Goal: Task Accomplishment & Management: Complete application form

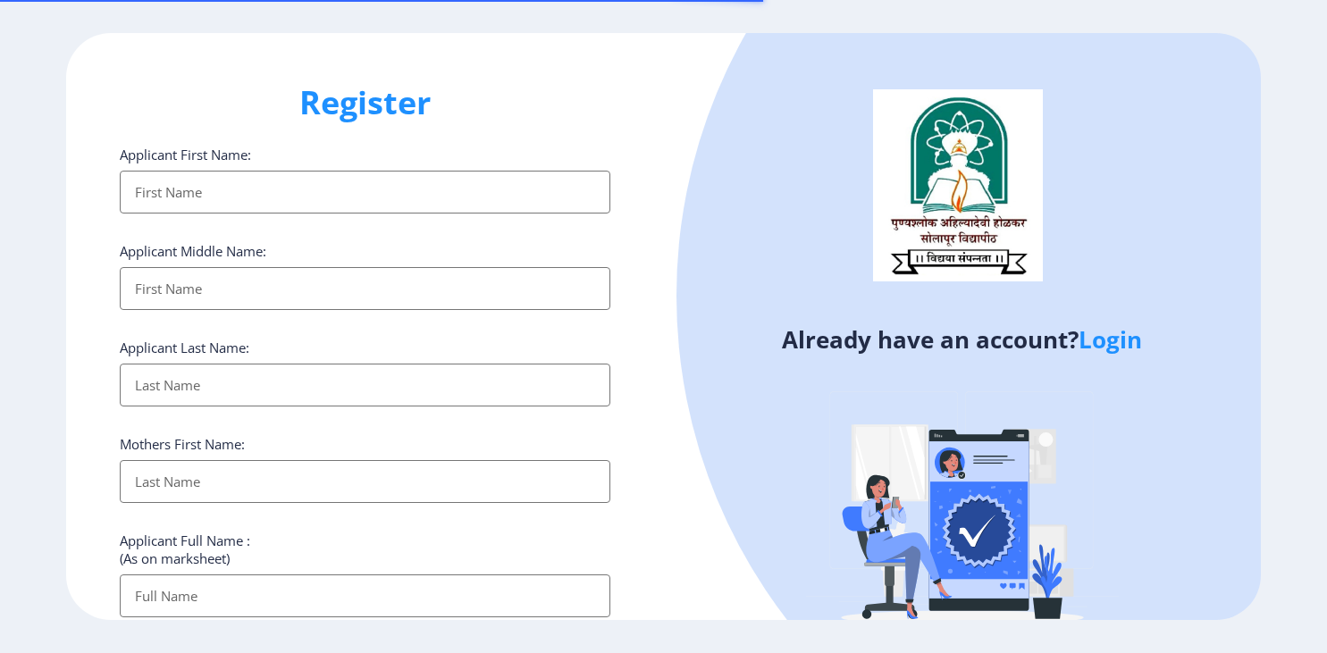
select select
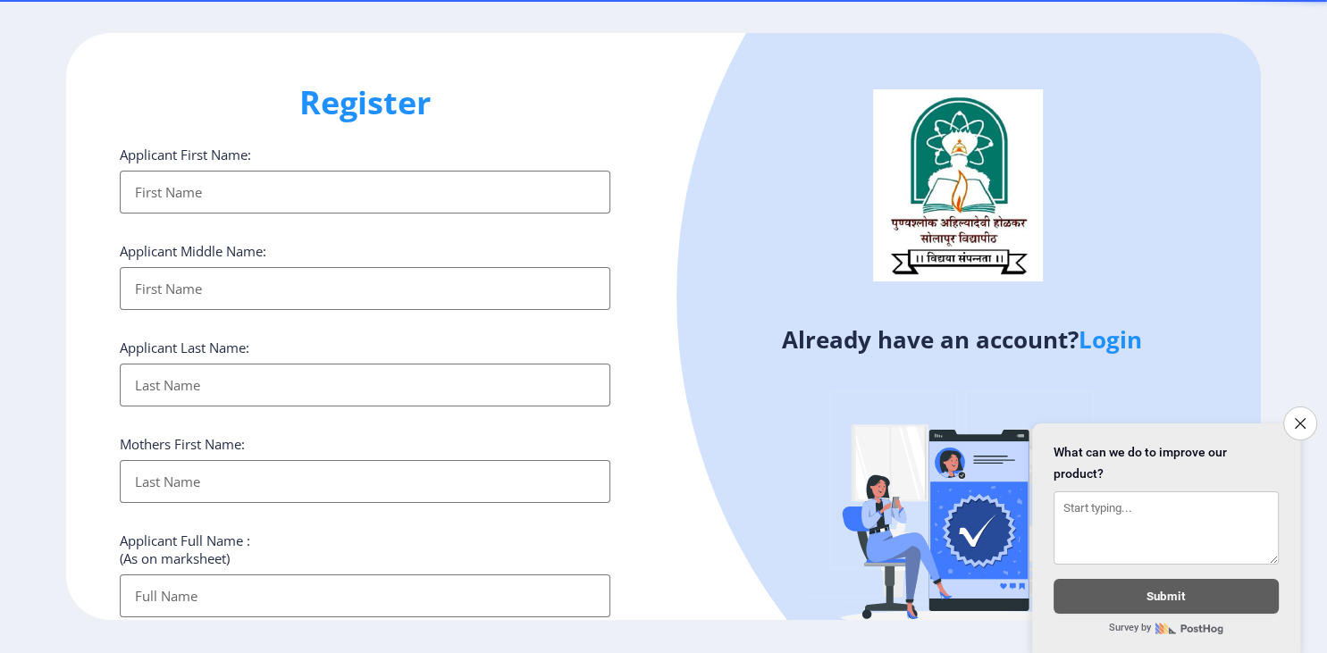
click at [459, 191] on input "Applicant First Name:" at bounding box center [365, 192] width 490 height 43
type input "KAPIL"
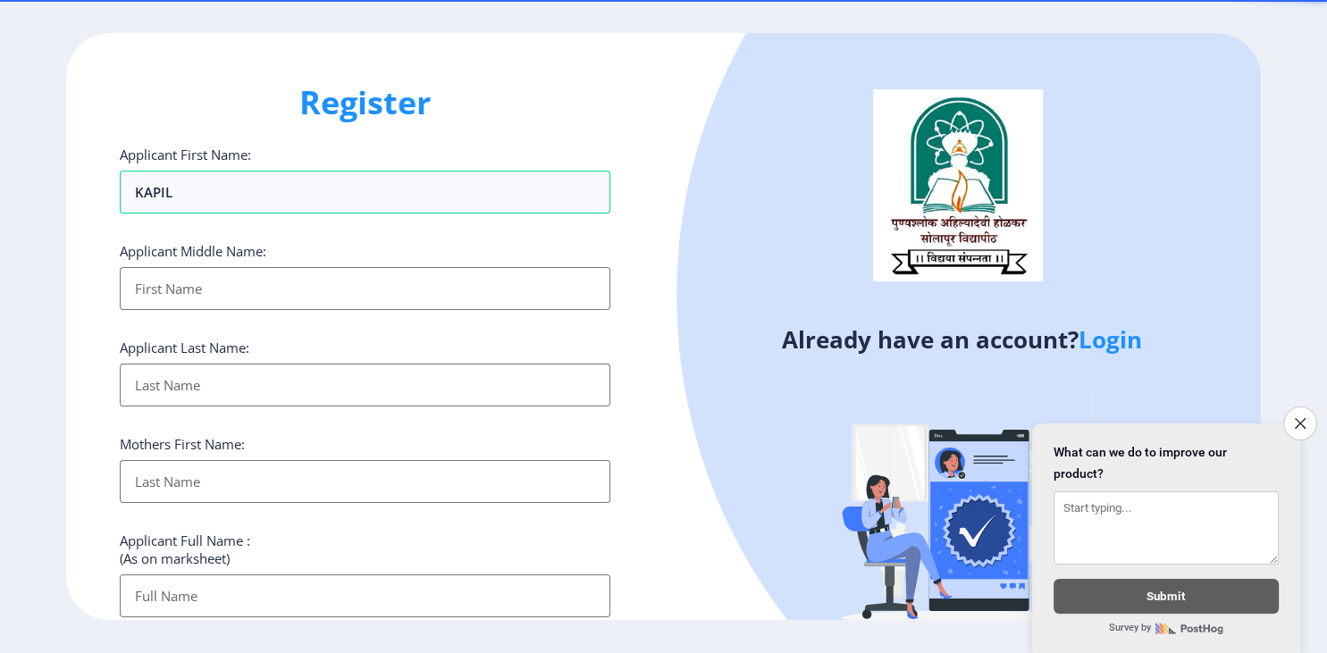
click at [433, 289] on input "Applicant First Name:" at bounding box center [365, 288] width 490 height 43
type input "[PERSON_NAME]"
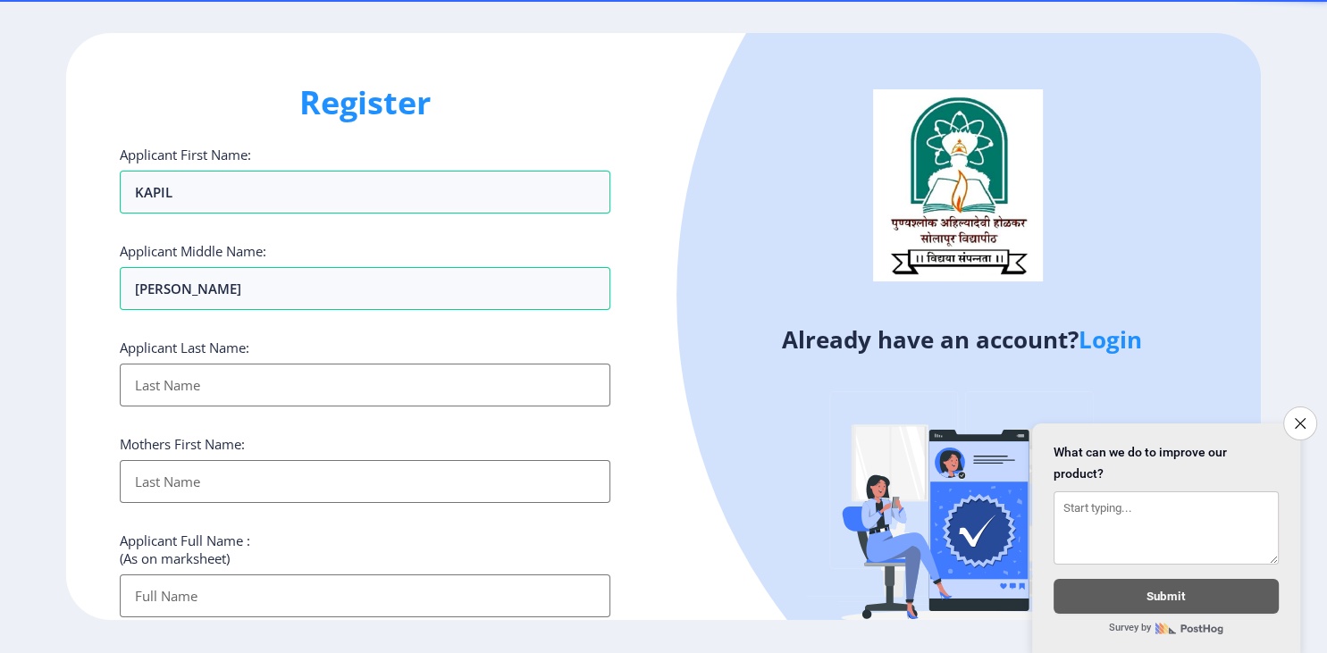
click at [375, 400] on input "Applicant First Name:" at bounding box center [365, 385] width 490 height 43
type input "[PERSON_NAME]"
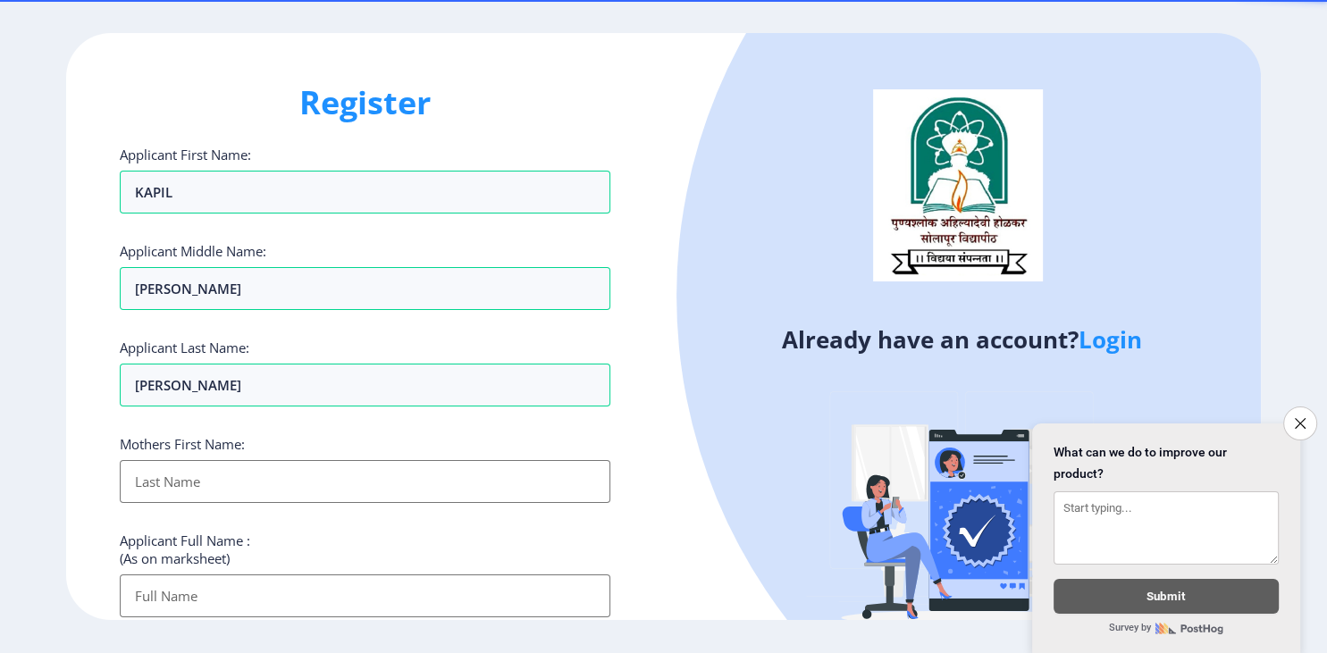
click at [334, 484] on input "Applicant First Name:" at bounding box center [365, 481] width 490 height 43
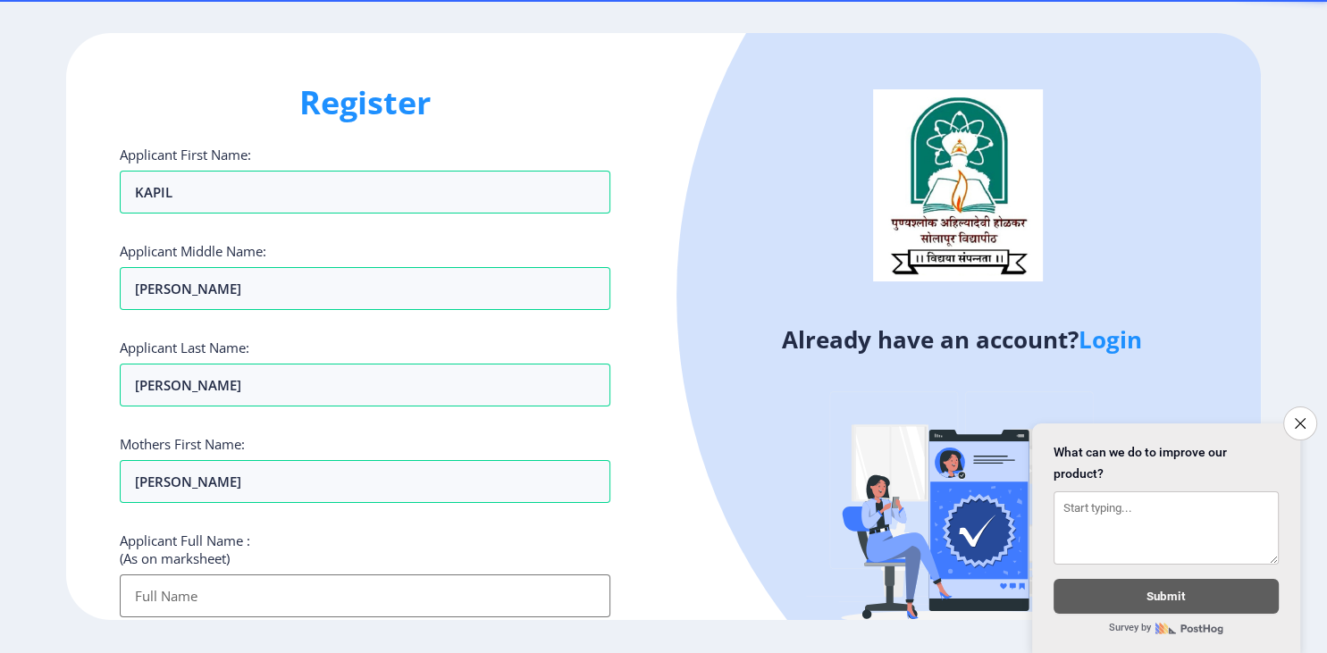
click at [316, 549] on div "Applicant Full Name : (As on marksheet)" at bounding box center [365, 575] width 490 height 86
click at [266, 491] on input "[PERSON_NAME]" at bounding box center [365, 481] width 490 height 43
type input "K"
type input "LATA"
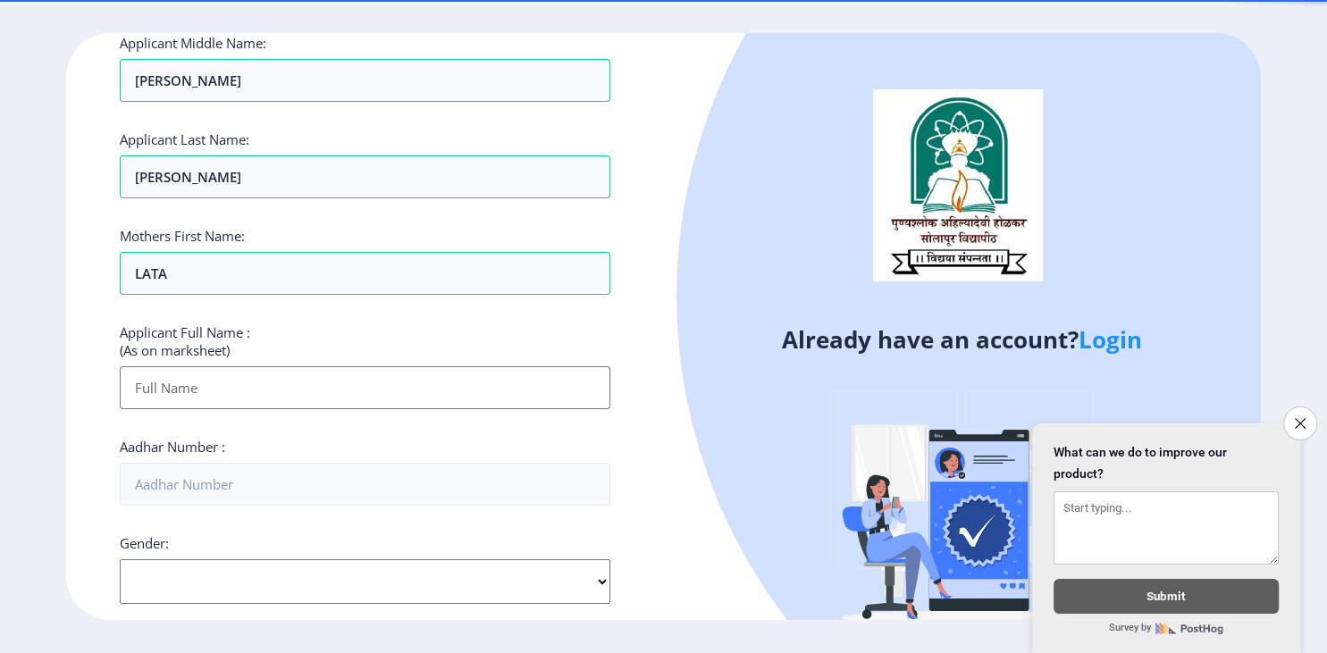
scroll to position [215, 0]
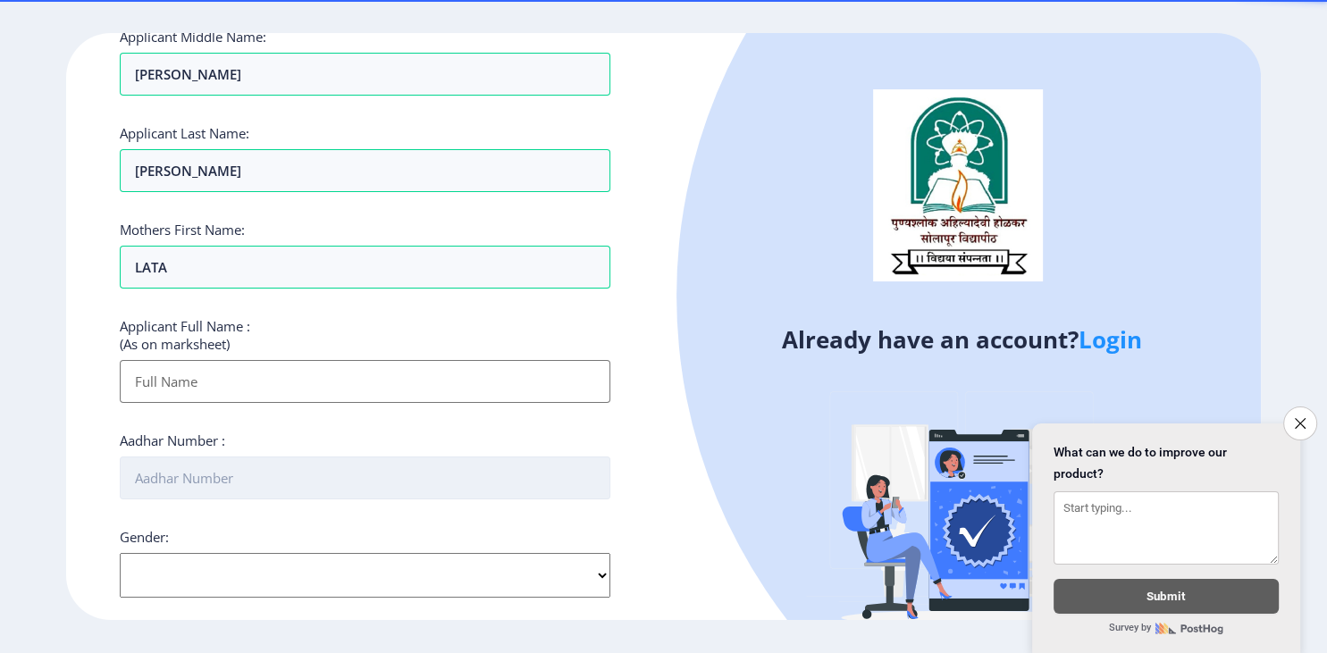
click at [428, 471] on input "Aadhar Number :" at bounding box center [365, 478] width 490 height 43
type input "529359579175"
click at [120, 553] on select "Select Gender [DEMOGRAPHIC_DATA] [DEMOGRAPHIC_DATA] Other" at bounding box center [365, 575] width 490 height 45
select select "[DEMOGRAPHIC_DATA]"
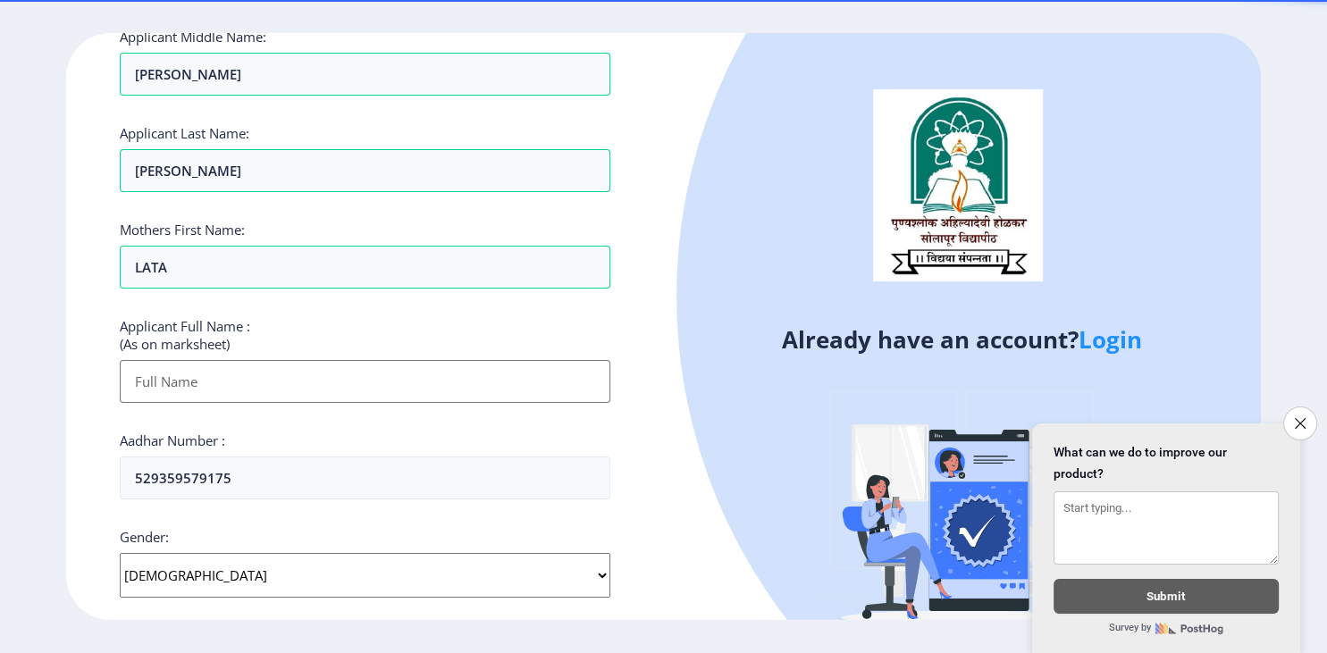
click option "[DEMOGRAPHIC_DATA]" at bounding box center [0, 0] width 0 height 0
click at [687, 501] on div "Already have an account? Login" at bounding box center [962, 352] width 597 height 638
click at [1296, 417] on icon "Close survey" at bounding box center [1300, 423] width 12 height 12
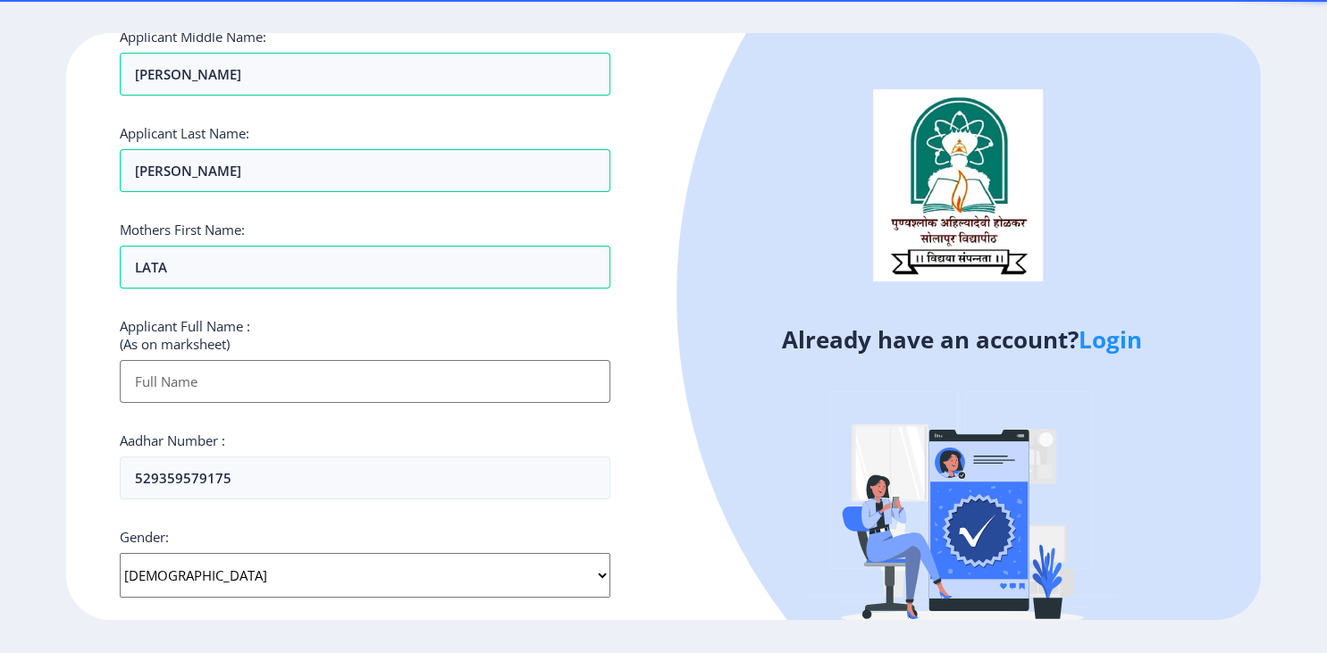
click at [688, 457] on div "Already have an account? Login" at bounding box center [962, 352] width 597 height 638
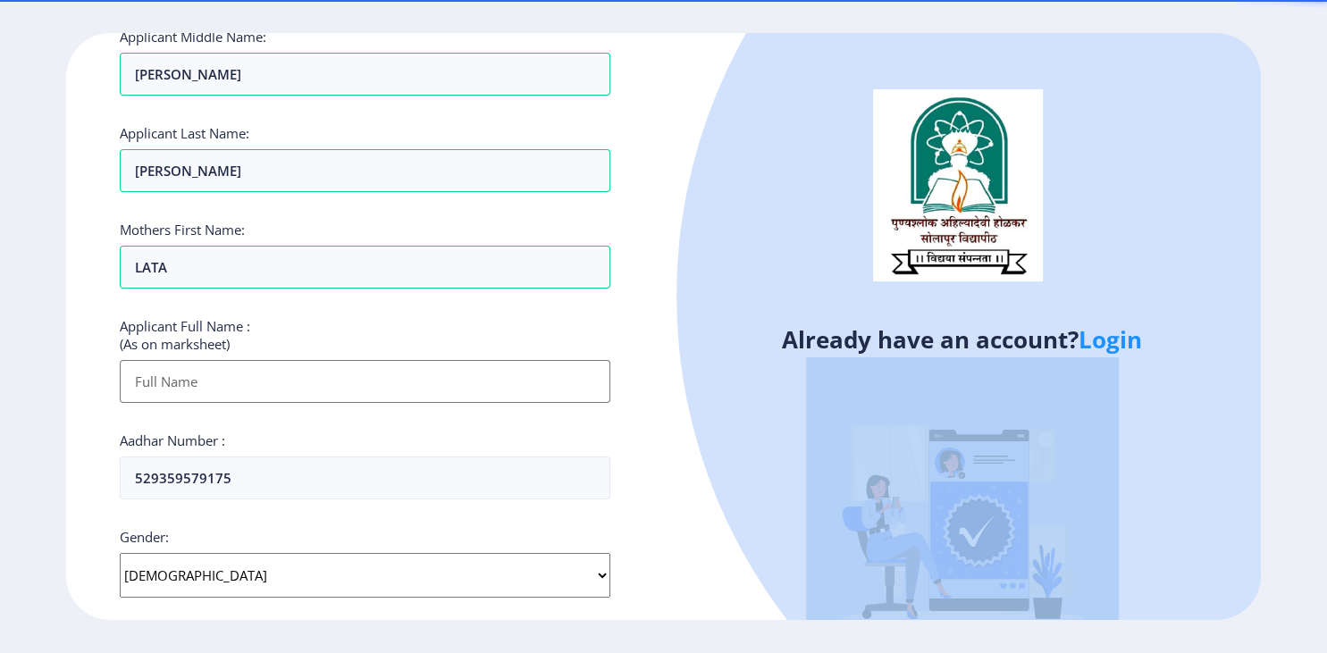
click at [688, 457] on div "Already have an account? Login" at bounding box center [962, 352] width 597 height 638
click at [959, 577] on img at bounding box center [962, 514] width 313 height 313
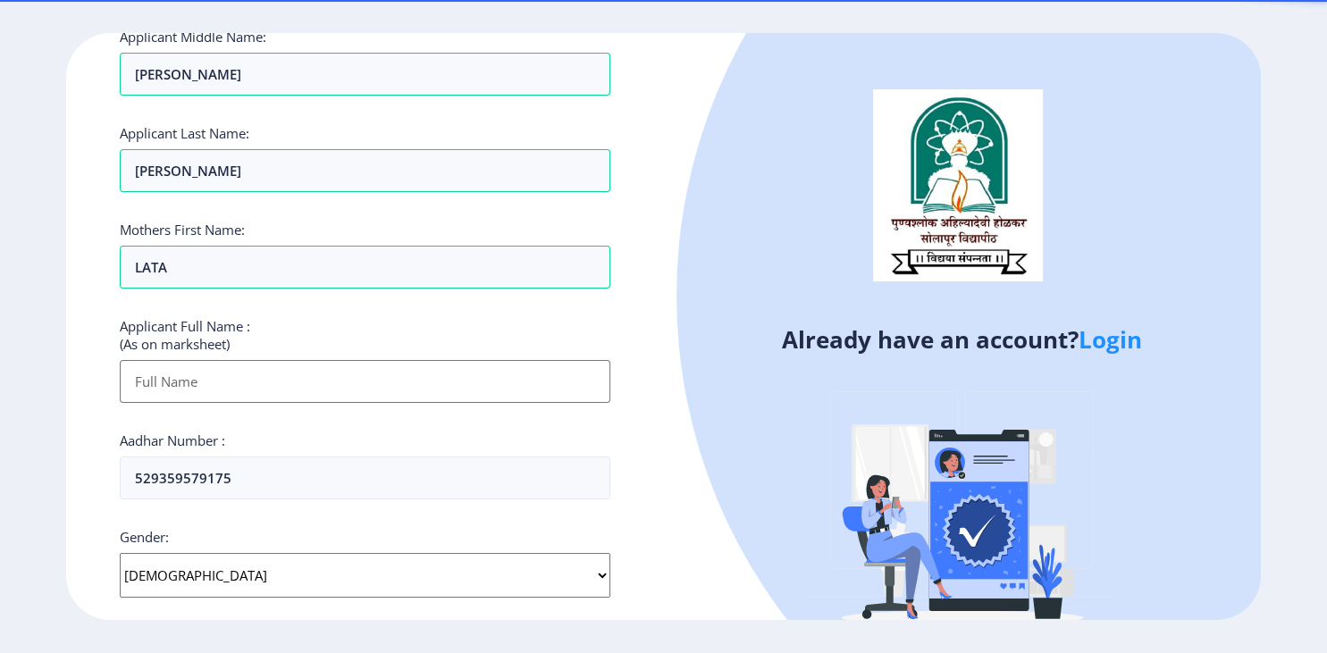
click at [528, 392] on input "Applicant First Name:" at bounding box center [365, 381] width 490 height 43
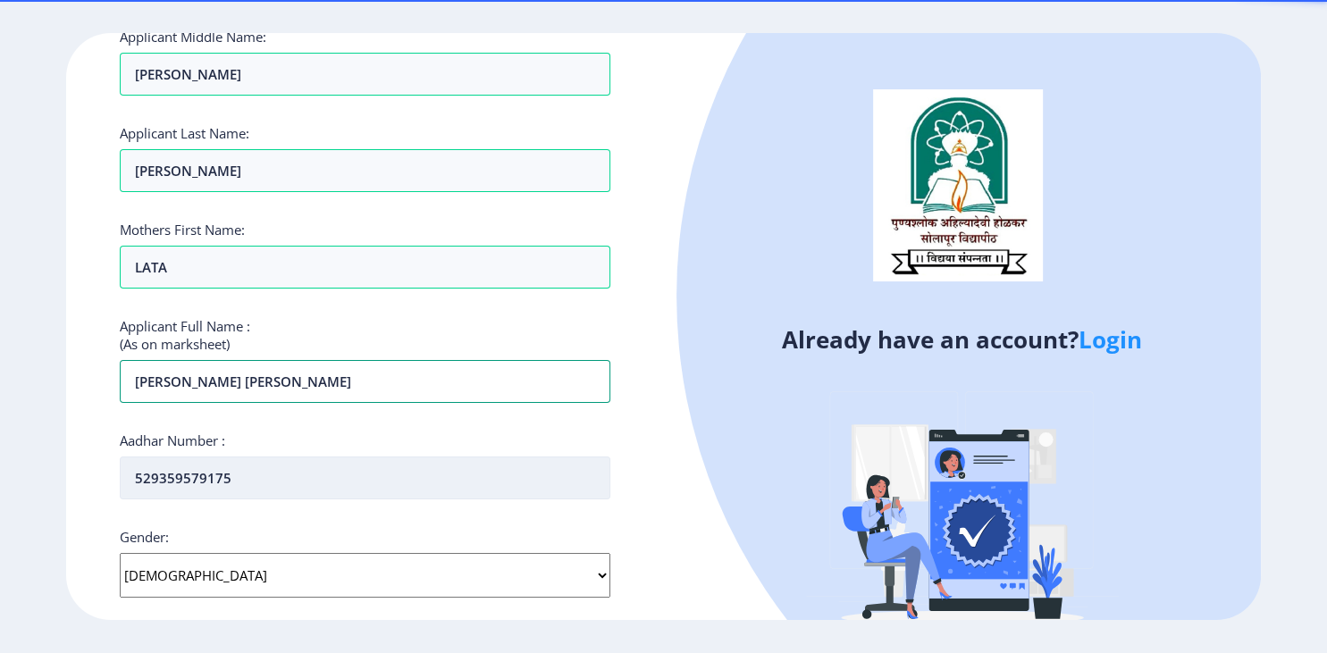
type input "[PERSON_NAME] [PERSON_NAME]"
click at [608, 459] on input "529359579175" at bounding box center [365, 478] width 490 height 43
click at [120, 553] on select "Select Gender [DEMOGRAPHIC_DATA] [DEMOGRAPHIC_DATA] Other" at bounding box center [365, 575] width 490 height 45
click option "[DEMOGRAPHIC_DATA]" at bounding box center [0, 0] width 0 height 0
select select "[DEMOGRAPHIC_DATA]"
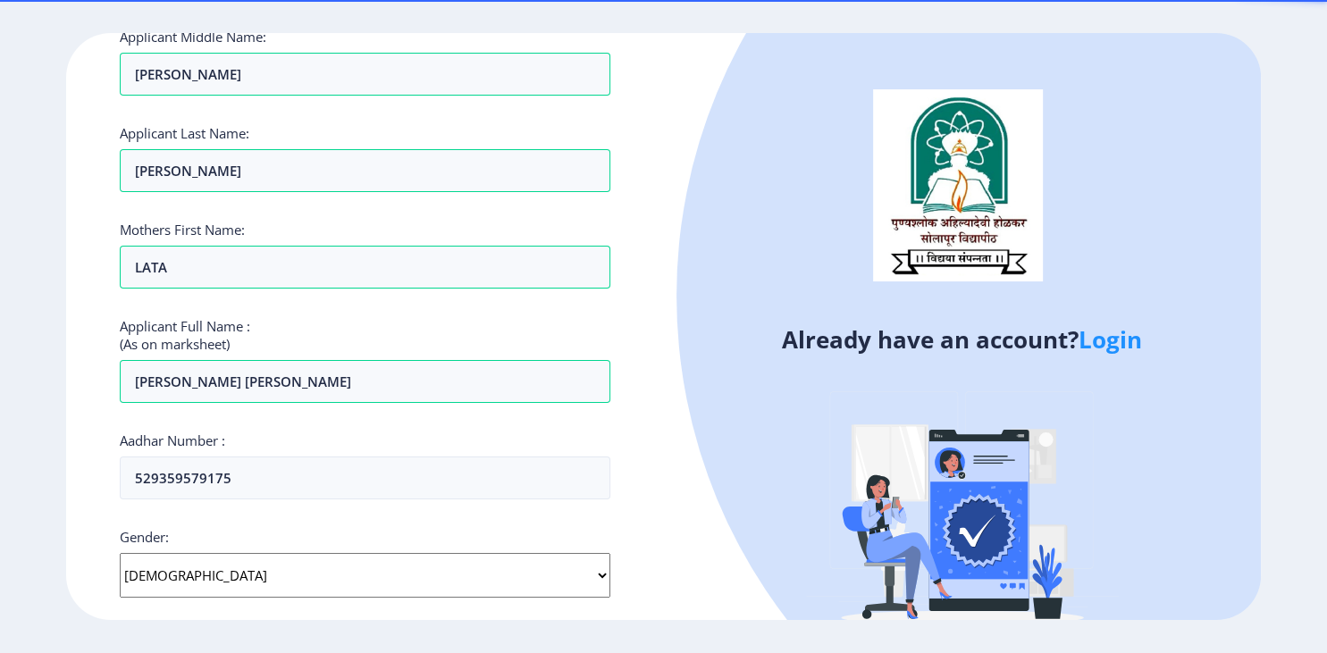
click at [660, 583] on div "Register Applicant First Name: KAPIL Applicant Middle Name: [PERSON_NAME] Appli…" at bounding box center [364, 327] width 597 height 588
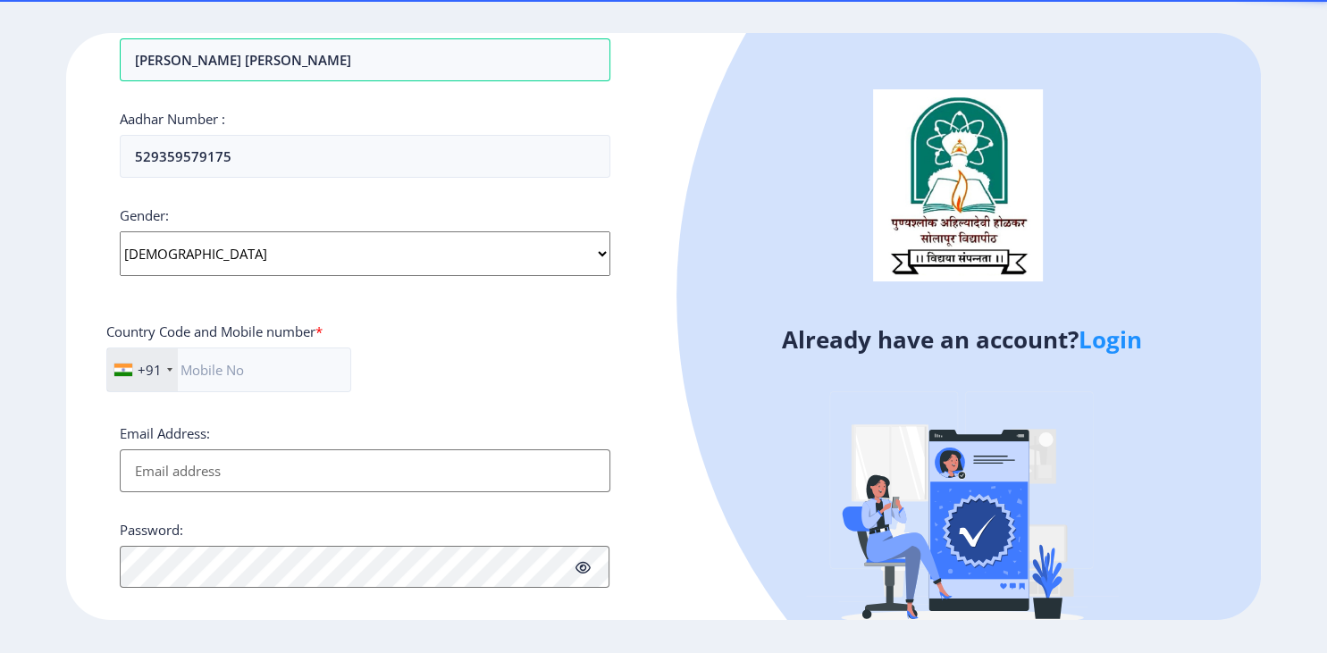
scroll to position [590, 0]
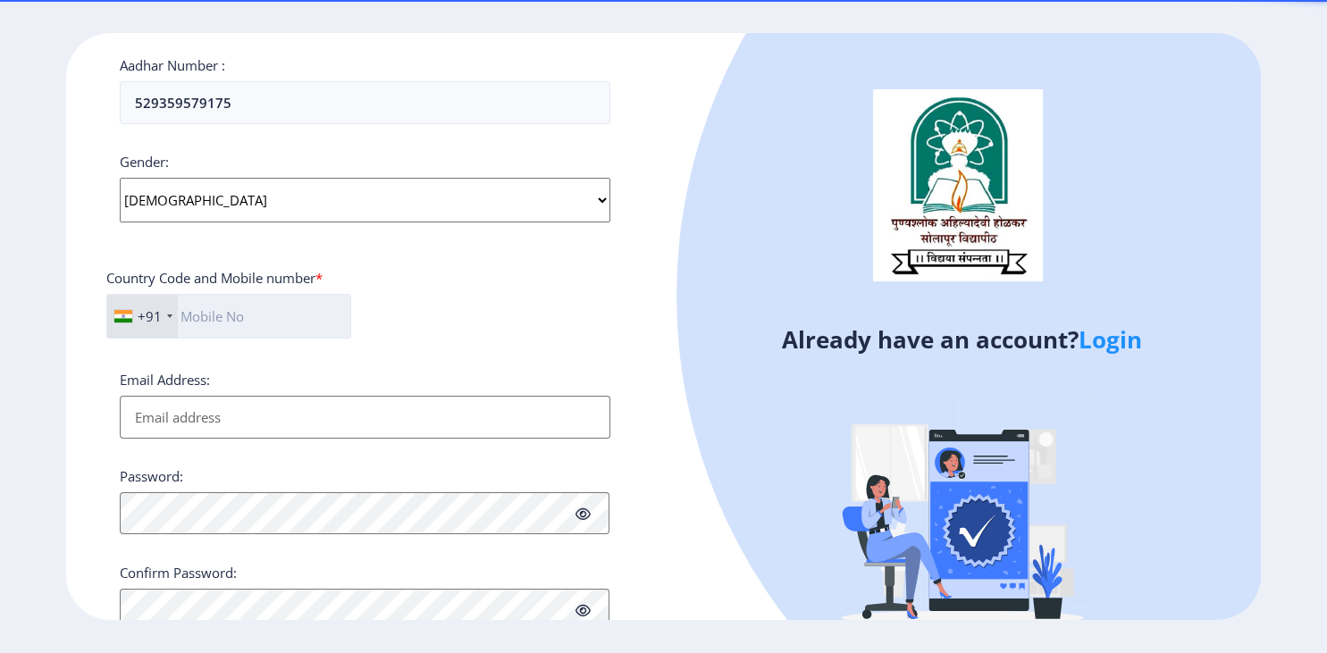
click at [226, 316] on input "text" at bounding box center [228, 316] width 245 height 45
type input "8108783200"
click at [636, 356] on div "Register Applicant First Name: KAPIL Applicant Middle Name: [PERSON_NAME] Appli…" at bounding box center [364, 327] width 597 height 588
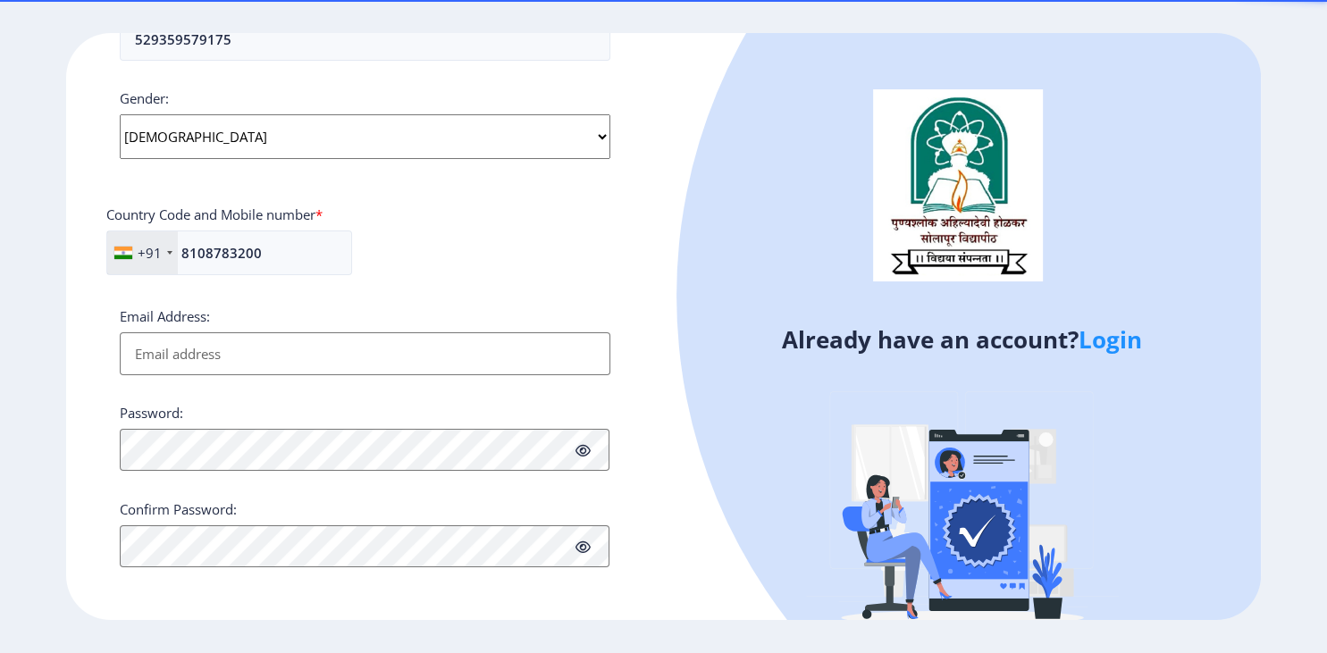
scroll to position [654, 0]
click at [544, 350] on input "Email Address:" at bounding box center [365, 353] width 490 height 43
type input "[EMAIL_ADDRESS][DOMAIN_NAME]"
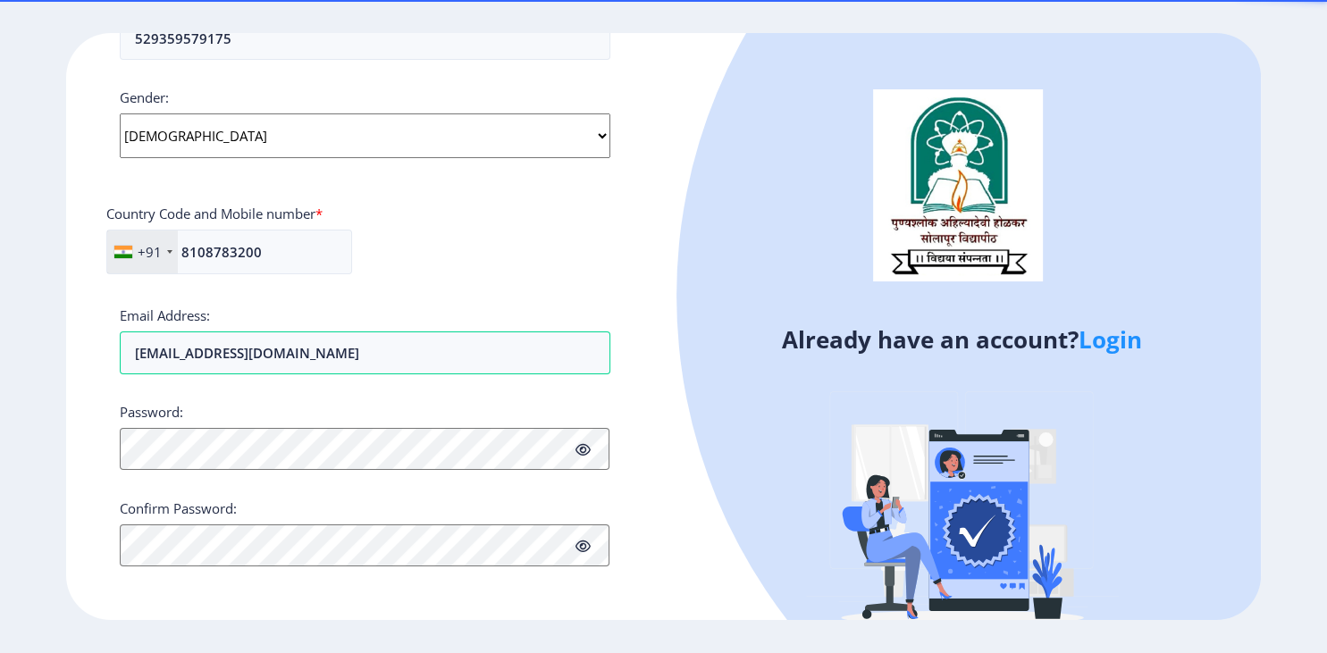
click at [645, 386] on div "Register Applicant First Name: KAPIL Applicant Middle Name: [PERSON_NAME] Appli…" at bounding box center [364, 327] width 597 height 588
click at [582, 449] on icon at bounding box center [583, 449] width 15 height 13
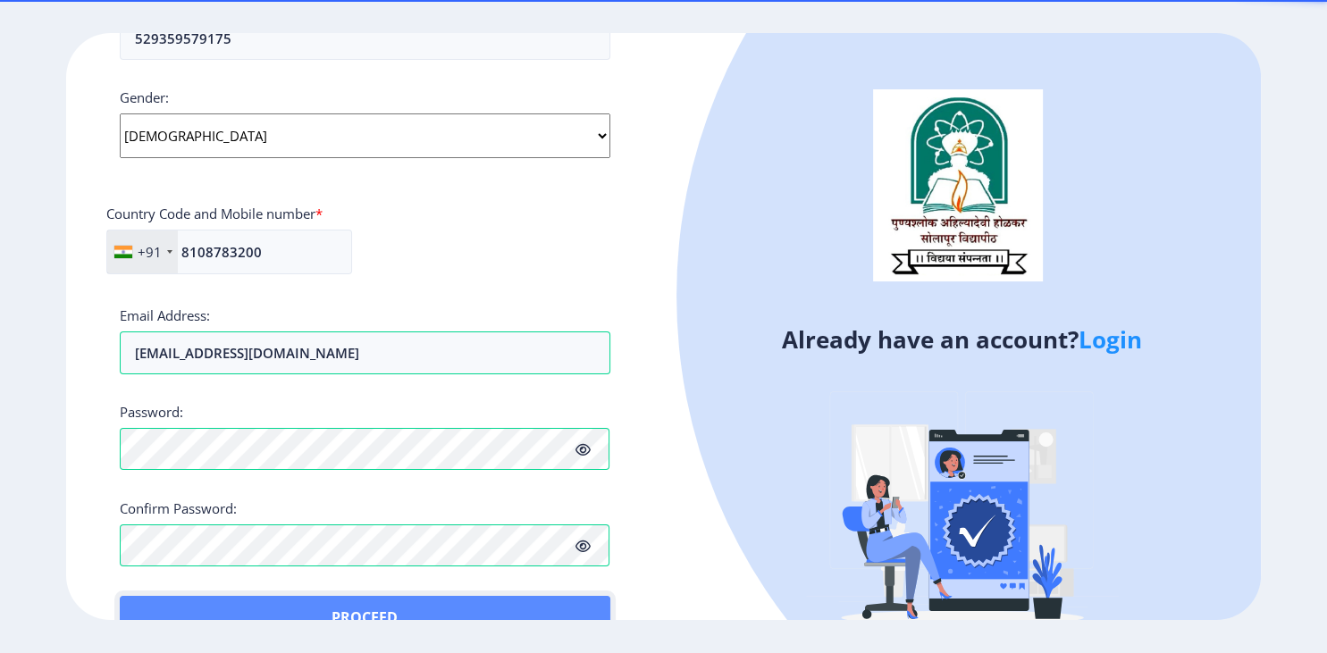
click at [501, 604] on button "Proceed" at bounding box center [365, 617] width 490 height 43
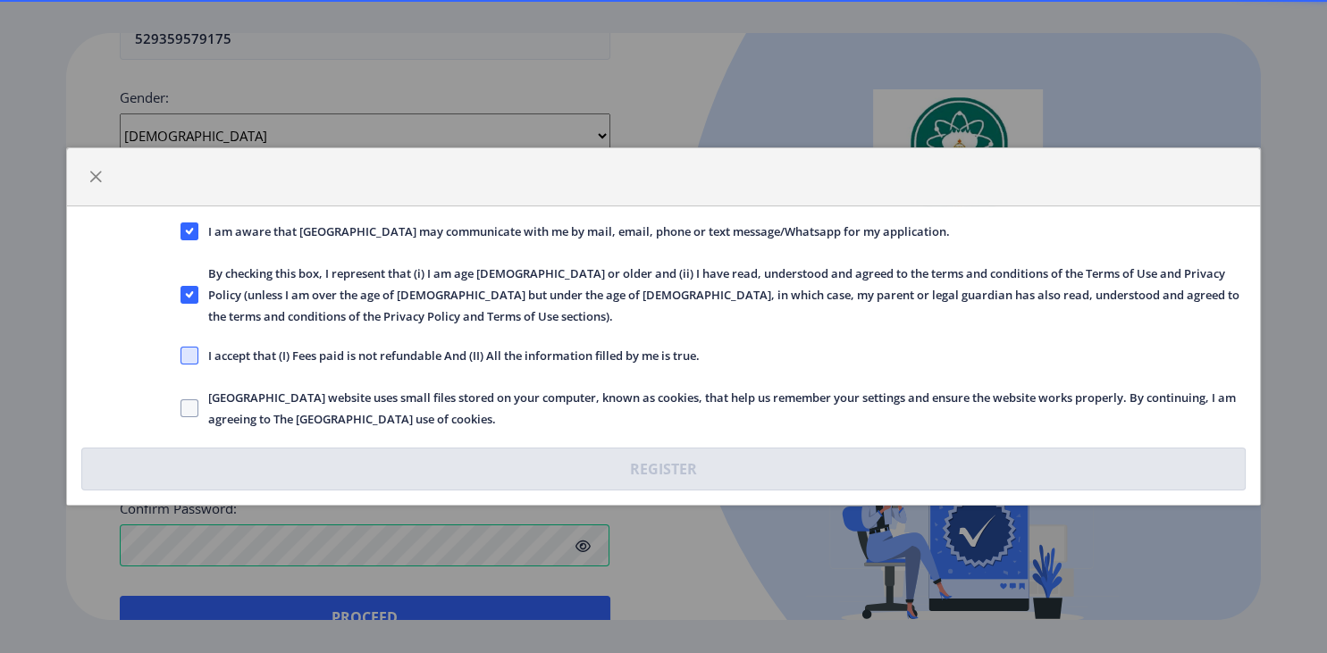
click at [191, 358] on span at bounding box center [190, 356] width 18 height 18
click at [181, 357] on input "I accept that (I) Fees paid is not refundable And (II) All the information fill…" at bounding box center [181, 356] width 1 height 1
checkbox input "true"
click at [192, 406] on span at bounding box center [190, 409] width 18 height 18
click at [181, 409] on input "[GEOGRAPHIC_DATA] website uses small files stored on your computer, known as co…" at bounding box center [181, 409] width 1 height 1
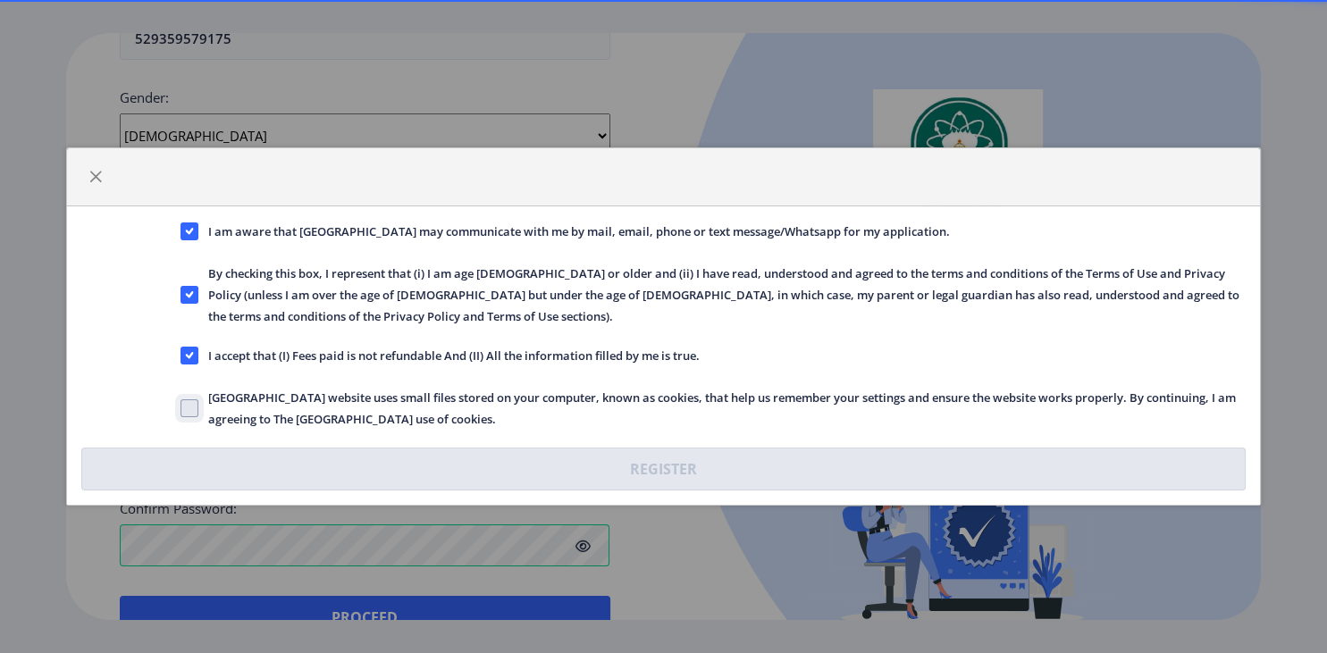
checkbox input "true"
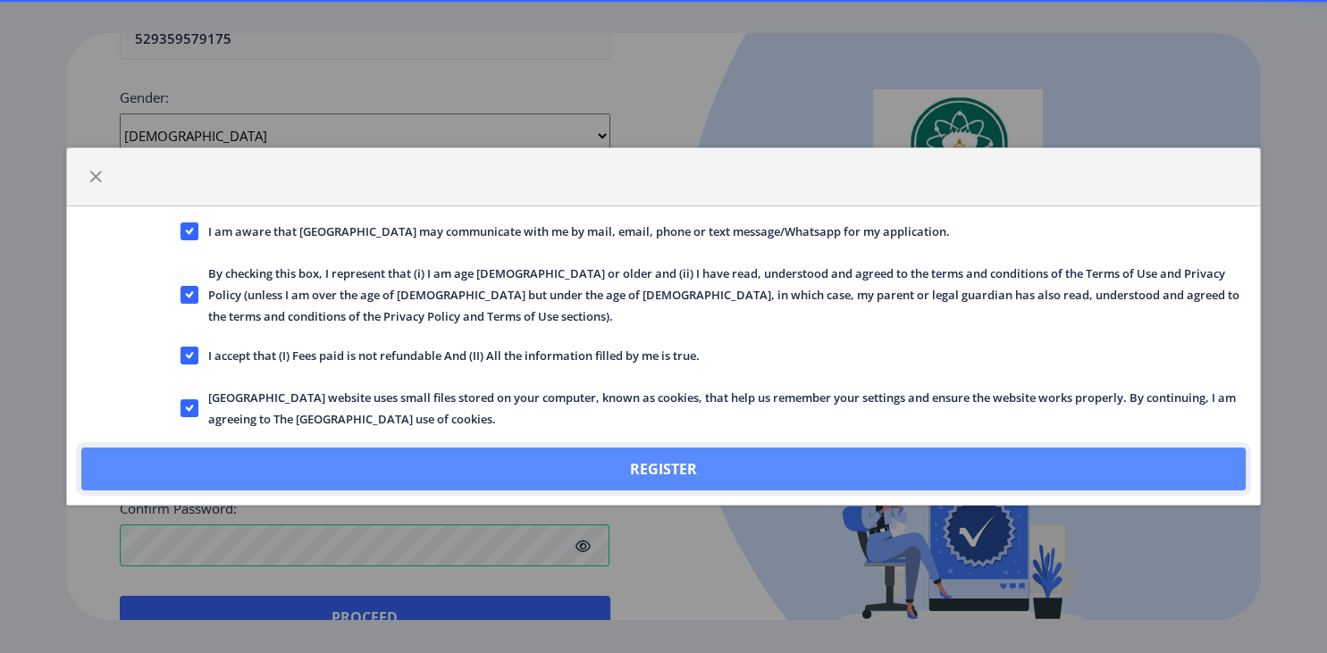
click at [546, 455] on button "Register" at bounding box center [663, 469] width 1165 height 43
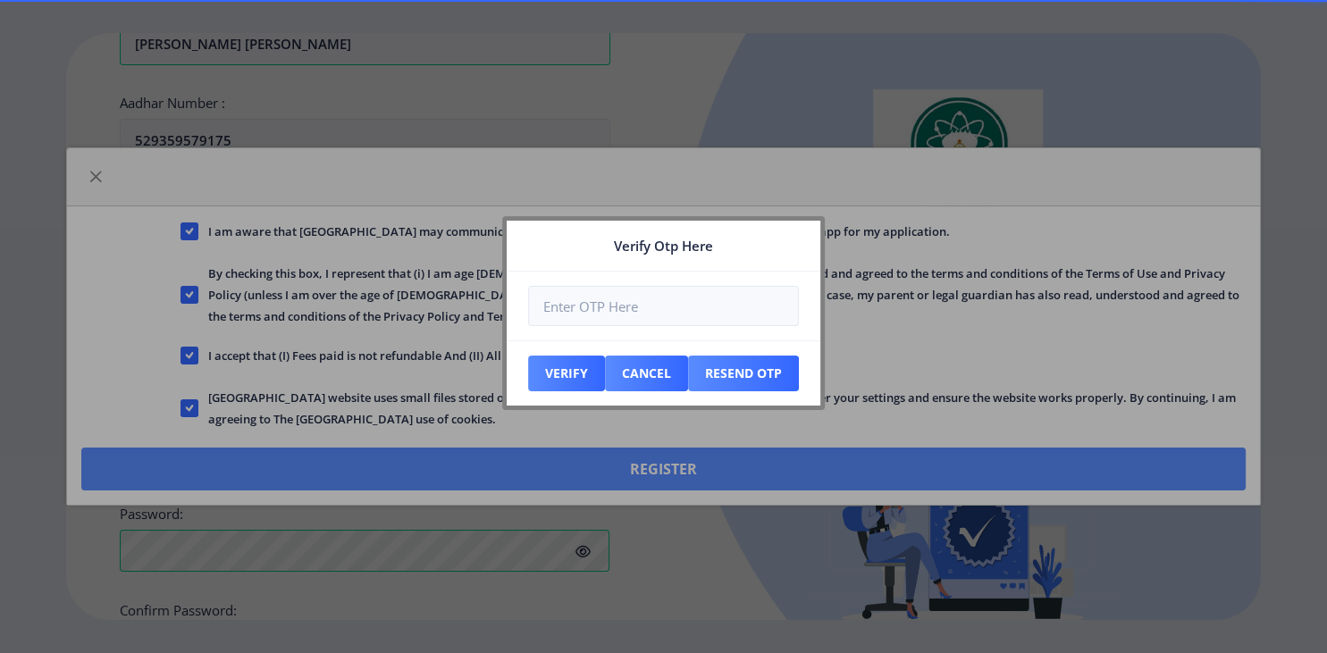
scroll to position [755, 0]
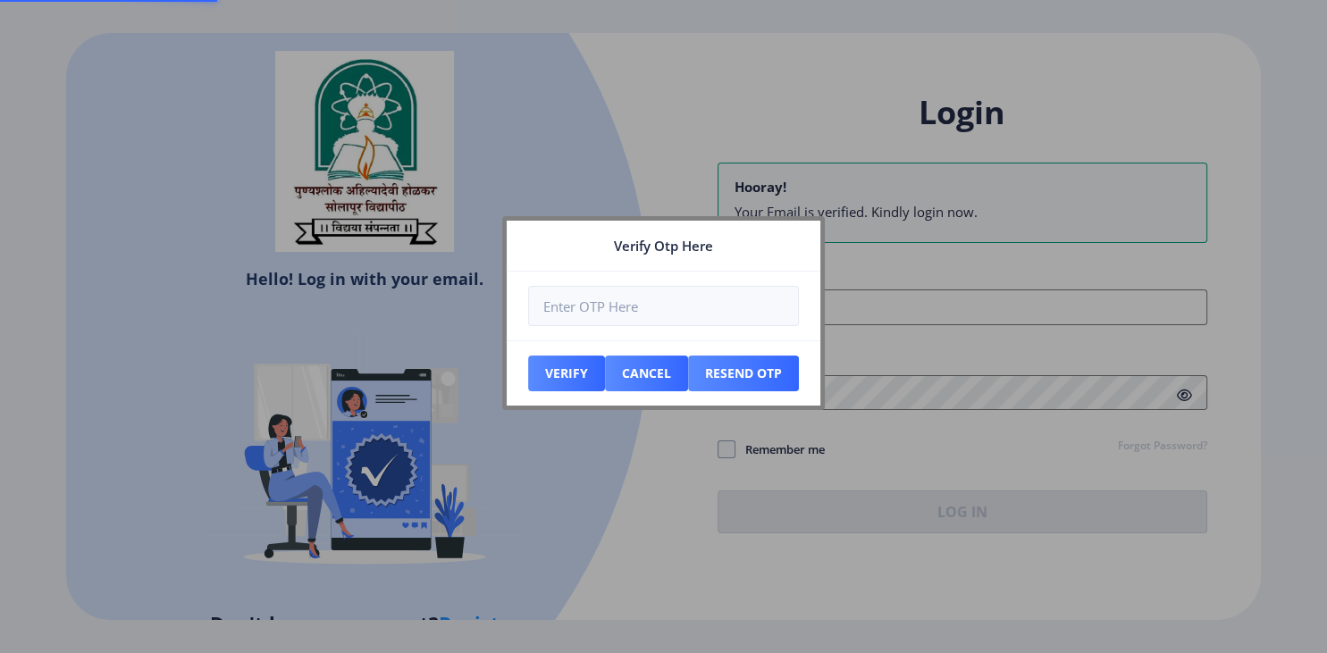
scroll to position [226, 0]
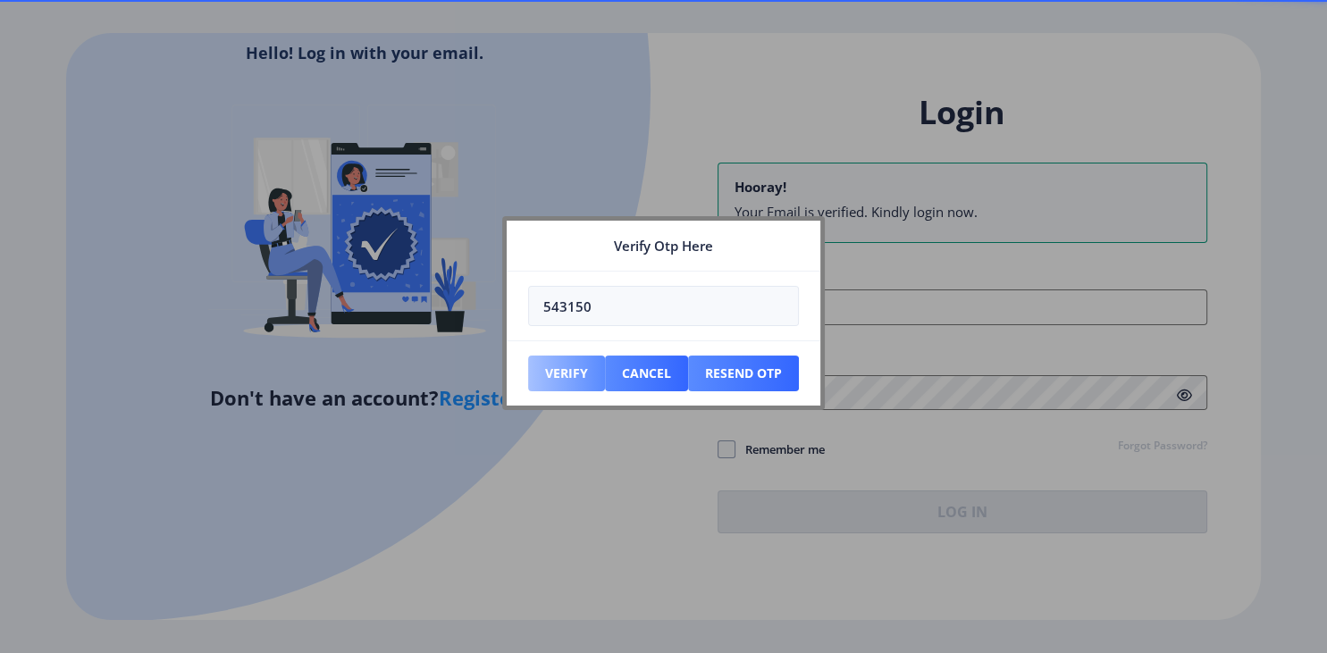
type input "543150"
click at [574, 366] on button "Verify" at bounding box center [566, 374] width 77 height 36
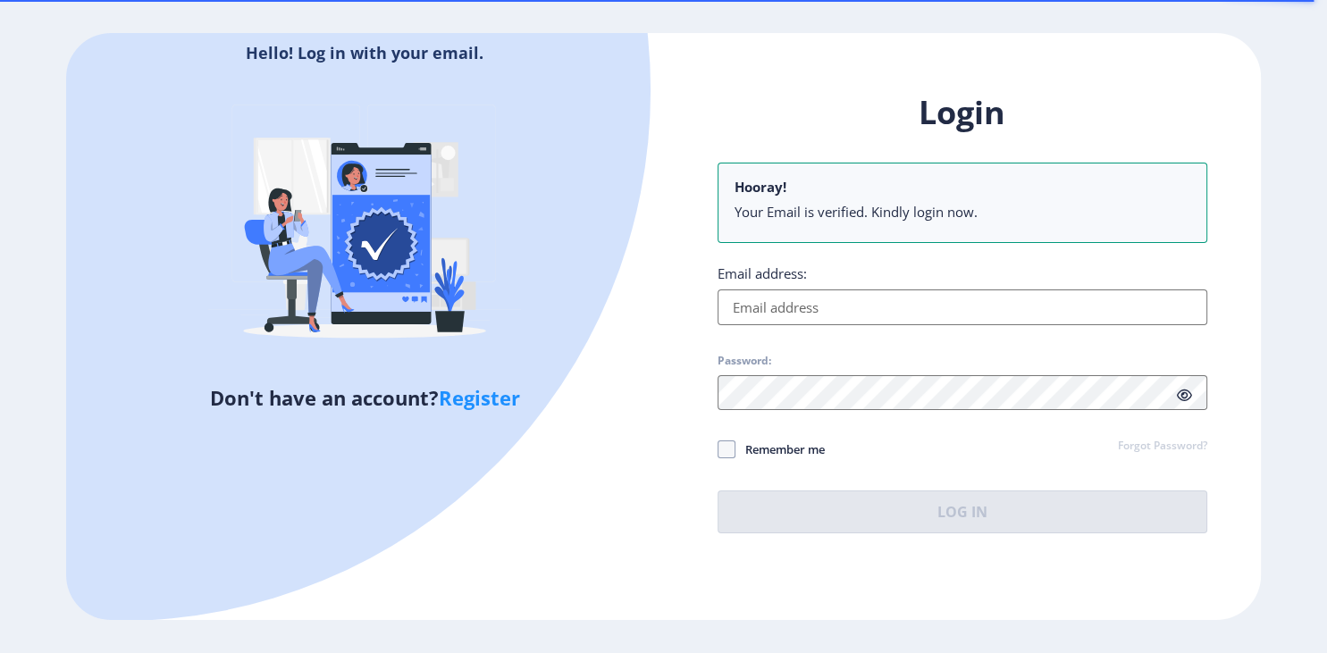
click at [828, 317] on input "Email address:" at bounding box center [963, 308] width 490 height 36
type input "[EMAIL_ADDRESS][DOMAIN_NAME]"
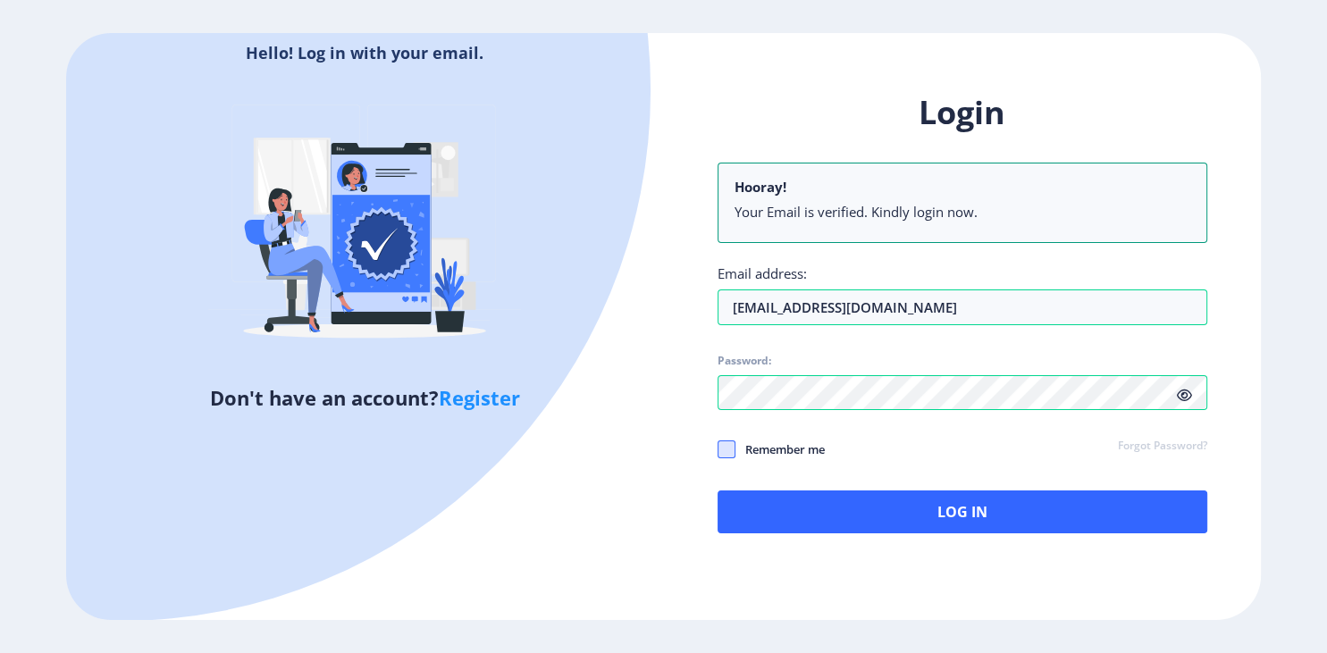
click at [731, 459] on span at bounding box center [727, 450] width 18 height 18
click at [719, 451] on input "Remember me" at bounding box center [718, 450] width 1 height 1
checkbox input "true"
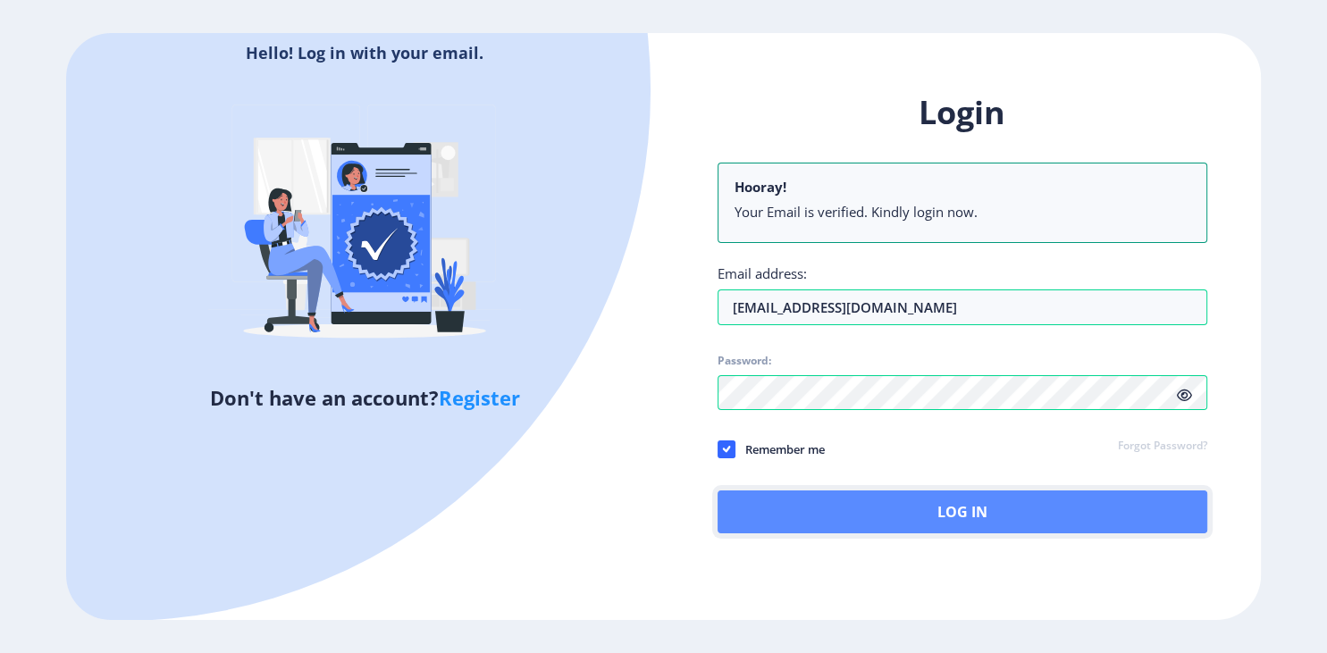
click at [885, 525] on button "Log In" at bounding box center [963, 512] width 490 height 43
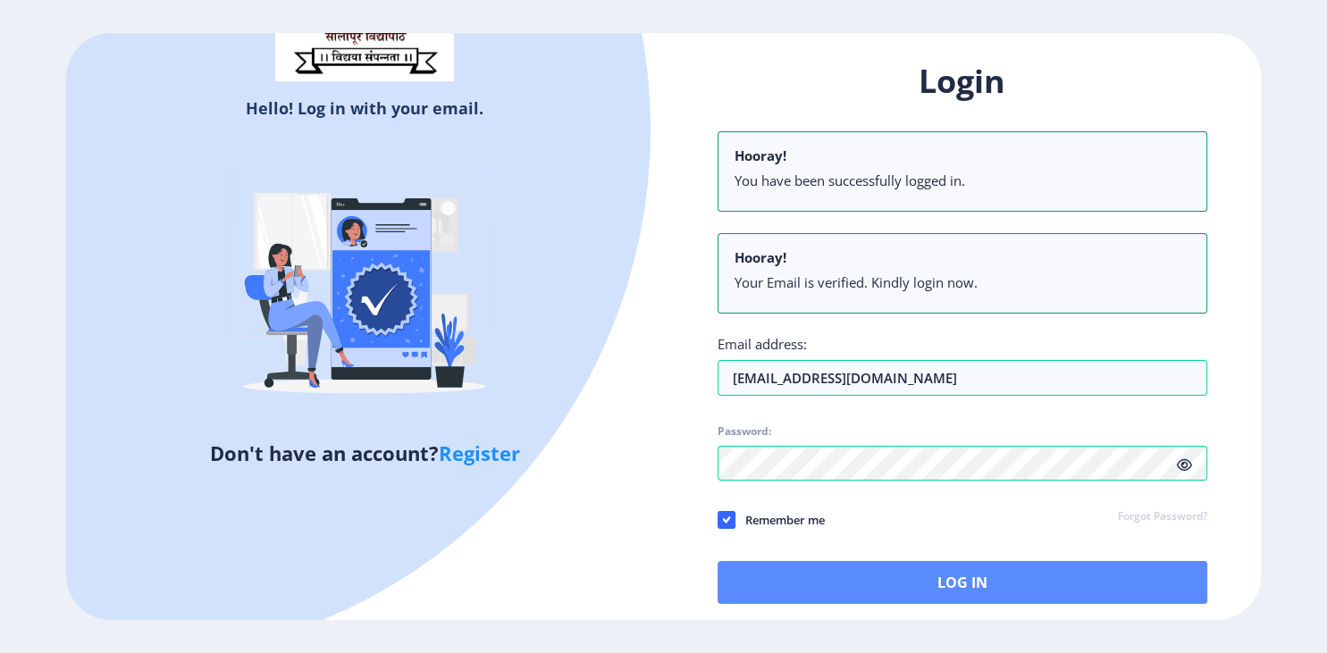
scroll to position [173, 0]
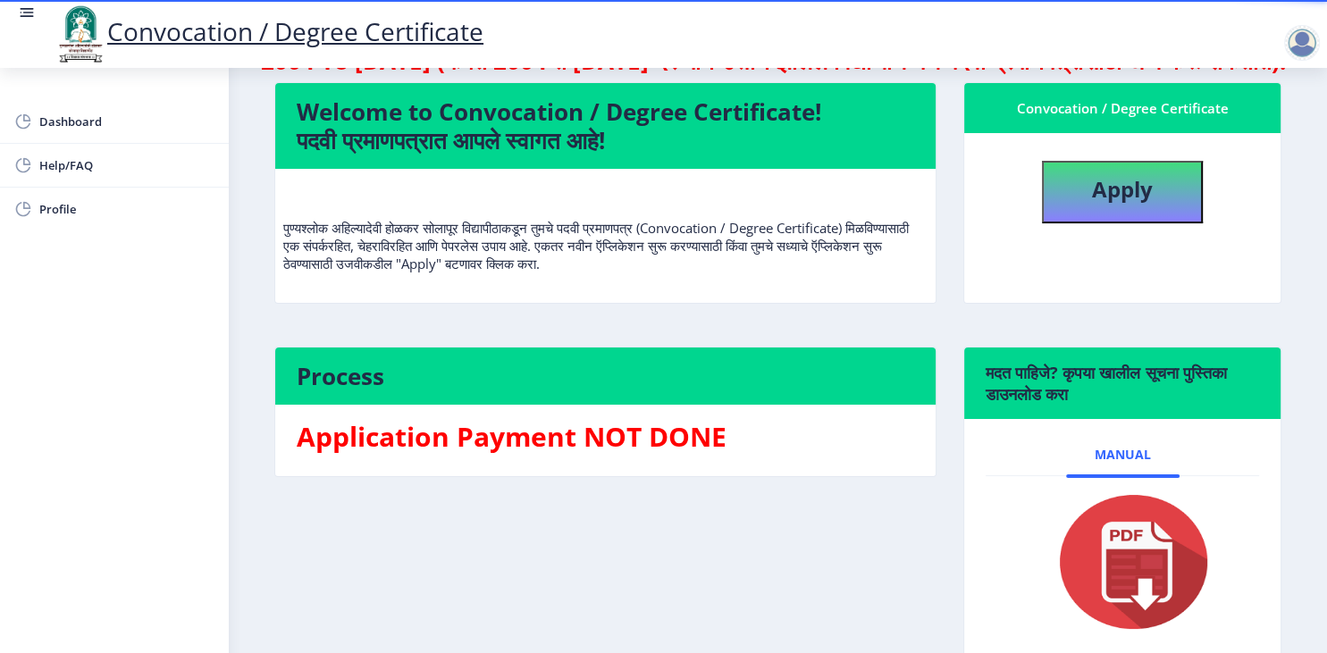
scroll to position [82, 0]
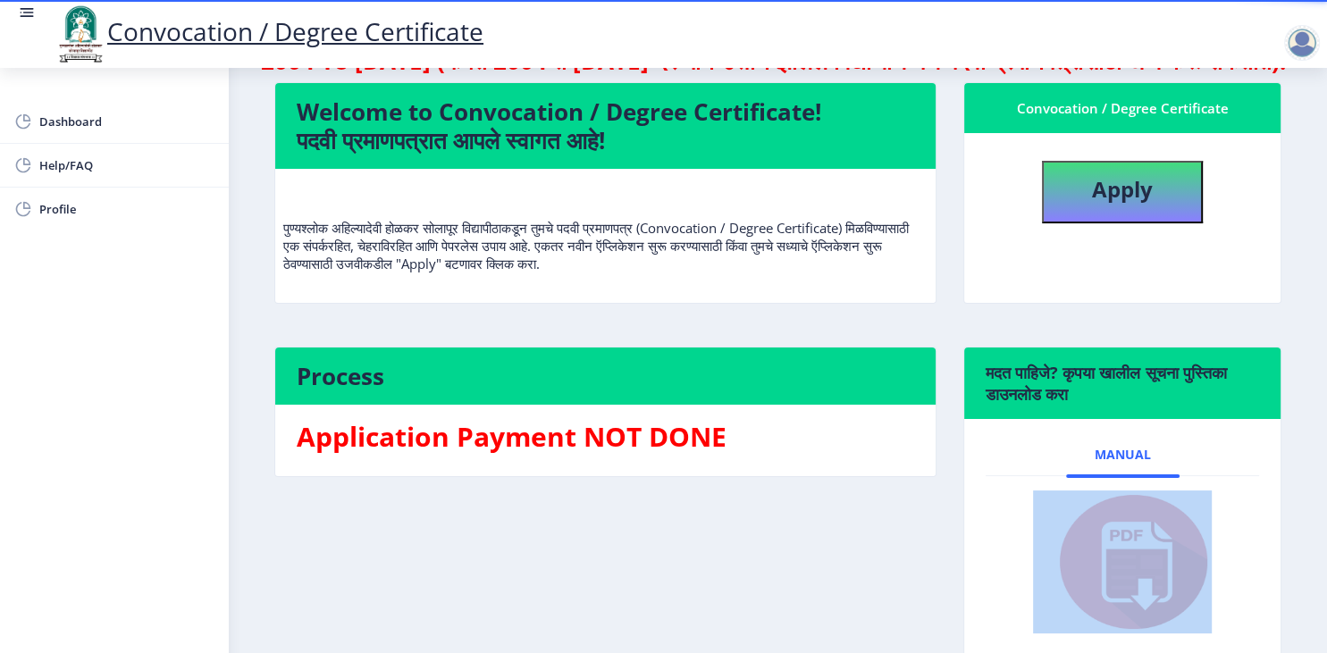
drag, startPoint x: 1316, startPoint y: 449, endPoint x: 1321, endPoint y: 512, distance: 63.7
click at [1321, 512] on nb-layout-column "Students can apply here for Convocation/Degree Certificate if they Pass Out bet…" at bounding box center [778, 343] width 1099 height 715
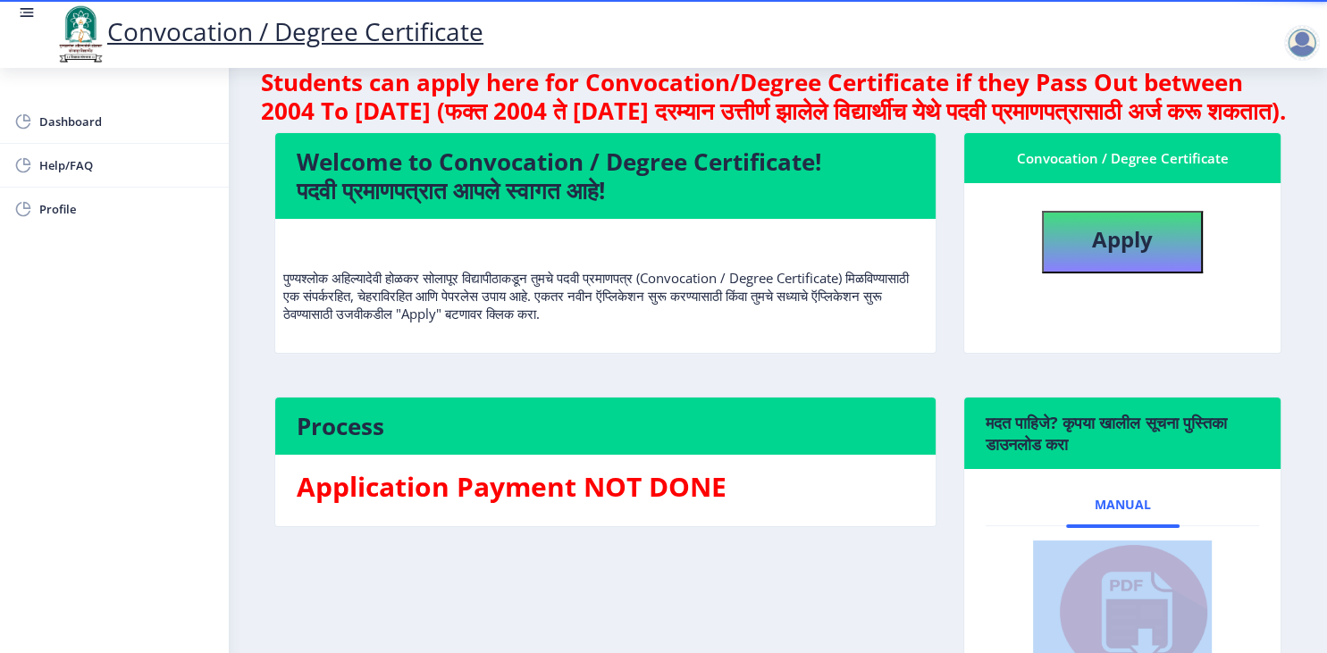
scroll to position [0, 0]
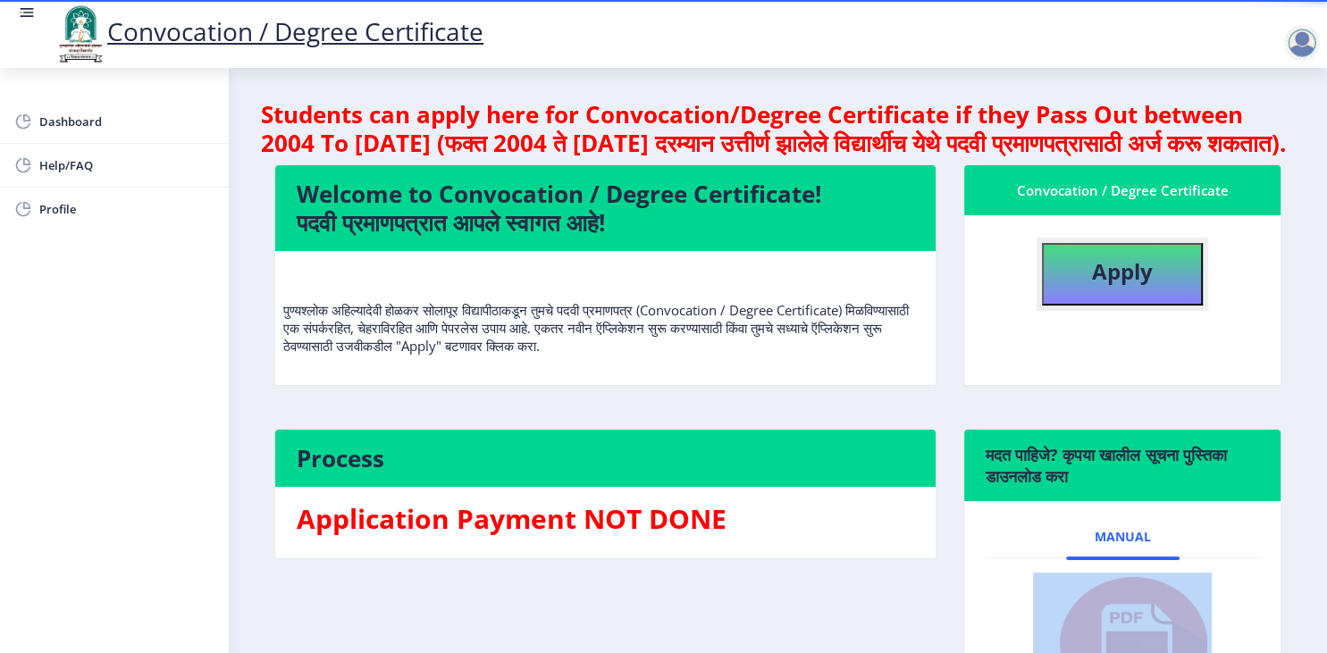
click at [1128, 306] on button "Apply" at bounding box center [1122, 274] width 161 height 63
select select
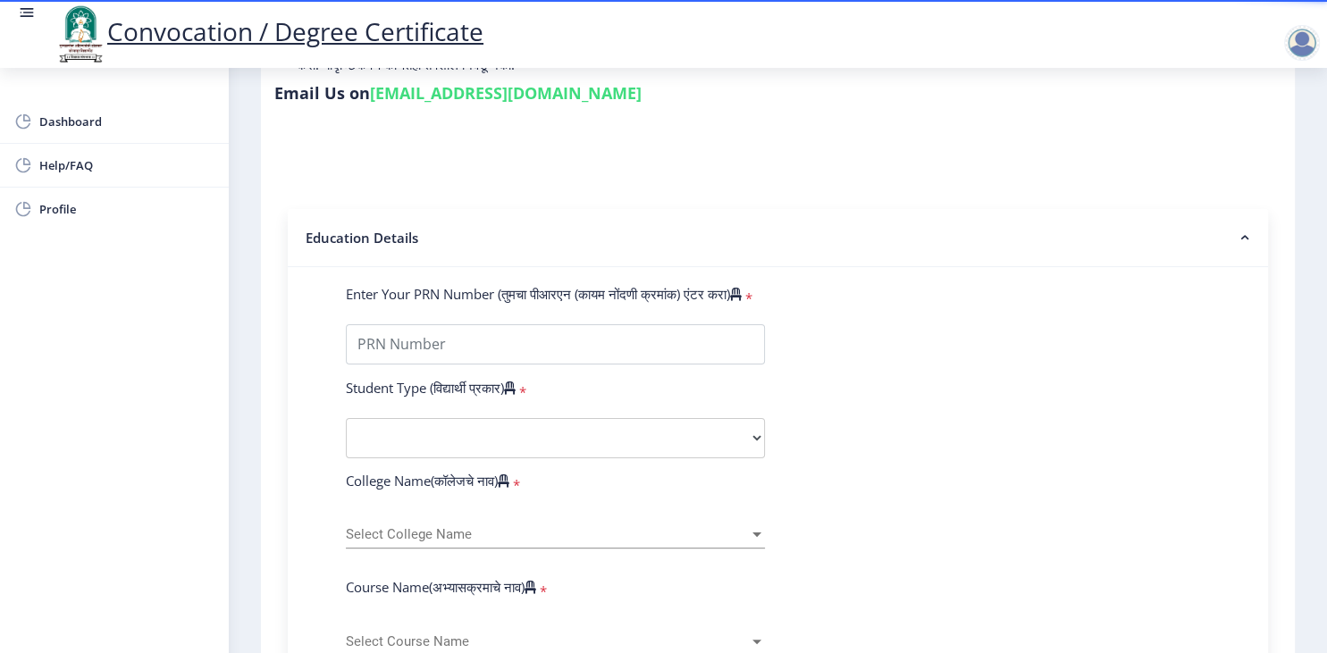
scroll to position [290, 0]
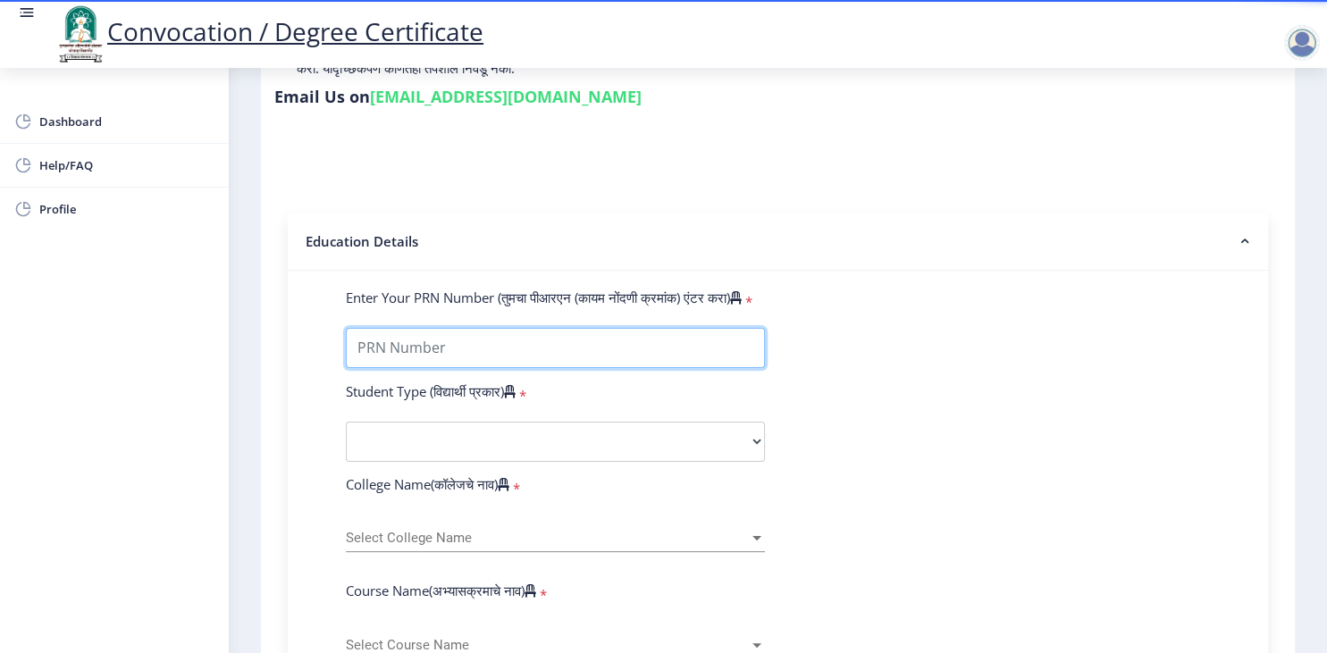
click at [737, 328] on input "Enter Your PRN Number (तुमचा पीआरएन (कायम नोंदणी क्रमांक) एंटर करा)" at bounding box center [555, 348] width 419 height 40
type input "2017032500293406"
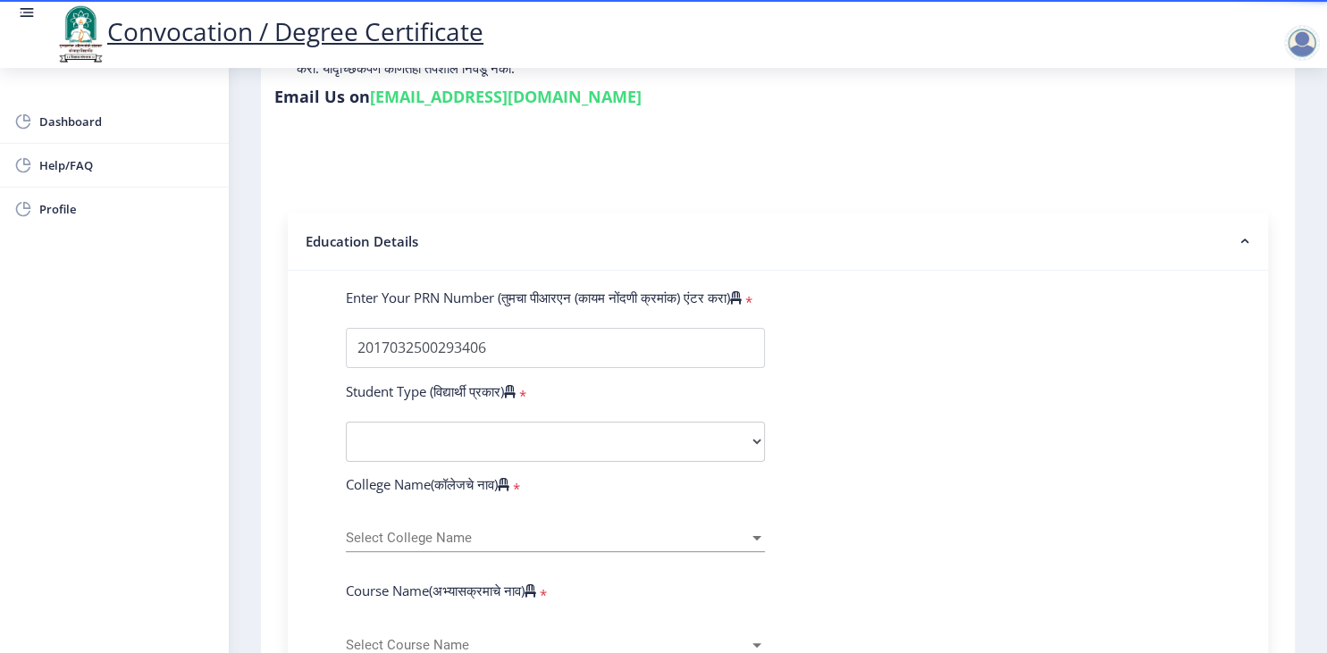
click at [346, 422] on select "Select Student Type Regular External" at bounding box center [555, 442] width 419 height 40
select select "Regular"
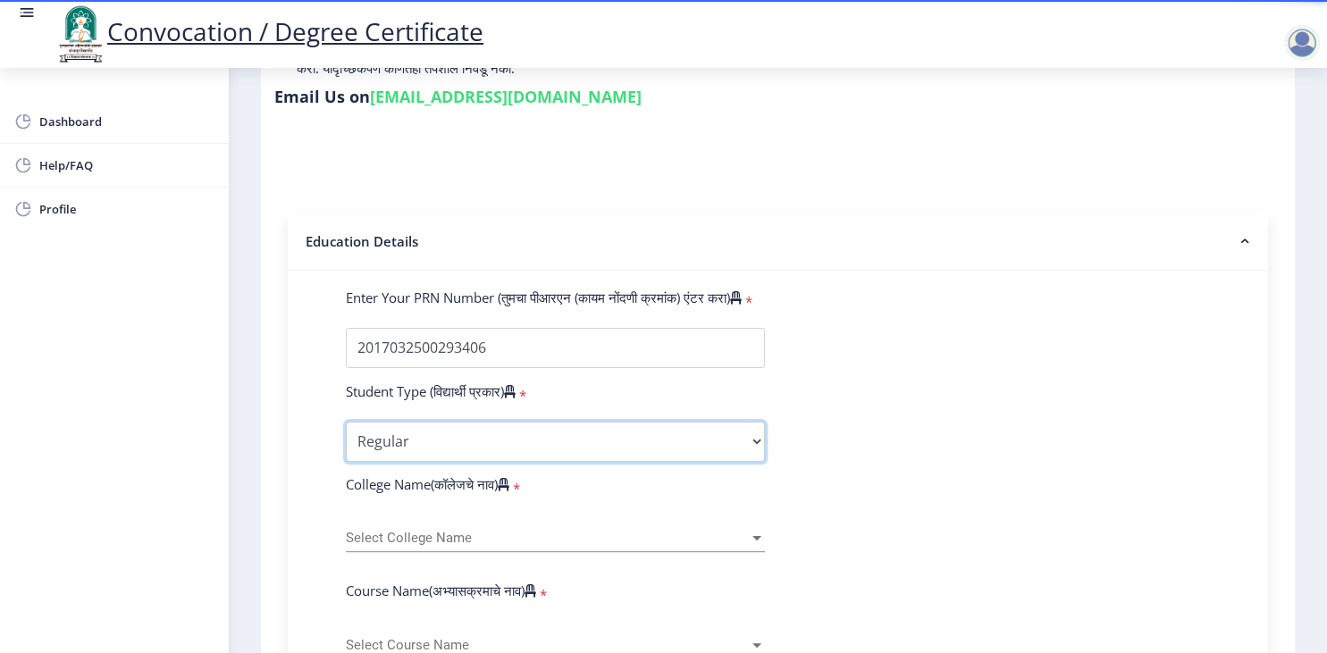
click option "Regular" at bounding box center [0, 0] width 0 height 0
click at [648, 531] on span "Select College Name" at bounding box center [547, 538] width 403 height 15
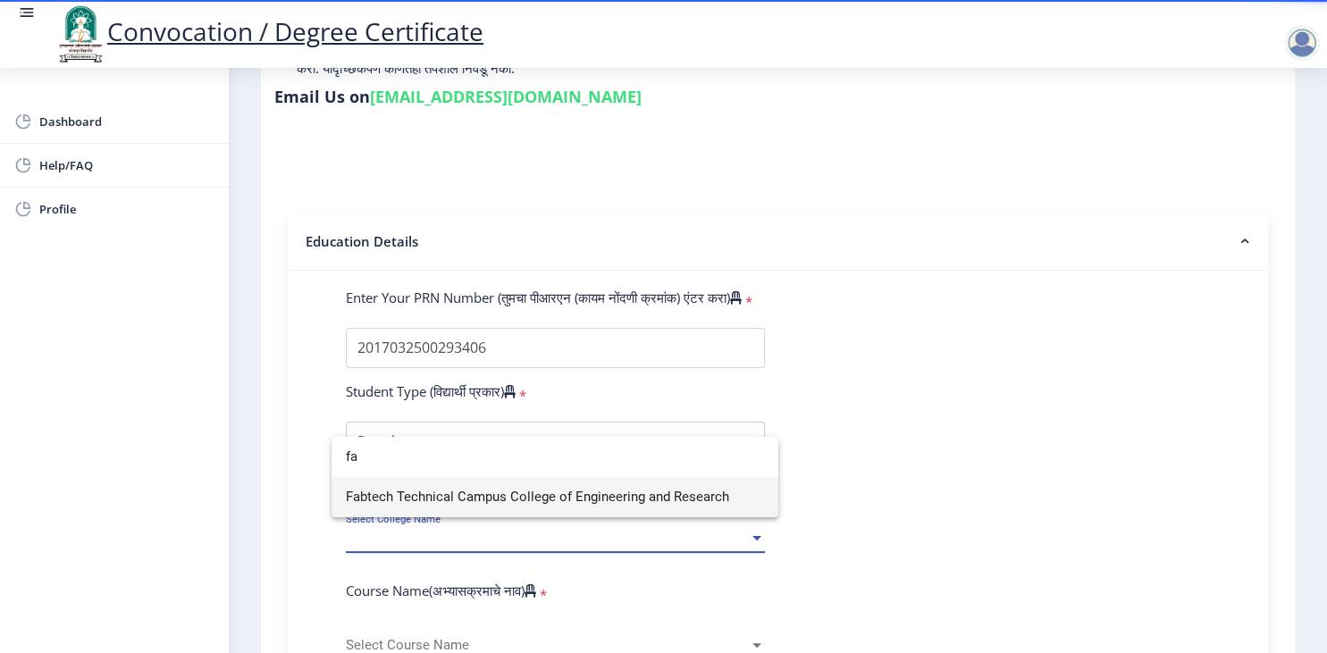
scroll to position [0, 0]
type input "fab"
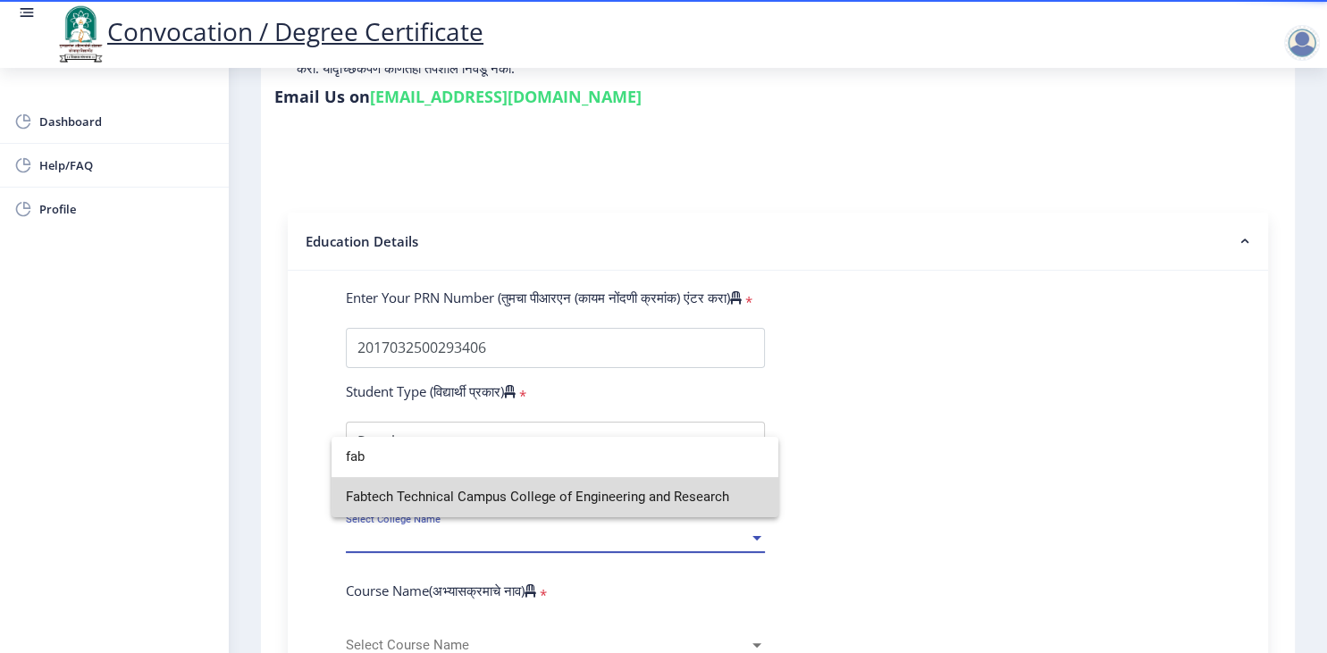
click at [662, 502] on span "Fabtech Technical Campus College of Engineering and Research" at bounding box center [555, 497] width 418 height 40
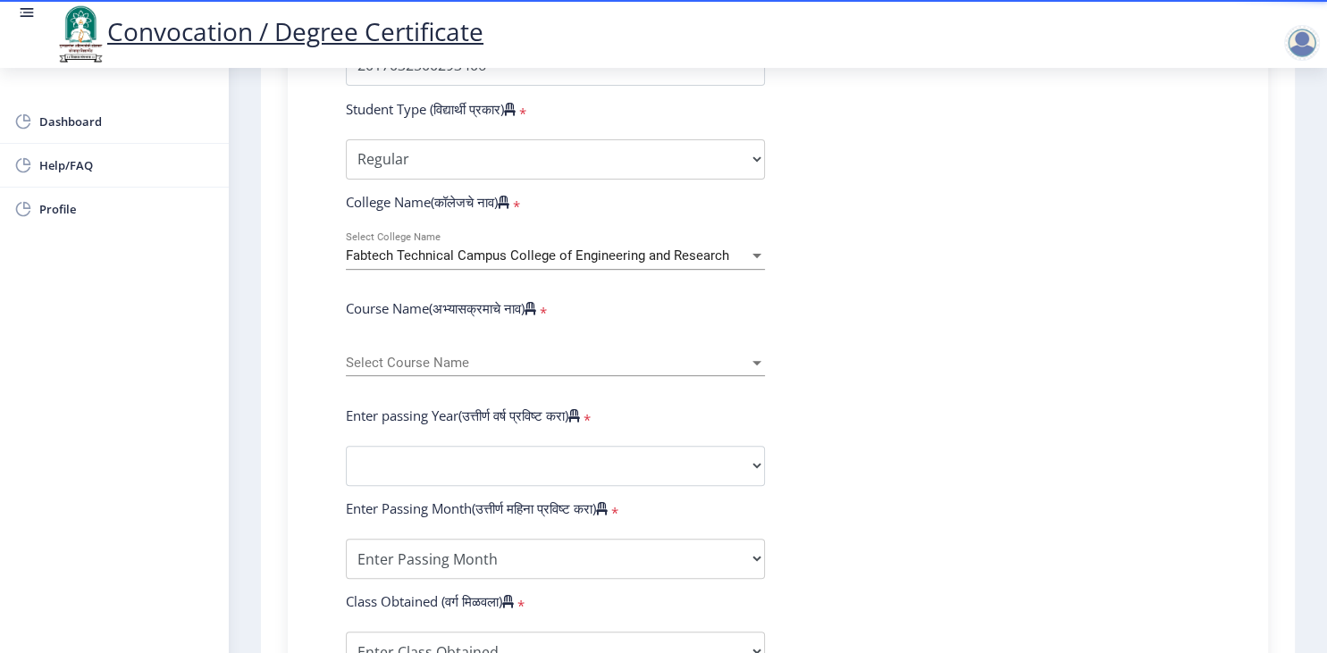
scroll to position [579, 0]
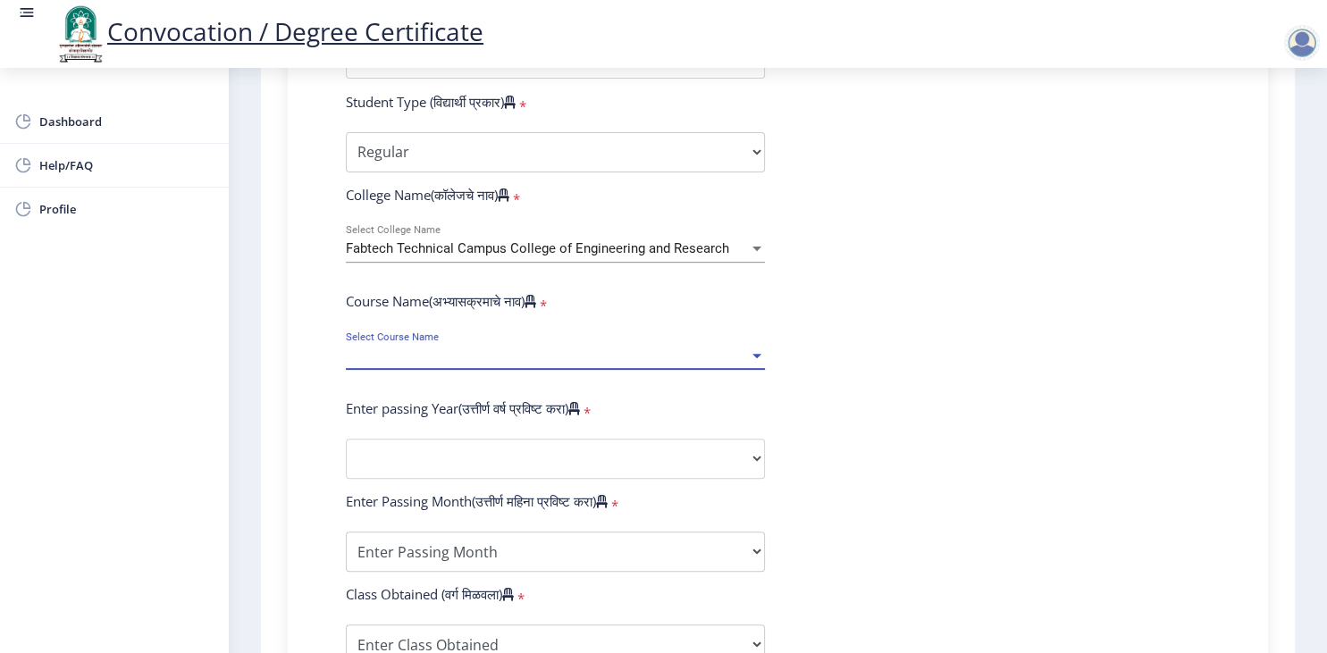
click at [748, 349] on span "Select Course Name" at bounding box center [547, 356] width 403 height 15
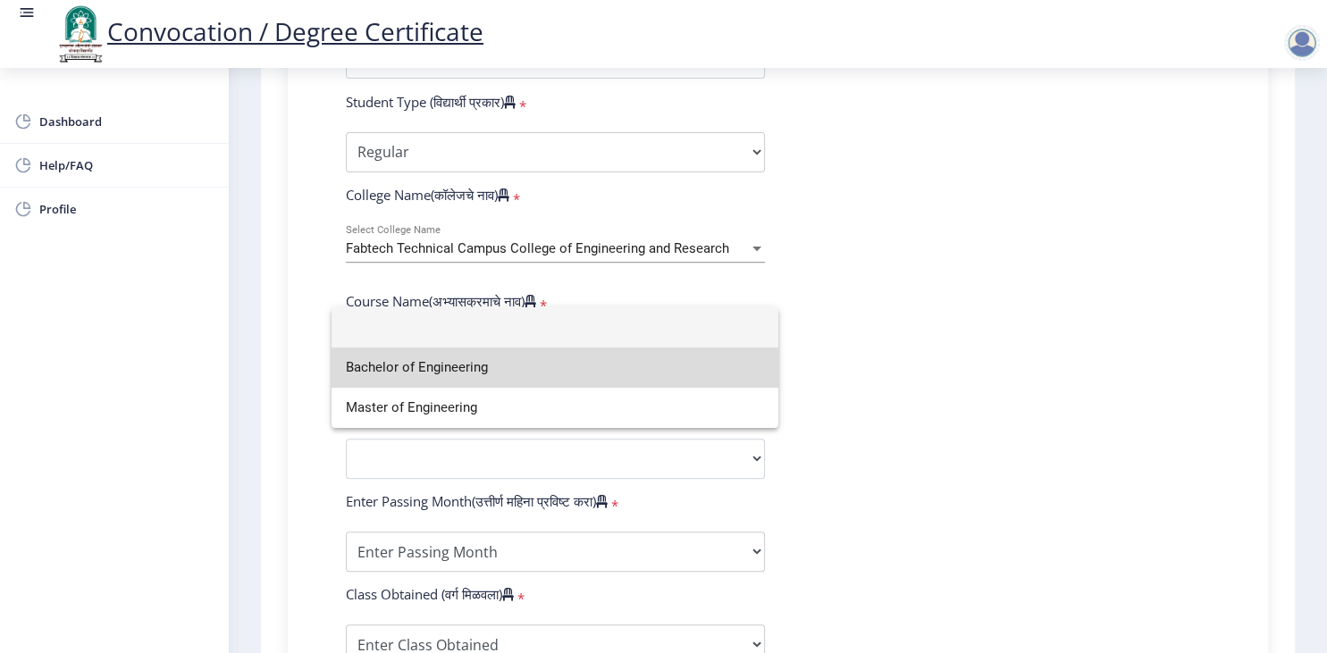
click at [444, 370] on span "Bachelor of Engineering" at bounding box center [555, 368] width 418 height 40
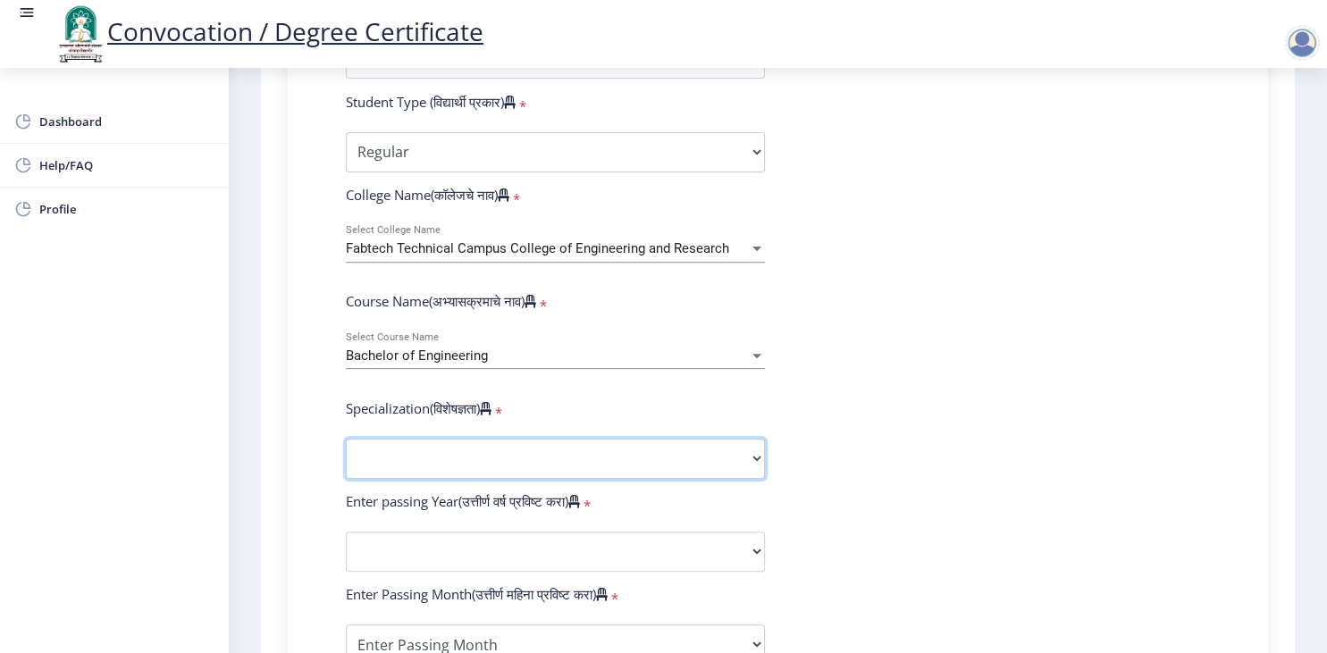
click at [346, 439] on select "Specialization Bio-Medical Engineering Civil Engineering Computer Science & Eng…" at bounding box center [555, 459] width 419 height 40
select select "Electrical Engineering"
click option "Electrical Engineering" at bounding box center [0, 0] width 0 height 0
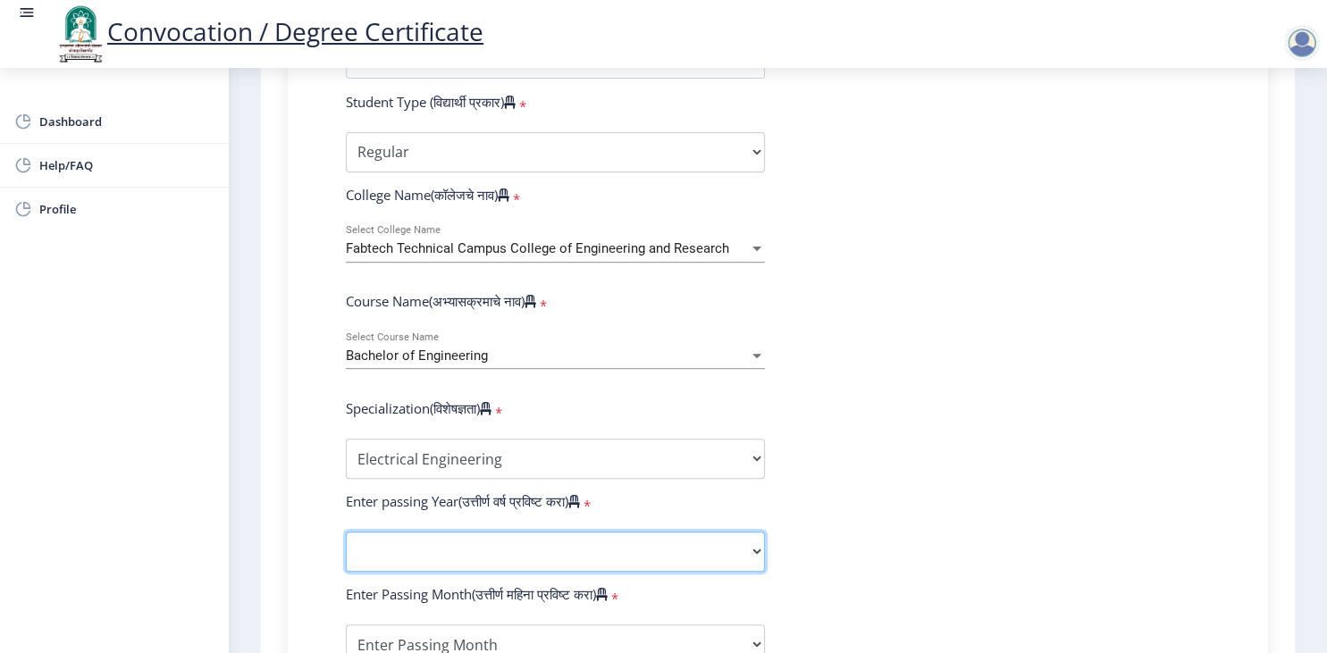
click at [346, 532] on select "2025 2024 2023 2022 2021 2020 2019 2018 2017 2016 2015 2014 2013 2012 2011 2010…" at bounding box center [555, 552] width 419 height 40
select select "2018"
click option "2018" at bounding box center [0, 0] width 0 height 0
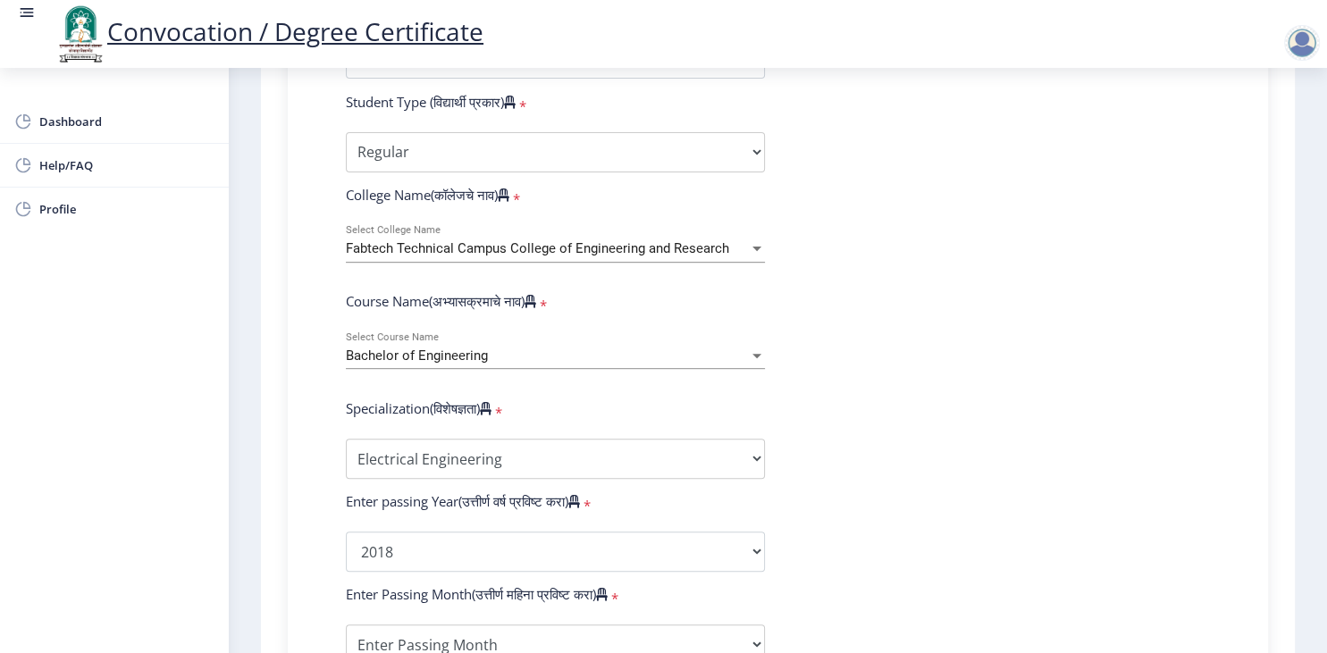
click at [921, 363] on form "Enter Your PRN Number (तुमचा पीआरएन (कायम नोंदणी क्रमांक) एंटर करा) * Student T…" at bounding box center [778, 519] width 891 height 1040
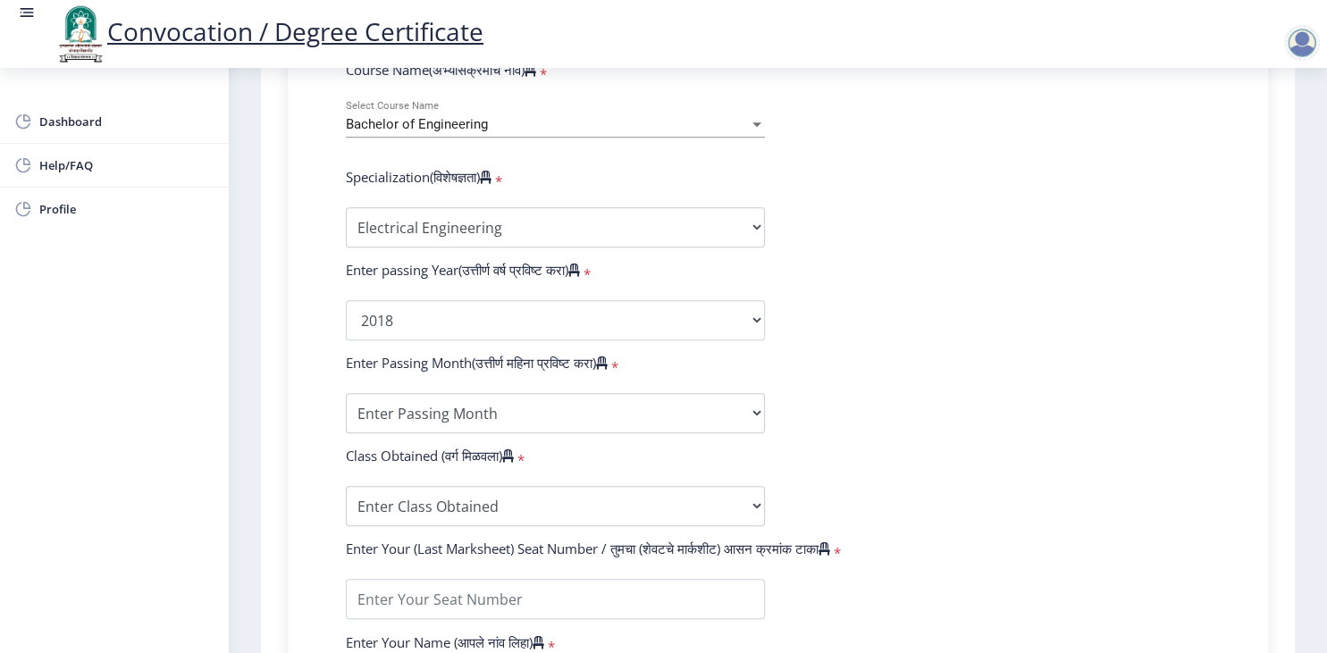
scroll to position [869, 0]
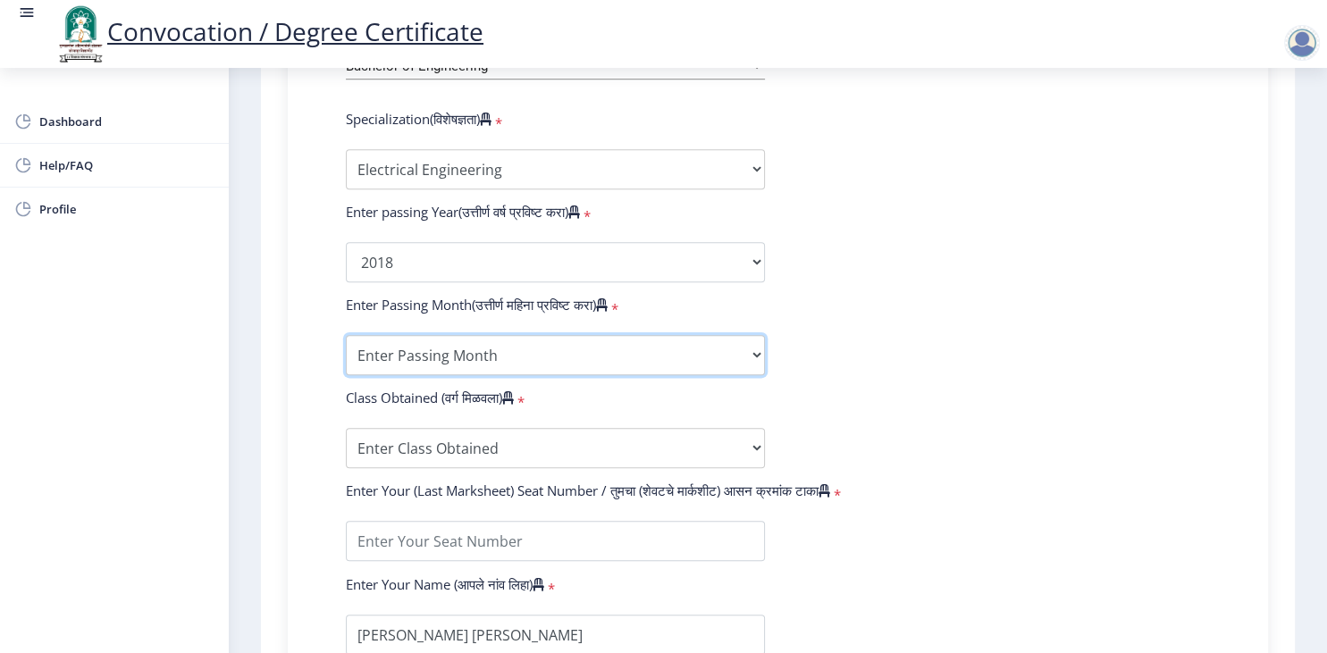
click at [346, 335] on select "Enter Passing Month March April May October November December" at bounding box center [555, 355] width 419 height 40
select select "April"
click option "April" at bounding box center [0, 0] width 0 height 0
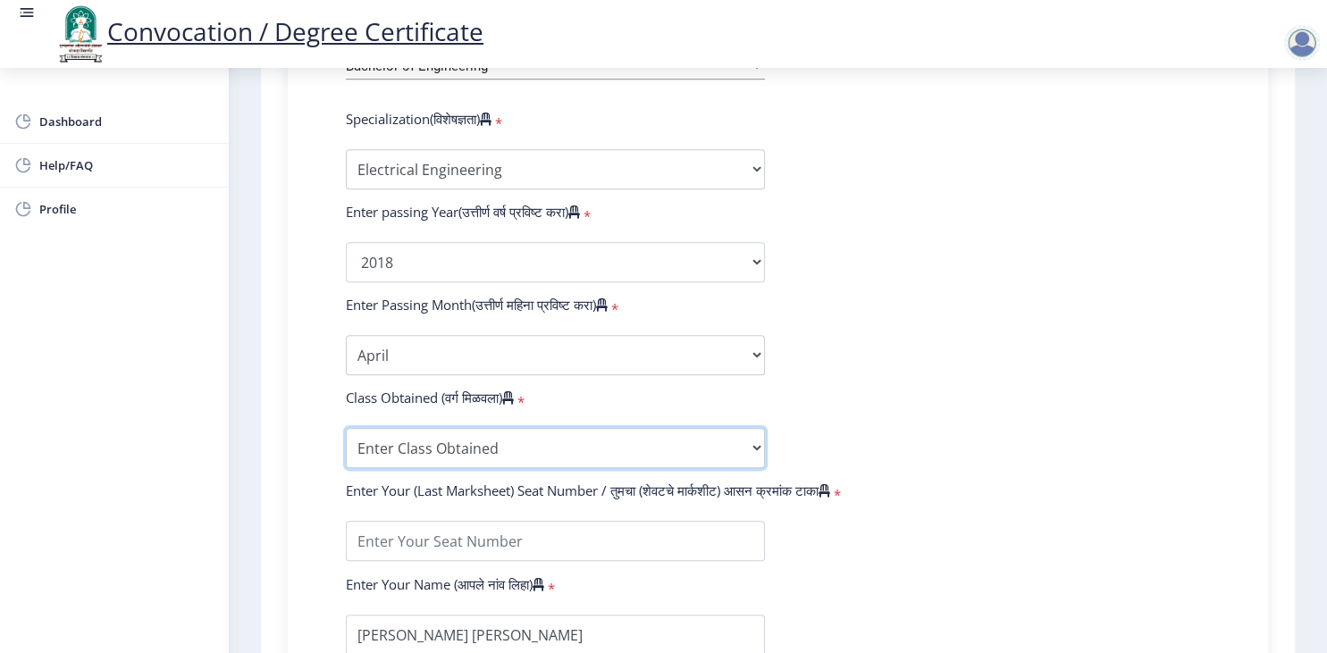
click at [346, 428] on select "Enter Class Obtained FIRST CLASS WITH DISTINCTION FIRST CLASS HIGHER SECOND CLA…" at bounding box center [555, 448] width 419 height 40
select select "Grade B+"
click option "Grade B+" at bounding box center [0, 0] width 0 height 0
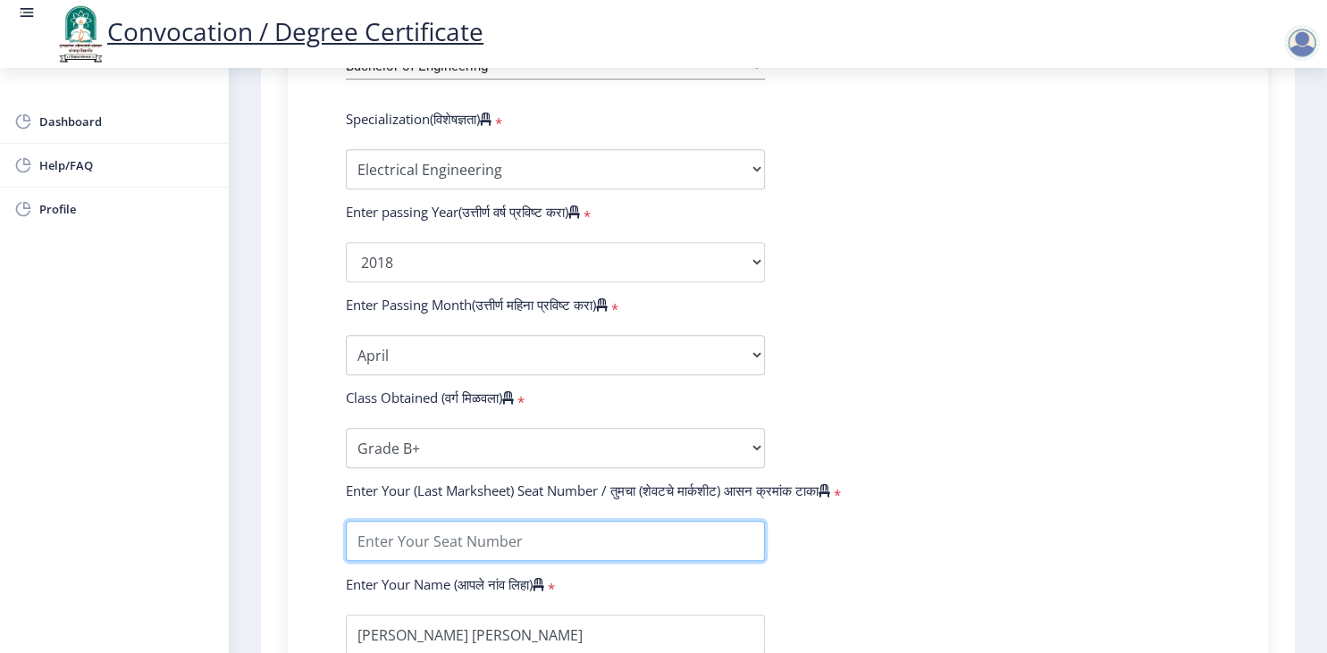
click at [602, 521] on input "textarea" at bounding box center [555, 541] width 419 height 40
type input "767647"
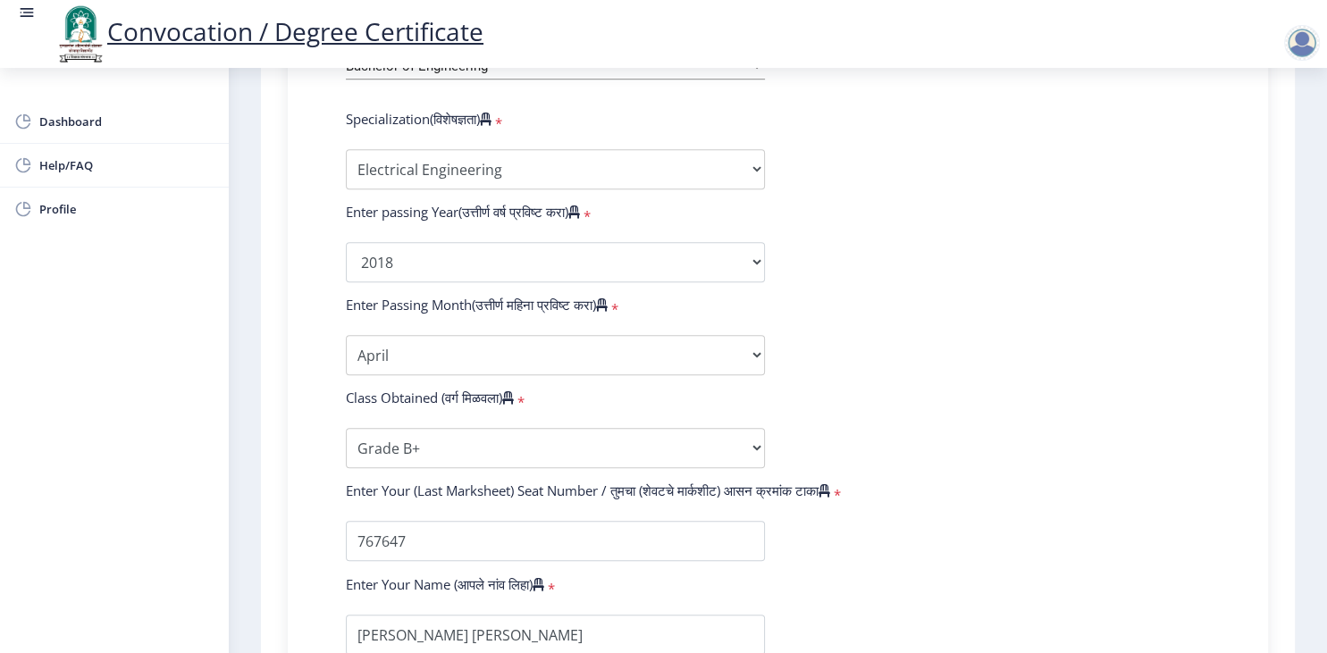
click at [914, 535] on form "Enter Your PRN Number (तुमचा पीआरएन (कायम नोंदणी क्रमांक) एंटर करा) * Student T…" at bounding box center [778, 229] width 891 height 1040
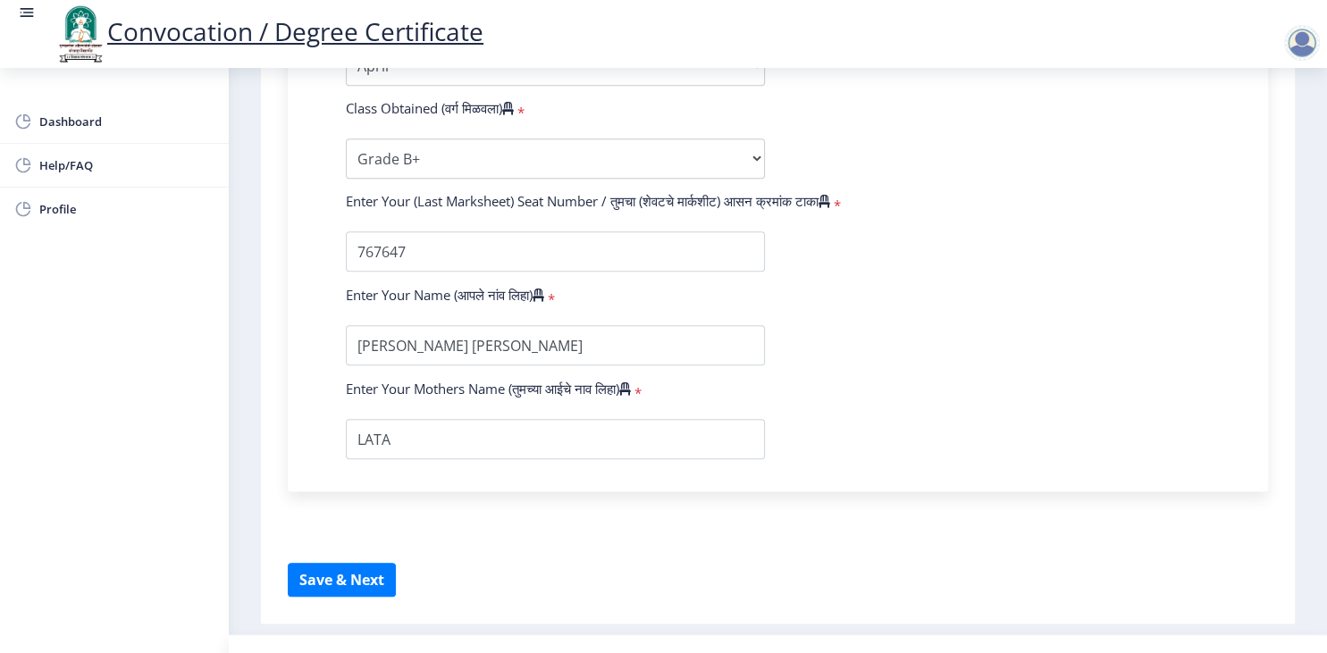
scroll to position [1165, 0]
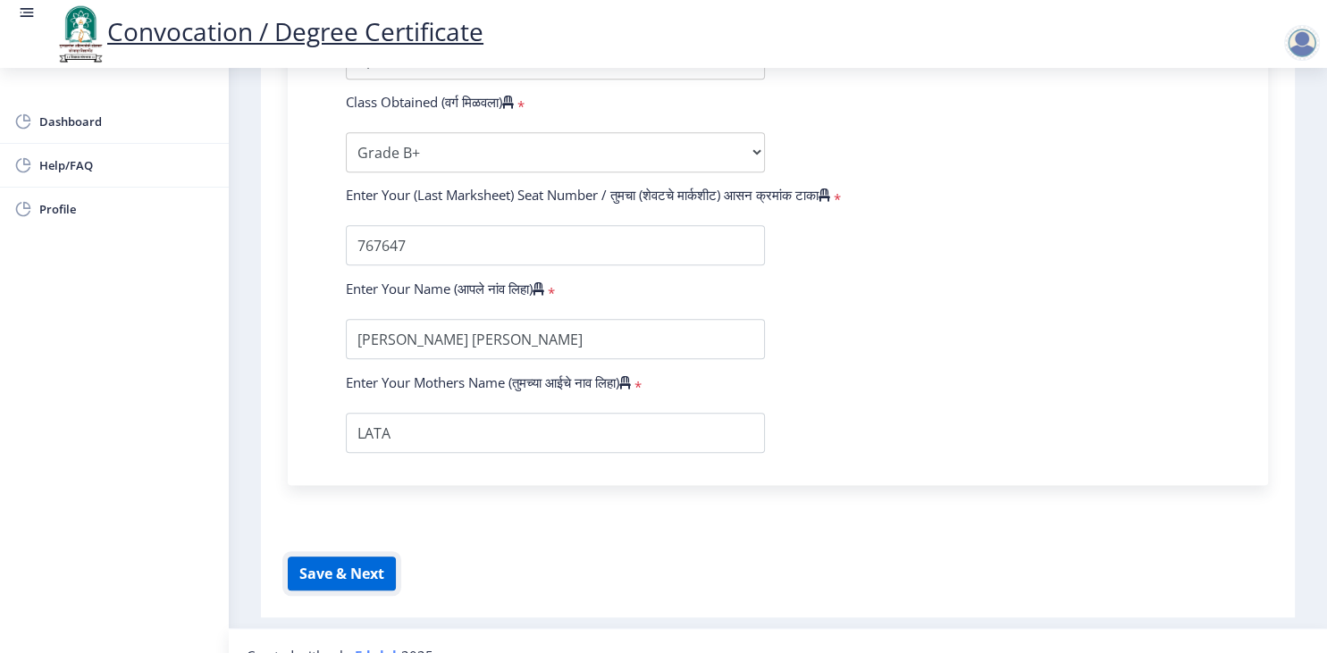
click at [353, 557] on button "Save & Next" at bounding box center [342, 574] width 108 height 34
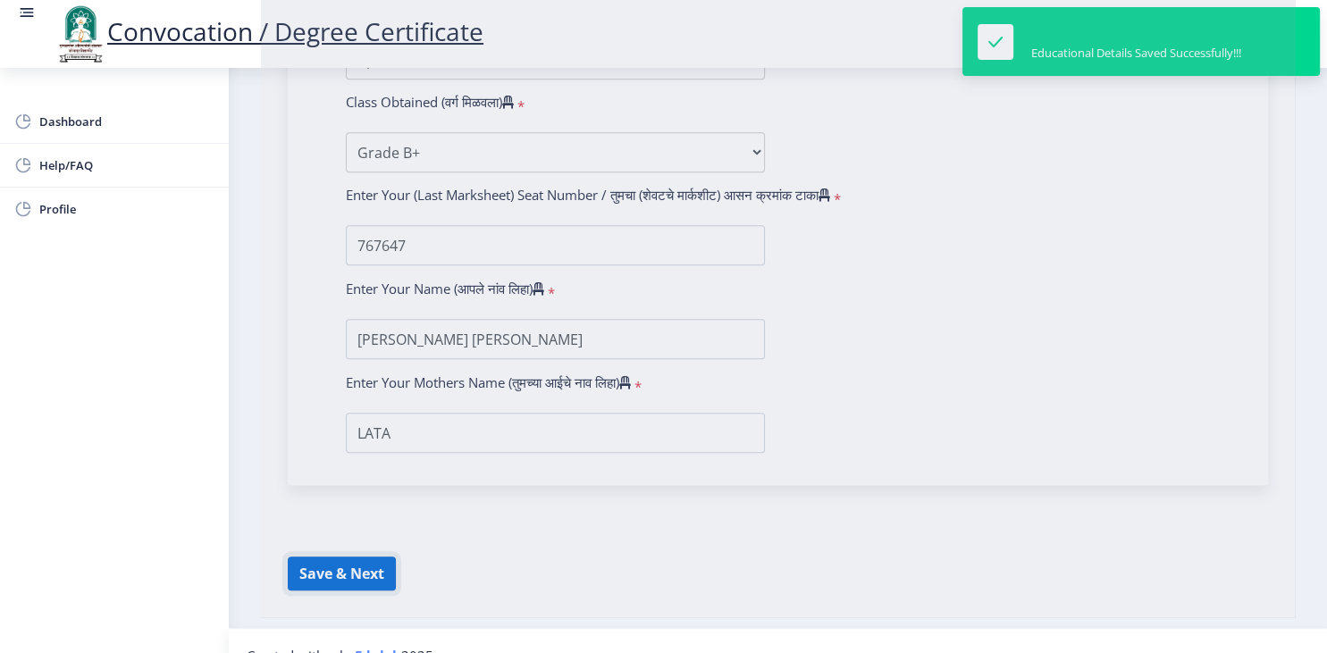
select select
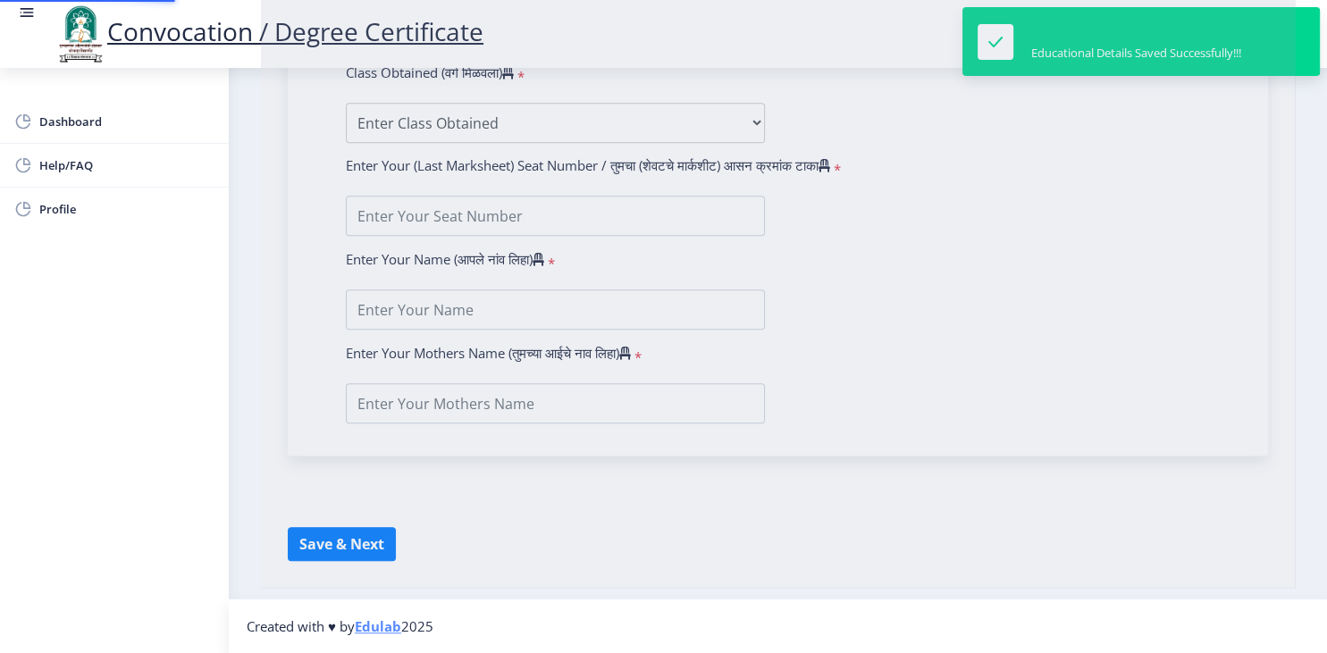
type input "[PERSON_NAME] [PERSON_NAME]"
type input "LATA"
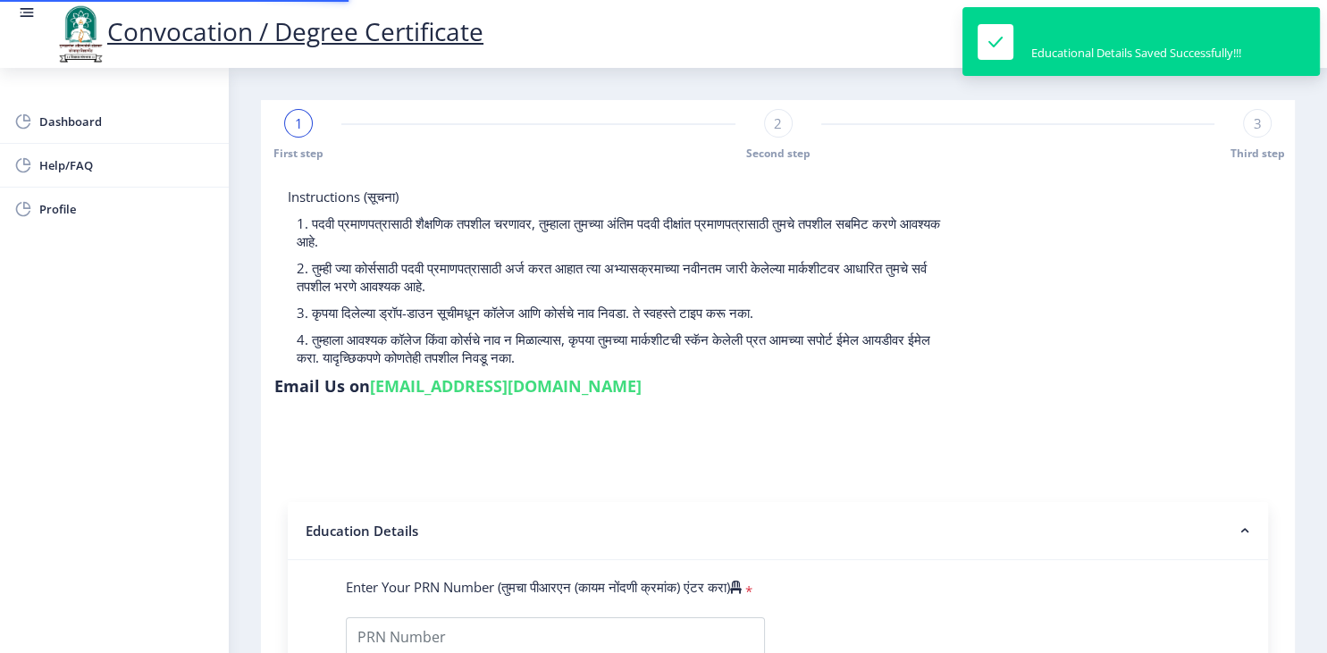
type input "2017032500293406"
select select "Regular"
select select "2018"
select select "April"
select select "Grade B+"
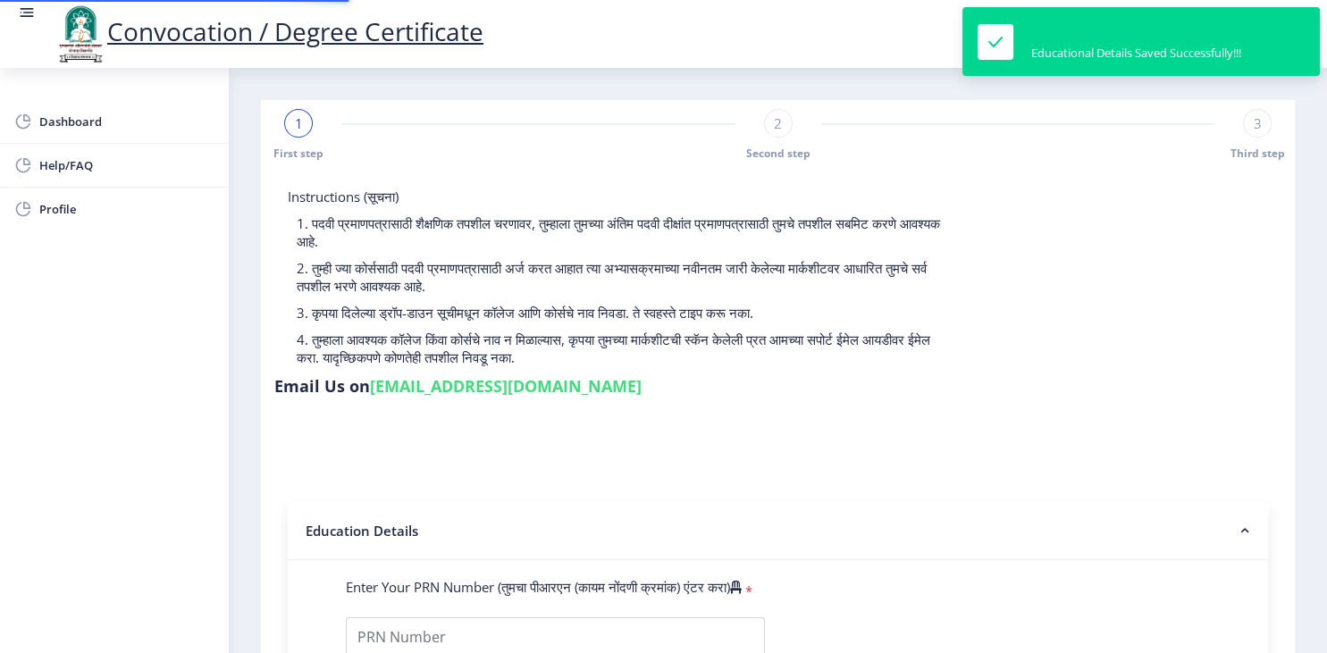
type input "767647"
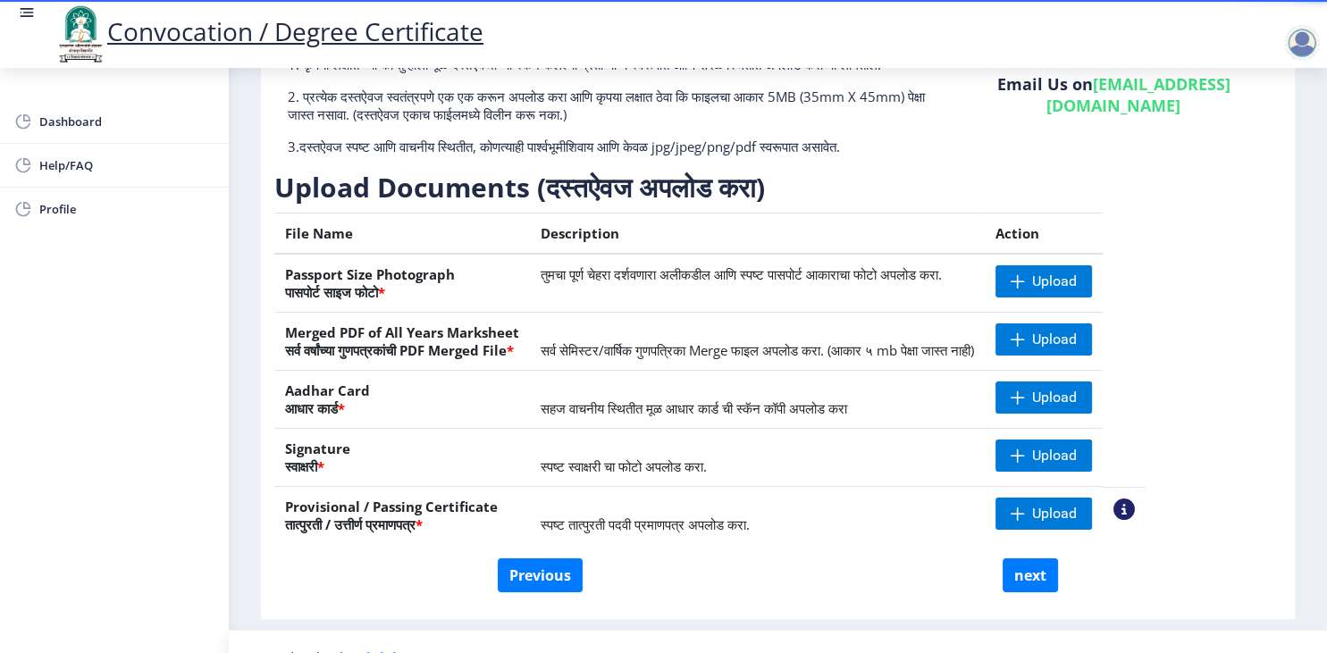
scroll to position [173, 0]
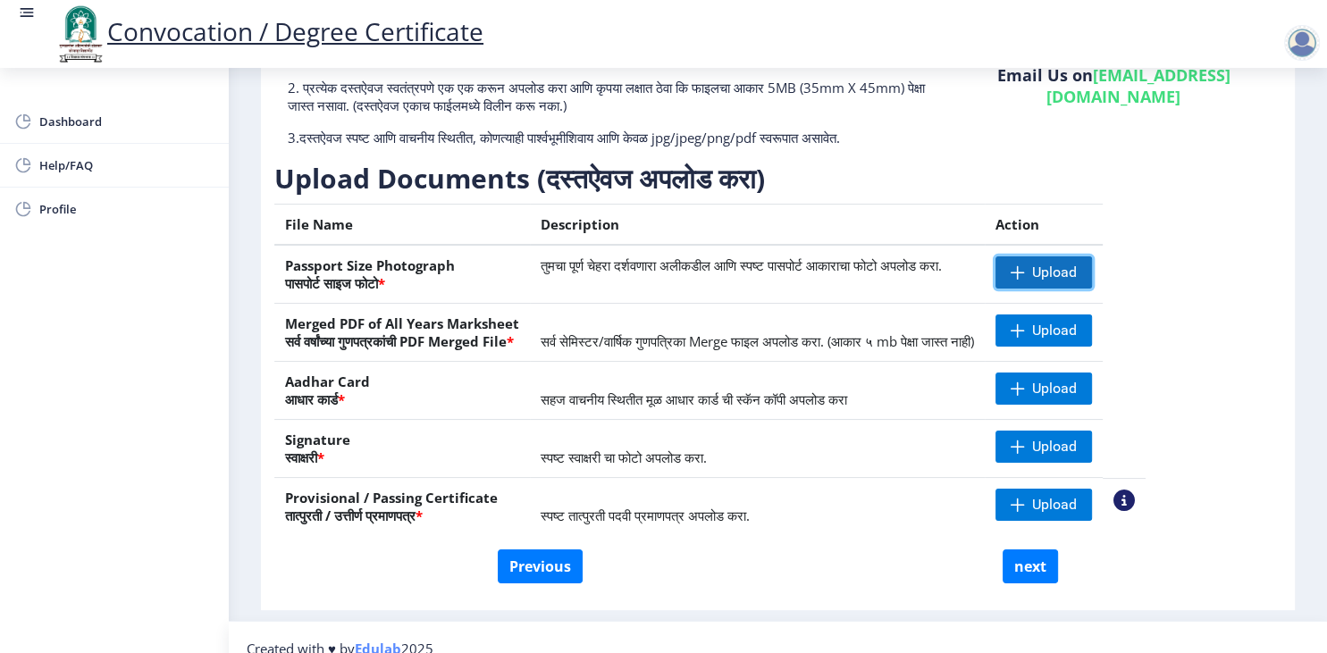
click at [1077, 282] on span "Upload" at bounding box center [1054, 273] width 45 height 18
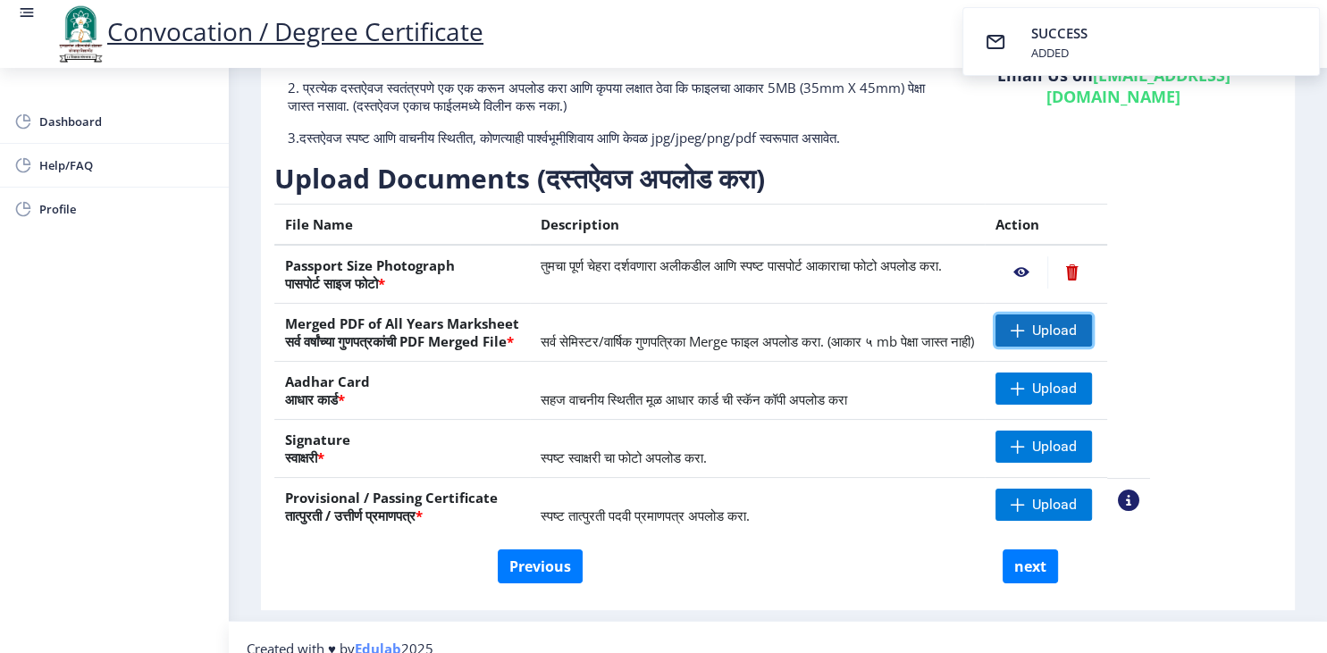
click at [1077, 340] on span "Upload" at bounding box center [1054, 331] width 45 height 18
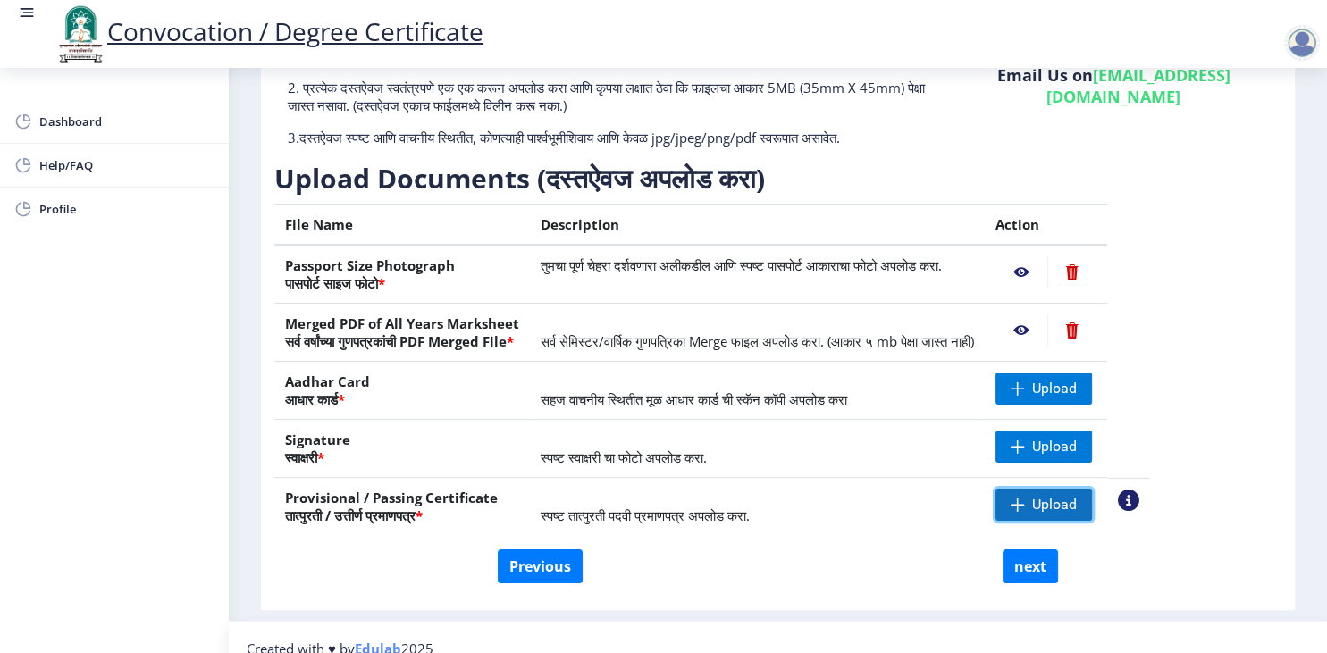
click at [1077, 514] on span "Upload" at bounding box center [1054, 505] width 45 height 18
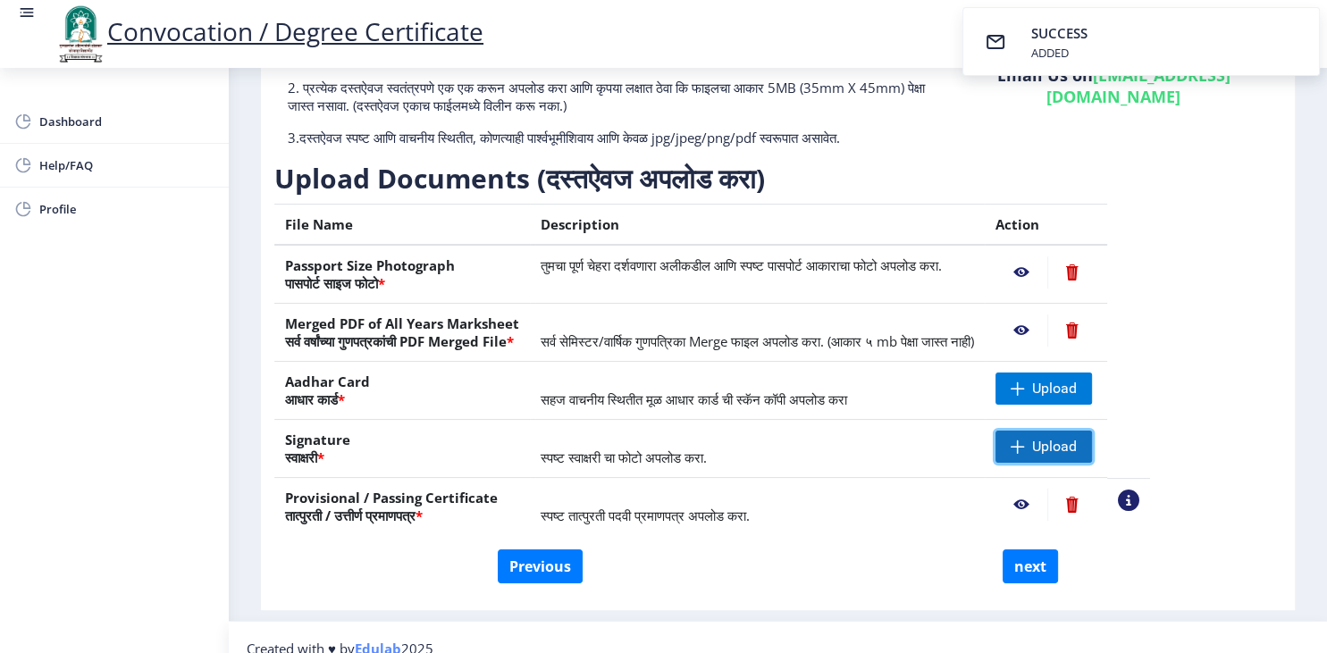
click at [1077, 456] on span "Upload" at bounding box center [1054, 447] width 45 height 18
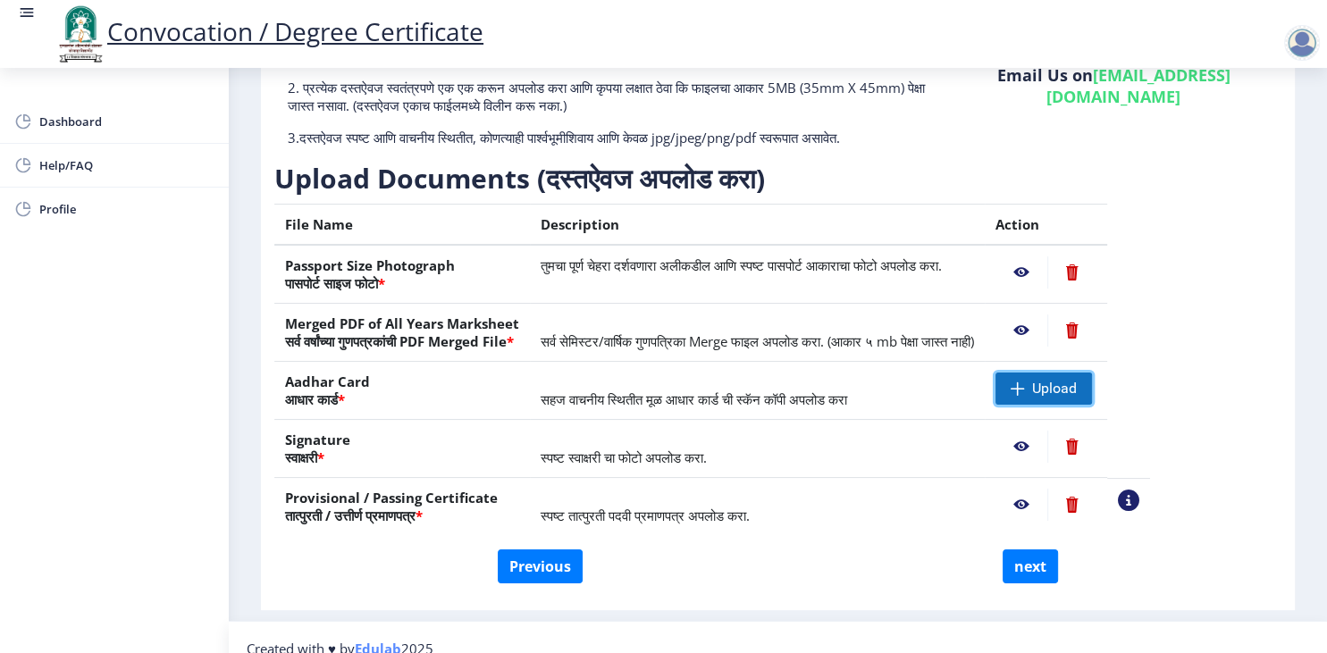
click at [1077, 398] on span "Upload" at bounding box center [1054, 389] width 45 height 18
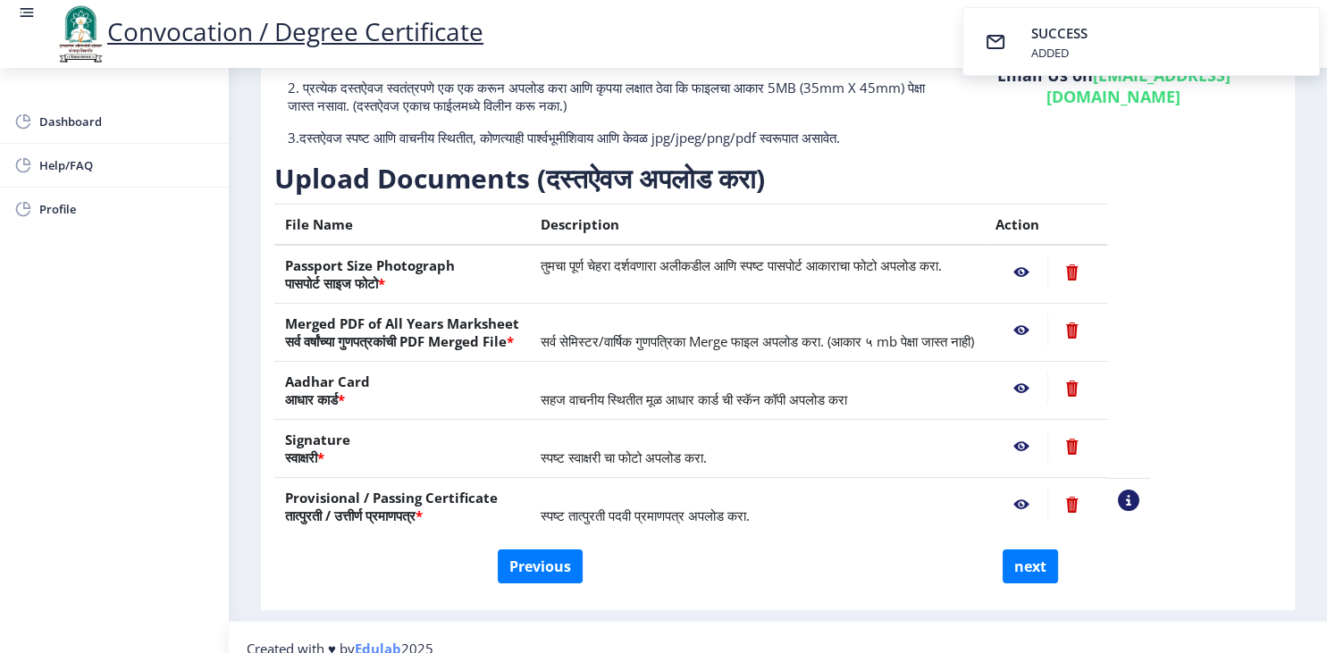
click at [1048, 405] on nb-action at bounding box center [1022, 389] width 52 height 32
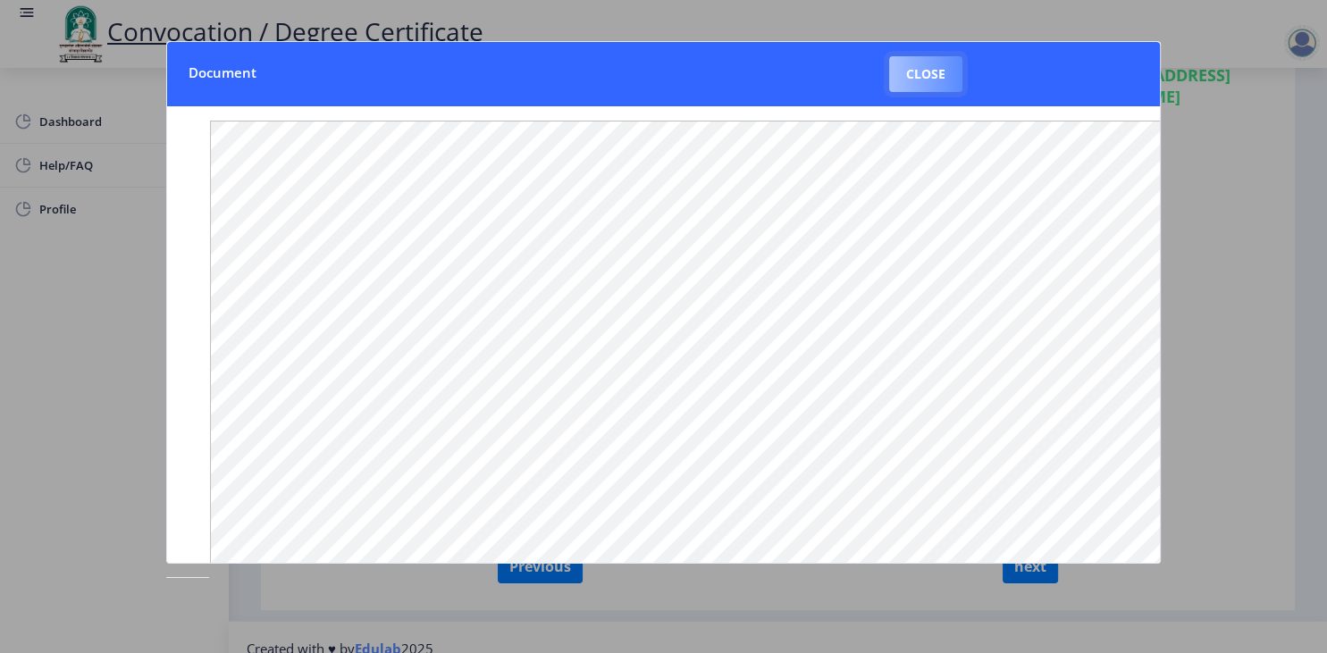
click at [924, 71] on button "Close" at bounding box center [925, 74] width 73 height 36
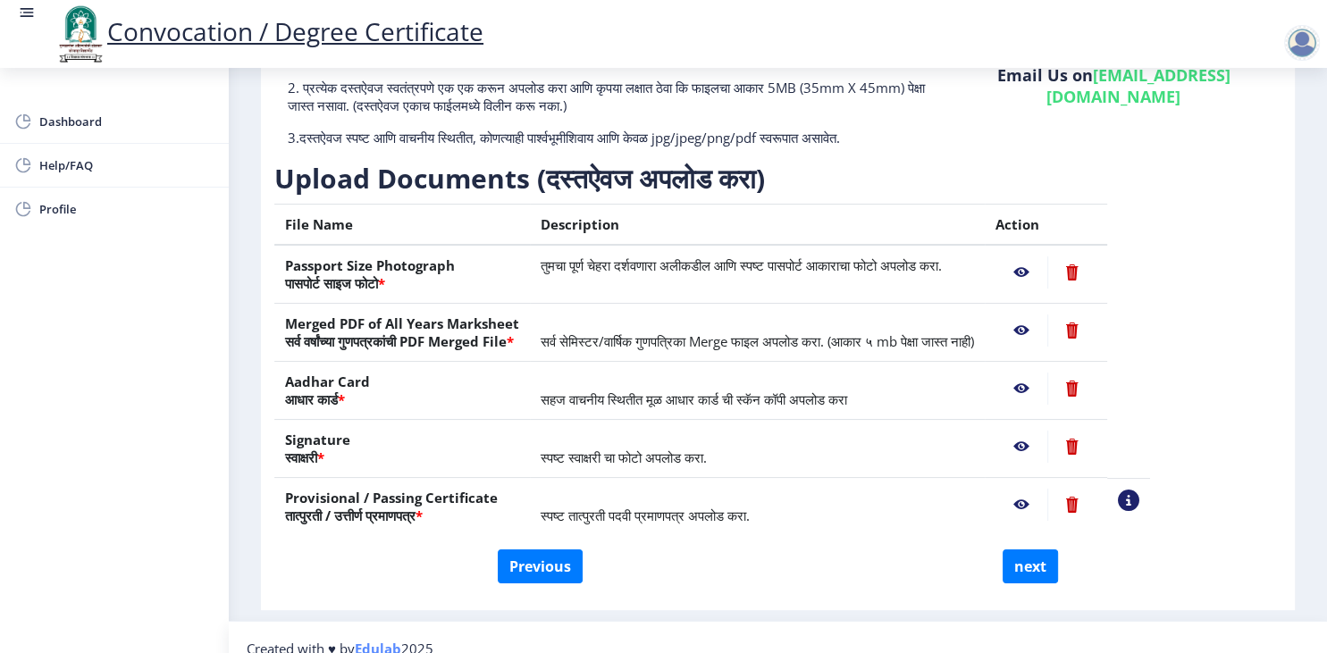
click at [1140, 511] on nb-action at bounding box center [1128, 500] width 21 height 21
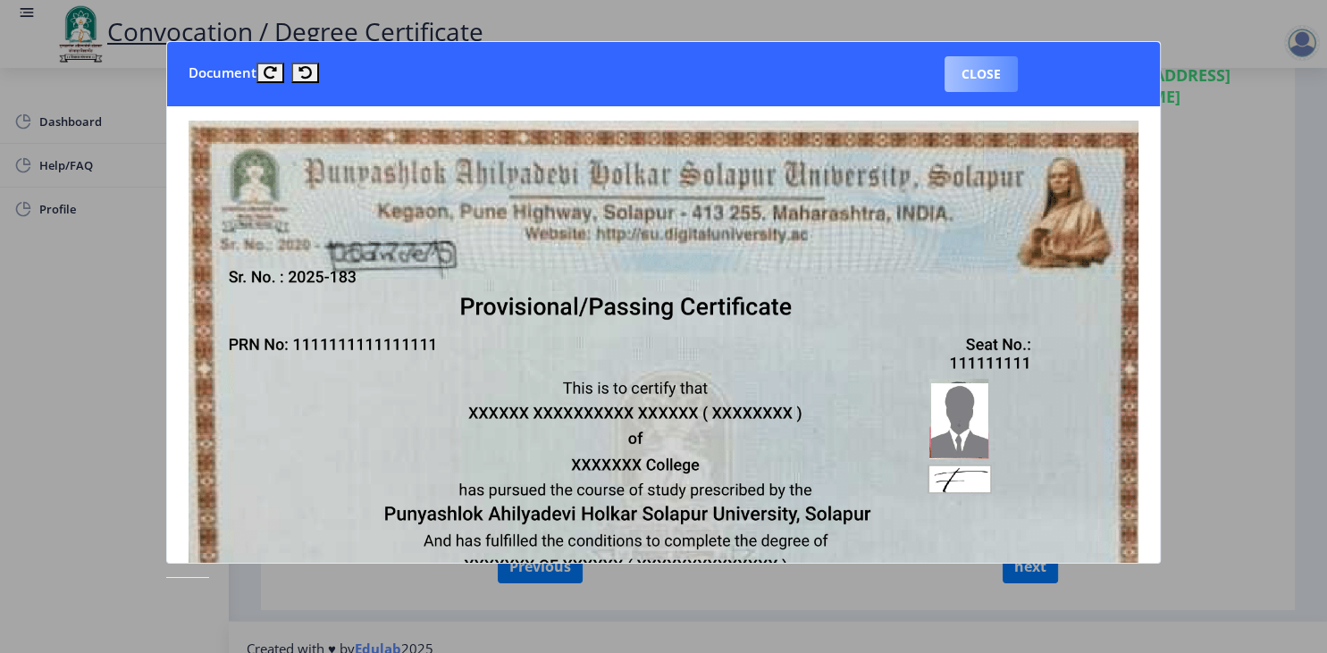
click at [986, 72] on button "Close" at bounding box center [981, 74] width 73 height 36
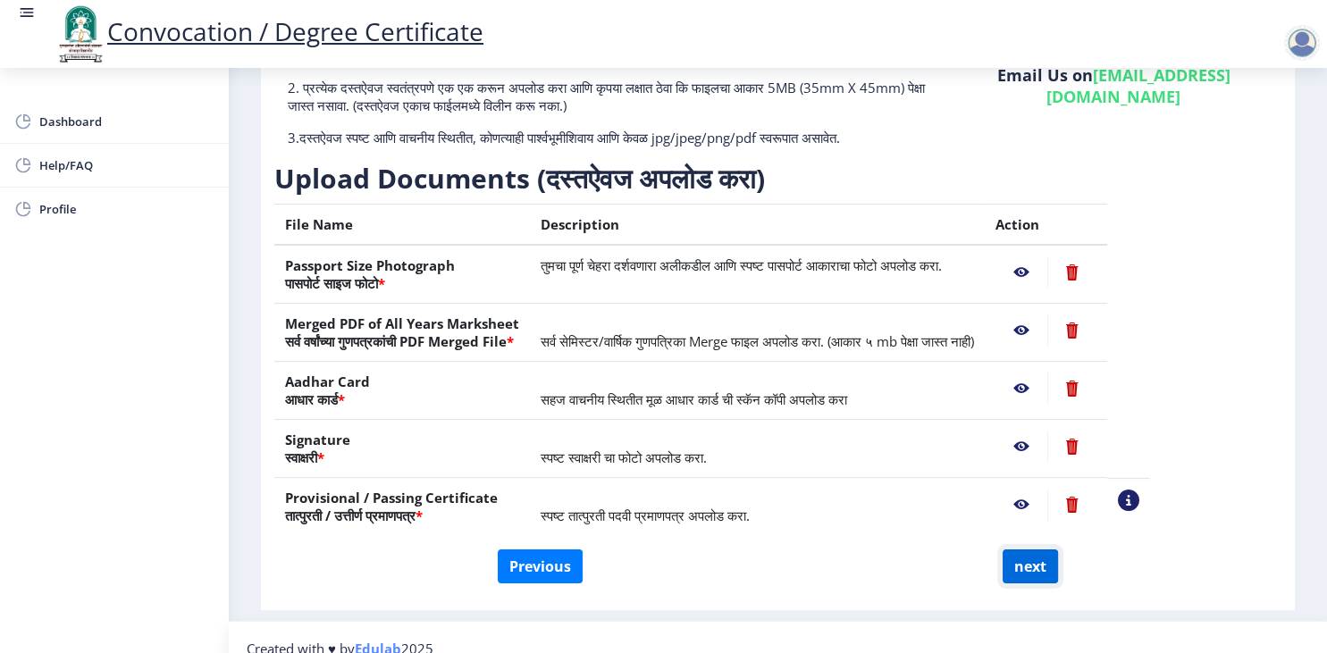
click at [1035, 571] on button "next" at bounding box center [1030, 567] width 55 height 34
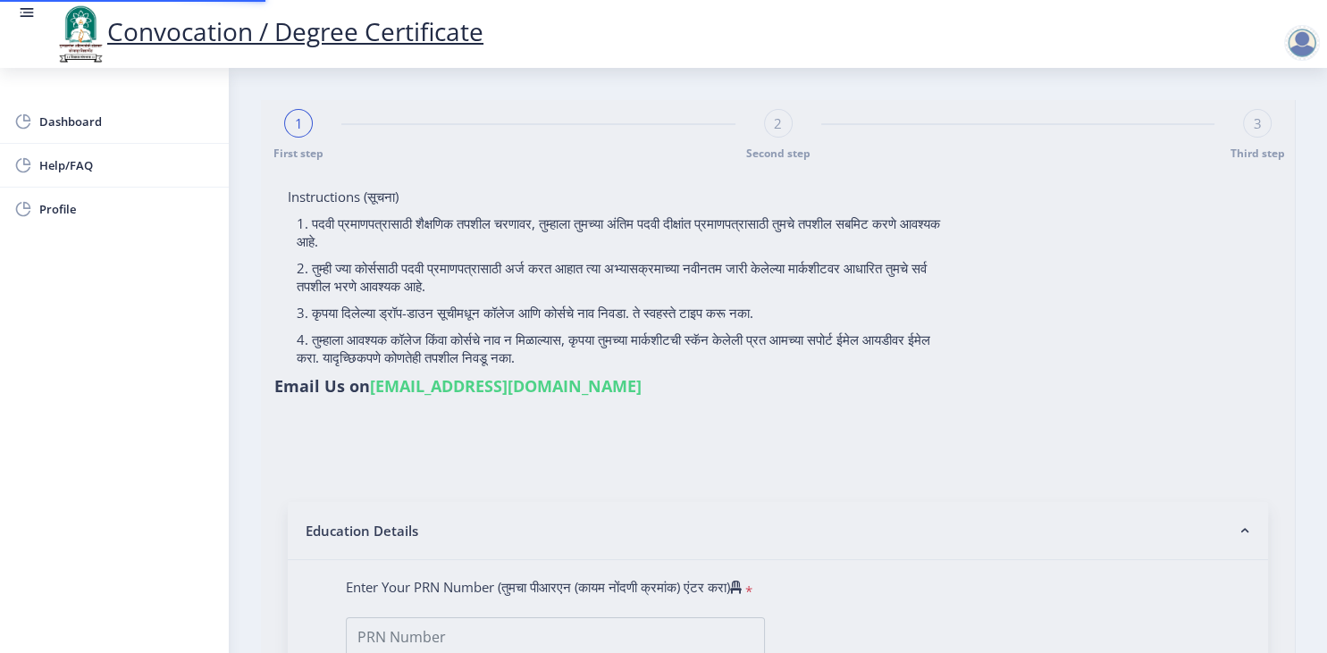
select select
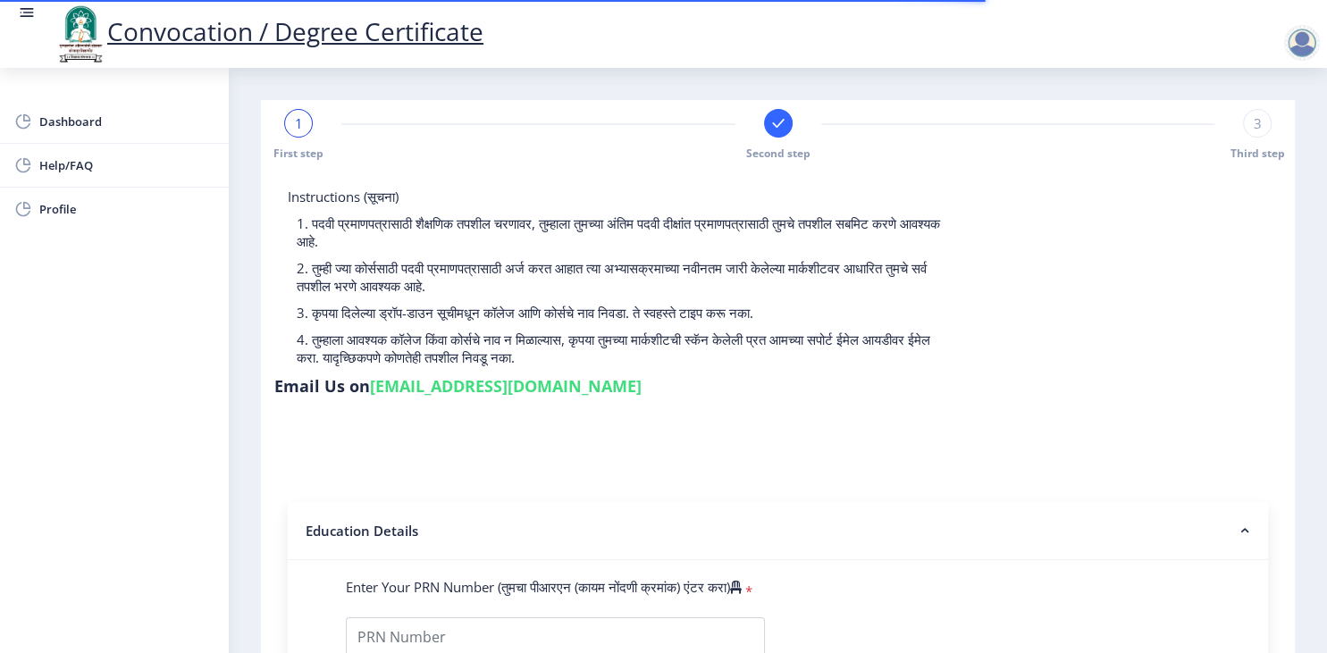
type input "2017032500293406"
select select "Regular"
select select "2018"
select select "April"
select select "Grade B+"
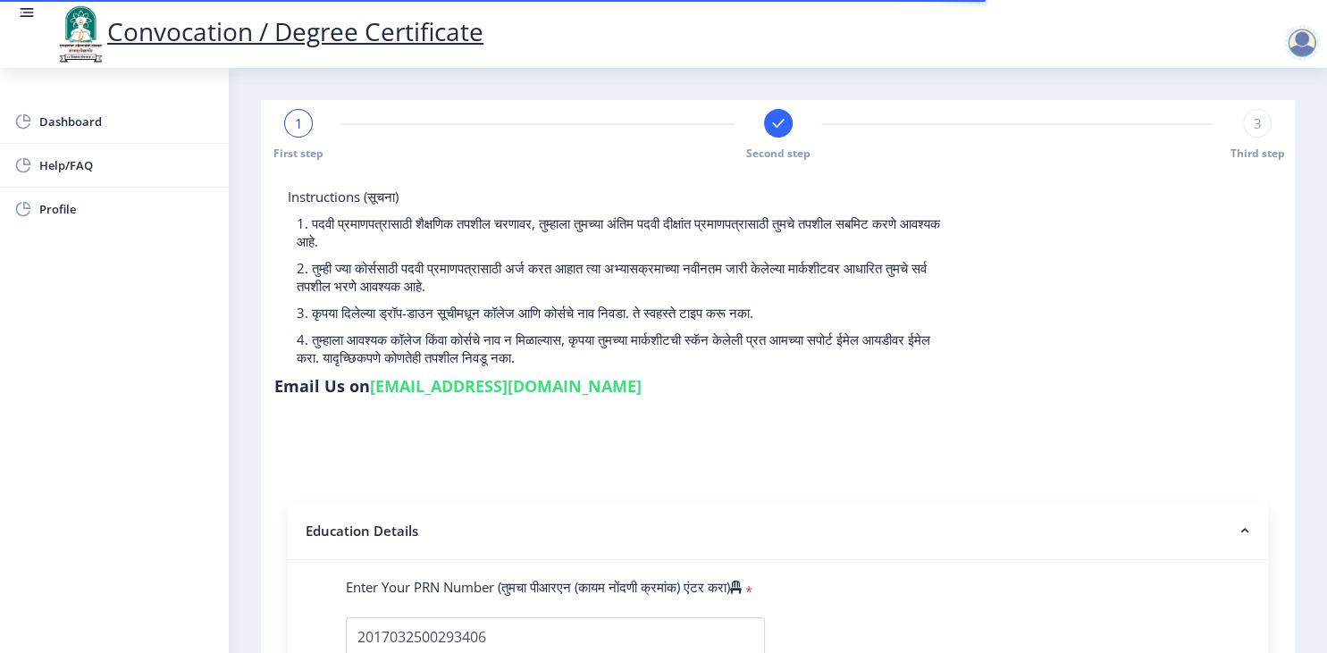
type input "767647"
select select
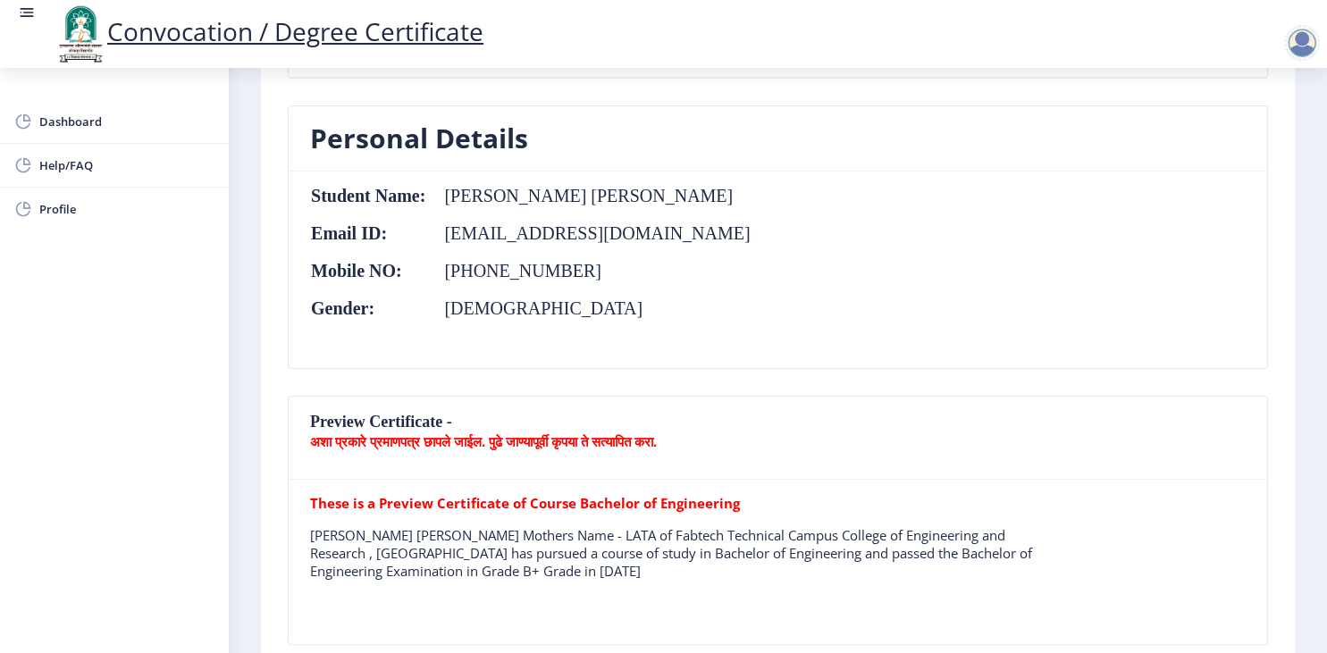
scroll to position [143, 0]
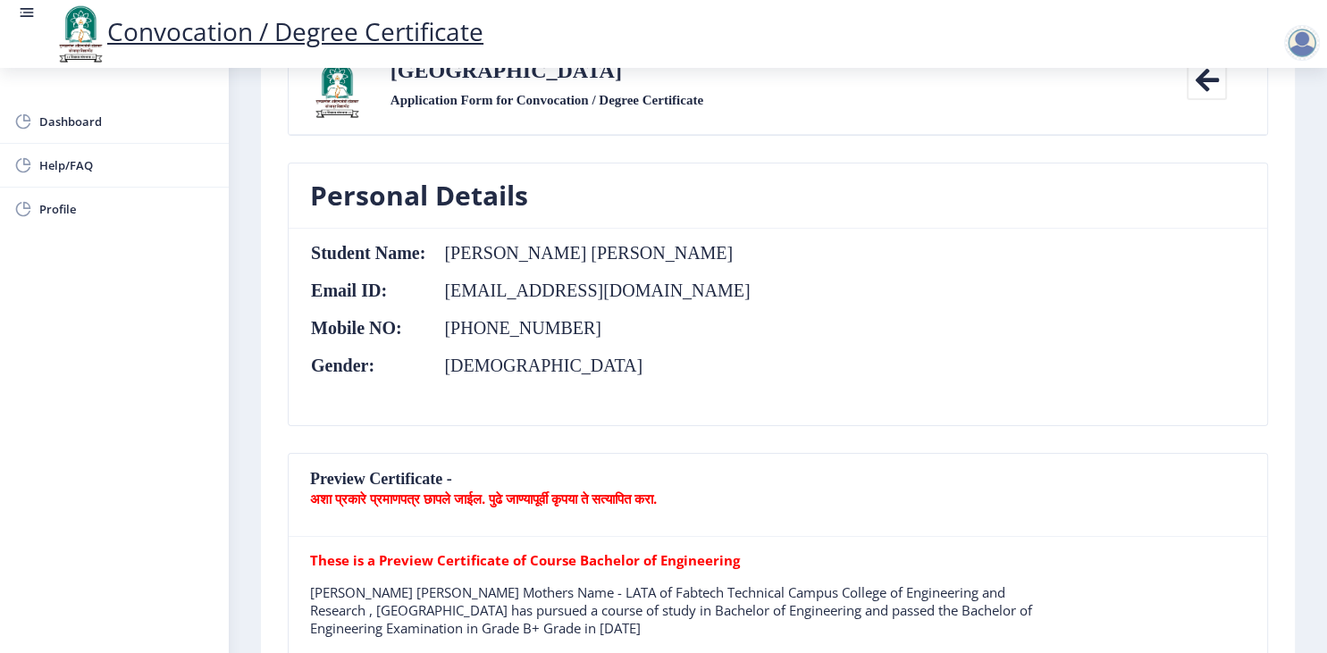
click at [1206, 80] on icon at bounding box center [1207, 80] width 40 height 40
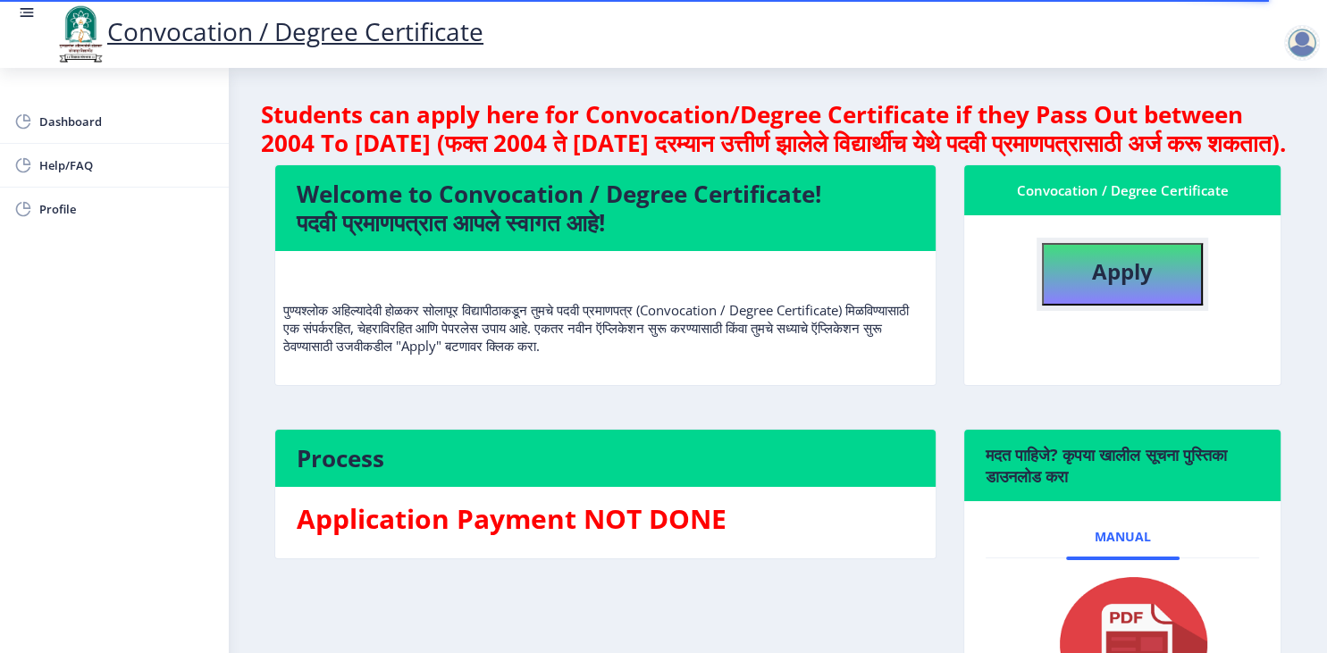
click at [1123, 286] on b "Apply" at bounding box center [1122, 271] width 61 height 29
select select
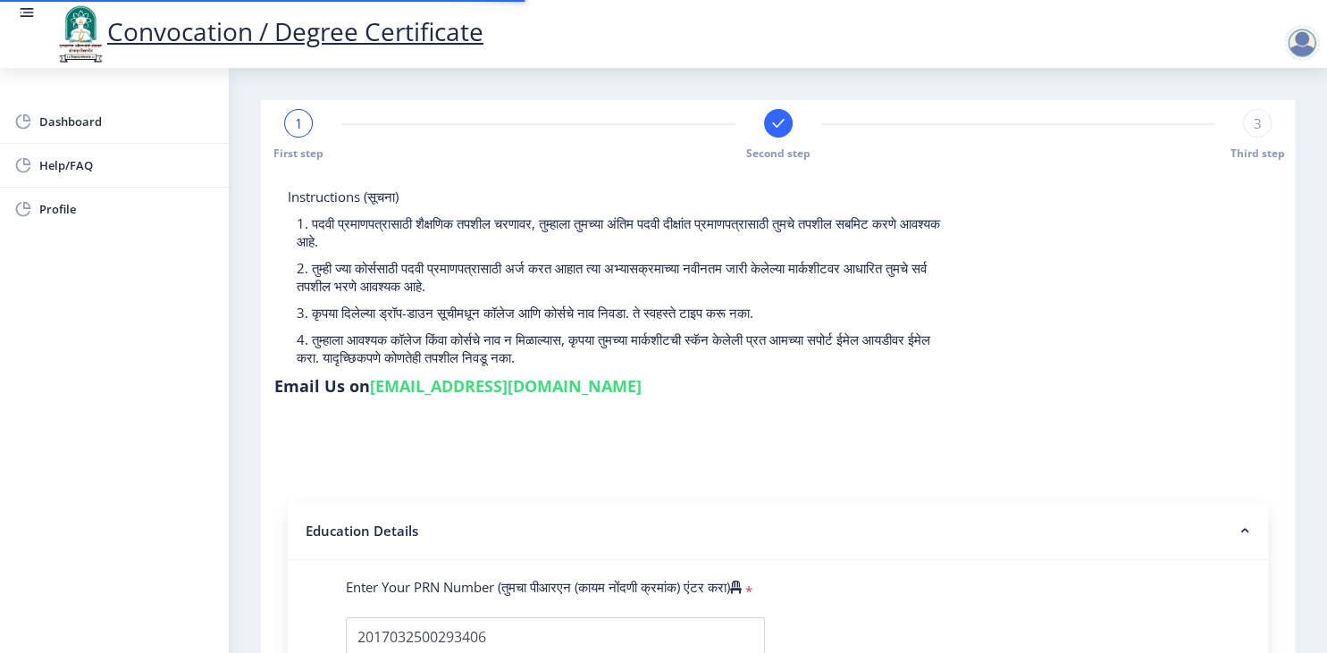
select select
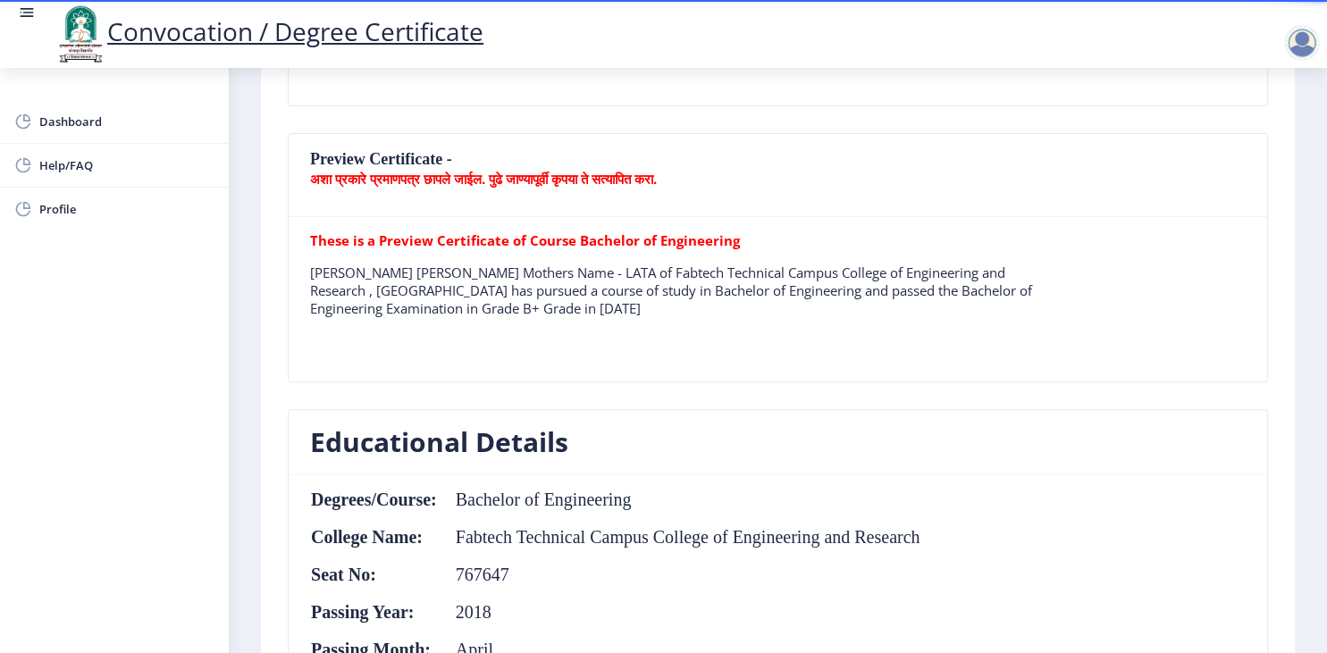
scroll to position [521, 0]
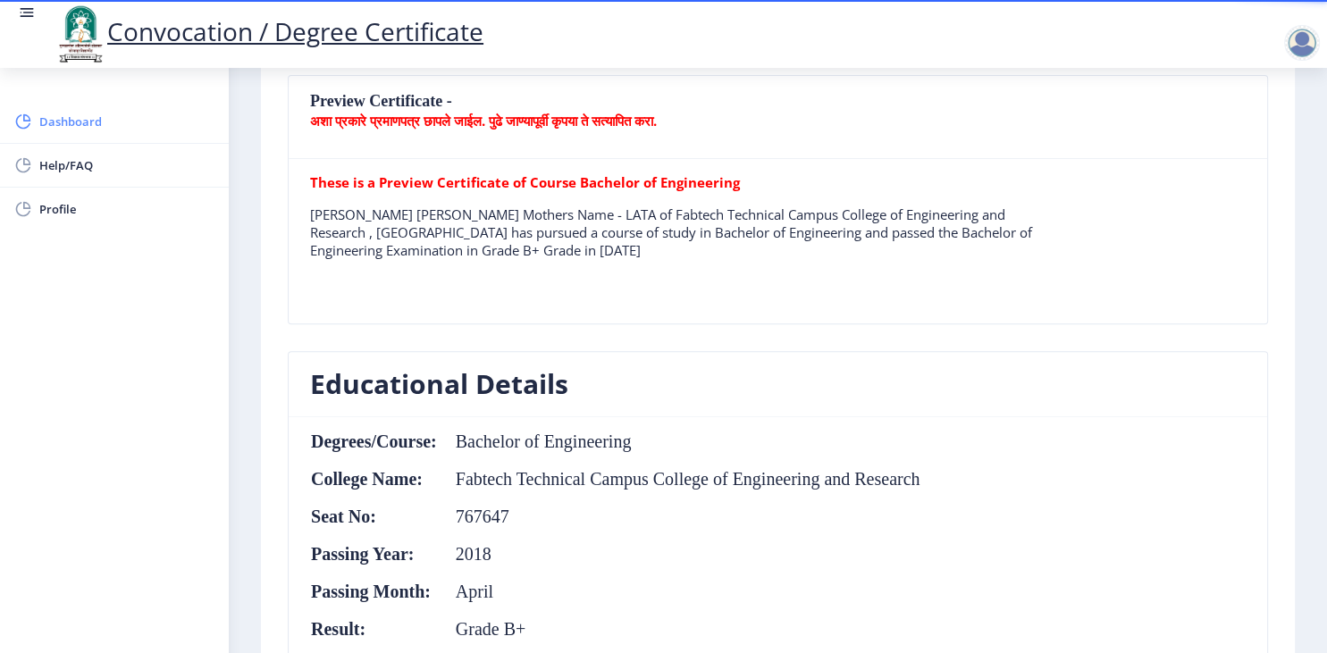
click at [77, 120] on span "Dashboard" at bounding box center [126, 121] width 175 height 21
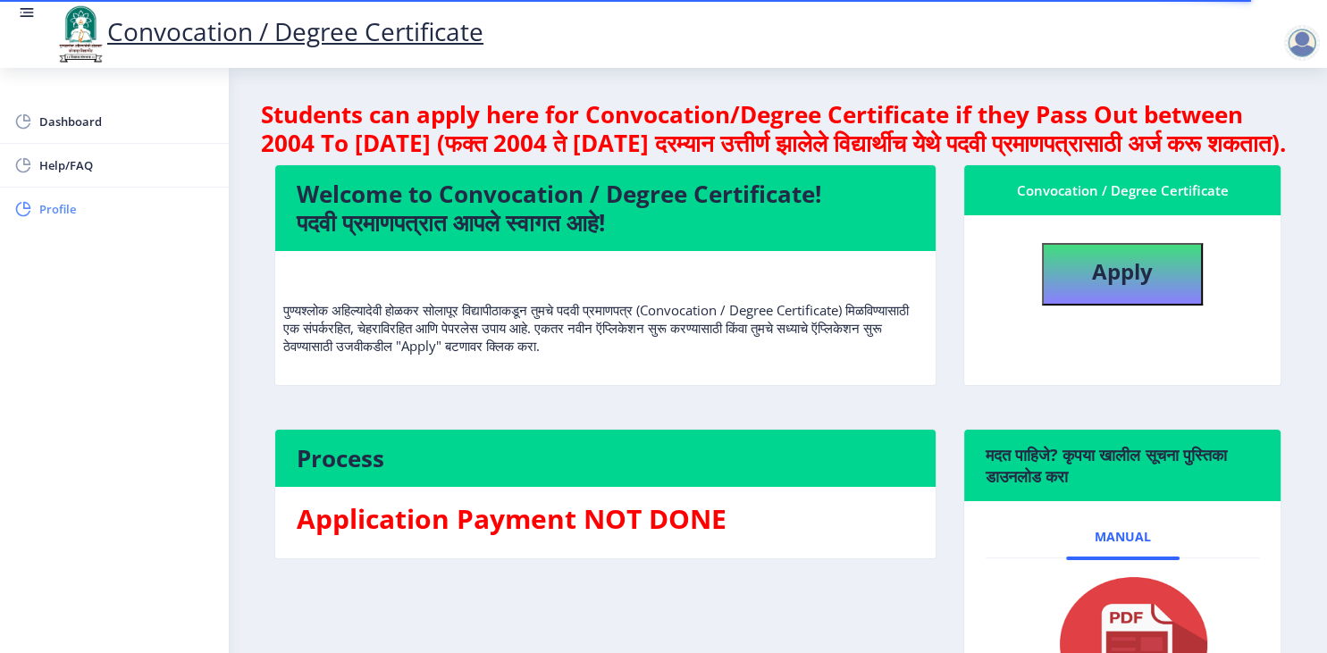
click at [41, 203] on span "Profile" at bounding box center [126, 208] width 175 height 21
select select
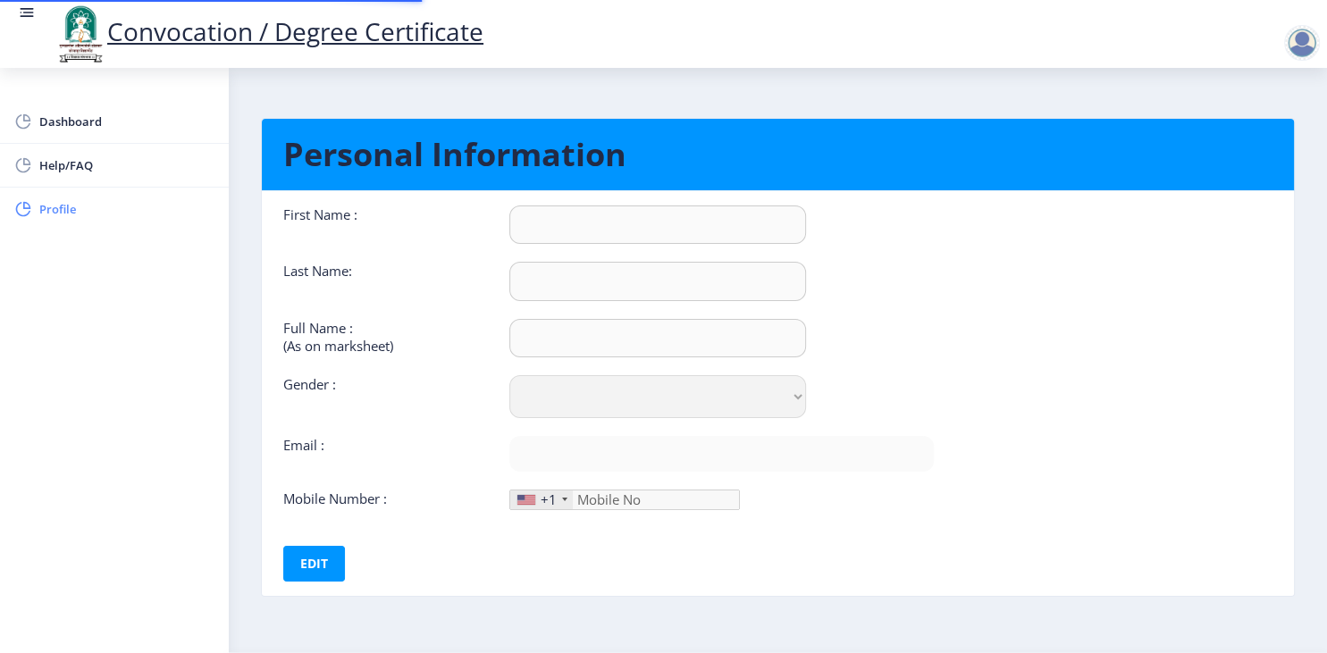
type input "KAPIL"
type input "[PERSON_NAME]"
type input "[PERSON_NAME] [PERSON_NAME]"
select select "[DEMOGRAPHIC_DATA]"
type input "[EMAIL_ADDRESS][DOMAIN_NAME]"
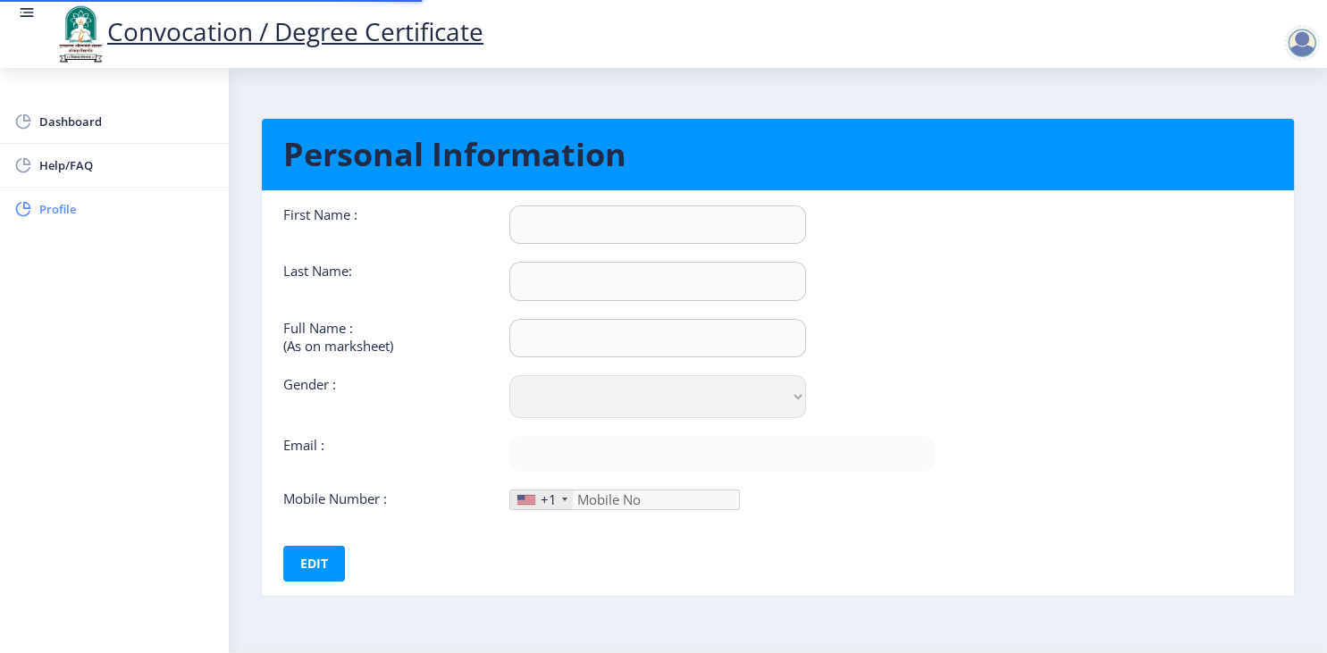
type input "8108783200"
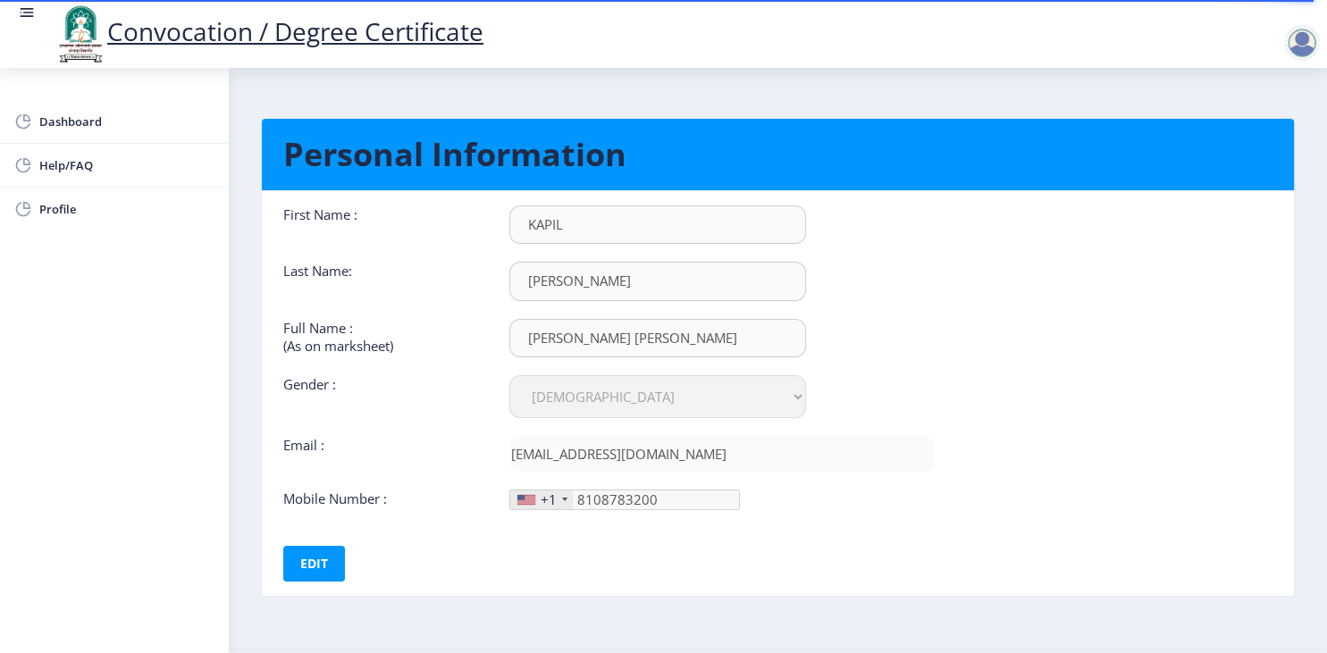
click at [560, 508] on div "+1" at bounding box center [541, 500] width 63 height 19
click at [544, 501] on div "+1" at bounding box center [549, 500] width 16 height 18
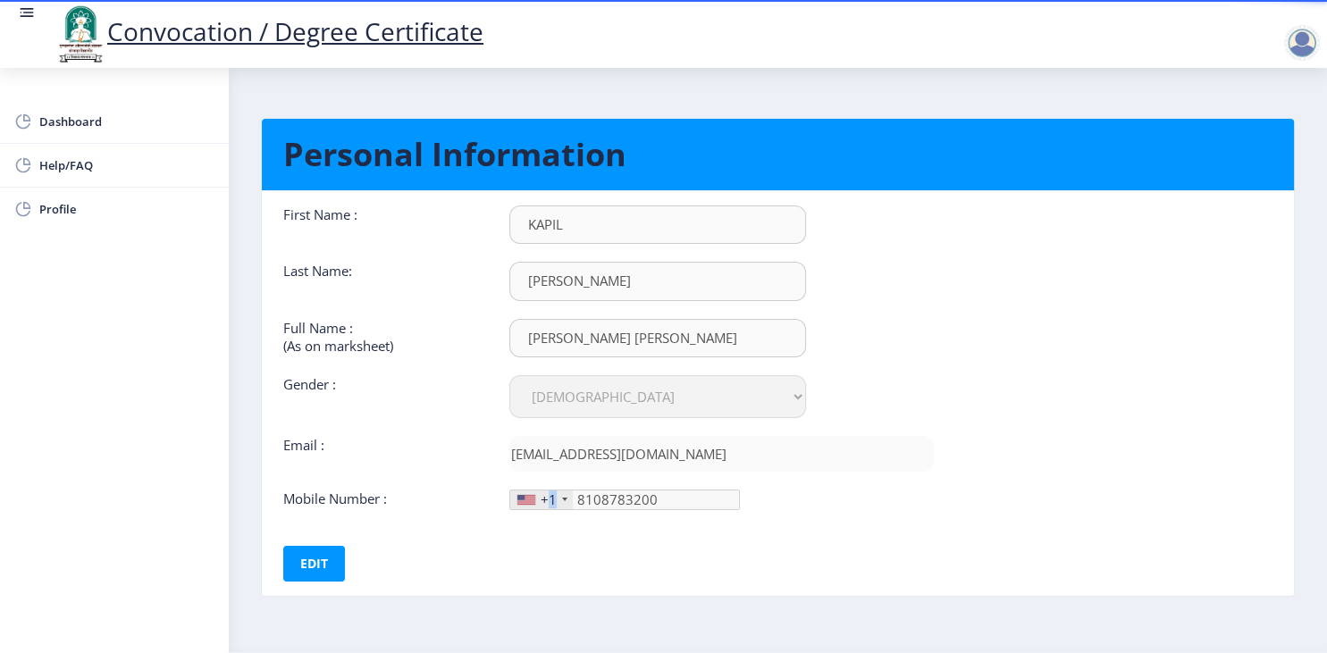
click at [544, 501] on div "+1" at bounding box center [549, 500] width 16 height 18
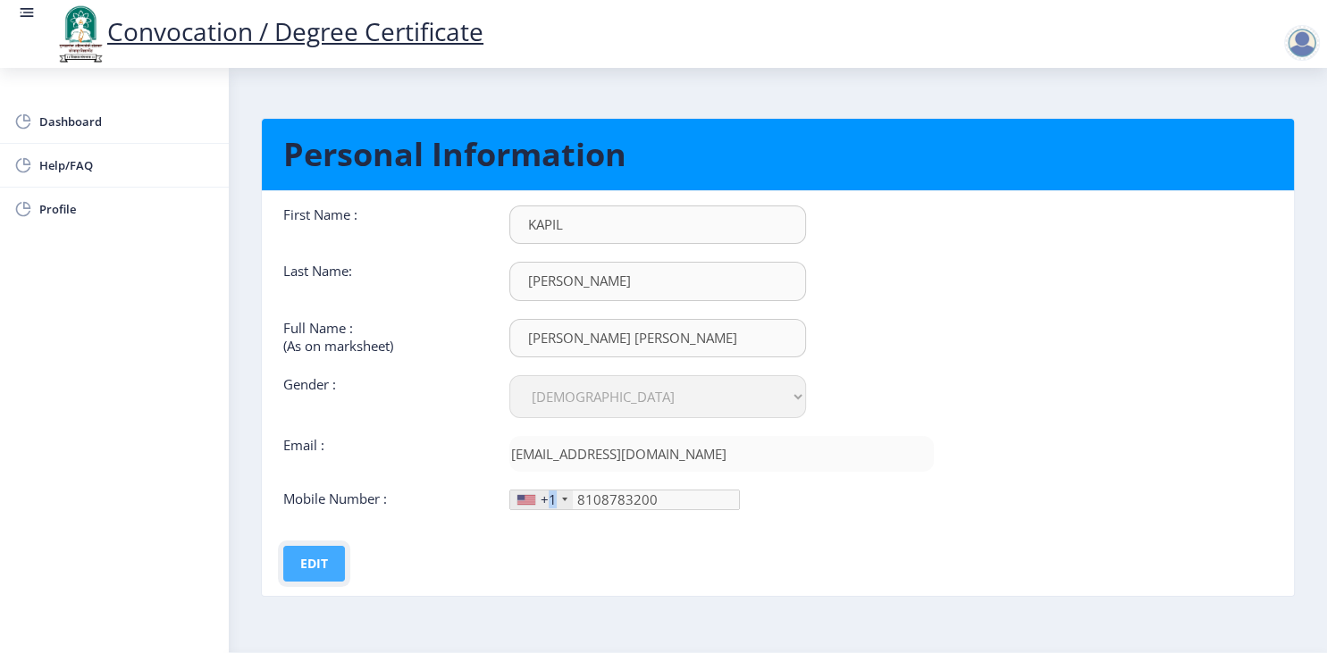
click at [324, 576] on button "Edit" at bounding box center [314, 564] width 62 height 36
click at [560, 501] on div "+1" at bounding box center [541, 500] width 63 height 19
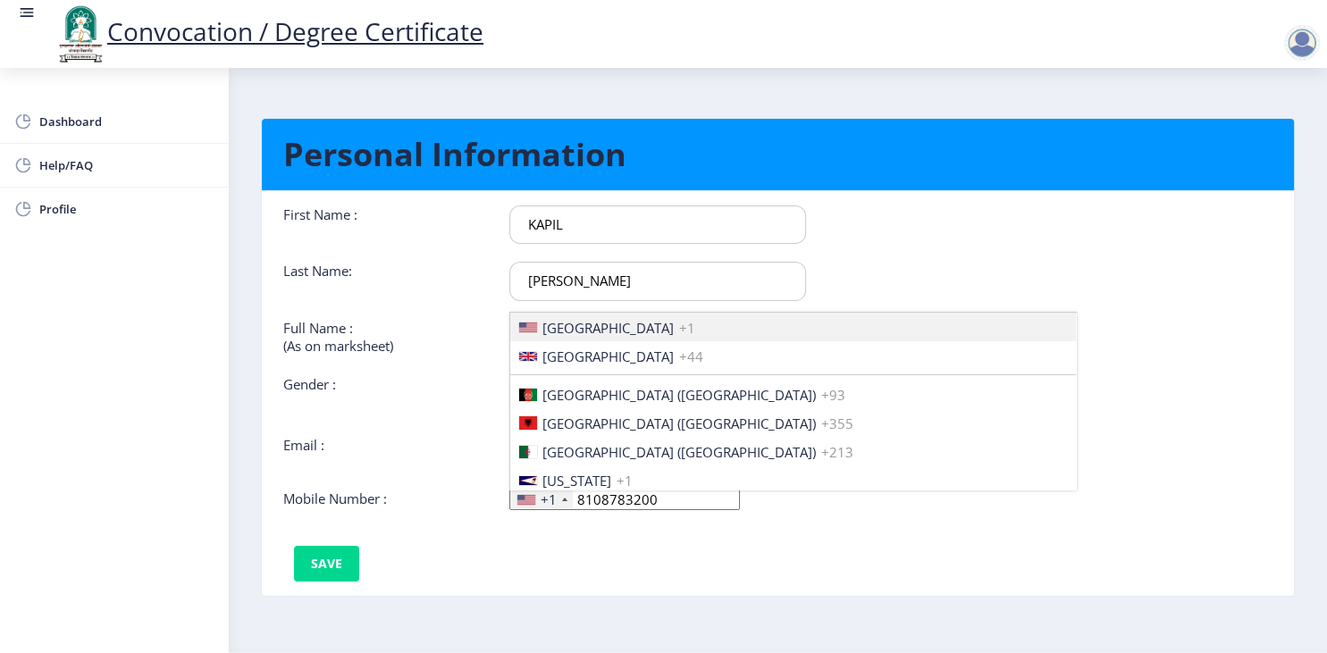
scroll to position [2736, 0]
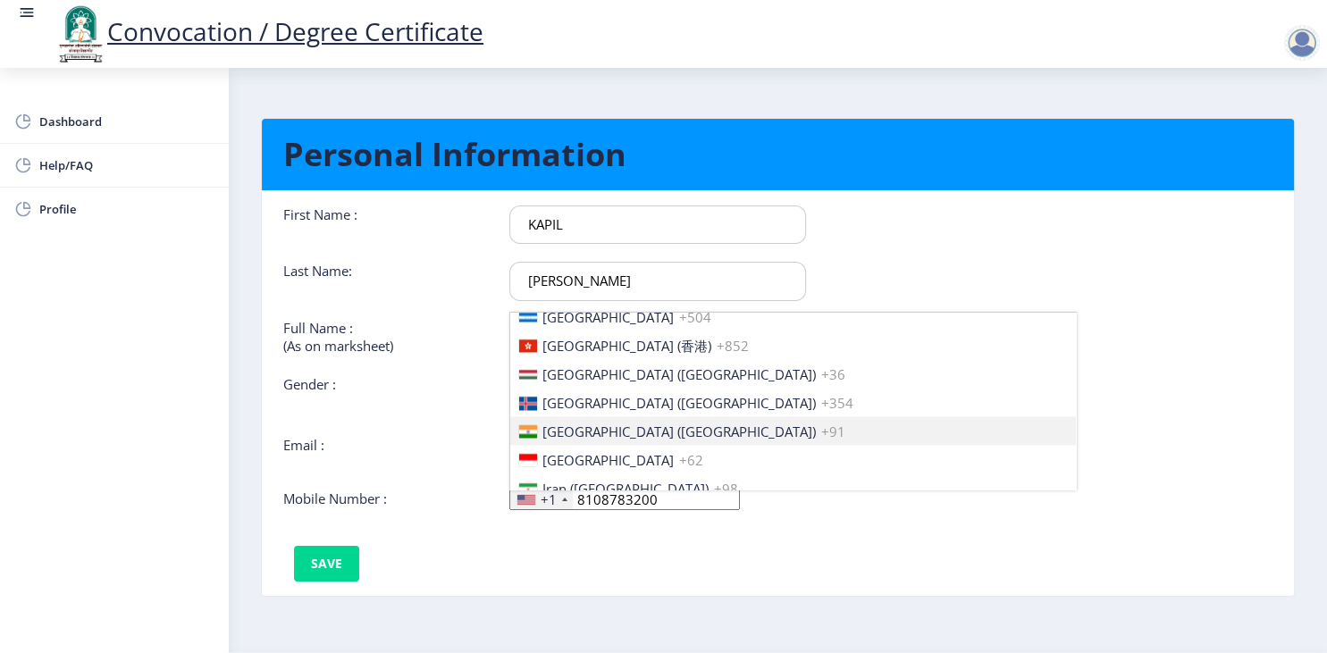
click at [575, 424] on li "[GEOGRAPHIC_DATA] ([GEOGRAPHIC_DATA]) +91" at bounding box center [793, 431] width 566 height 29
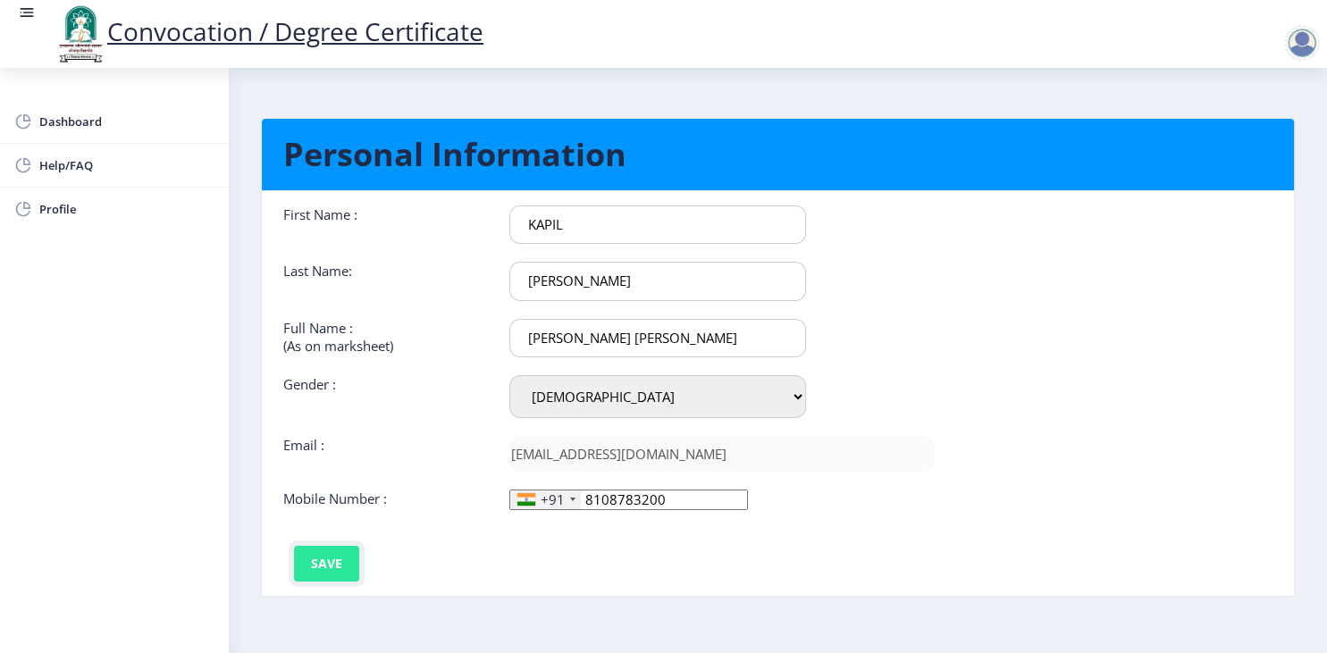
click at [302, 569] on button "Save" at bounding box center [326, 564] width 65 height 36
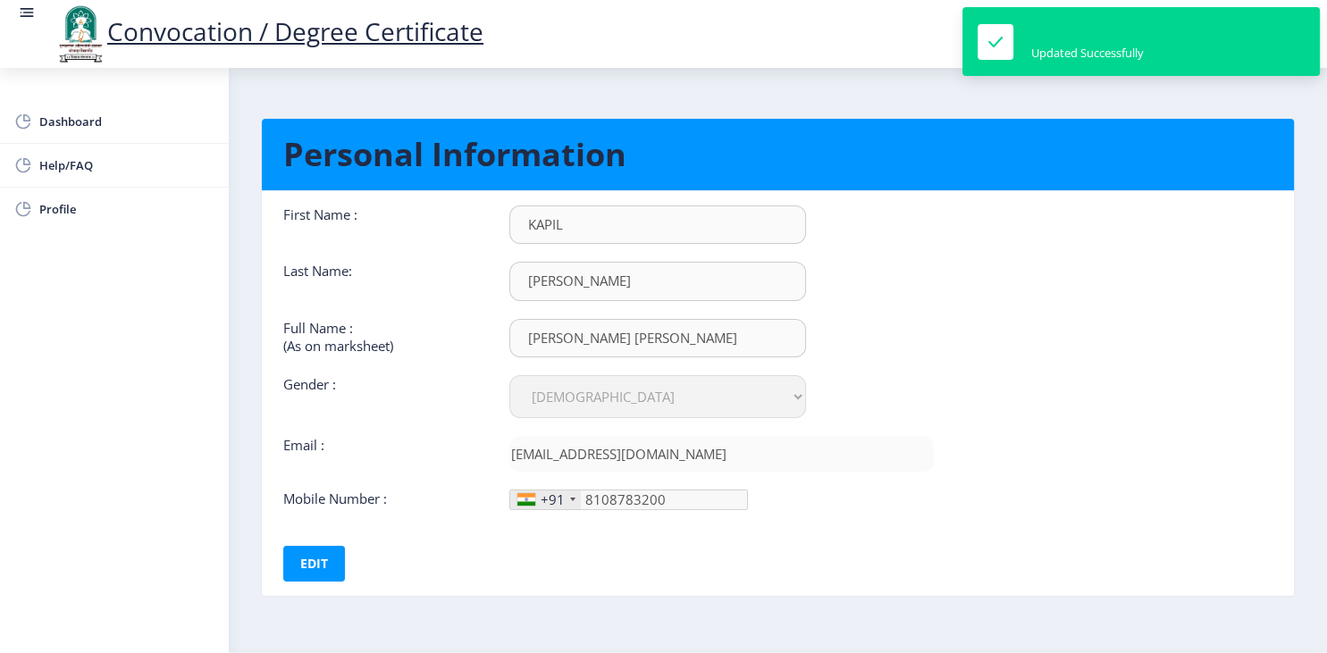
click at [967, 503] on nb-card-body "First Name : [PERSON_NAME] Last Name: [PERSON_NAME] Full Name : (As on markshee…" at bounding box center [778, 393] width 1059 height 405
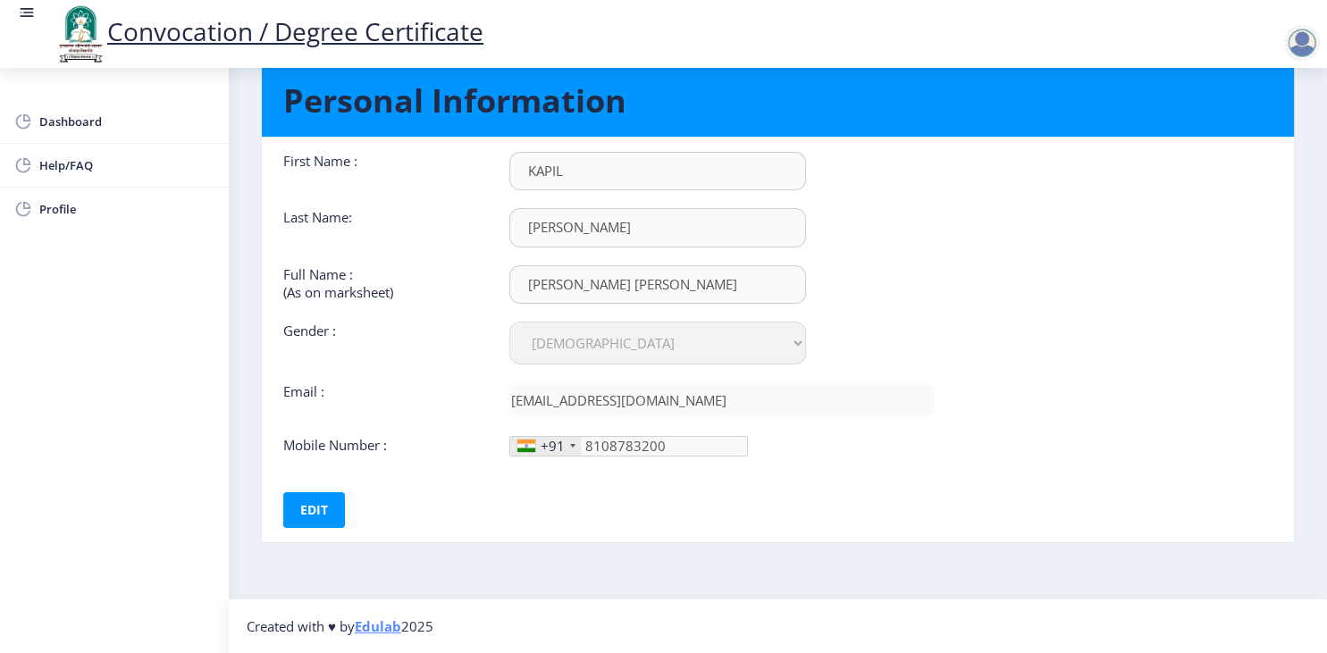
scroll to position [58, 0]
click at [1293, 45] on div at bounding box center [1303, 43] width 36 height 36
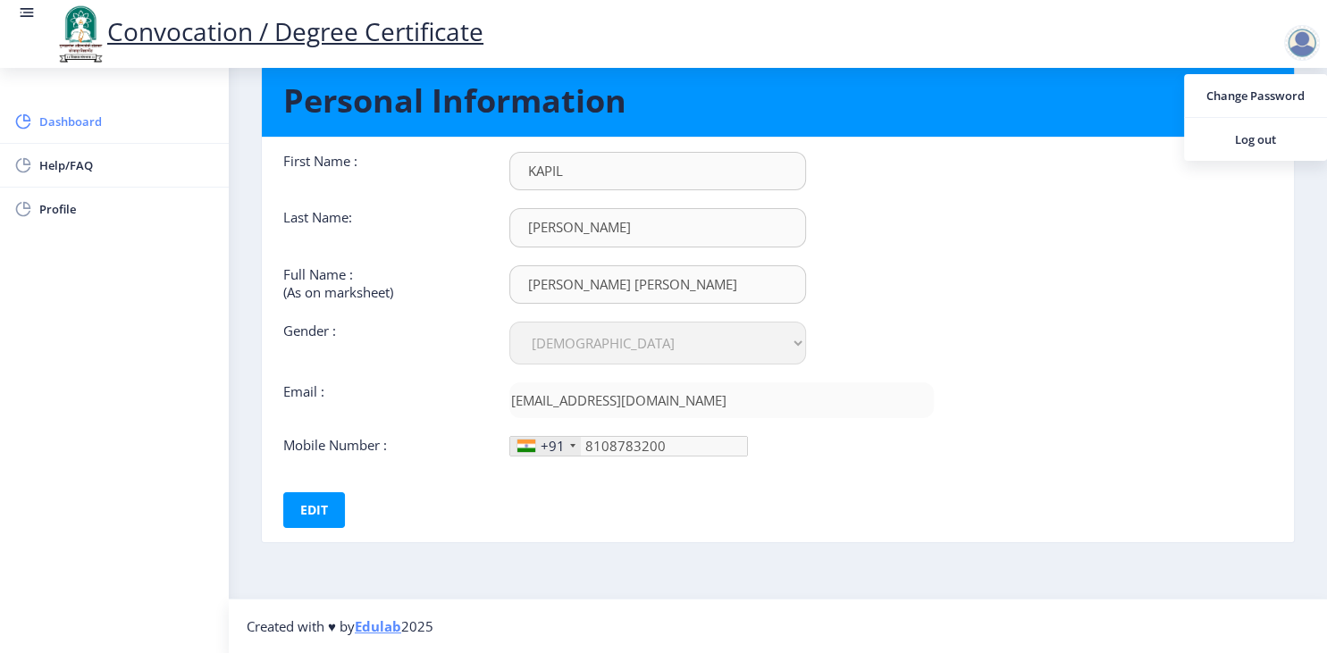
click at [106, 124] on span "Dashboard" at bounding box center [126, 121] width 175 height 21
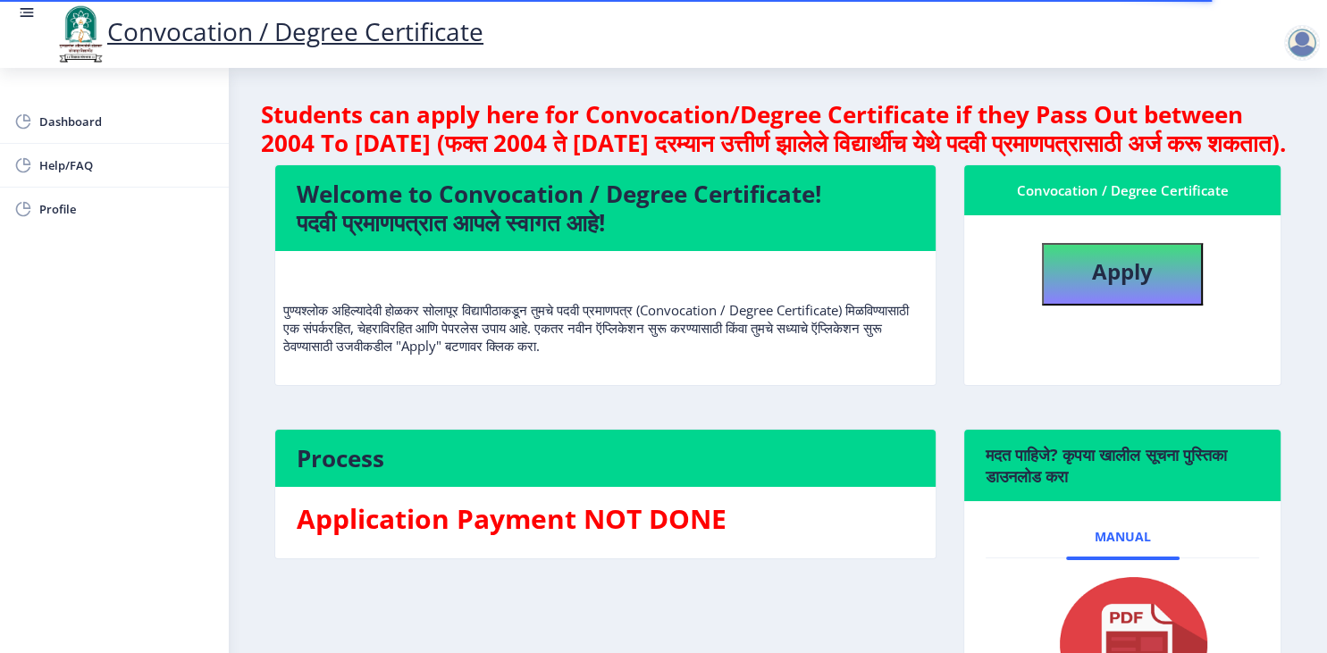
click at [967, 610] on nb-card-body "Manual" at bounding box center [1123, 622] width 316 height 243
click at [72, 202] on span "Profile" at bounding box center [126, 208] width 175 height 21
select select
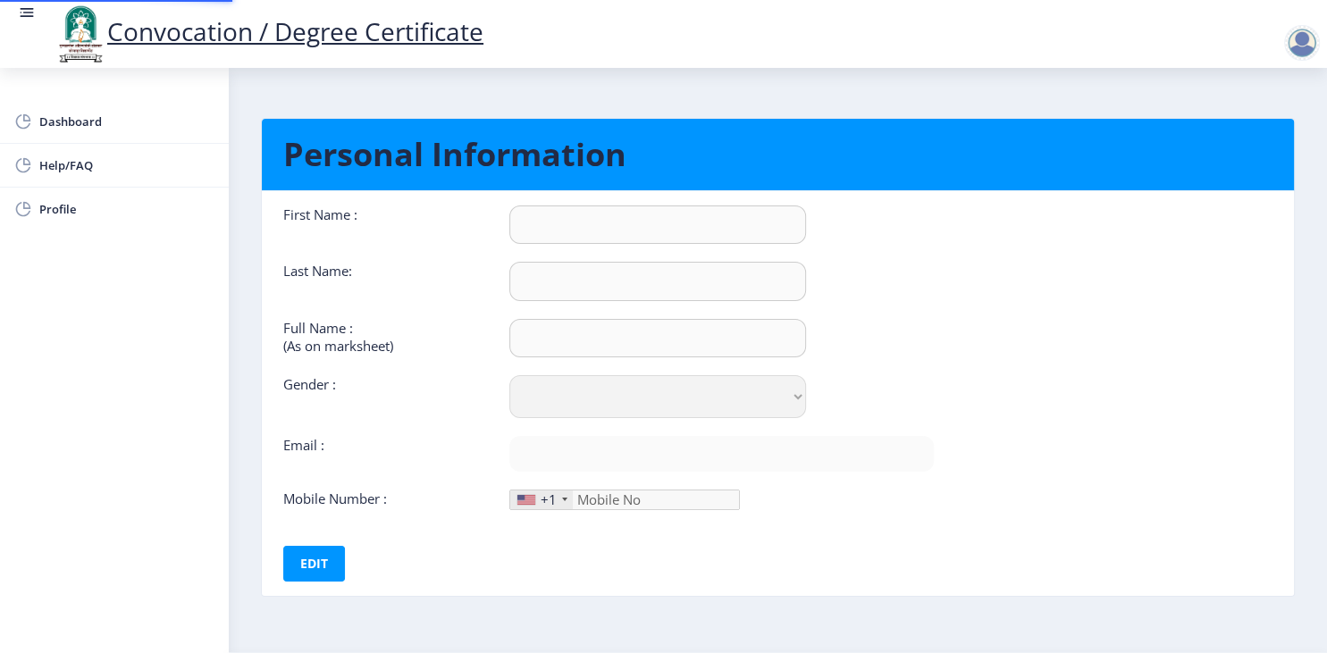
type input "KAPIL"
type input "[PERSON_NAME]"
type input "[PERSON_NAME] [PERSON_NAME]"
select select "[DEMOGRAPHIC_DATA]"
type input "[EMAIL_ADDRESS][DOMAIN_NAME]"
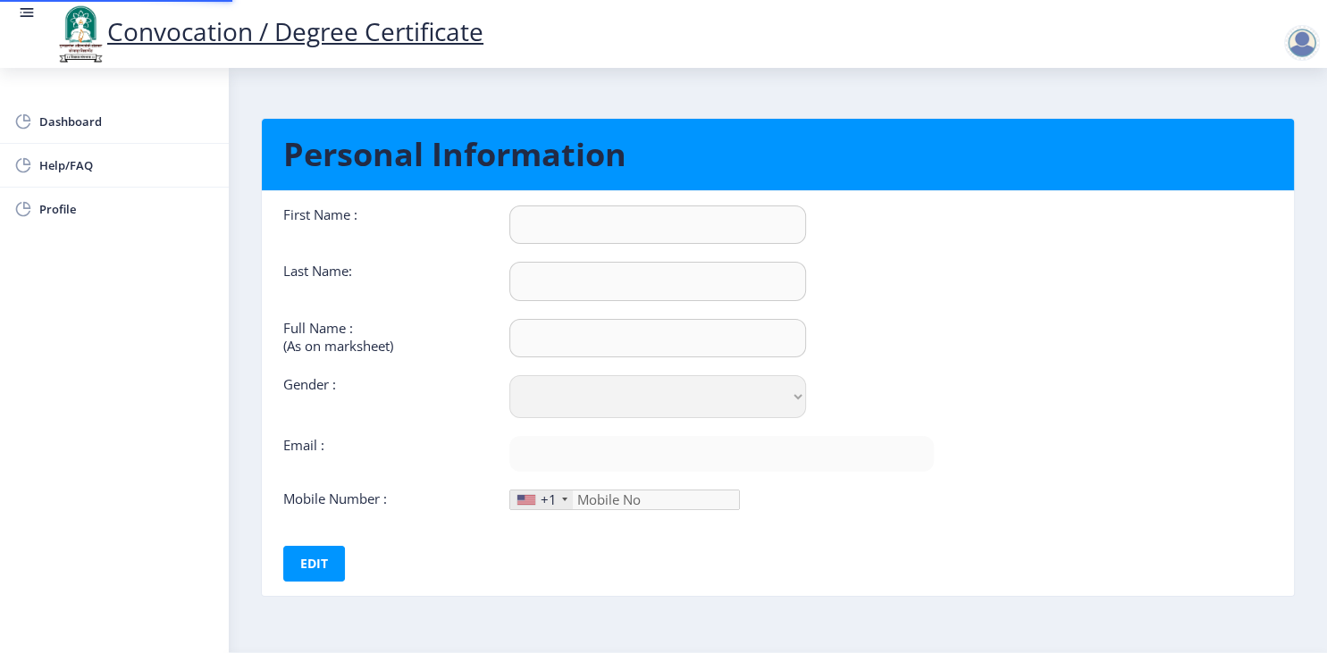
type input "8108783200"
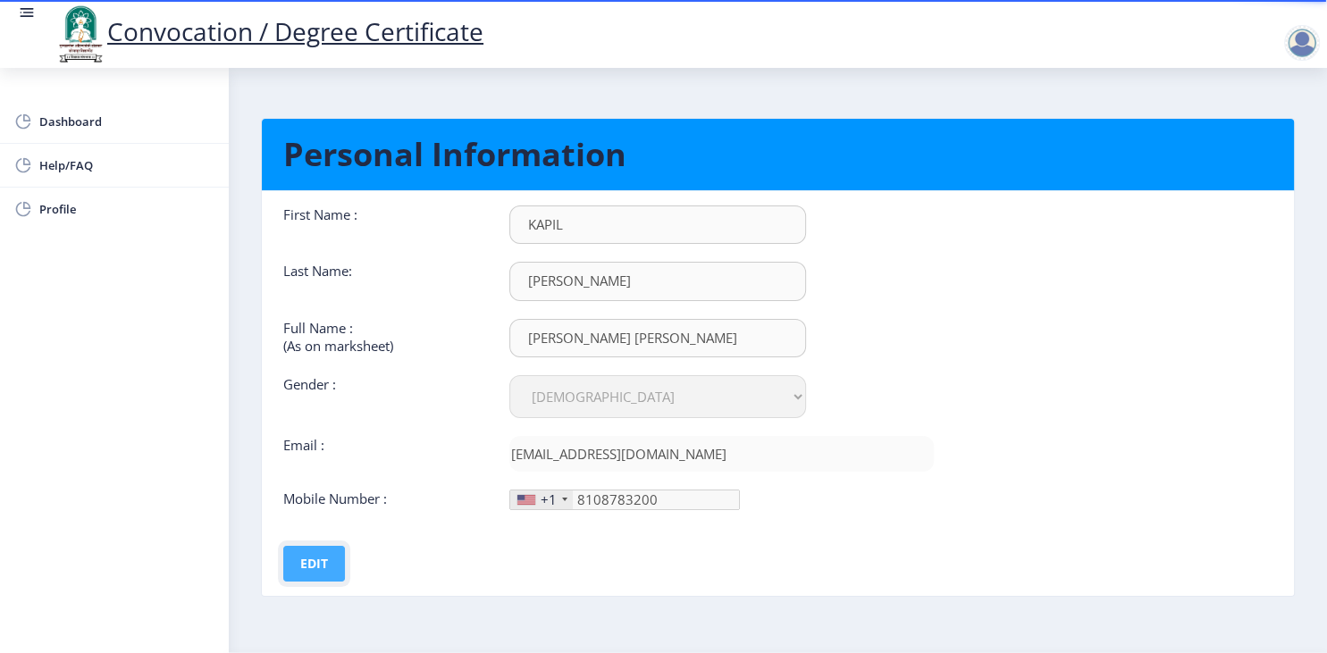
click at [308, 575] on button "Edit" at bounding box center [314, 564] width 62 height 36
click at [545, 501] on div "+1" at bounding box center [549, 500] width 16 height 18
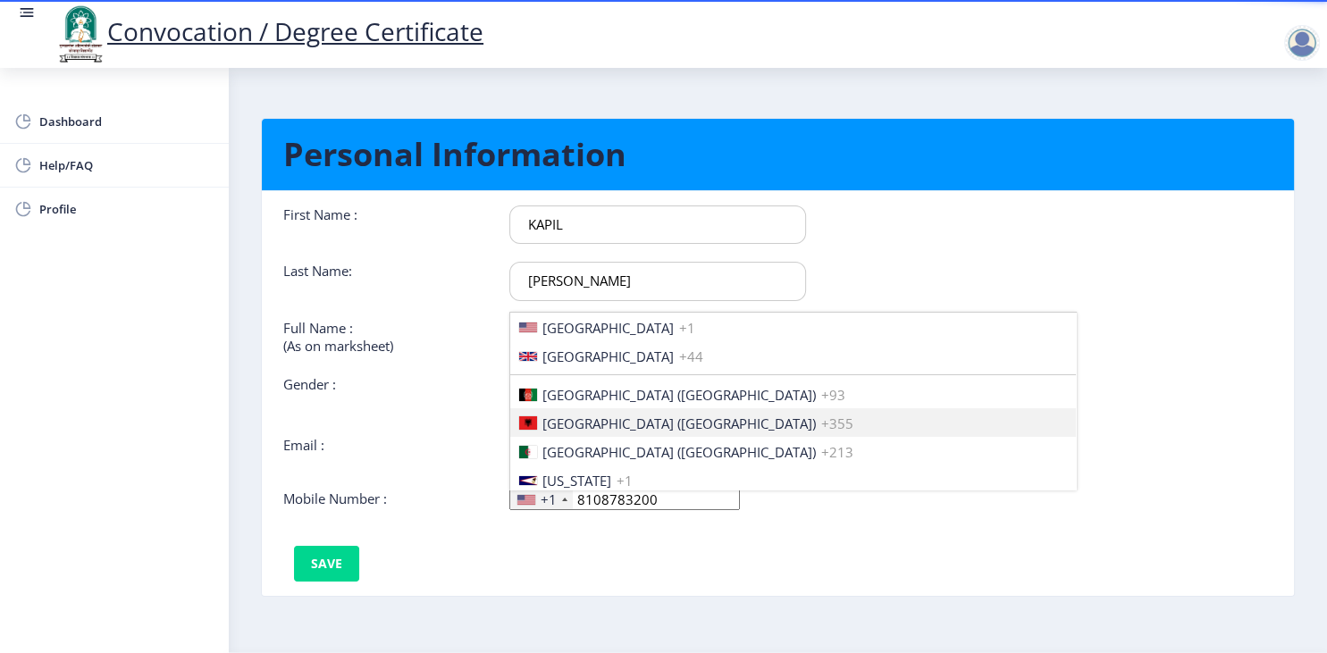
scroll to position [2736, 0]
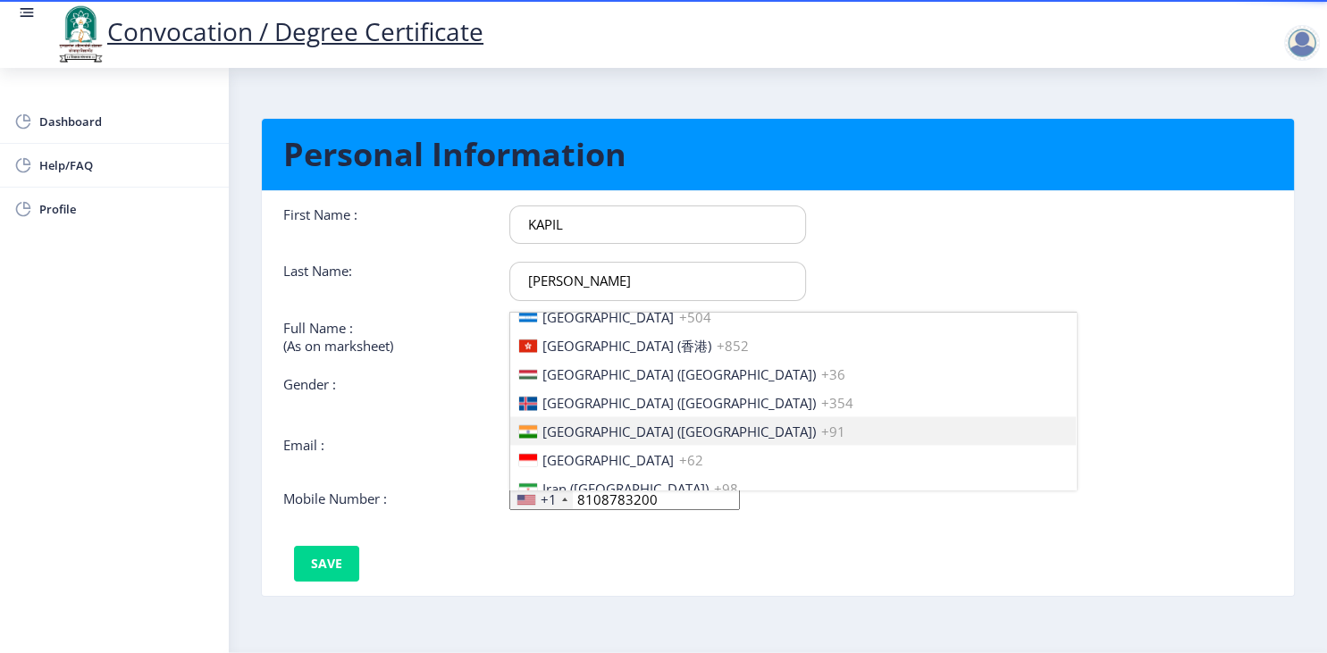
click at [595, 434] on span "[GEOGRAPHIC_DATA] ([GEOGRAPHIC_DATA])" at bounding box center [680, 432] width 274 height 18
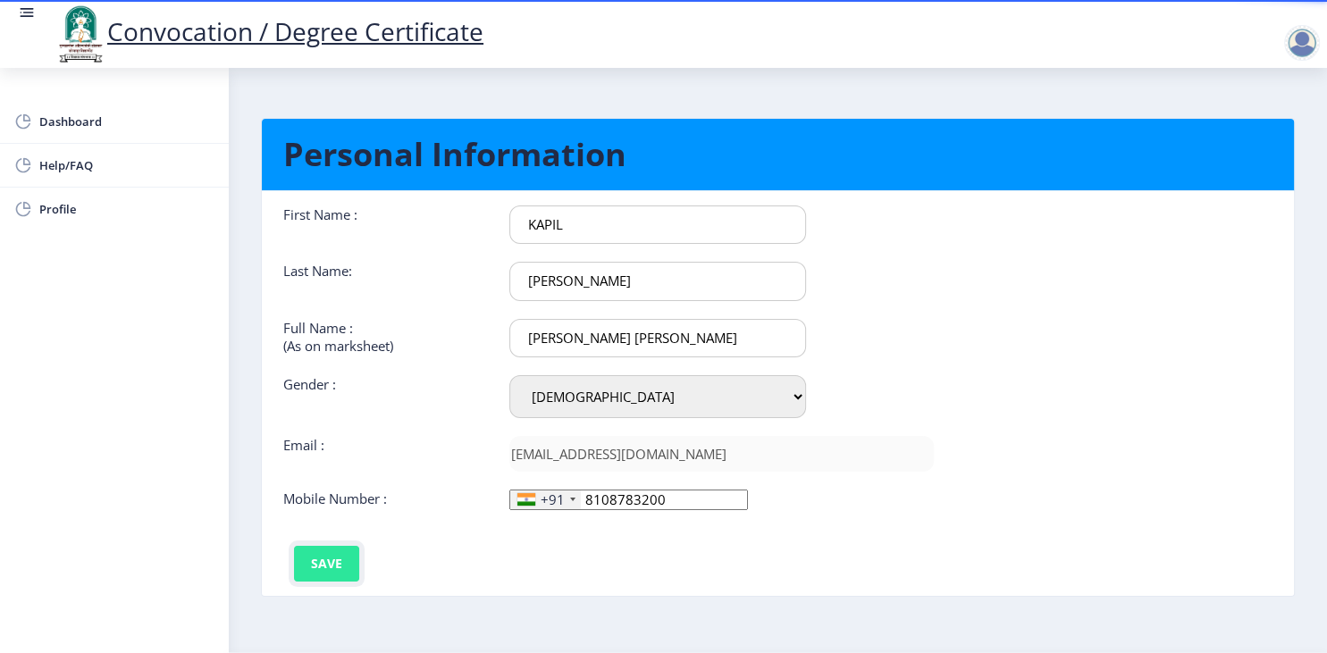
click at [323, 565] on button "Save" at bounding box center [326, 564] width 65 height 36
click at [1313, 45] on div at bounding box center [1303, 43] width 36 height 36
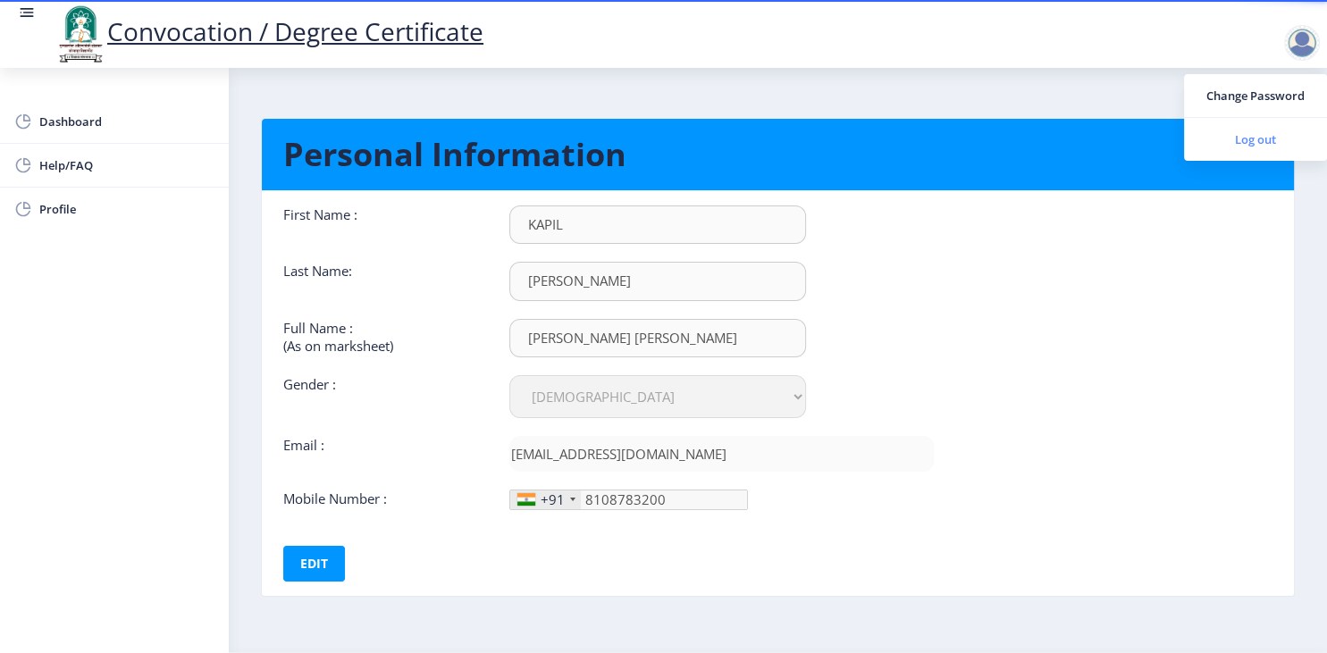
click at [1253, 141] on span "Log out" at bounding box center [1256, 139] width 114 height 21
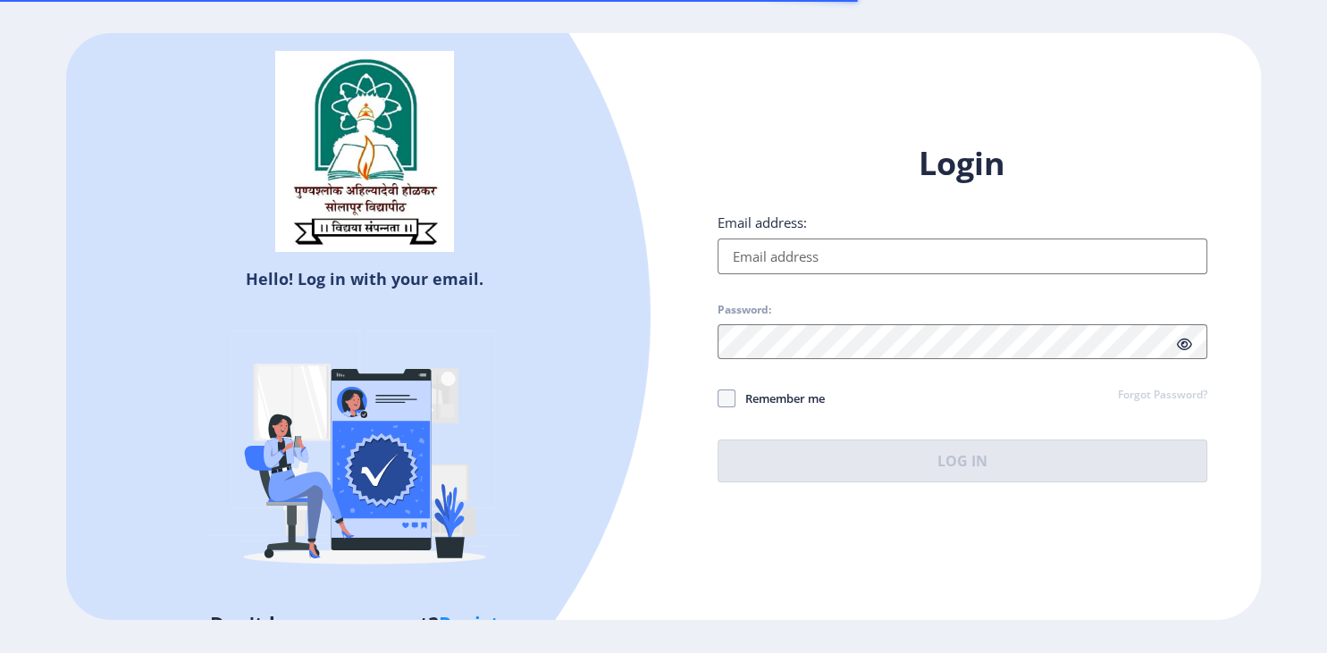
scroll to position [173, 0]
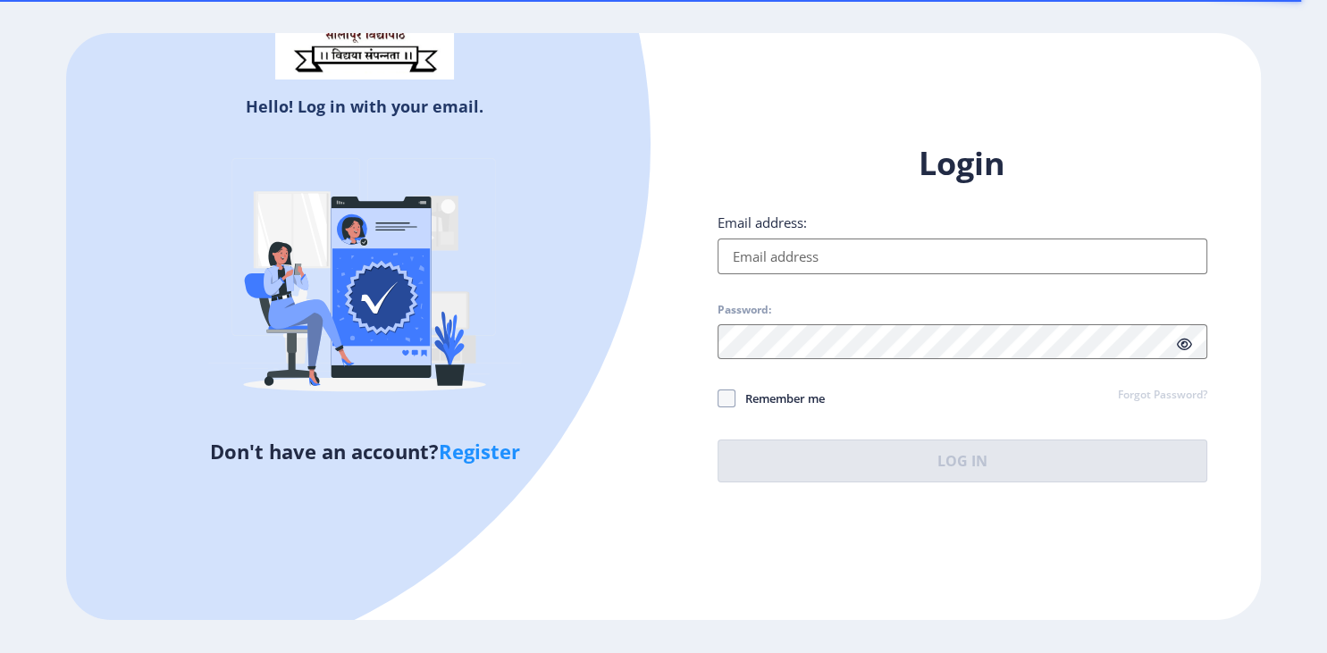
click at [1058, 263] on input "Email address:" at bounding box center [963, 257] width 490 height 36
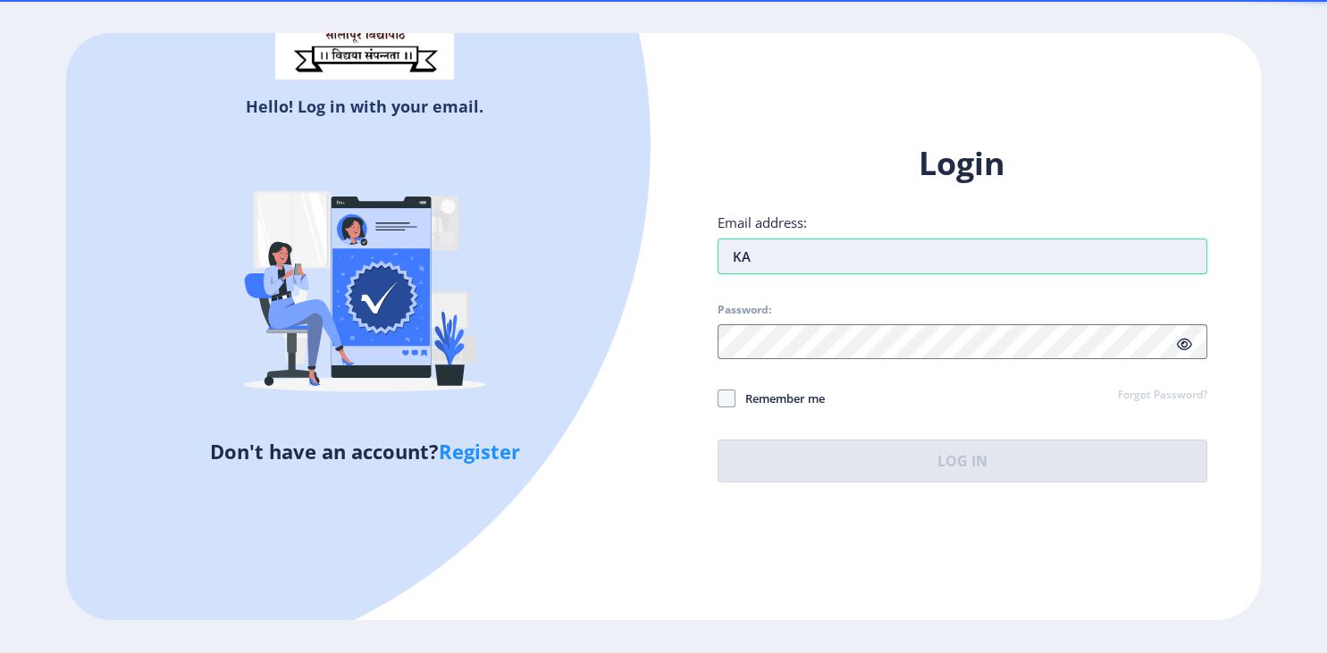
type input "K"
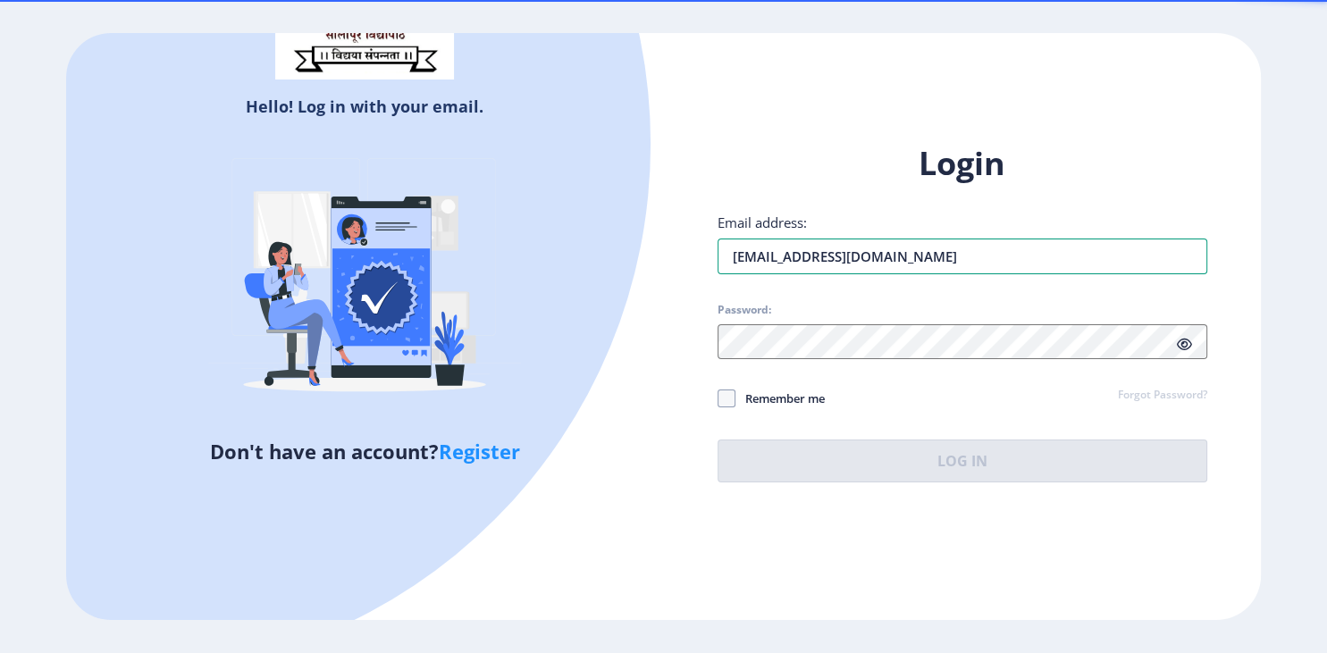
type input "[EMAIL_ADDRESS][DOMAIN_NAME]"
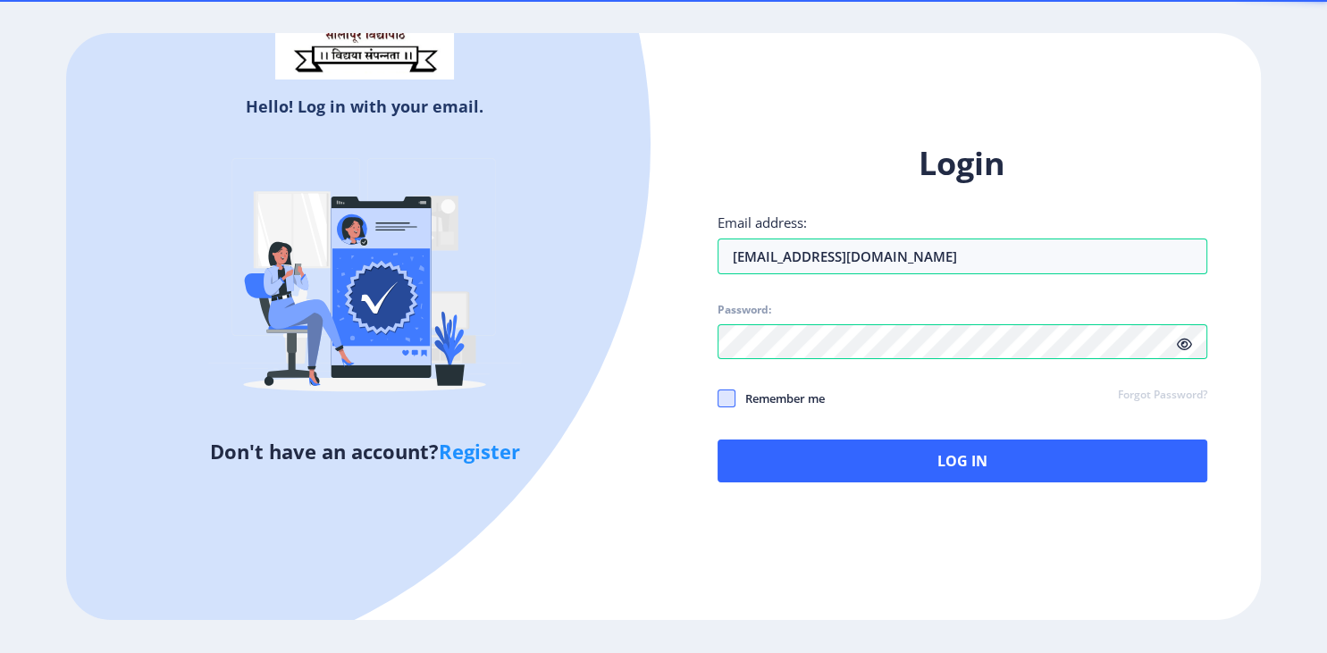
click at [730, 403] on span at bounding box center [727, 399] width 18 height 18
click at [719, 400] on input "Remember me" at bounding box center [718, 399] width 1 height 1
checkbox input "true"
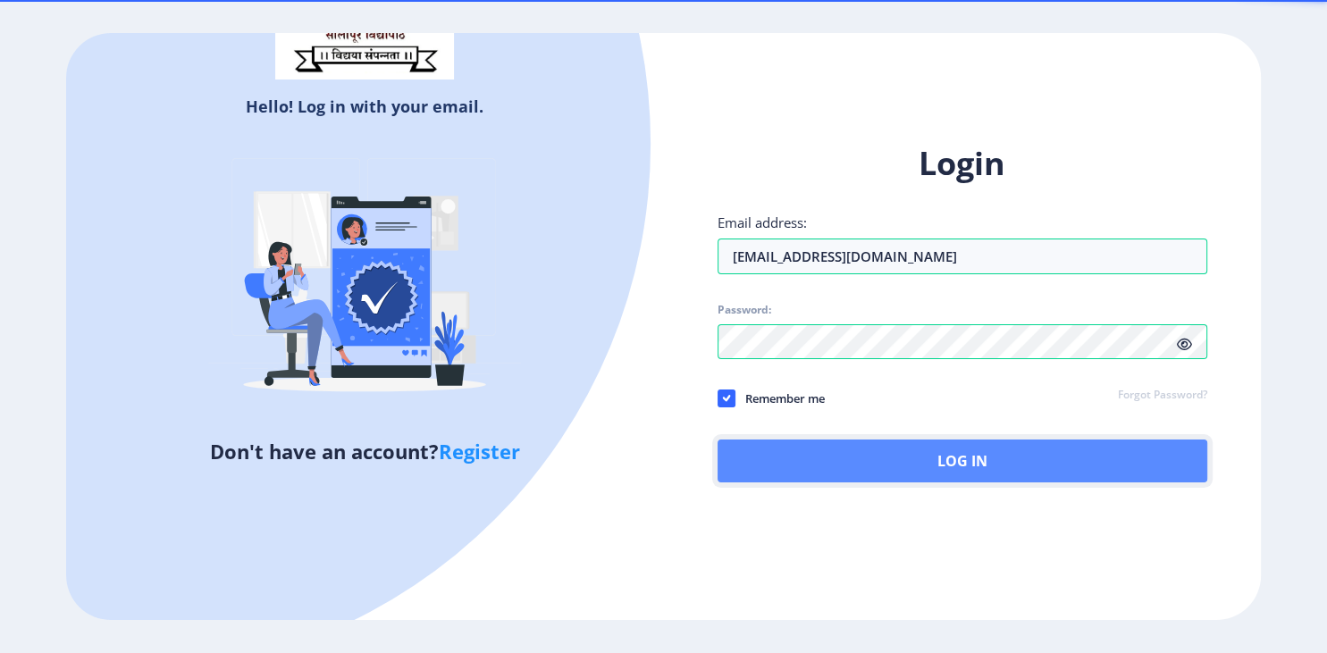
click at [896, 470] on button "Log In" at bounding box center [963, 461] width 490 height 43
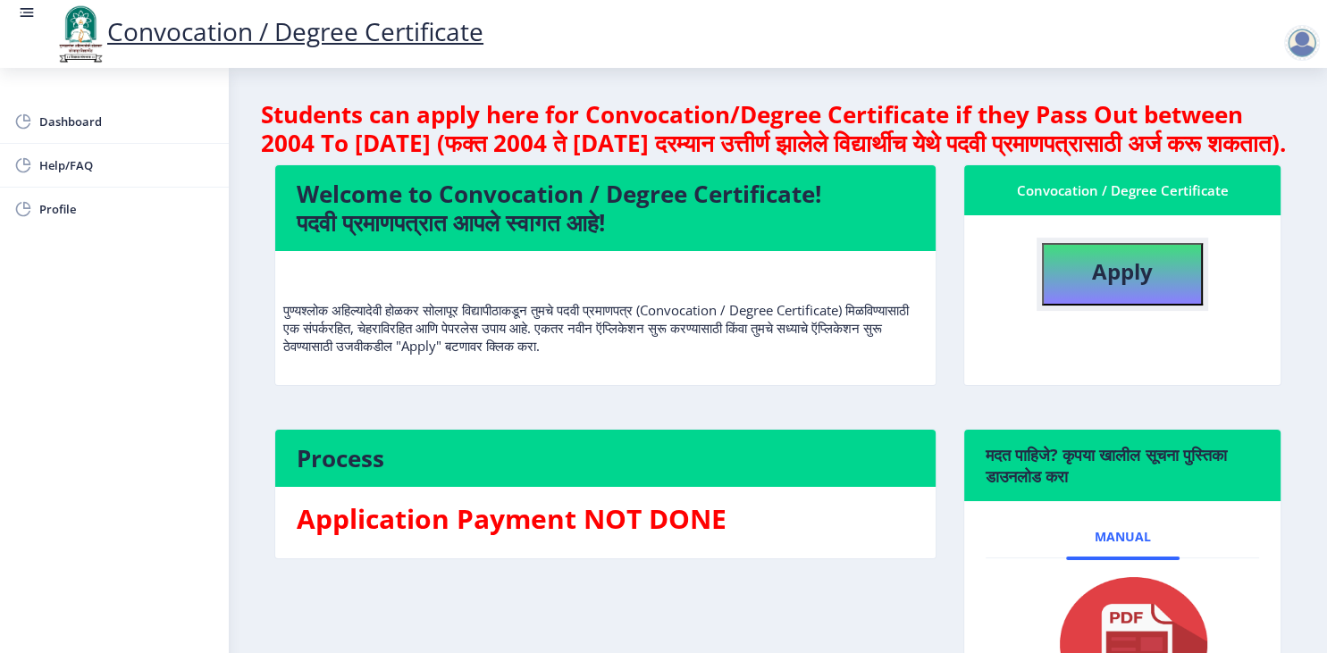
click at [1132, 286] on b "Apply" at bounding box center [1122, 271] width 61 height 29
select select
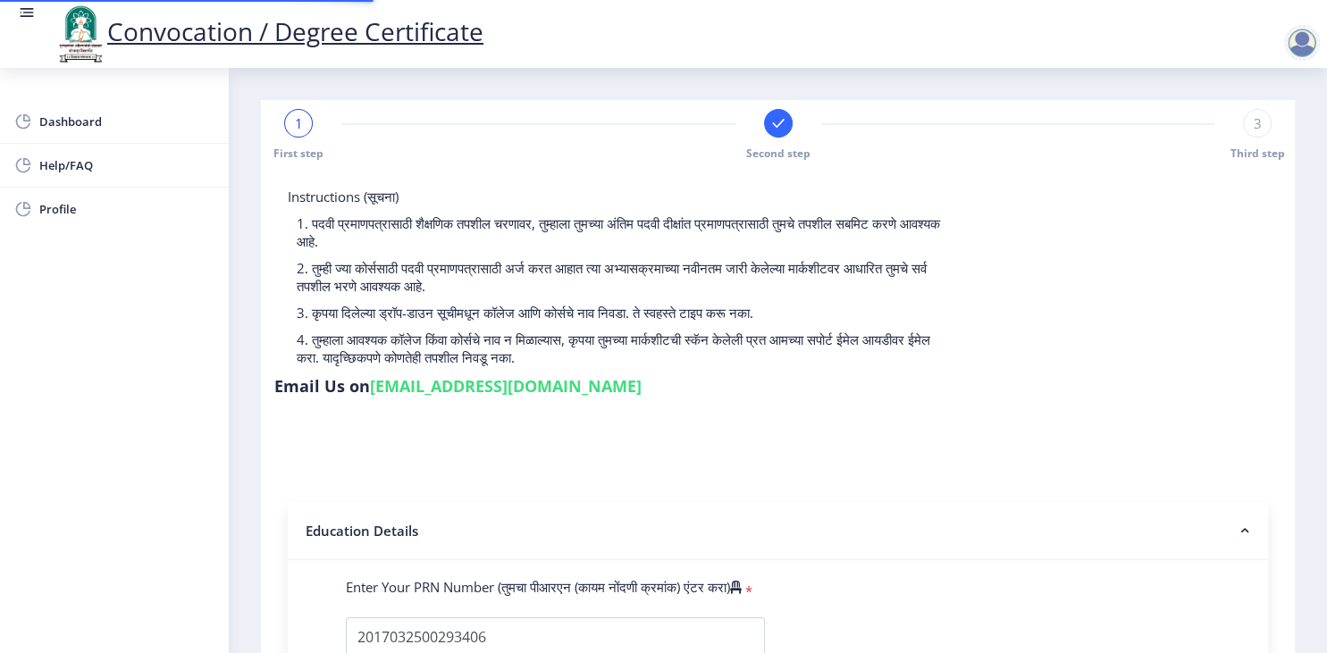
select select
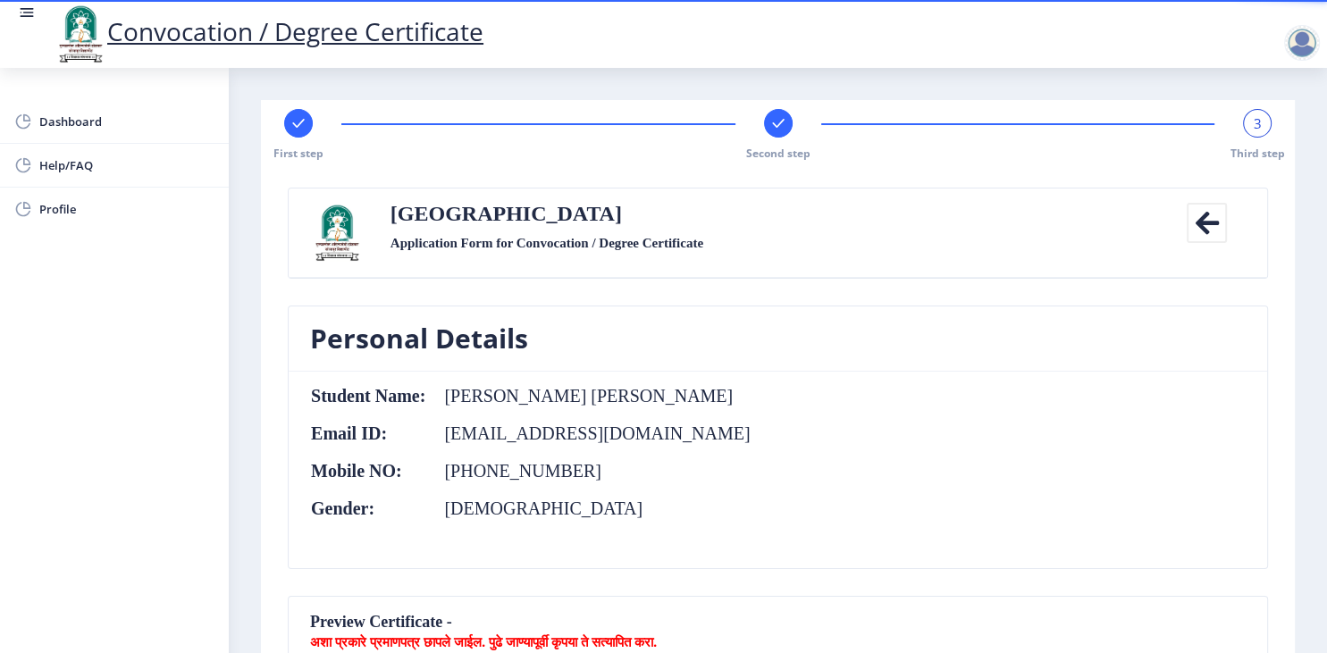
click at [299, 117] on rect at bounding box center [299, 123] width 18 height 18
select select "Regular"
select select "Electrical Engineering"
select select "2018"
select select "April"
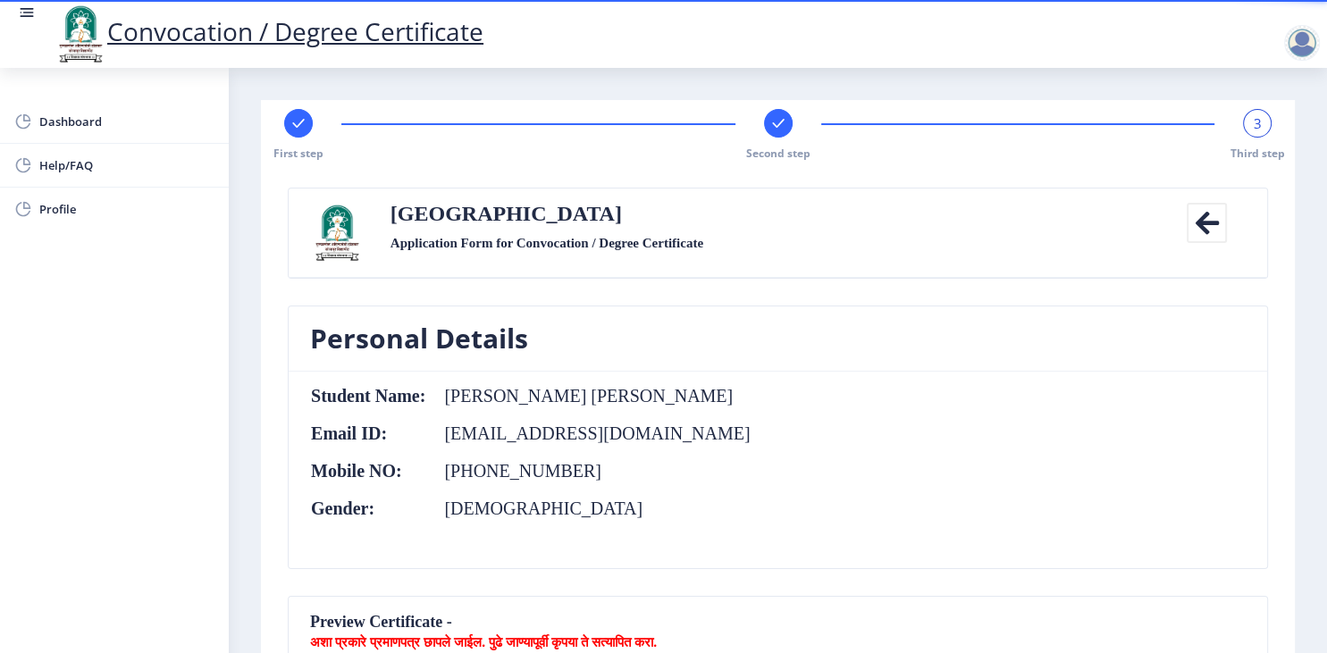
select select "Grade B+"
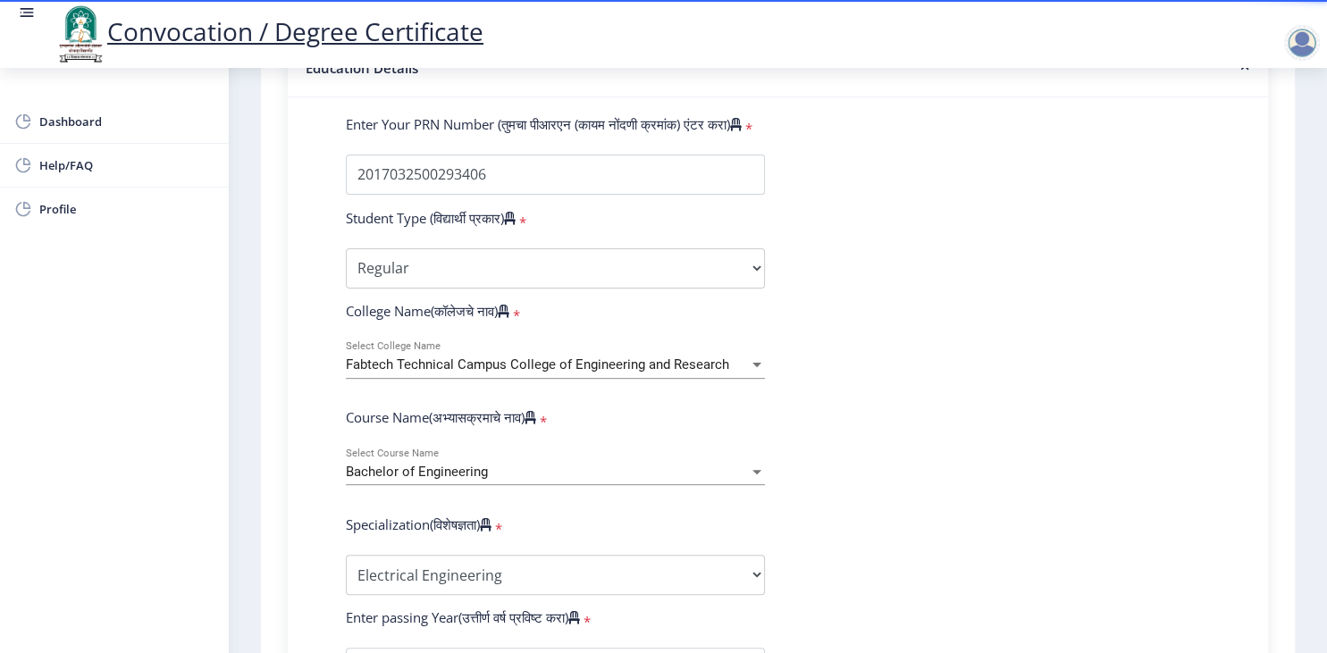
scroll to position [521, 0]
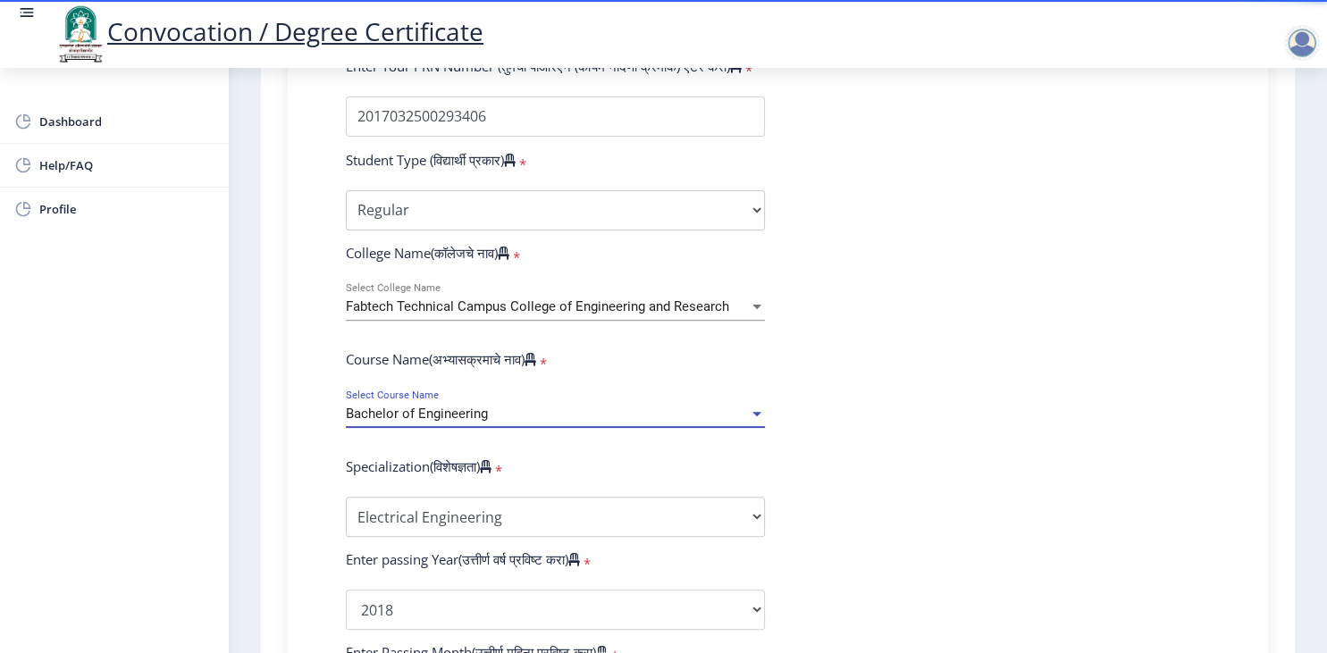
click at [406, 406] on span "Bachelor of Engineering" at bounding box center [417, 414] width 142 height 16
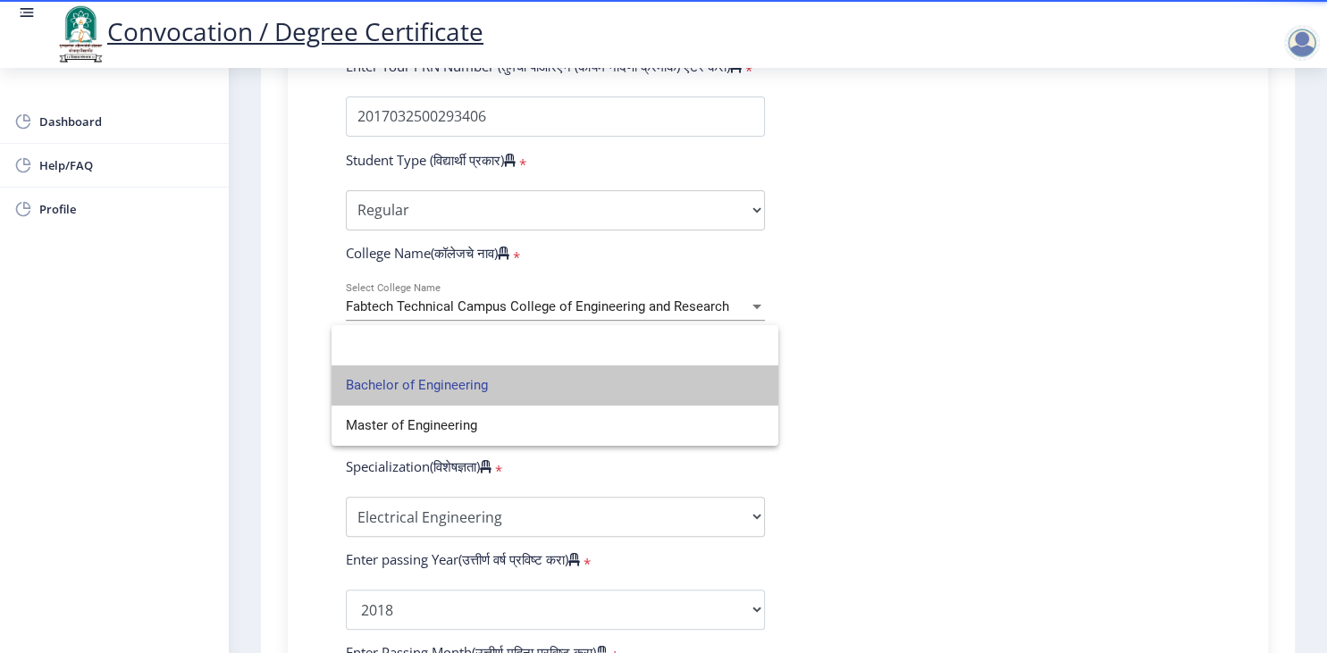
click at [428, 374] on span "Bachelor of Engineering" at bounding box center [555, 386] width 418 height 40
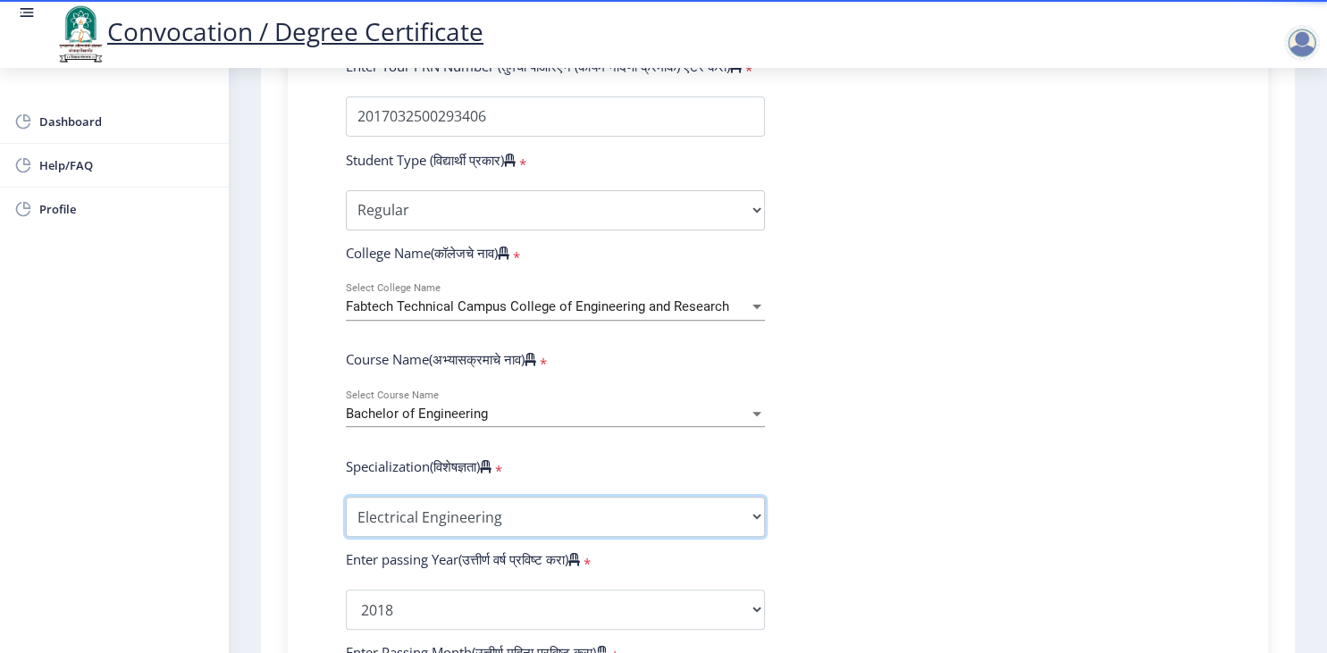
click at [346, 497] on select "Specialization Bio-Medical Engineering Civil Engineering Computer Science & Eng…" at bounding box center [555, 517] width 419 height 40
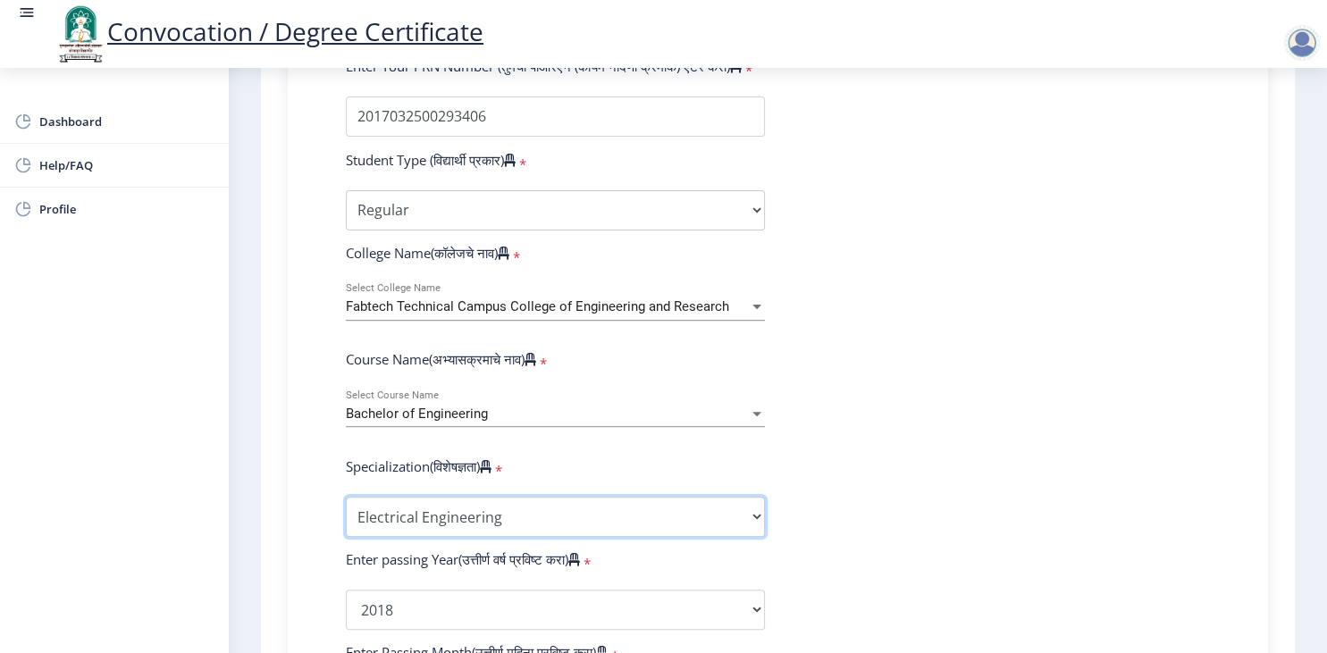
click option "Electrical Engineering" at bounding box center [0, 0] width 0 height 0
click at [1043, 537] on form "Enter Your PRN Number (तुमचा पीआरएन (कायम नोंदणी क्रमांक) एंटर करा) * Student T…" at bounding box center [778, 577] width 891 height 1040
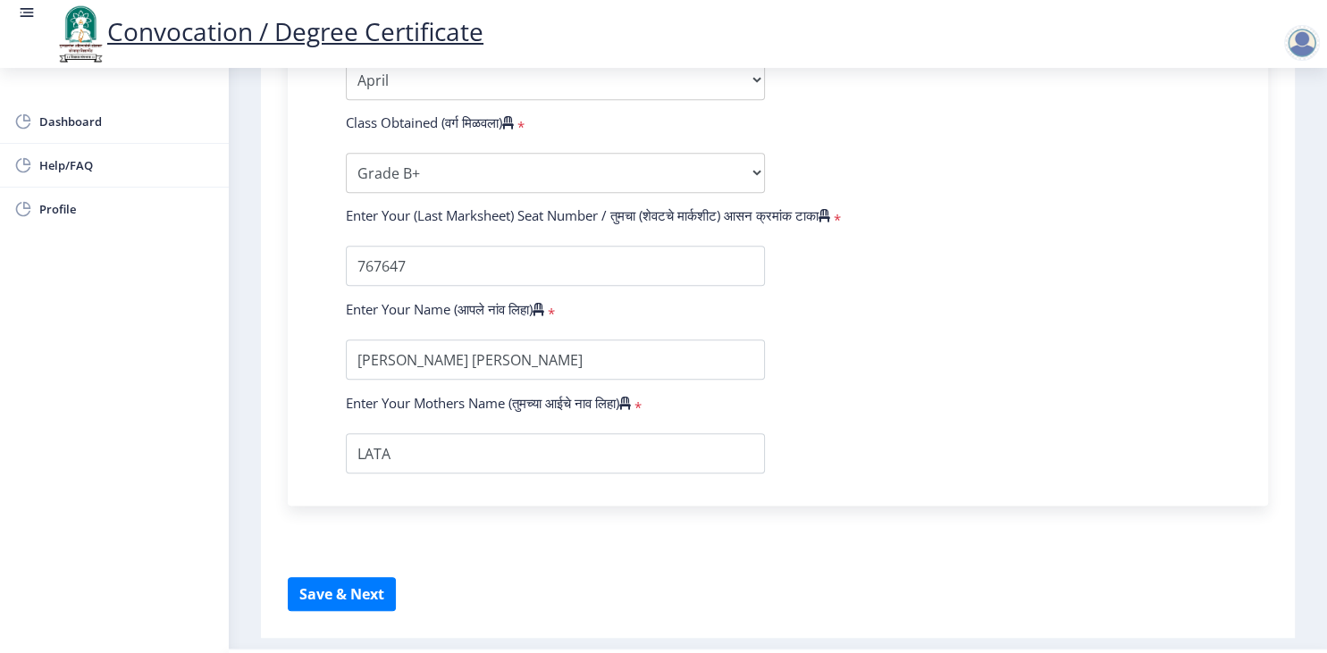
scroll to position [1165, 0]
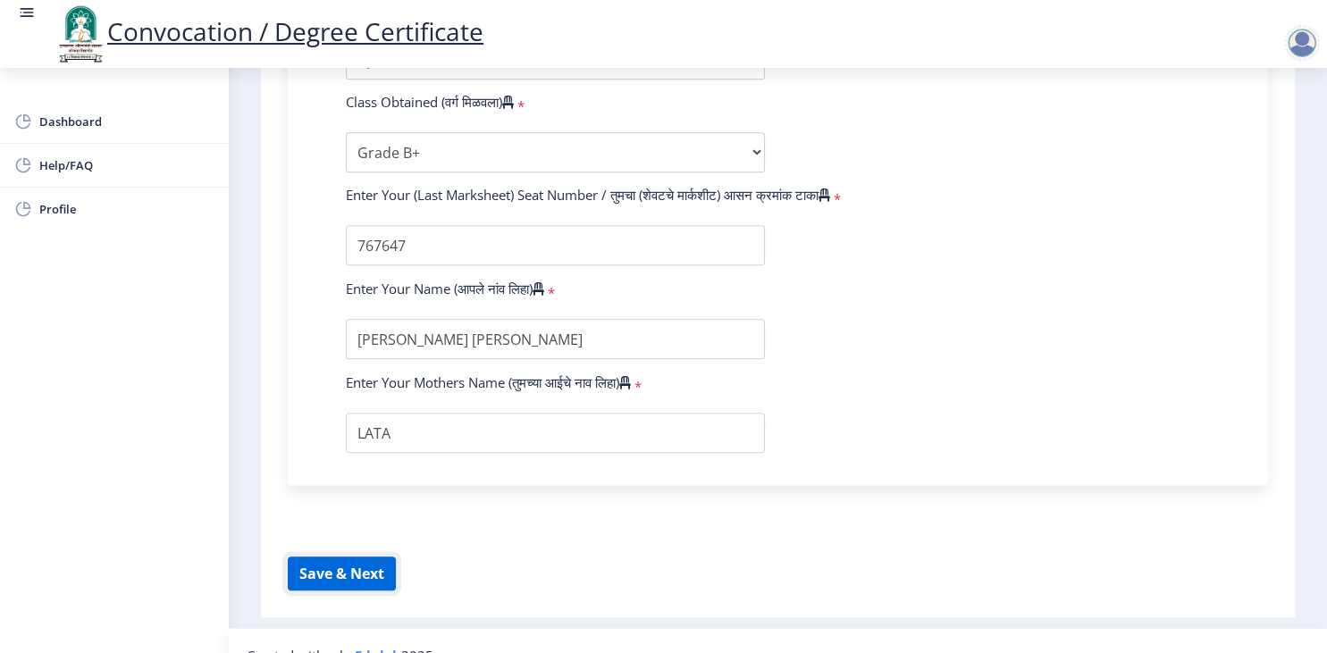
click at [358, 557] on button "Save & Next" at bounding box center [342, 574] width 108 height 34
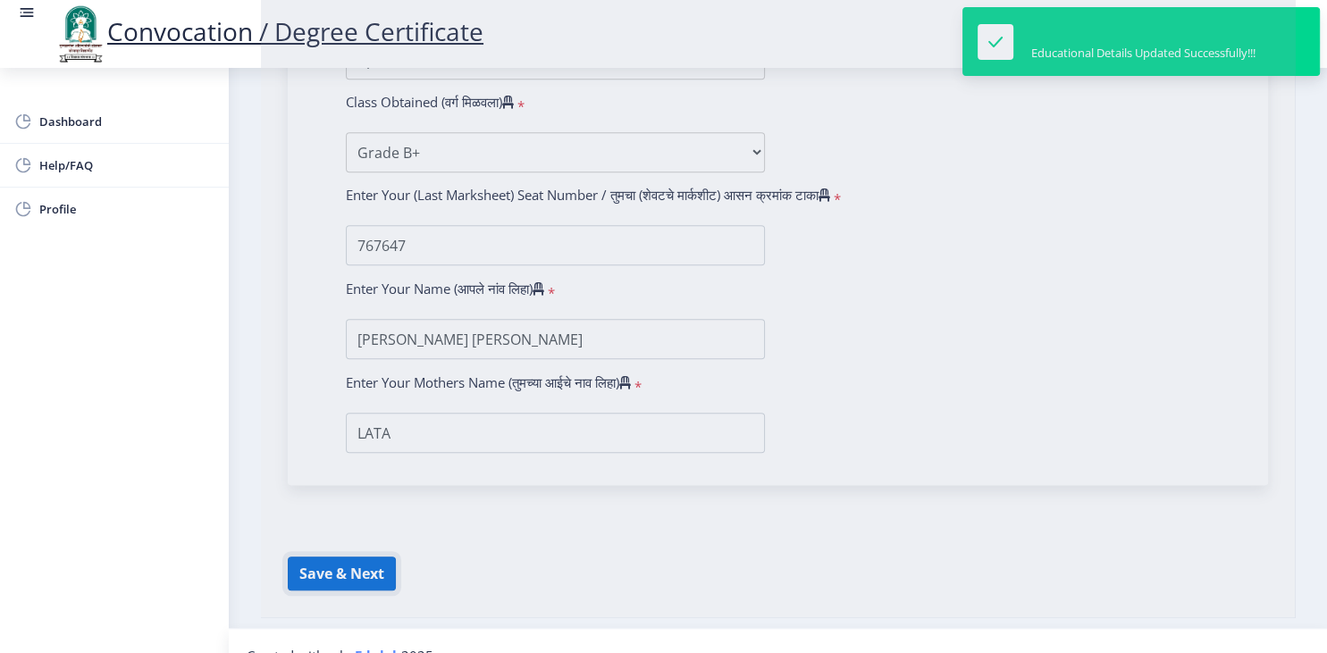
select select
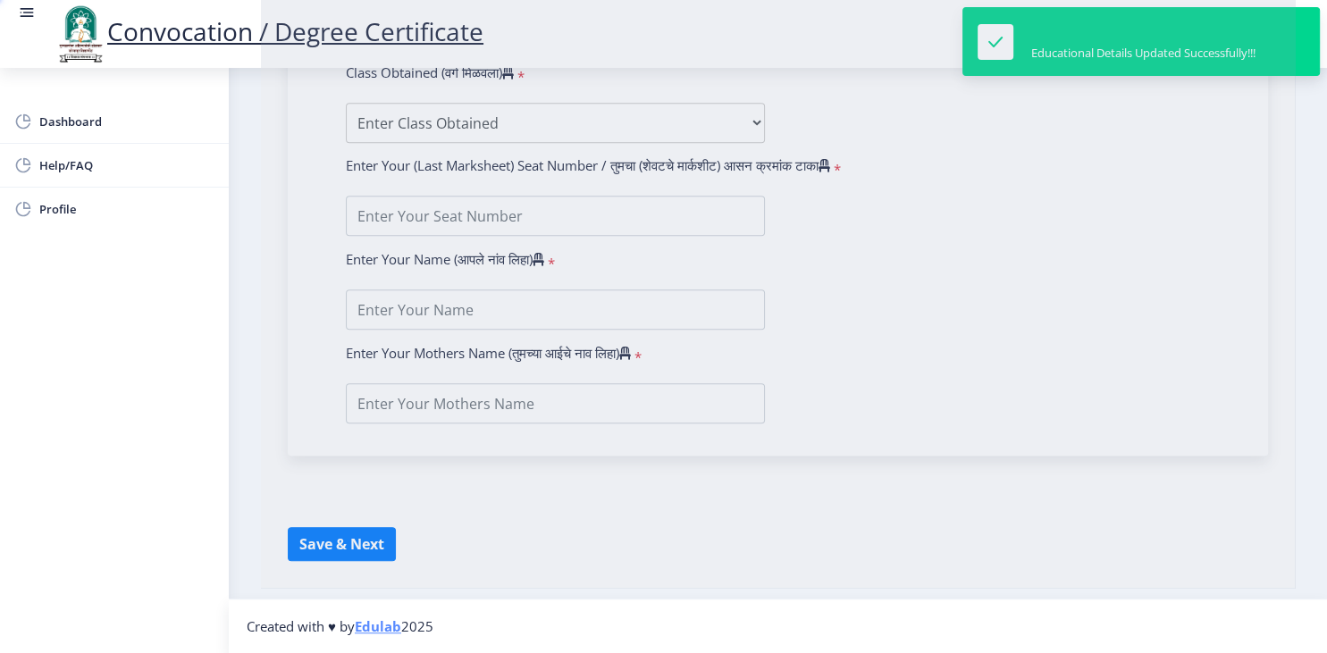
type input "[PERSON_NAME] [PERSON_NAME]"
type input "LATA"
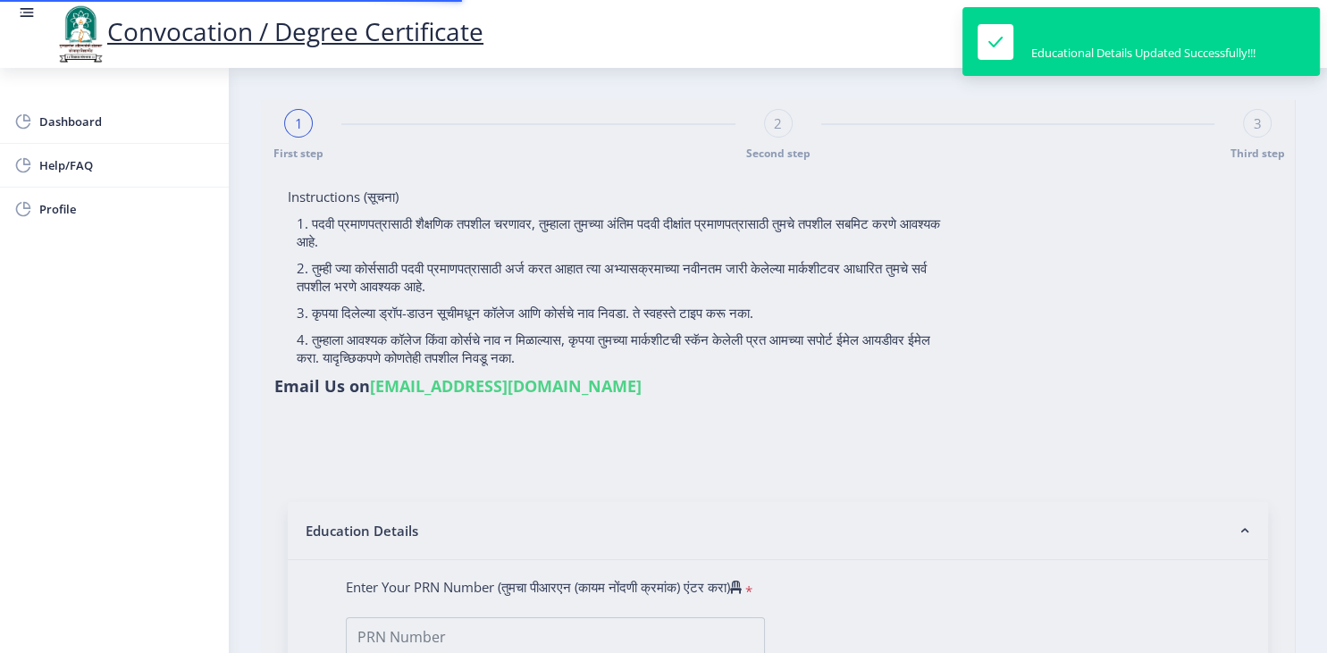
type input "2017032500293406"
select select "Regular"
select select "2018"
select select "April"
select select "Grade B+"
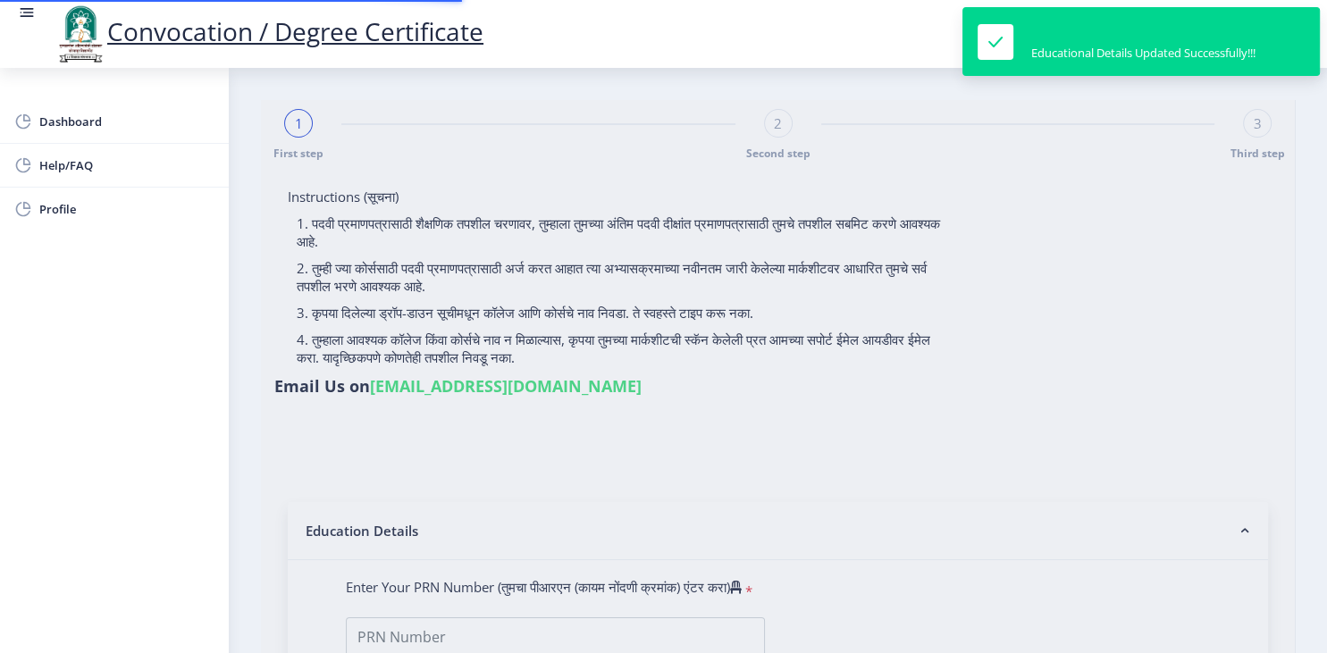
type input "767647"
select select "Electrical Engineering"
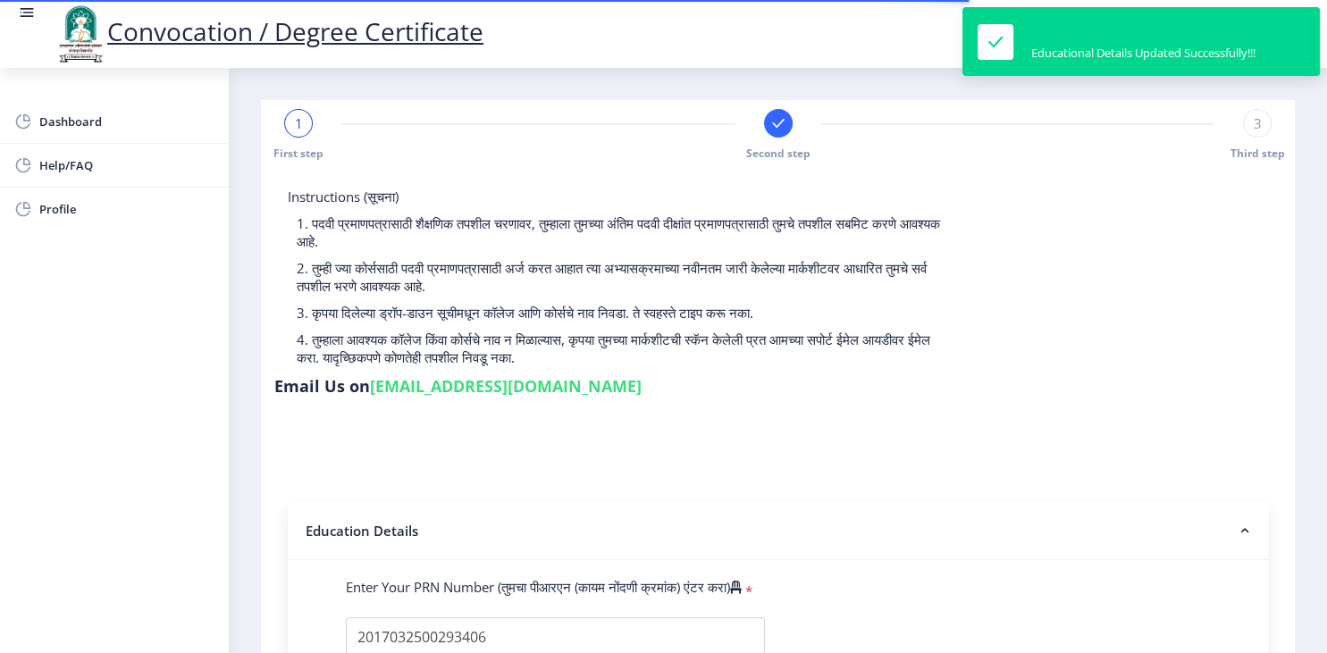
select select
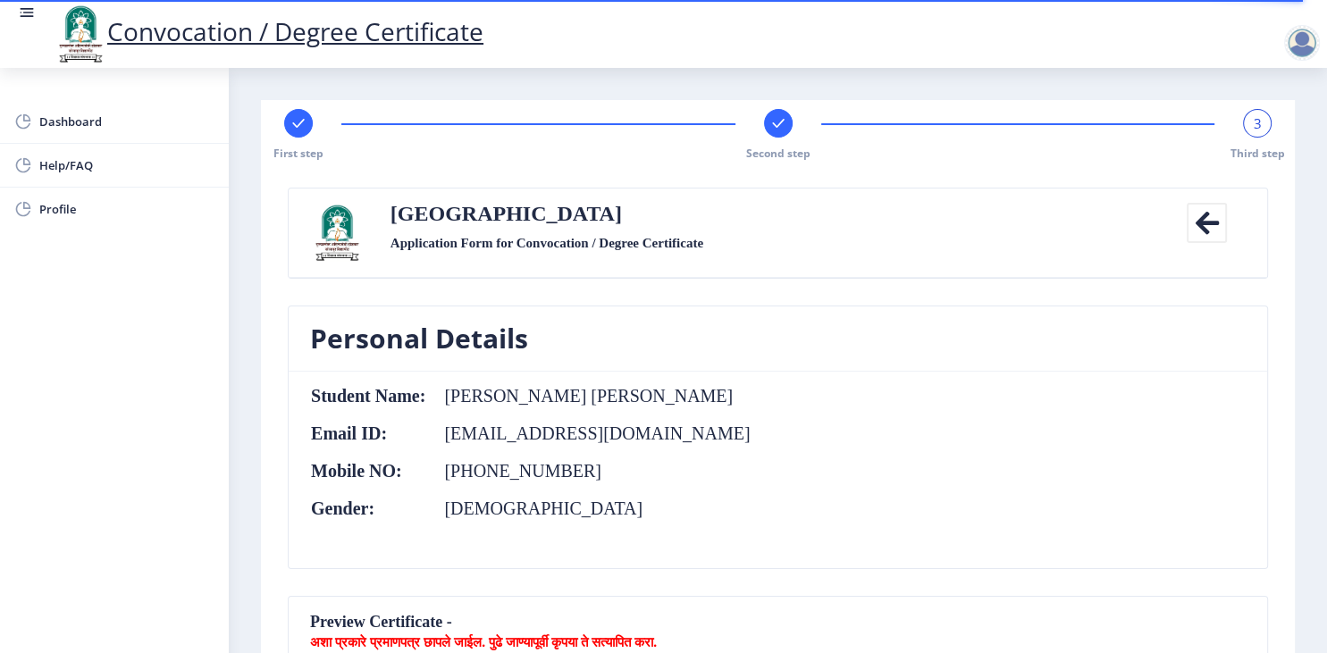
click at [1013, 485] on nb-card-body "Student Name: [PERSON_NAME] [PERSON_NAME] Email ID: [EMAIL_ADDRESS][DOMAIN_NAME…" at bounding box center [778, 470] width 979 height 197
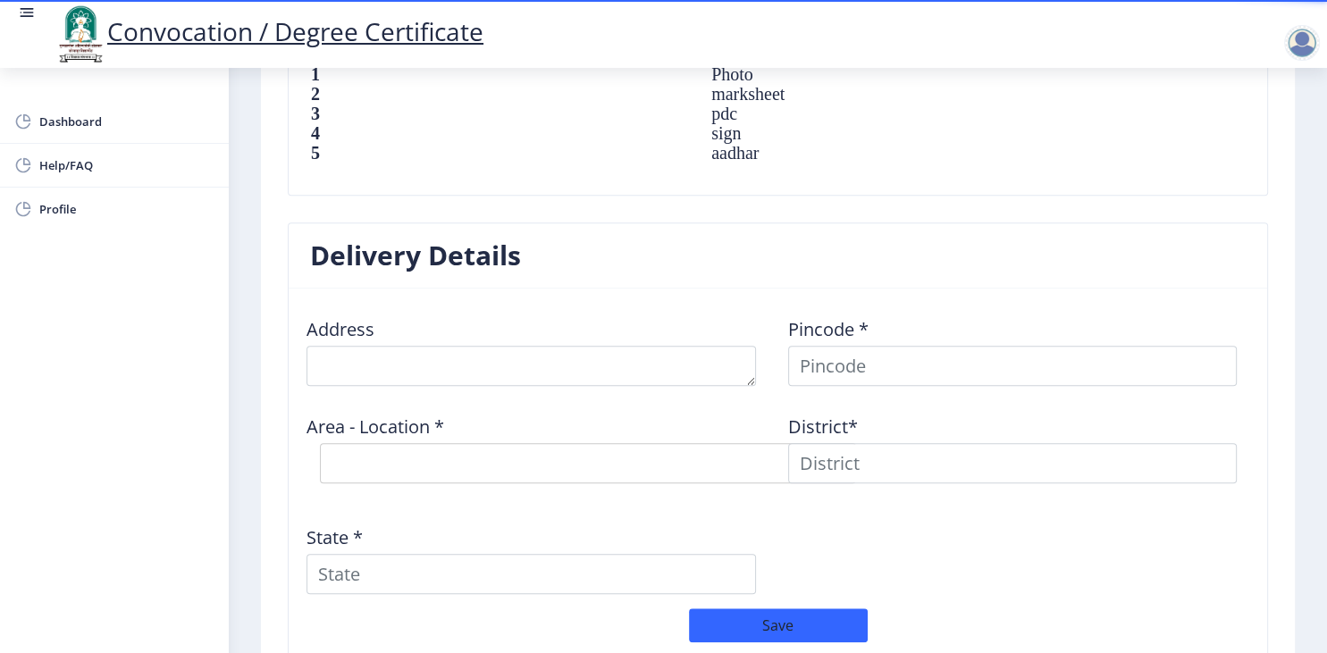
scroll to position [1332, 0]
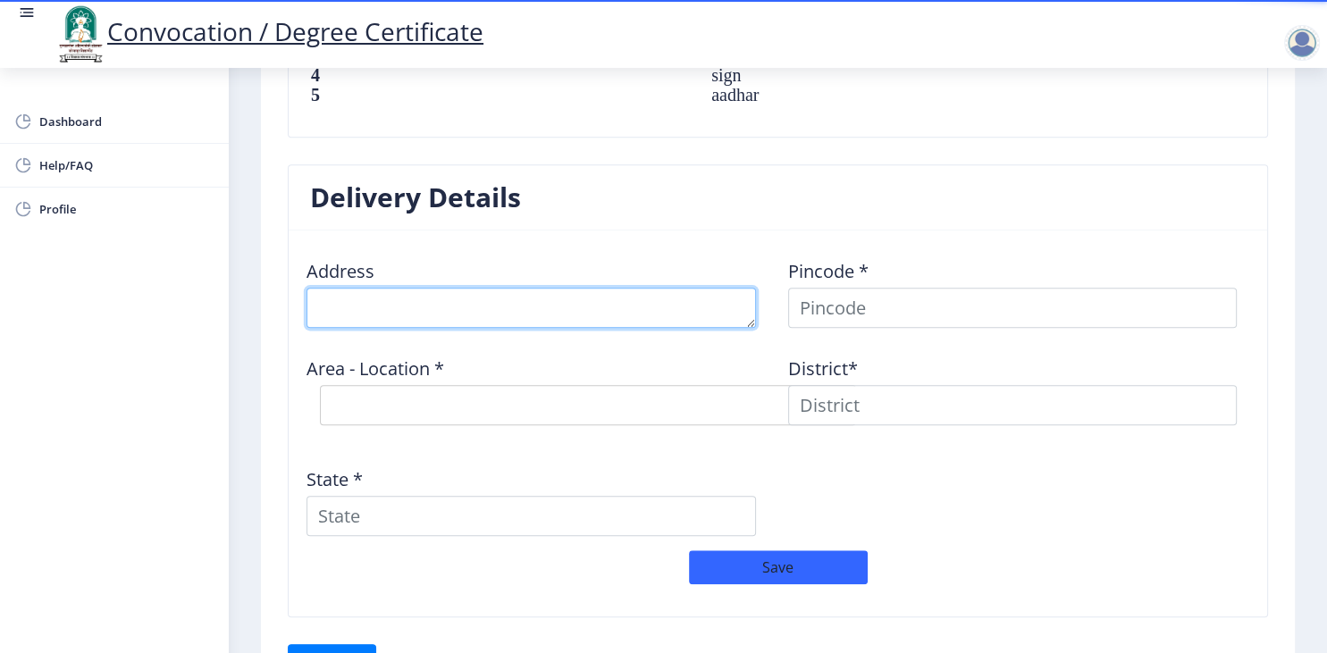
click at [695, 310] on textarea at bounding box center [532, 308] width 450 height 40
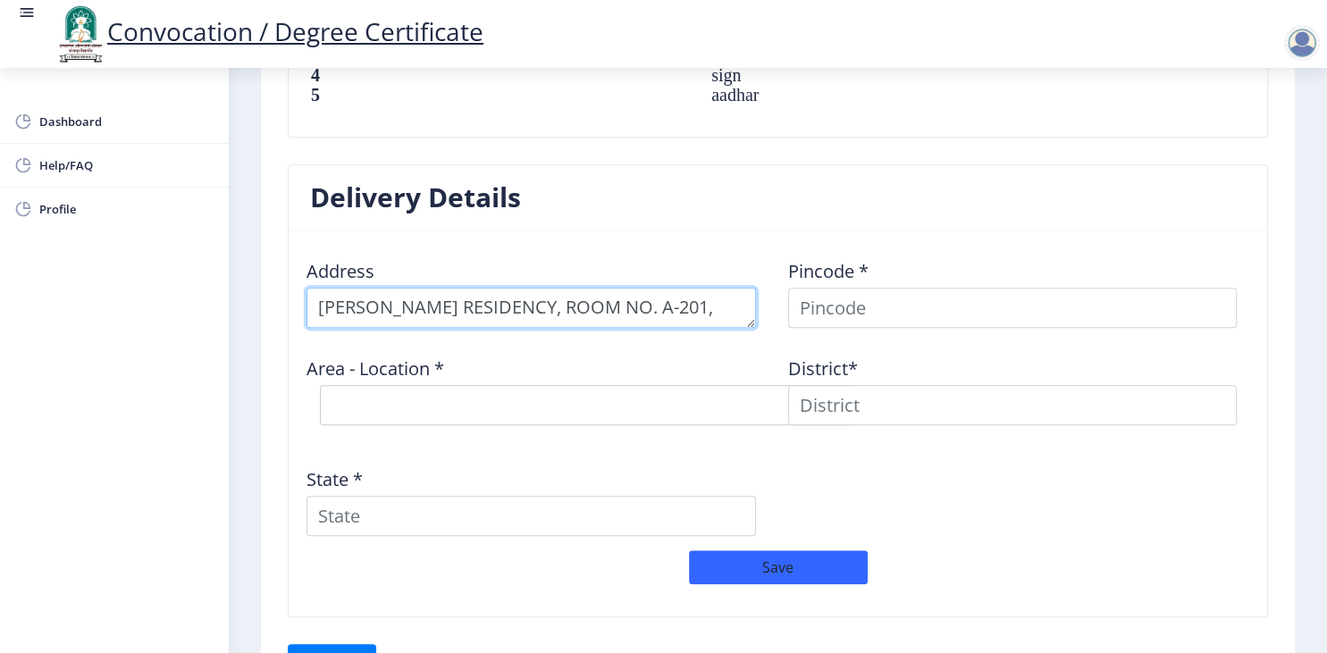
scroll to position [19, 0]
type textarea "[PERSON_NAME] RESIDENCY, ROOM NO. A-201, PLOT NO. 8A+9, SECTOR- 17"
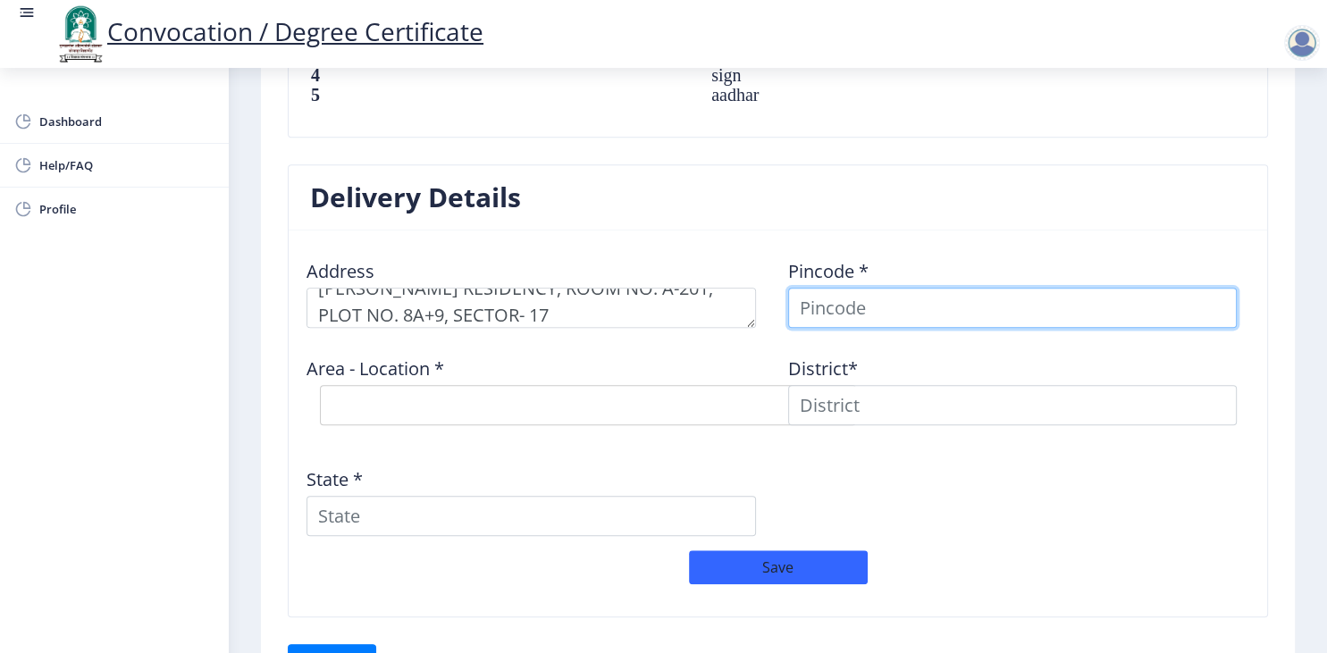
click at [935, 309] on input at bounding box center [1013, 308] width 450 height 40
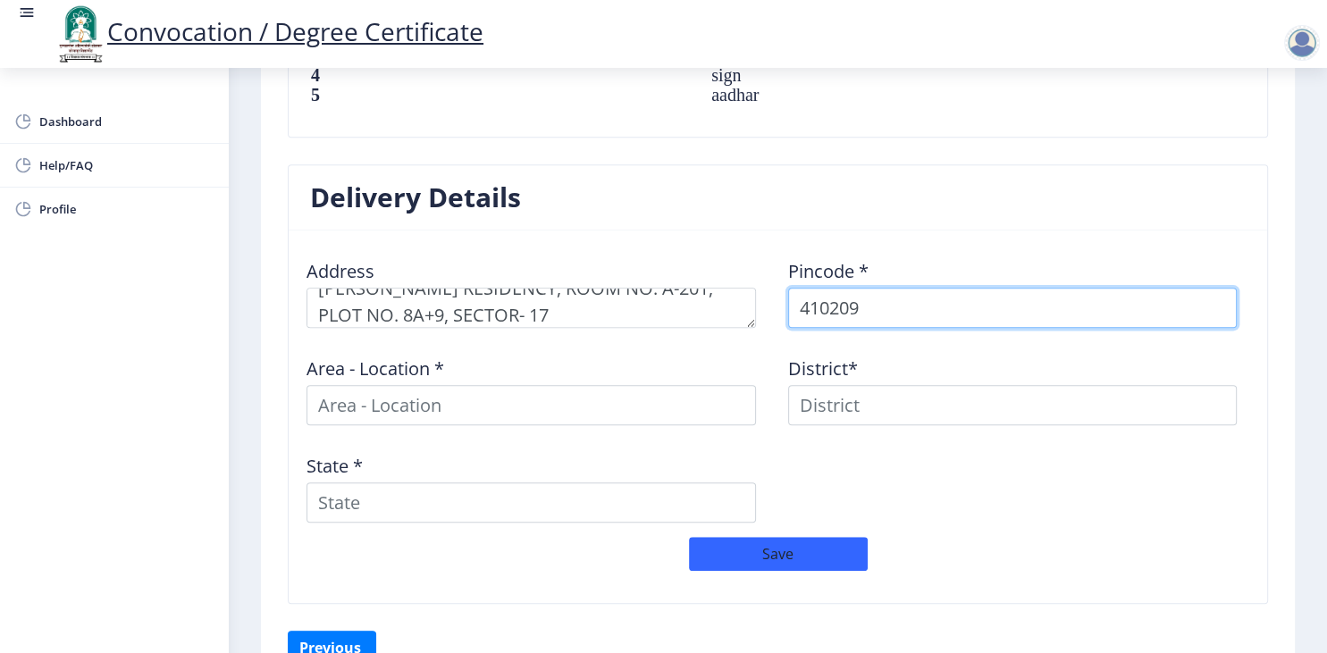
type input "410209"
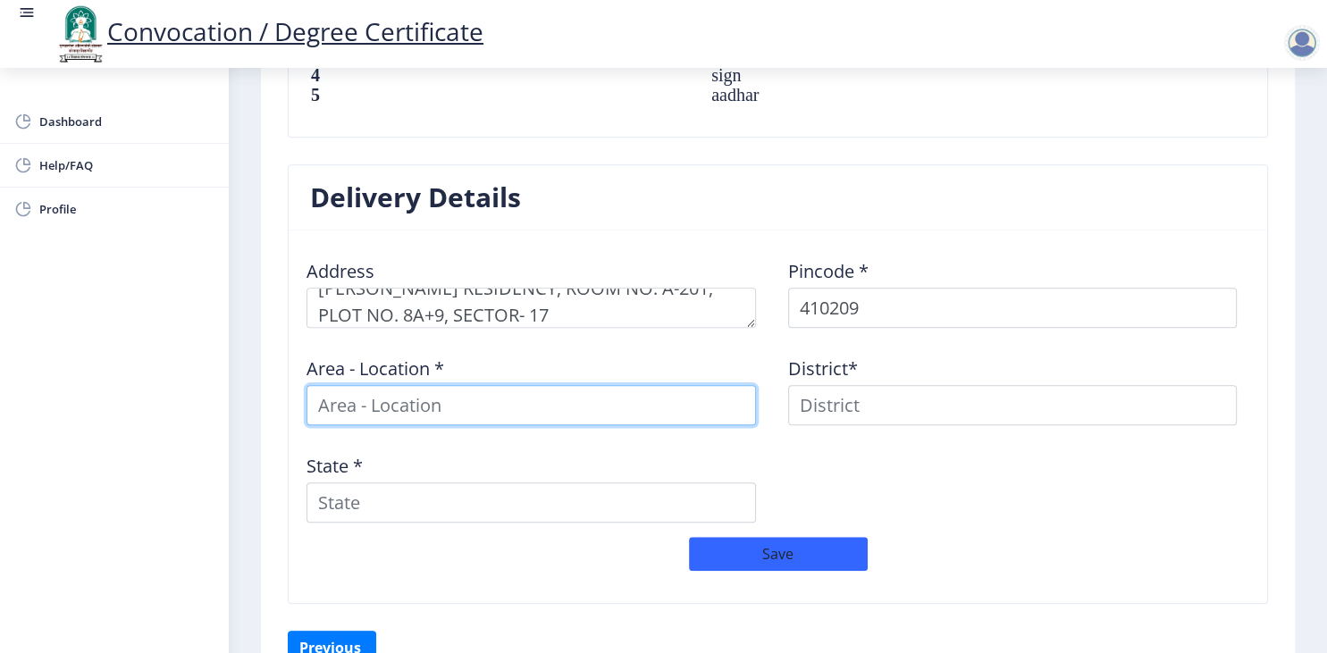
click at [625, 402] on input at bounding box center [532, 405] width 450 height 40
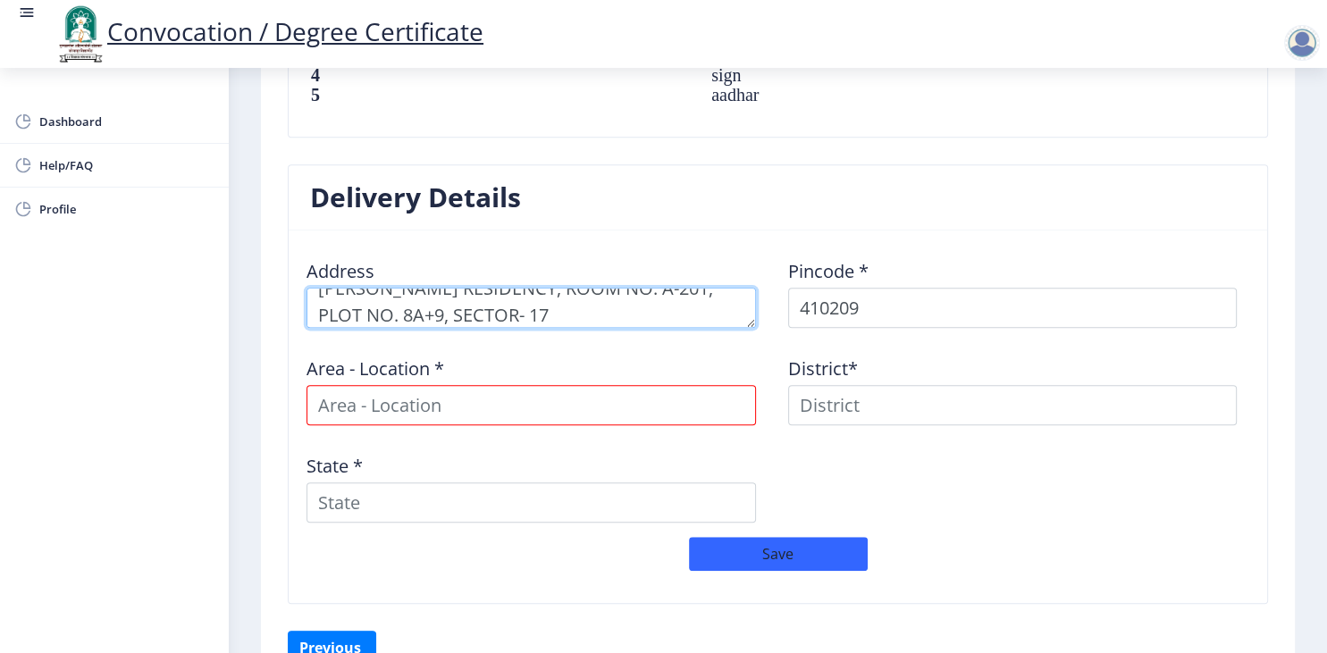
click at [545, 309] on textarea at bounding box center [532, 308] width 450 height 40
type textarea "[PERSON_NAME] RESIDENCY, ROOM NO. A-201, PLOT NO. 8A+9, SECTOR- 17. [GEOGRAPHIC…"
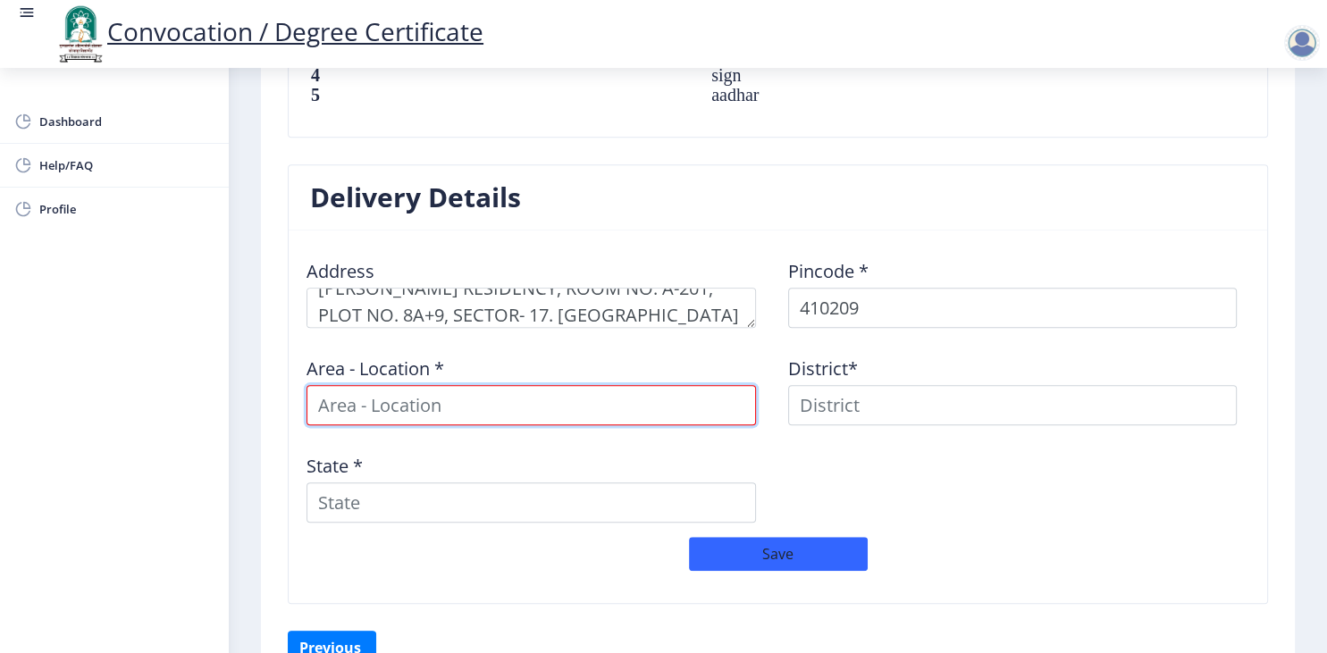
click at [493, 405] on input at bounding box center [532, 405] width 450 height 40
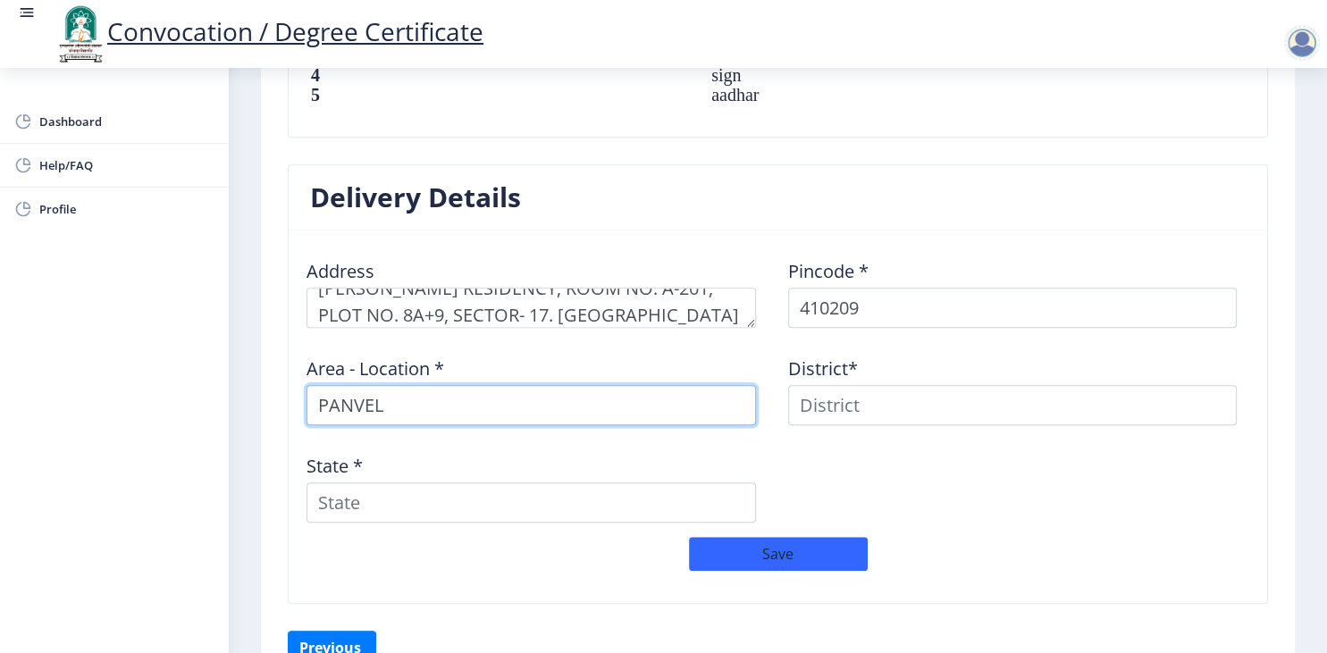
type input "PANVEL"
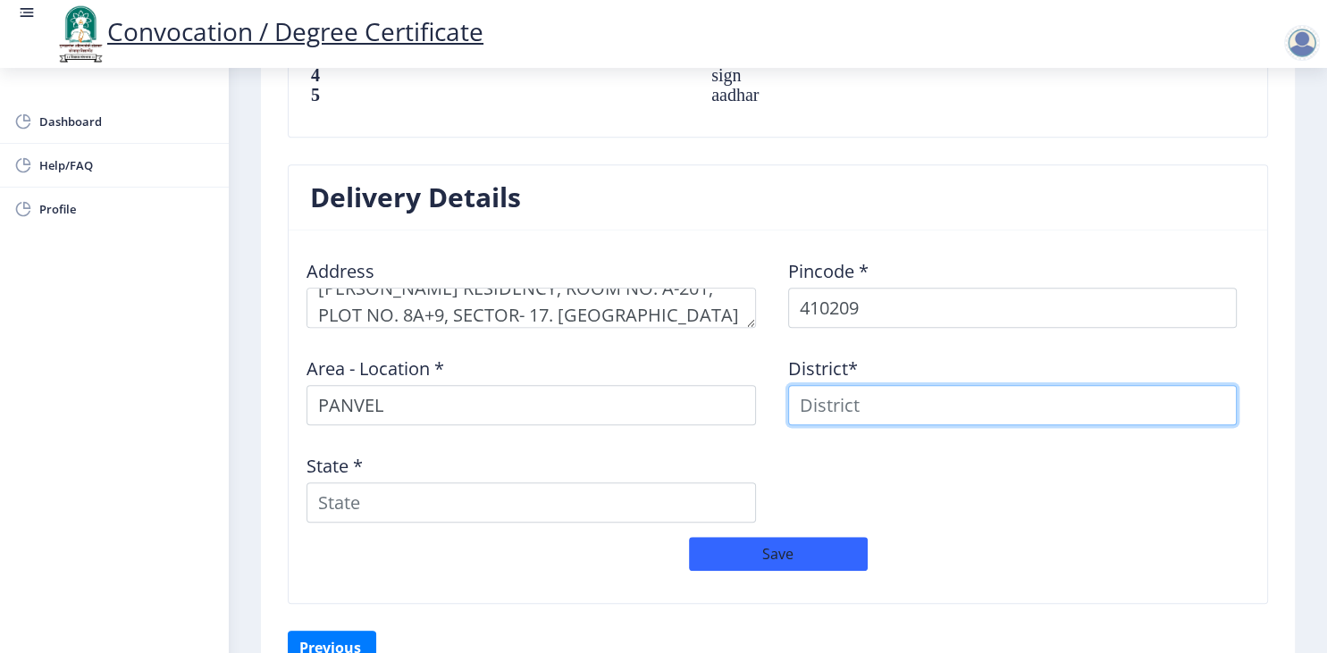
click at [853, 409] on input at bounding box center [1013, 405] width 450 height 40
type input "RAIGAD"
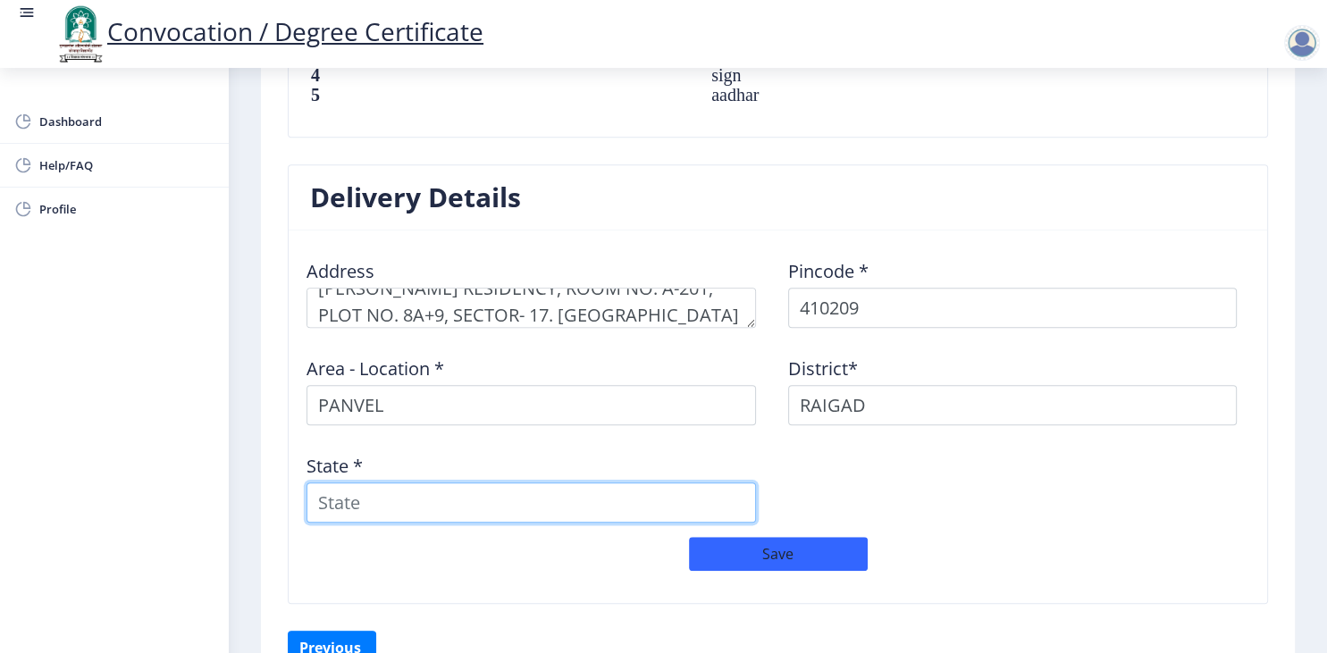
click at [667, 506] on input "State *" at bounding box center [532, 503] width 450 height 40
type input "[GEOGRAPHIC_DATA]"
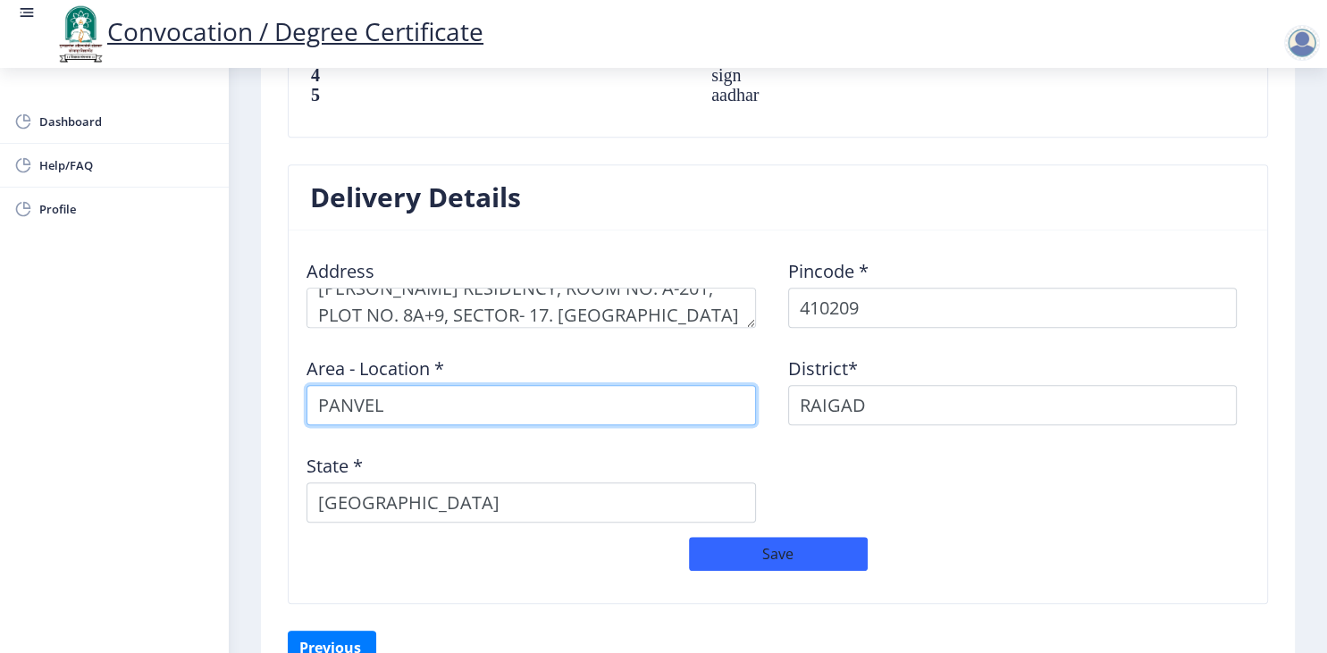
click at [316, 402] on input "PANVEL" at bounding box center [532, 405] width 450 height 40
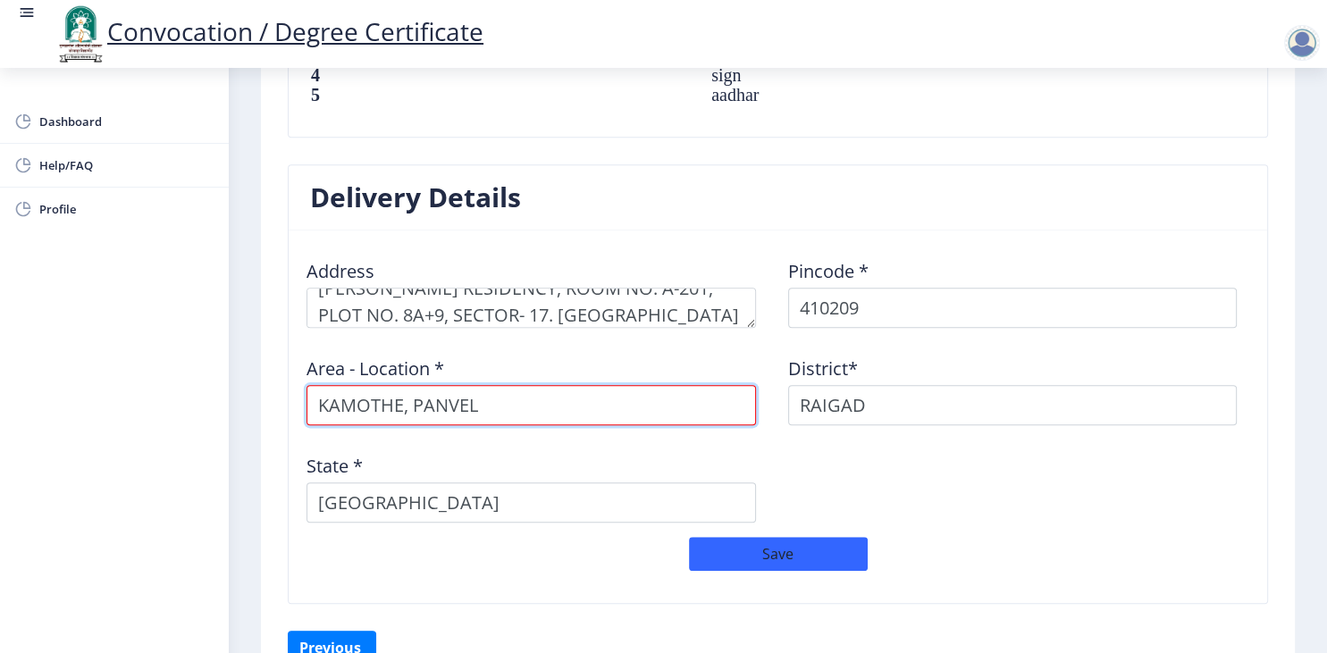
type input "KAMOTHE, PANVEL"
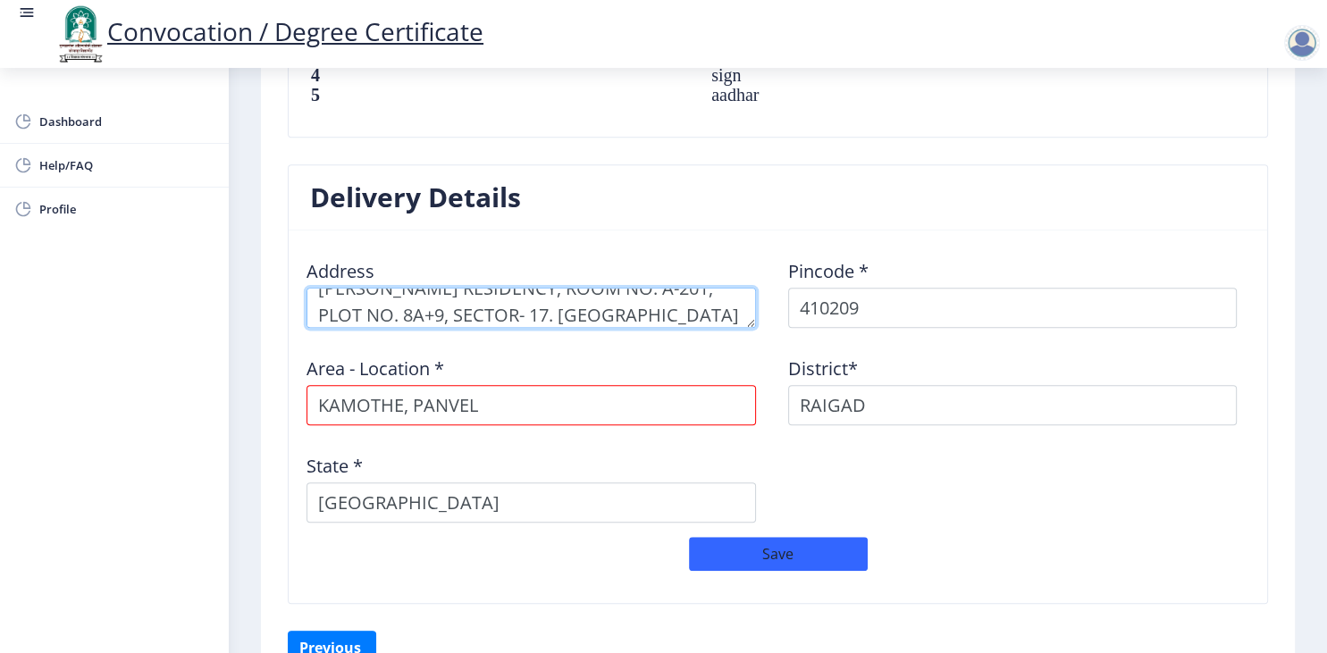
click at [604, 316] on textarea at bounding box center [532, 308] width 450 height 40
type textarea "[PERSON_NAME] RESIDENCY, ROOM NO. A-201, PLOT NO. 8A+9, SECTOR- 17. [GEOGRAPHIC…"
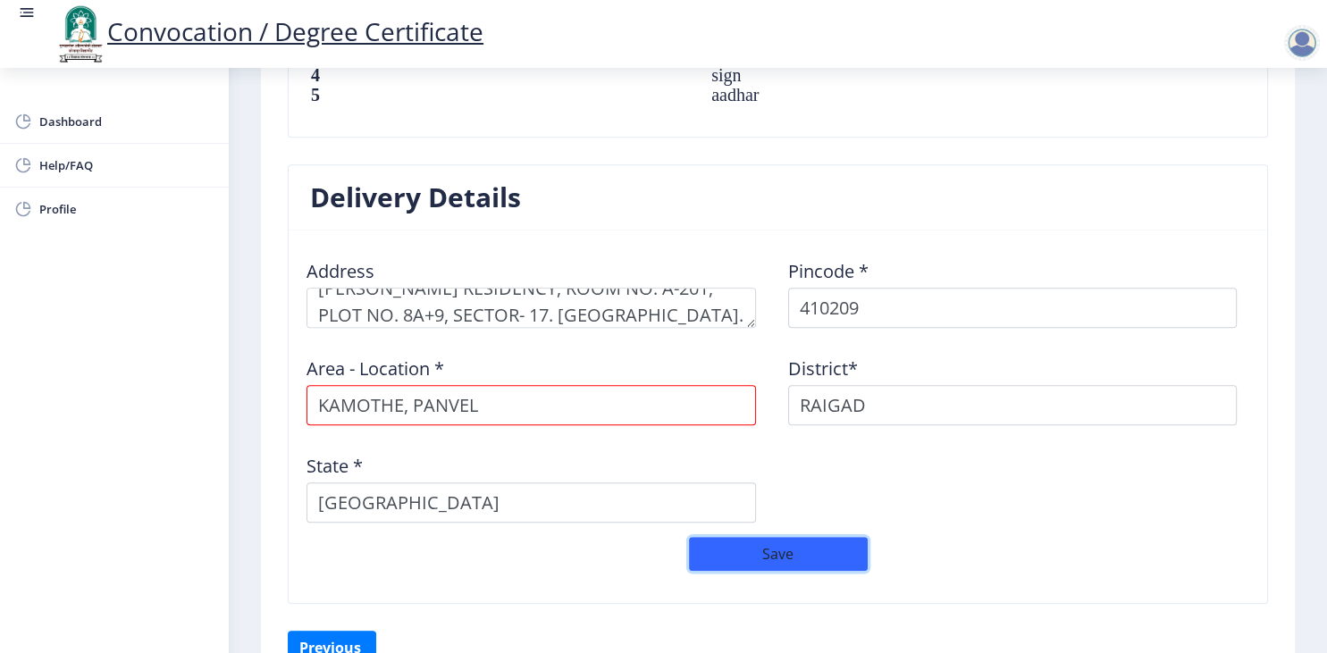
click at [813, 541] on button "Save" at bounding box center [778, 554] width 179 height 34
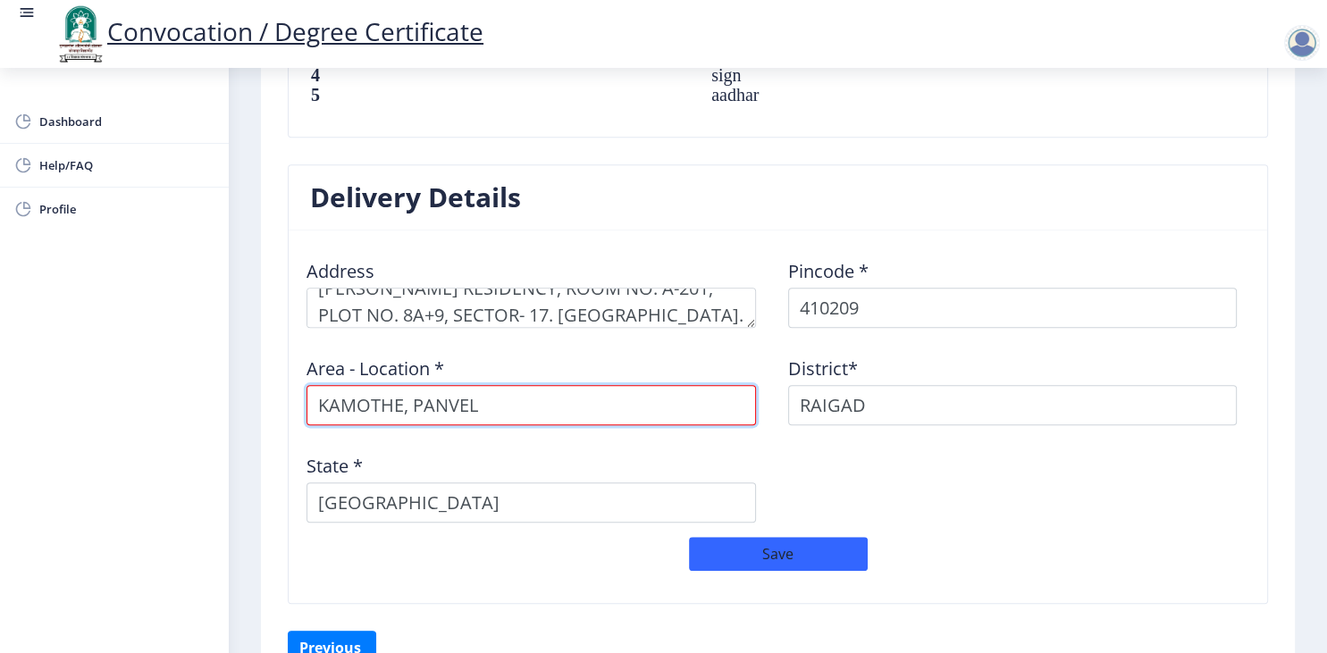
click at [411, 406] on input "KAMOTHE, PANVEL" at bounding box center [532, 405] width 450 height 40
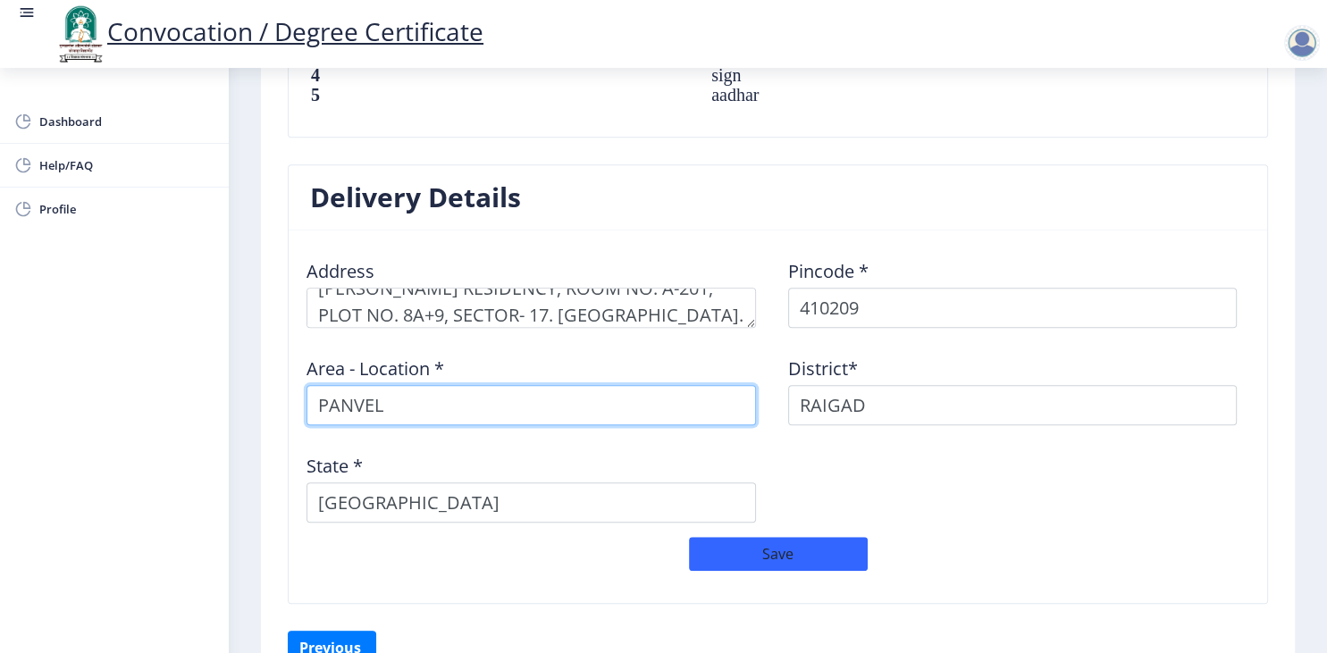
type input "PANVEL"
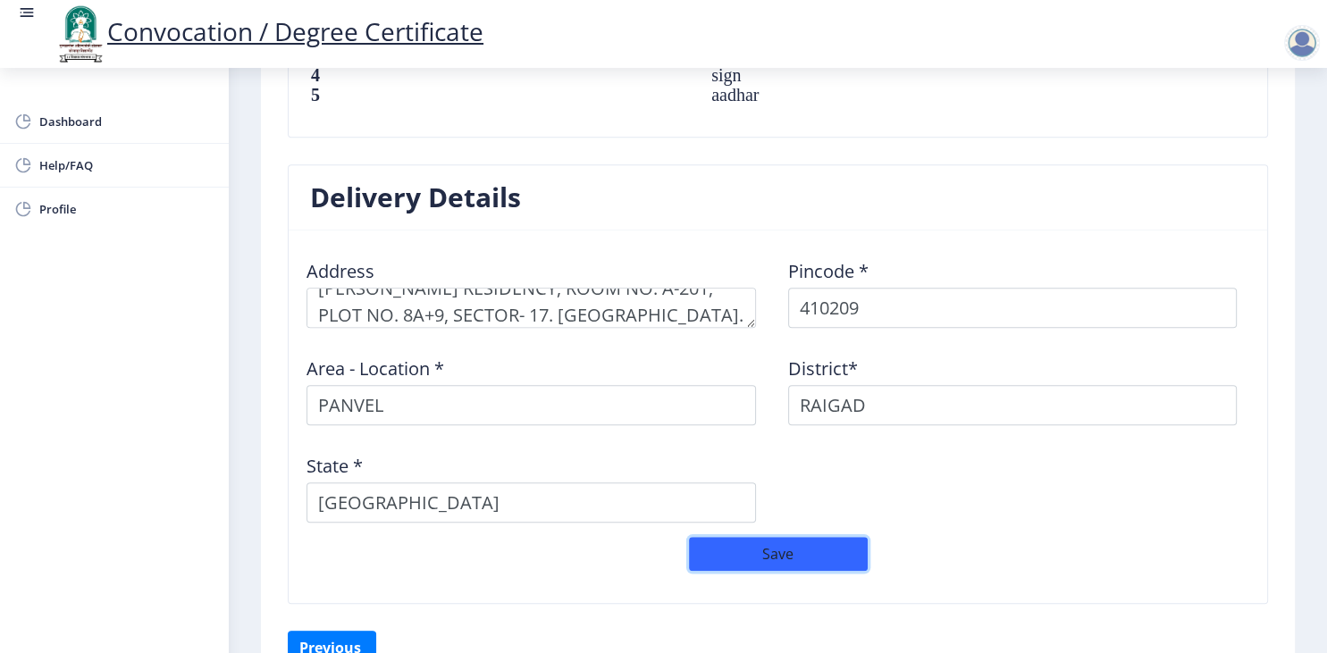
click at [781, 545] on button "Save" at bounding box center [778, 554] width 179 height 34
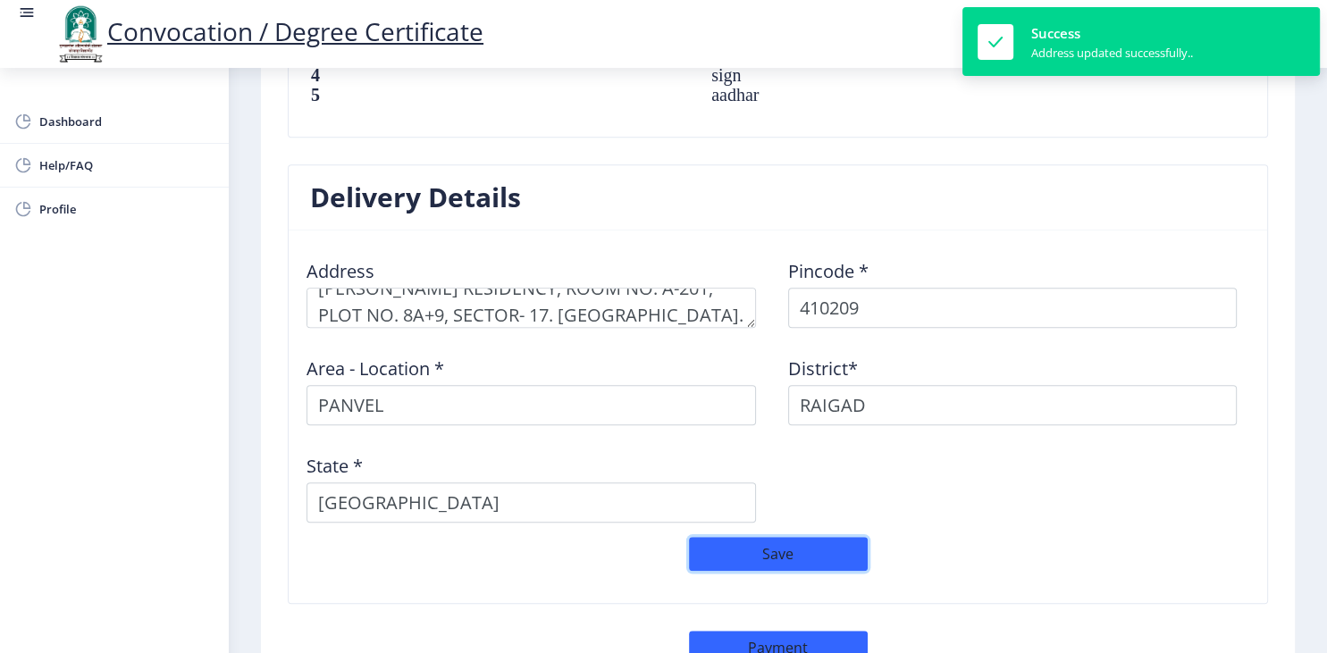
select select
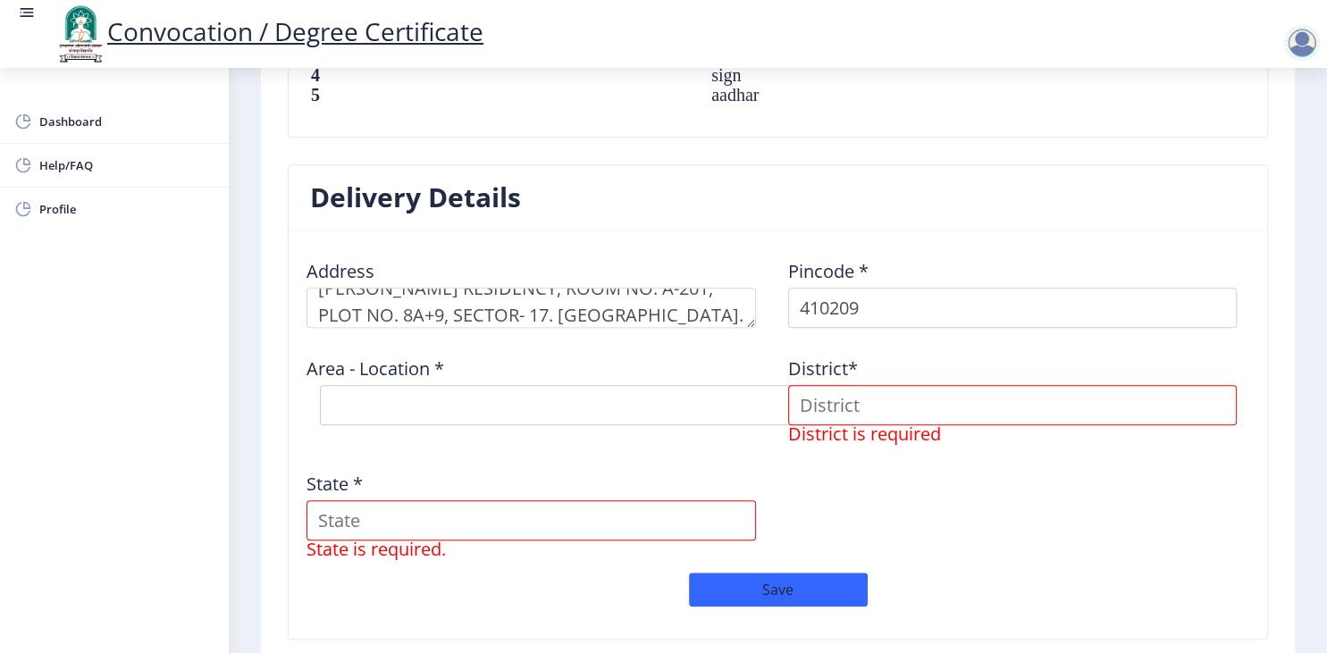
click at [971, 506] on div "Address Pincode * 410209 Area - Location * Select Area Location District* Distr…" at bounding box center [778, 409] width 963 height 328
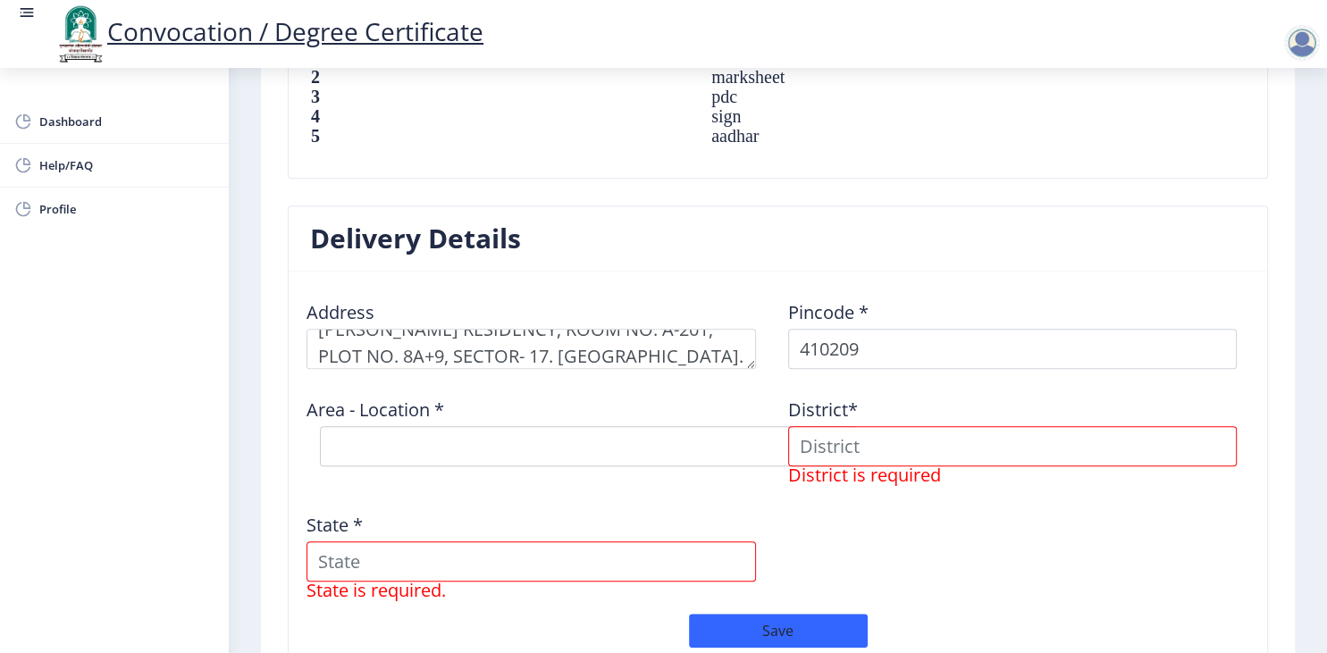
scroll to position [1332, 0]
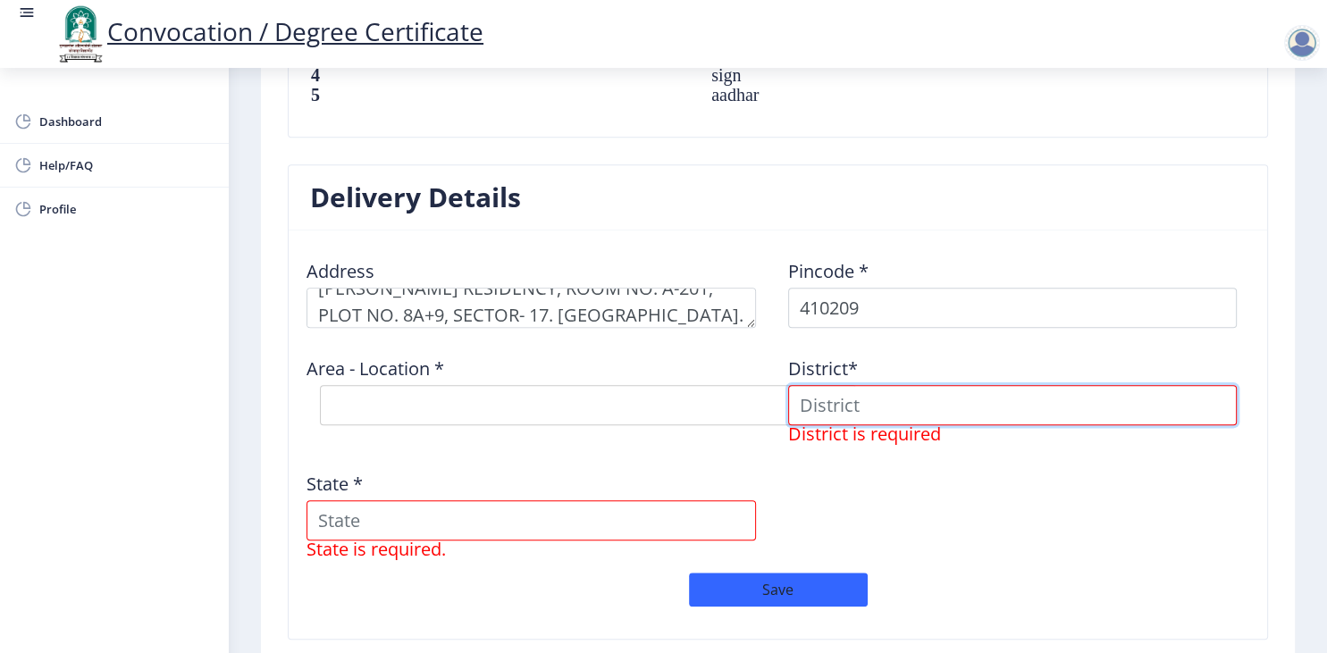
click at [886, 404] on input at bounding box center [1013, 405] width 450 height 40
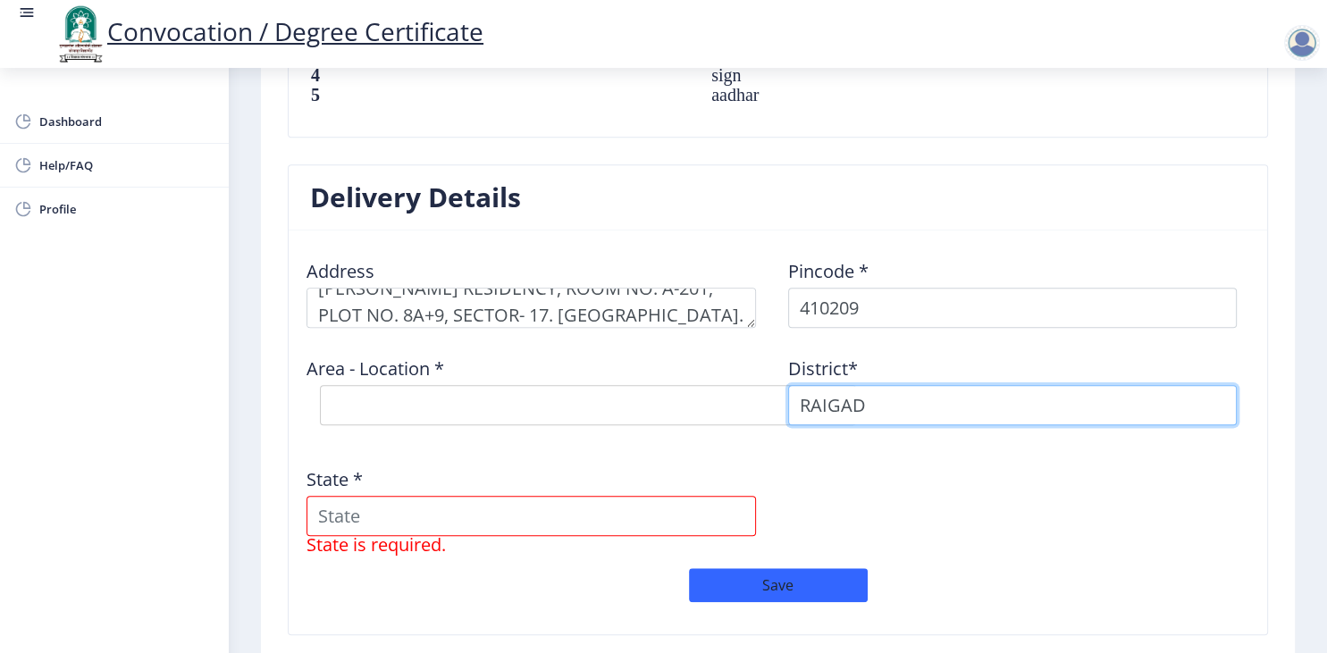
type input "RAIGAD"
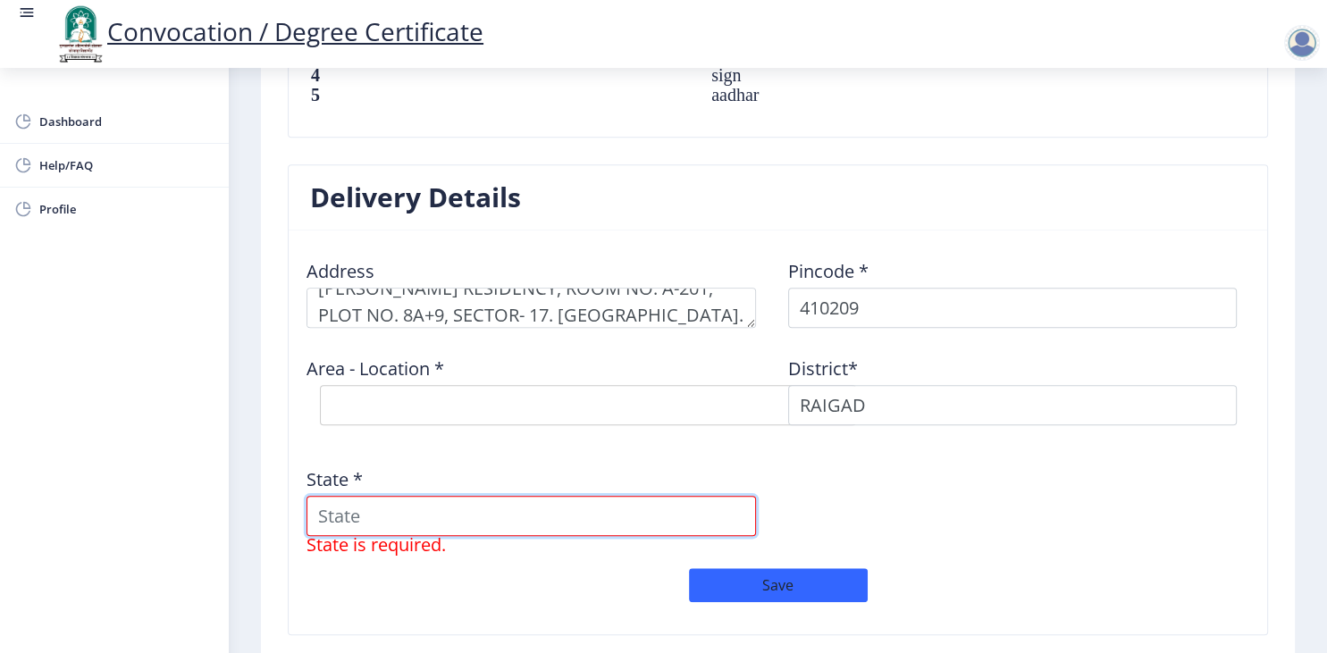
click at [620, 510] on input "State *" at bounding box center [532, 516] width 450 height 40
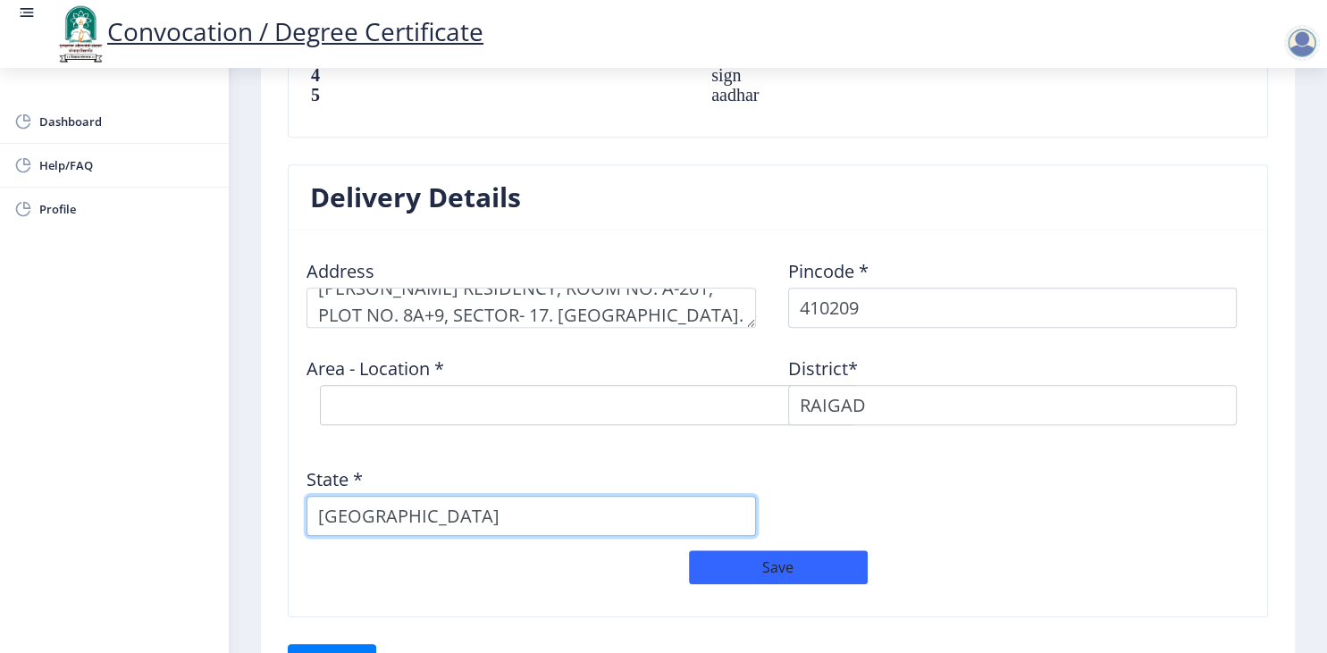
type input "[GEOGRAPHIC_DATA]"
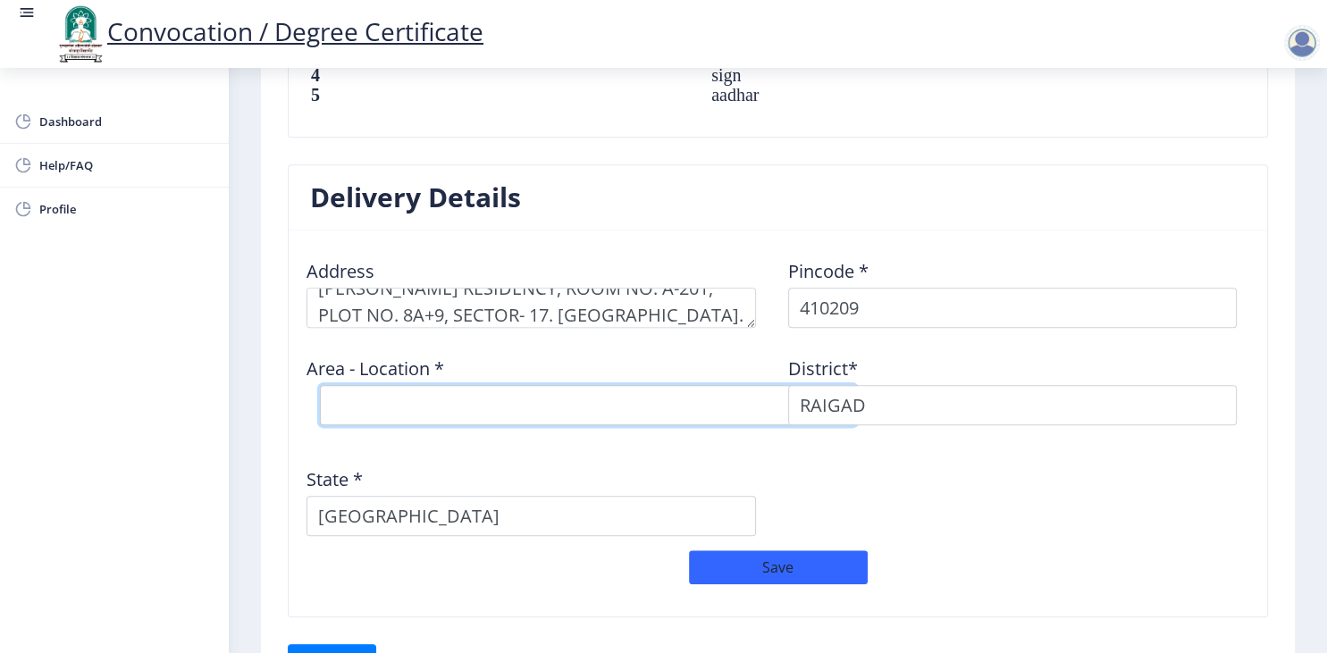
click at [320, 385] on select "Select Area Location" at bounding box center [588, 405] width 536 height 40
click at [520, 400] on select "Select Area Location" at bounding box center [588, 405] width 536 height 40
click at [320, 385] on select "Select Area Location" at bounding box center [588, 405] width 536 height 40
click at [754, 402] on select "Select Area Location" at bounding box center [588, 405] width 536 height 40
click at [320, 385] on select "Select Area Location" at bounding box center [588, 405] width 536 height 40
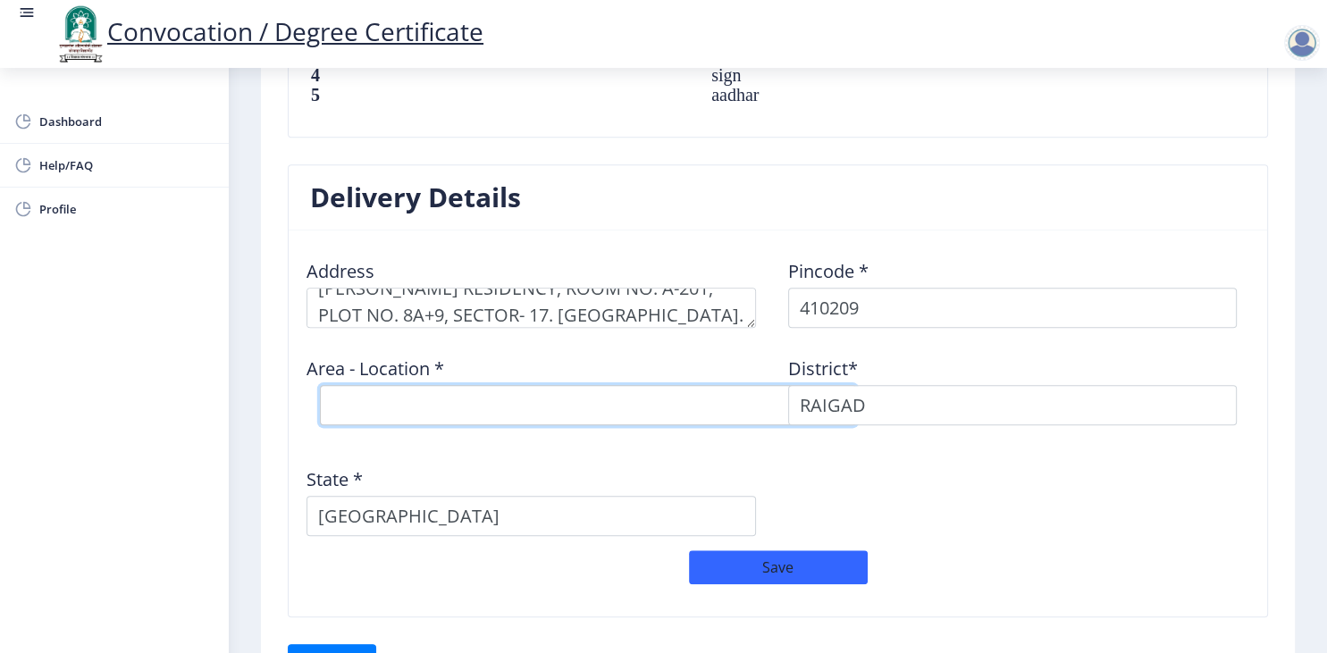
click at [629, 392] on select "Select Area Location" at bounding box center [588, 405] width 536 height 40
click at [320, 385] on select "Select Area Location" at bounding box center [588, 405] width 536 height 40
click at [628, 392] on select "Select Area Location" at bounding box center [588, 405] width 536 height 40
click at [320, 385] on select "Select Area Location" at bounding box center [588, 405] width 536 height 40
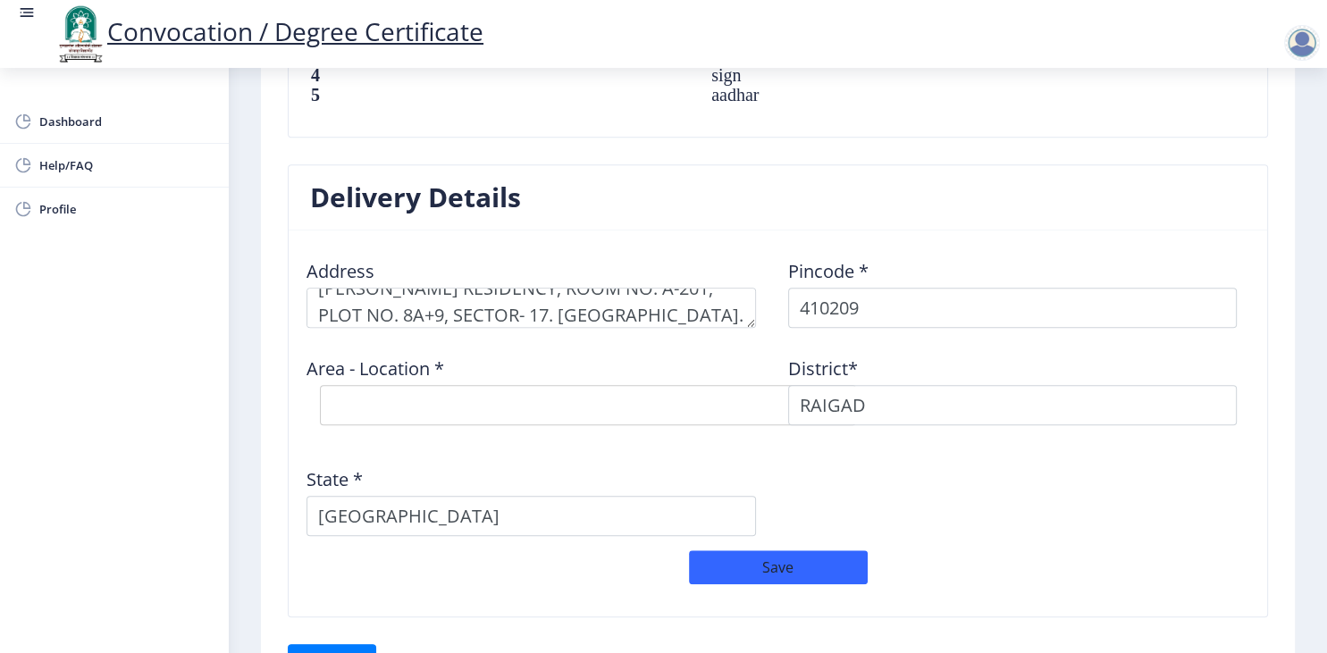
click at [915, 478] on div "Address Pincode * 410209 Area - Location * Select Area Location District* [GEOG…" at bounding box center [778, 398] width 963 height 306
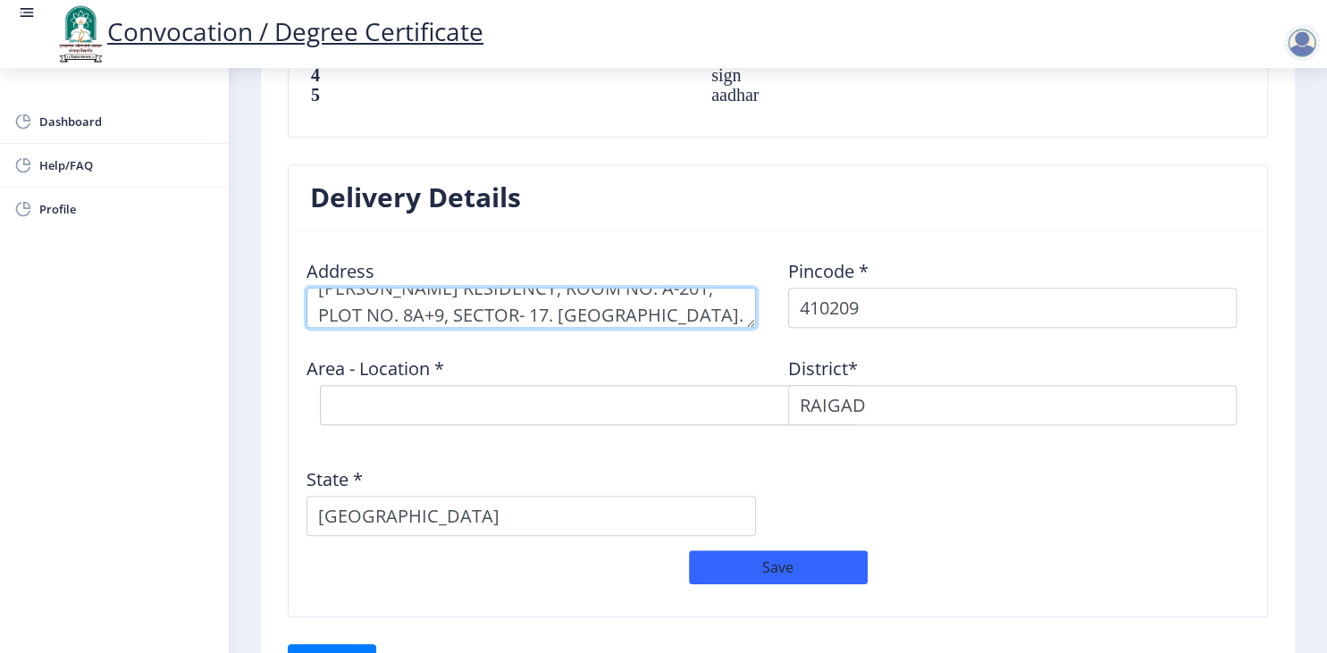
click at [597, 316] on textarea at bounding box center [532, 308] width 450 height 40
click at [385, 291] on textarea at bounding box center [532, 308] width 450 height 40
click at [506, 313] on textarea at bounding box center [532, 308] width 450 height 40
type textarea "[PERSON_NAME] RESIDENCY, ROOM NO. A-201, PLOT NO. 8A+9, SECTOR- 17. [GEOGRAPHIC…"
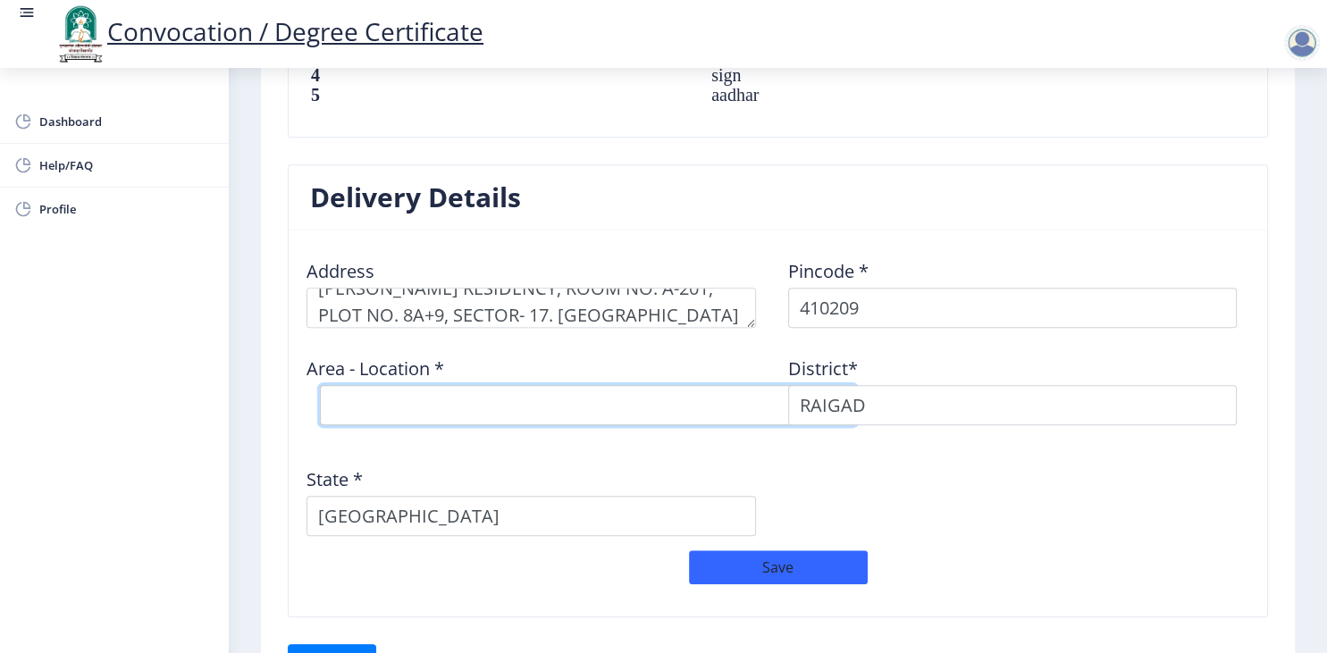
click at [320, 385] on select "Select Area Location" at bounding box center [588, 405] width 536 height 40
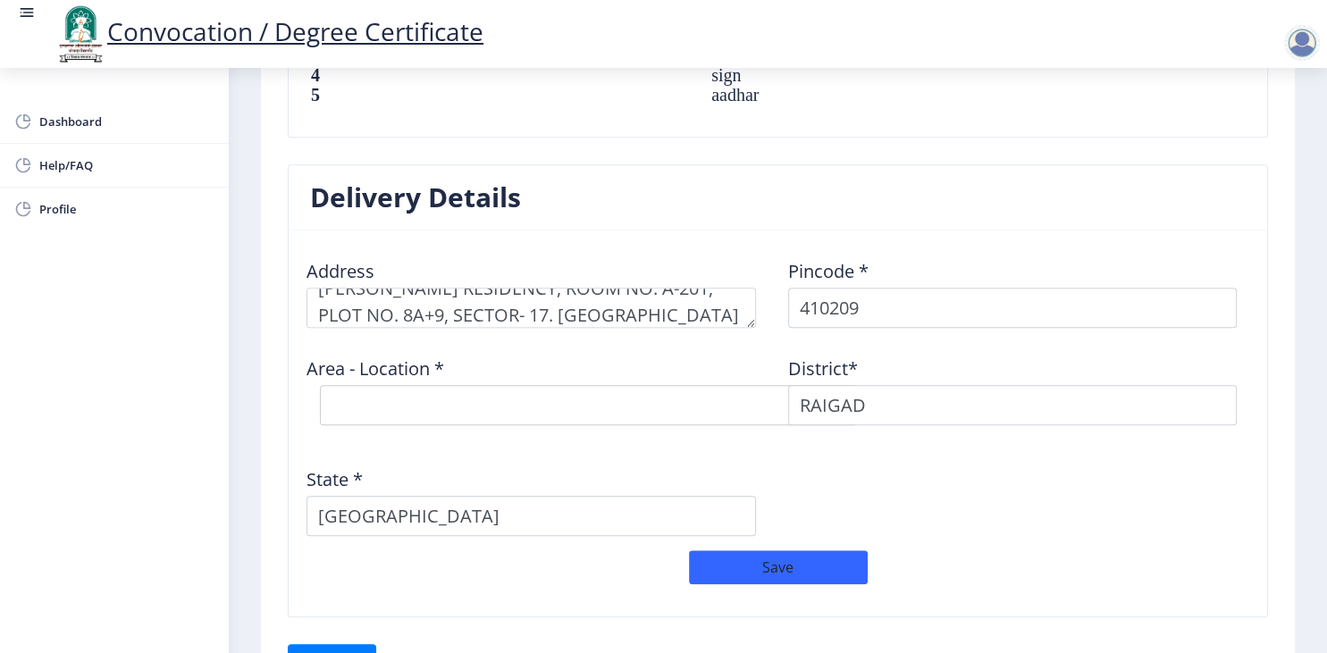
drag, startPoint x: 699, startPoint y: 400, endPoint x: 1289, endPoint y: 128, distance: 649.5
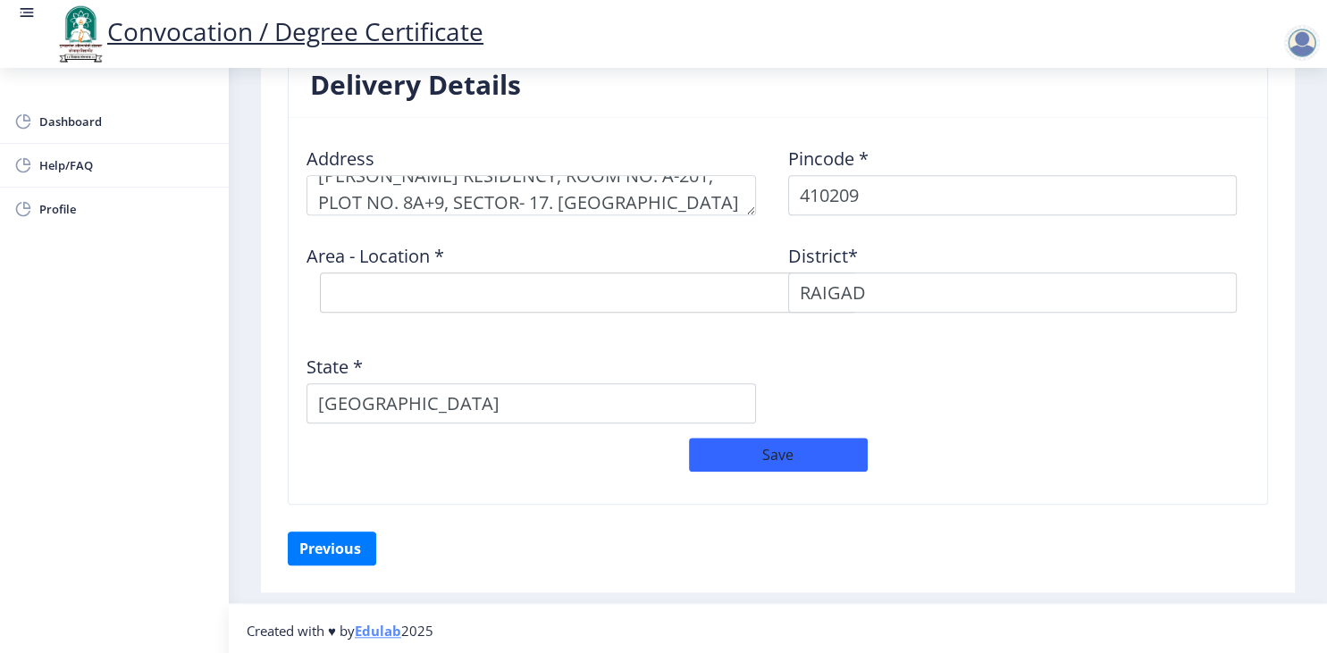
scroll to position [1387, 0]
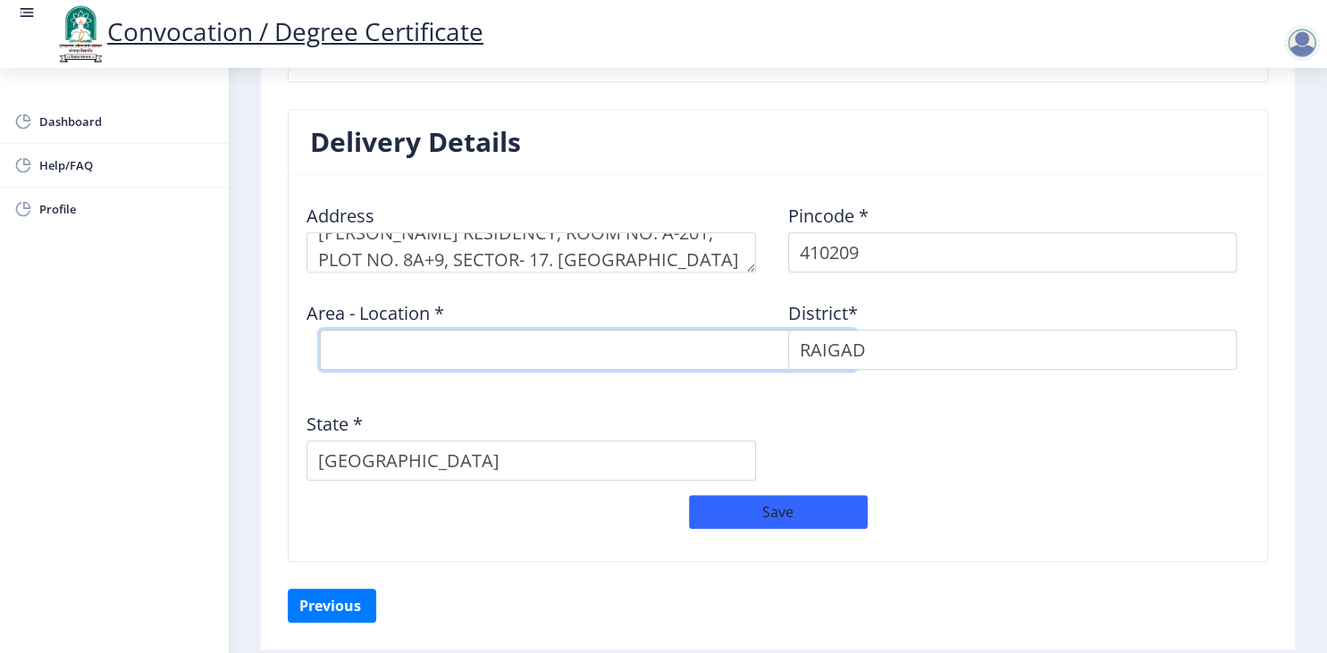
click at [320, 330] on select "Select Area Location" at bounding box center [588, 350] width 536 height 40
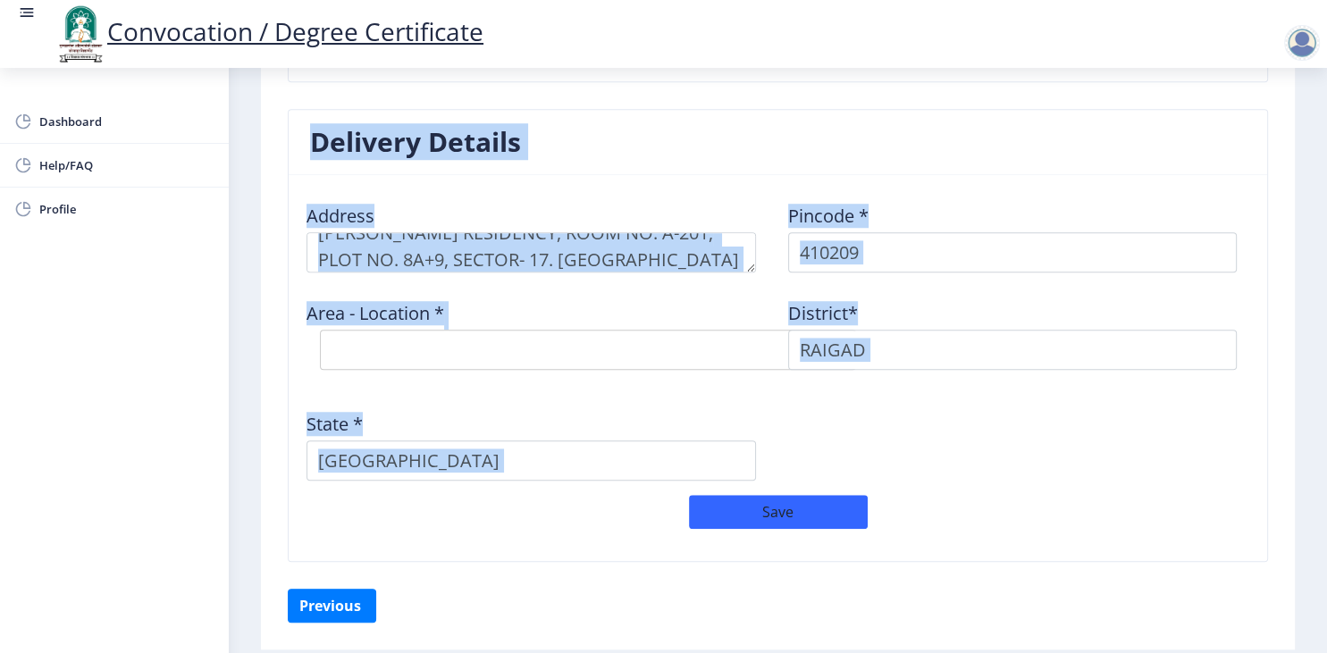
drag, startPoint x: 645, startPoint y: 345, endPoint x: 352, endPoint y: 610, distance: 394.3
click at [352, 561] on nb-card-body "Address Pincode * 410209 Area - Location * Select Area Location District* RAIGA…" at bounding box center [778, 368] width 979 height 386
click at [777, 506] on button "Save" at bounding box center [778, 512] width 179 height 34
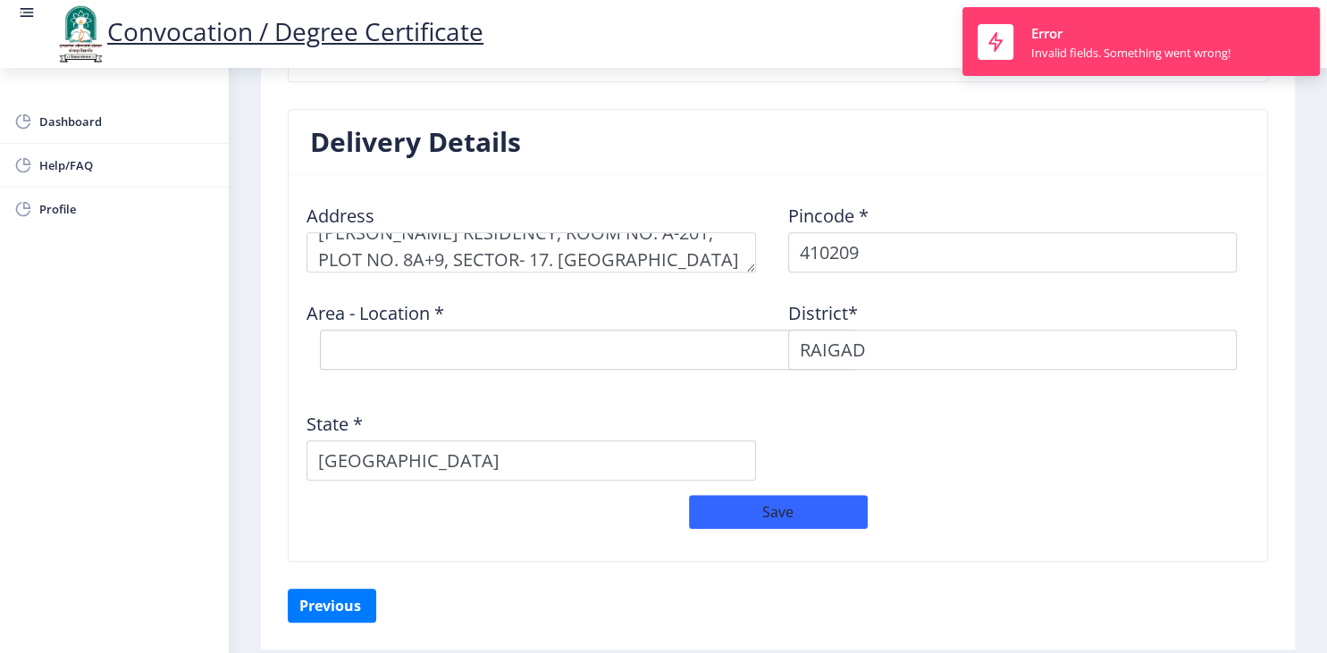
click at [814, 383] on div "Address Pincode * 410209 Area - Location * Select Area Location District* [GEOG…" at bounding box center [778, 343] width 963 height 306
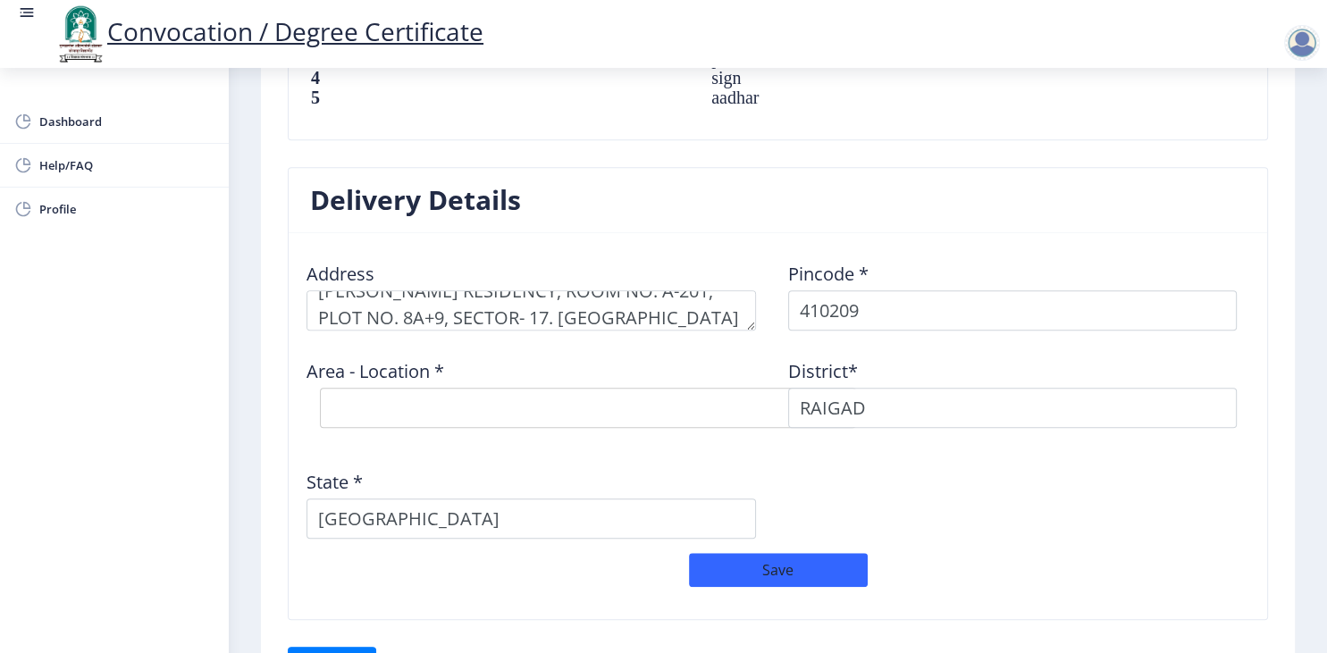
scroll to position [1271, 0]
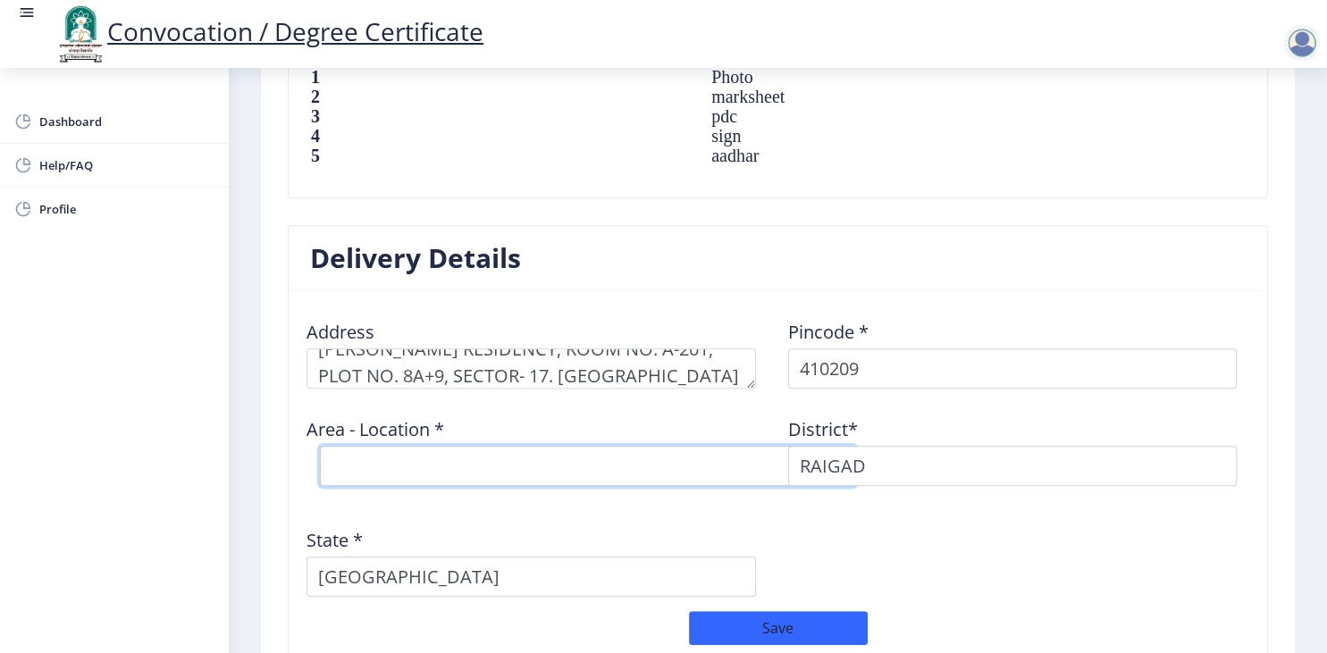
click at [320, 446] on select "Select Area Location" at bounding box center [588, 466] width 536 height 40
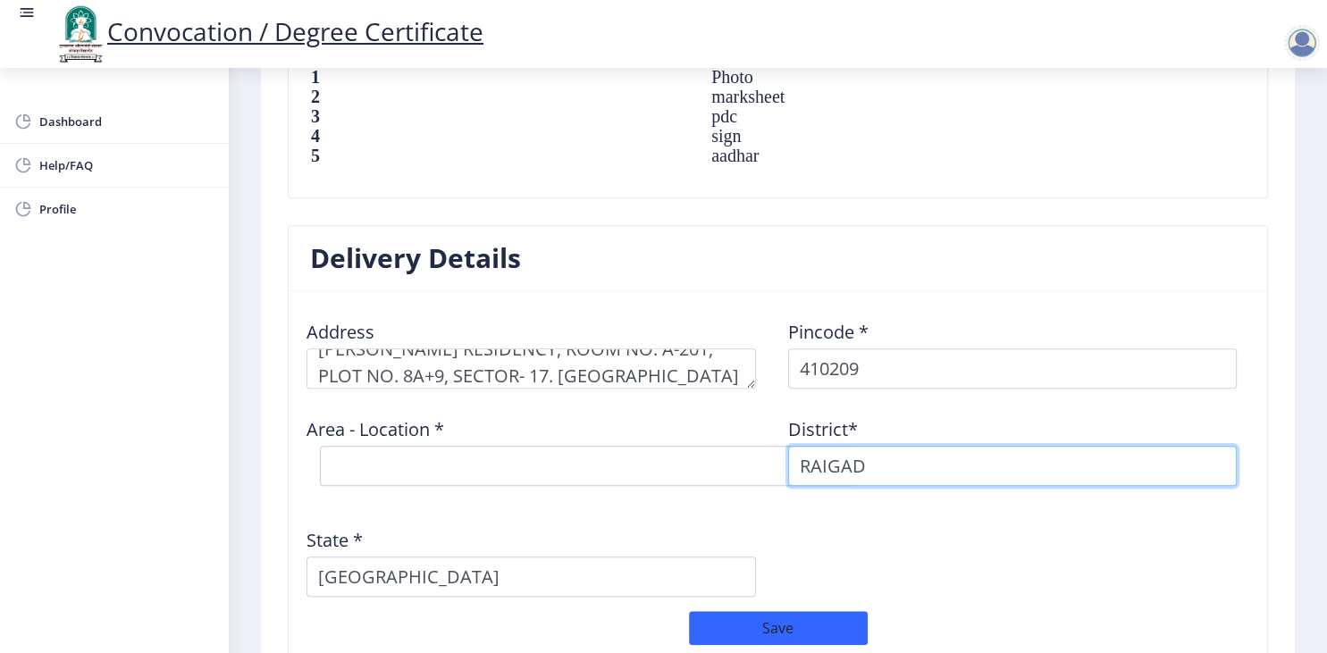
click at [926, 451] on input "RAIGAD" at bounding box center [1013, 466] width 450 height 40
type input "R"
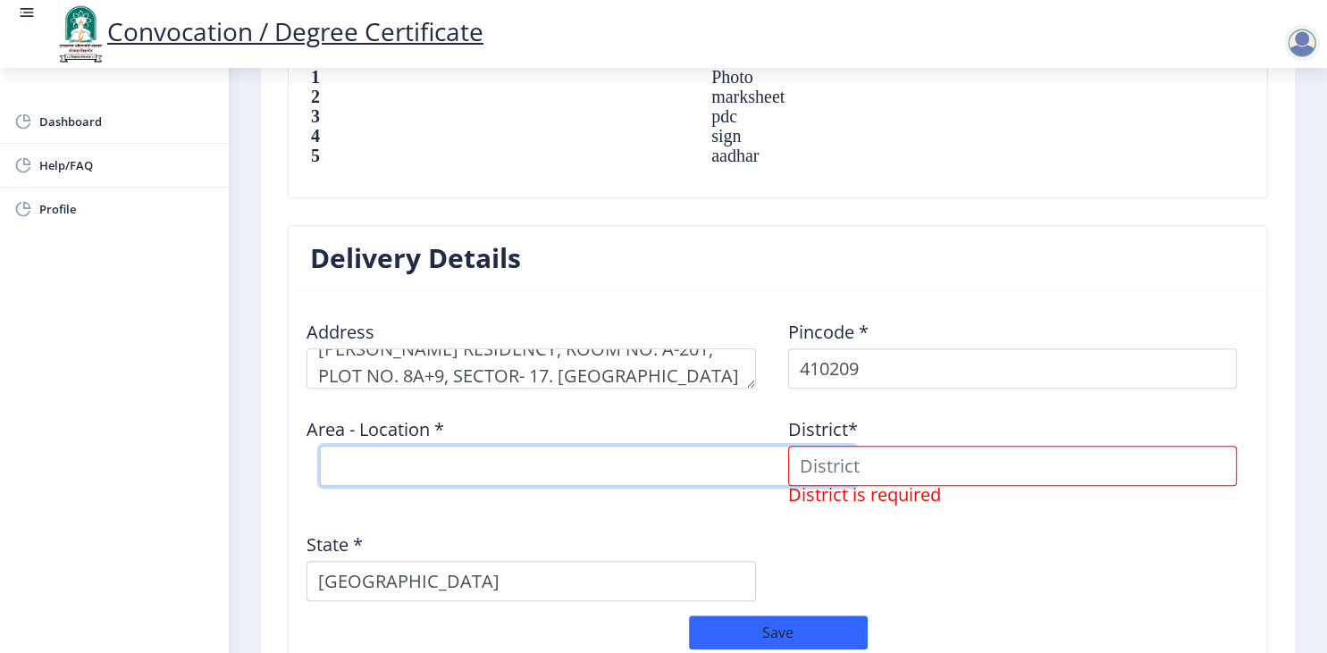
click at [320, 446] on select "Select Area Location" at bounding box center [588, 466] width 536 height 40
click at [599, 454] on select "Select Area Location" at bounding box center [588, 466] width 536 height 40
click at [320, 446] on select "Select Area Location" at bounding box center [588, 466] width 536 height 40
click at [599, 454] on select "Select Area Location" at bounding box center [588, 466] width 536 height 40
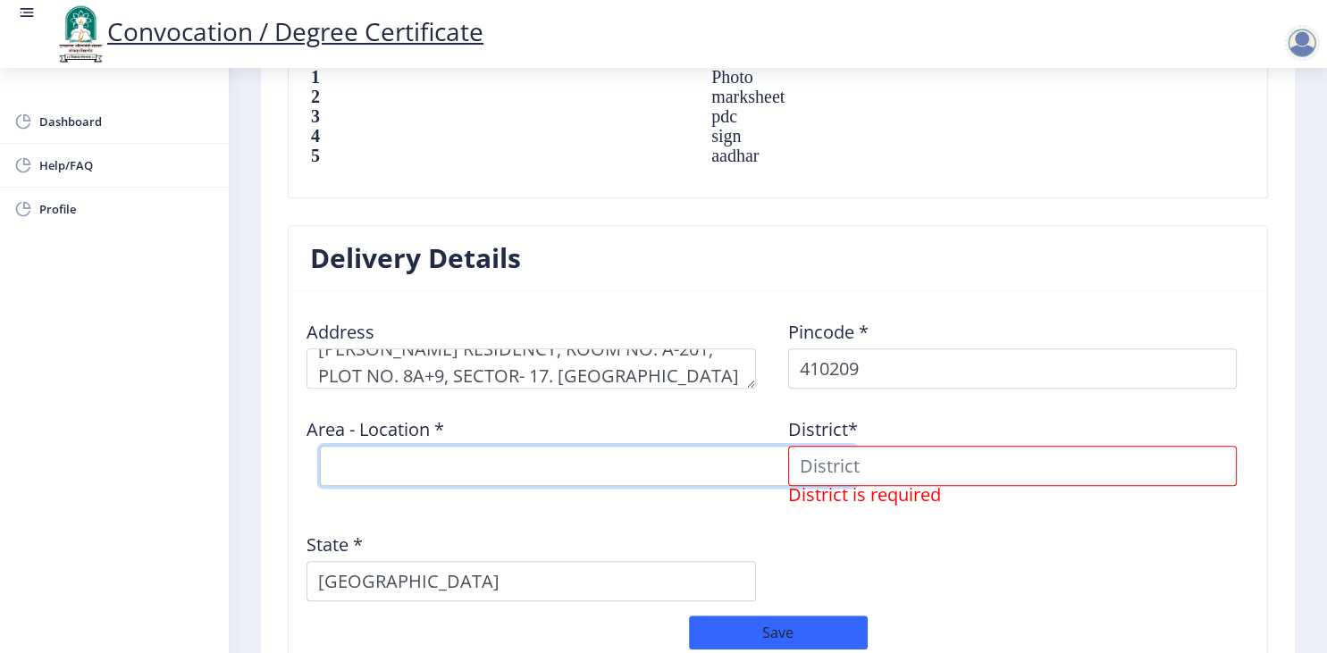
click at [320, 446] on select "Select Area Location" at bounding box center [588, 466] width 536 height 40
click at [599, 454] on select "Select Area Location" at bounding box center [588, 466] width 536 height 40
click at [320, 446] on select "Select Area Location" at bounding box center [588, 466] width 536 height 40
click at [599, 454] on select "Select Area Location" at bounding box center [588, 466] width 536 height 40
click at [320, 446] on select "Select Area Location" at bounding box center [588, 466] width 536 height 40
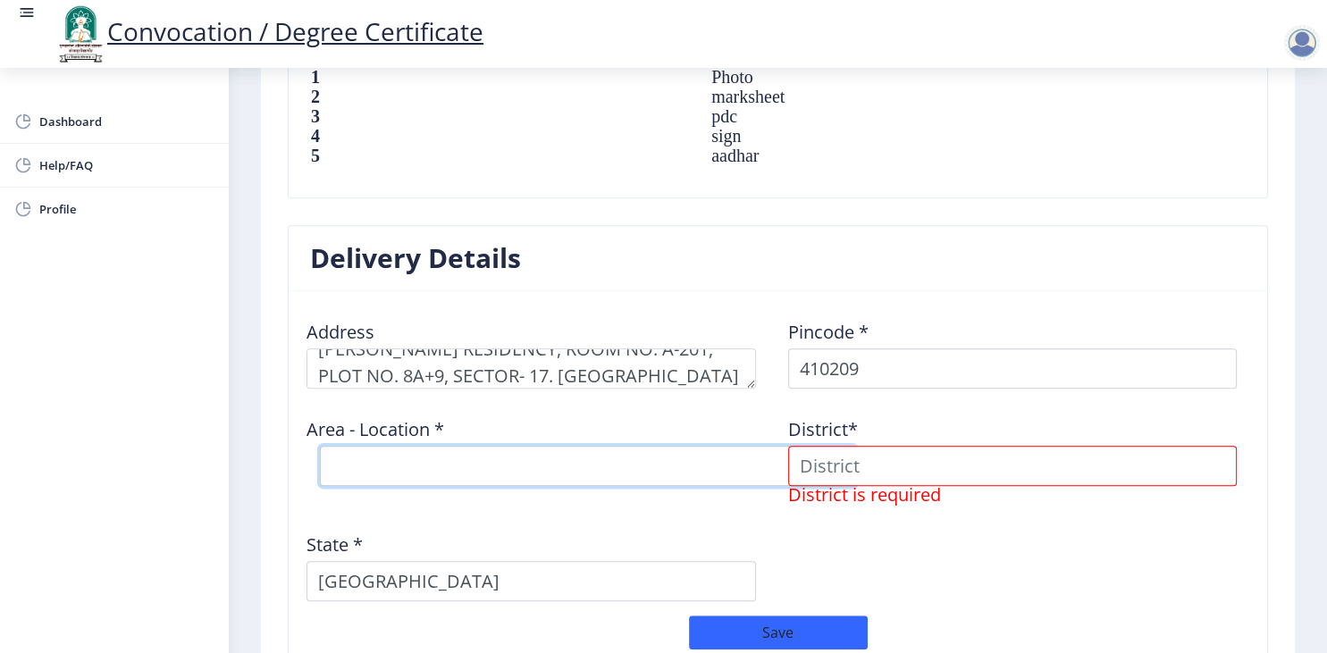
click at [599, 454] on select "Select Area Location" at bounding box center [588, 466] width 536 height 40
click at [320, 446] on select "Select Area Location" at bounding box center [588, 466] width 536 height 40
click at [599, 454] on select "Select Area Location" at bounding box center [588, 466] width 536 height 40
click at [320, 446] on select "Select Area Location" at bounding box center [588, 466] width 536 height 40
click at [599, 454] on select "Select Area Location" at bounding box center [588, 466] width 536 height 40
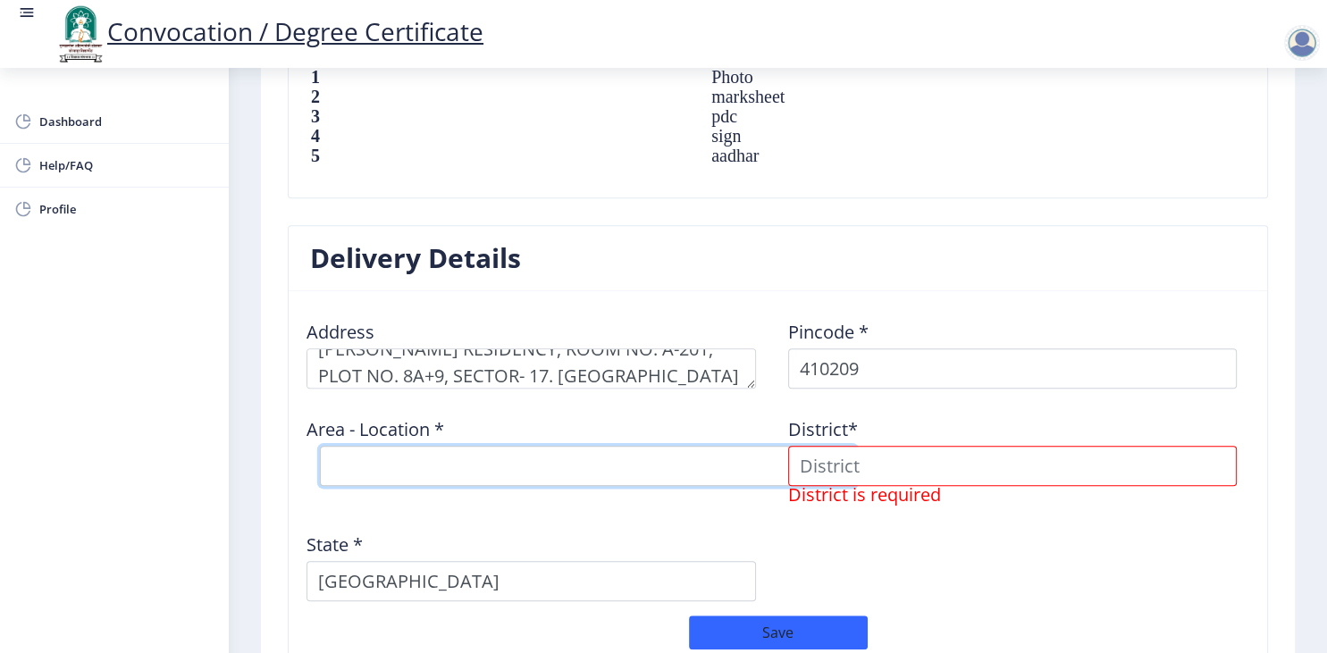
click at [320, 446] on select "Select Area Location" at bounding box center [588, 466] width 536 height 40
click at [599, 454] on select "Select Area Location" at bounding box center [588, 466] width 536 height 40
click at [320, 446] on select "Select Area Location" at bounding box center [588, 466] width 536 height 40
click at [599, 454] on select "Select Area Location" at bounding box center [588, 466] width 536 height 40
click at [320, 446] on select "Select Area Location" at bounding box center [588, 466] width 536 height 40
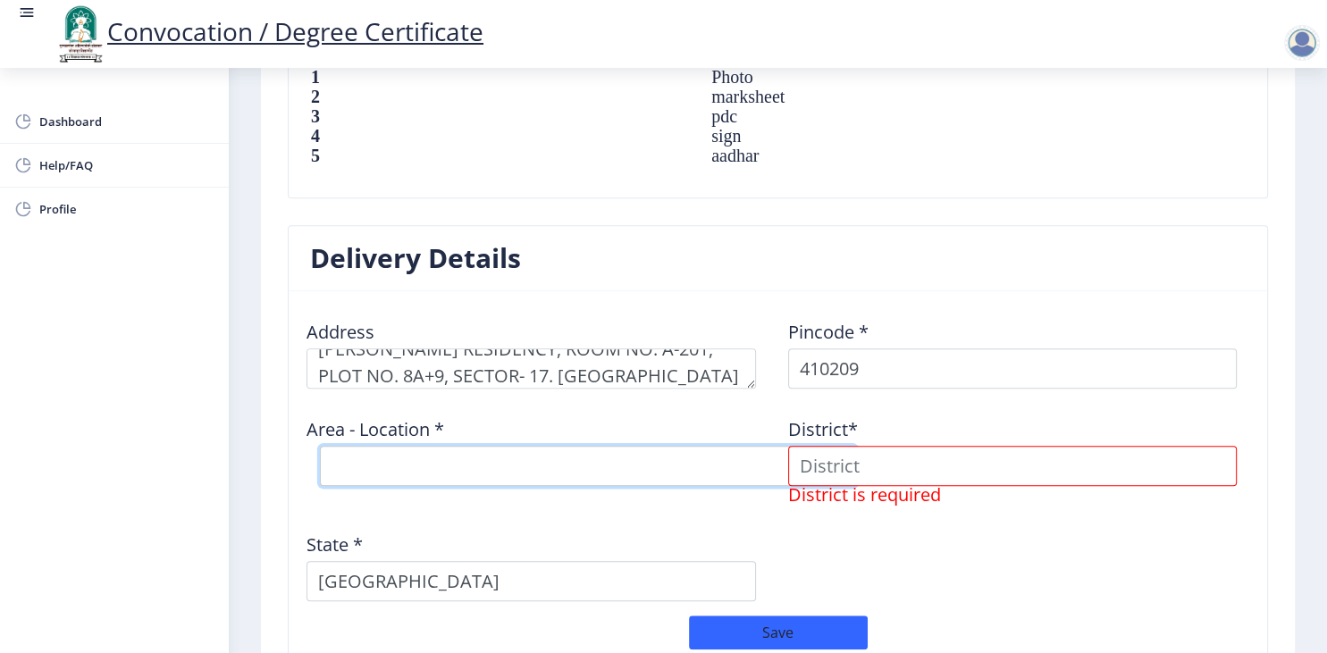
click at [599, 454] on select "Select Area Location" at bounding box center [588, 466] width 536 height 40
click at [320, 446] on select "Select Area Location" at bounding box center [588, 466] width 536 height 40
click at [599, 454] on select "Select Area Location" at bounding box center [588, 466] width 536 height 40
click at [921, 461] on input at bounding box center [1013, 466] width 450 height 40
click at [320, 446] on select "Select Area Location" at bounding box center [588, 466] width 536 height 40
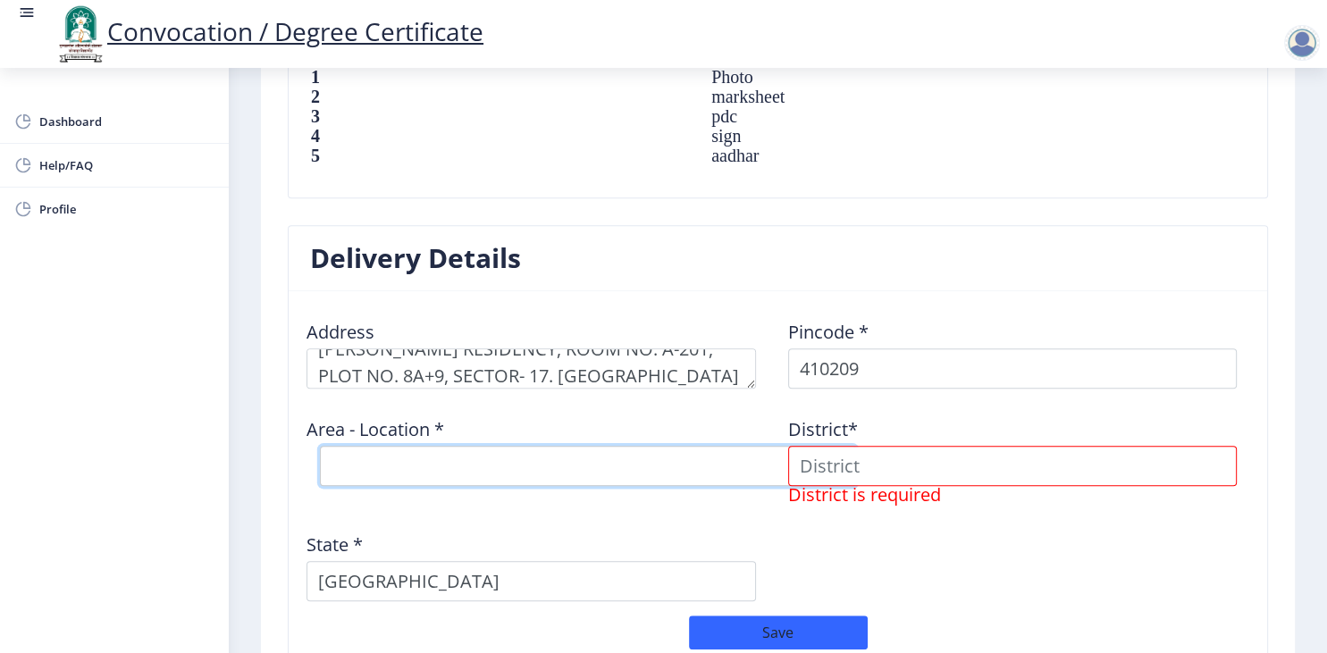
click at [727, 476] on select "Select Area Location" at bounding box center [588, 466] width 536 height 40
click at [320, 446] on select "Select Area Location" at bounding box center [588, 466] width 536 height 40
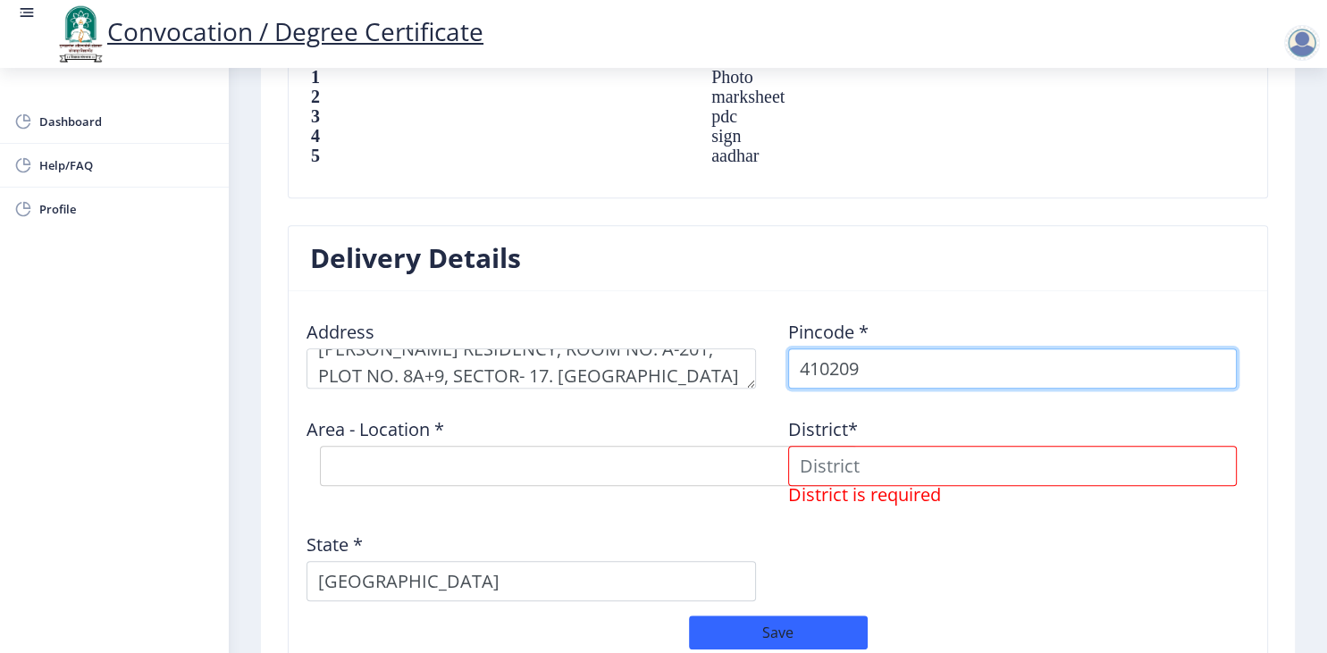
click at [928, 368] on input "410209" at bounding box center [1013, 369] width 450 height 40
type input "4"
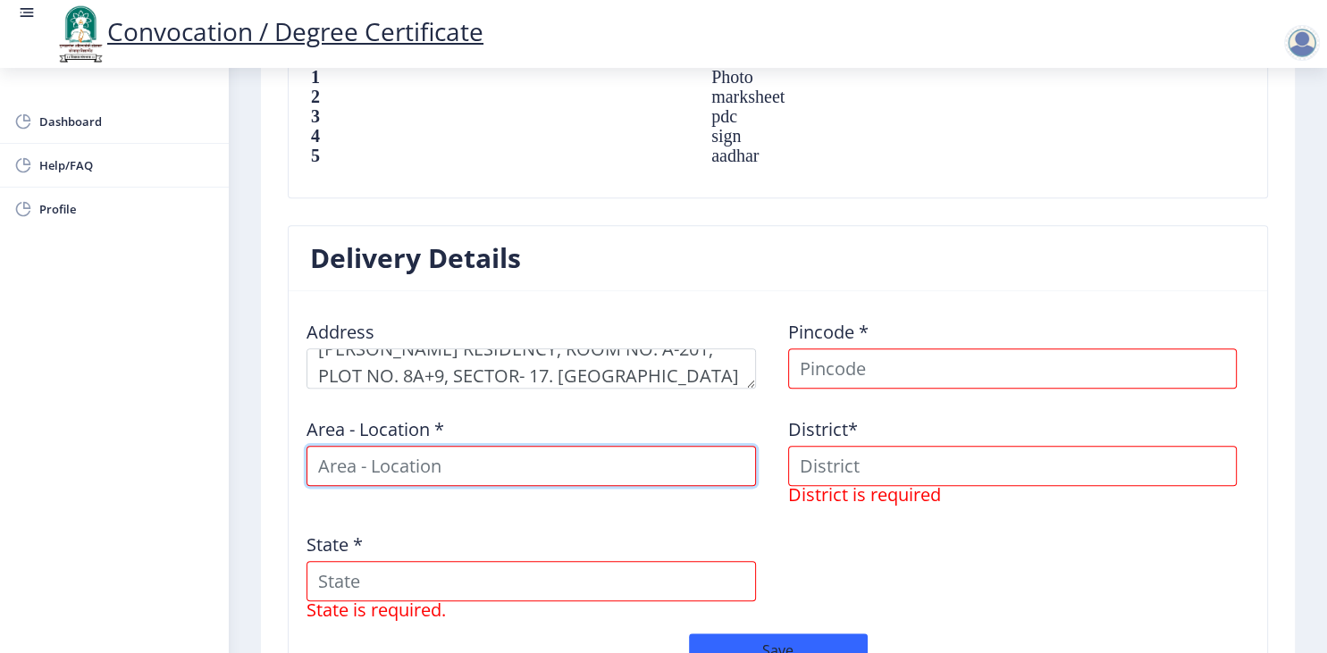
click at [686, 463] on input at bounding box center [532, 466] width 450 height 40
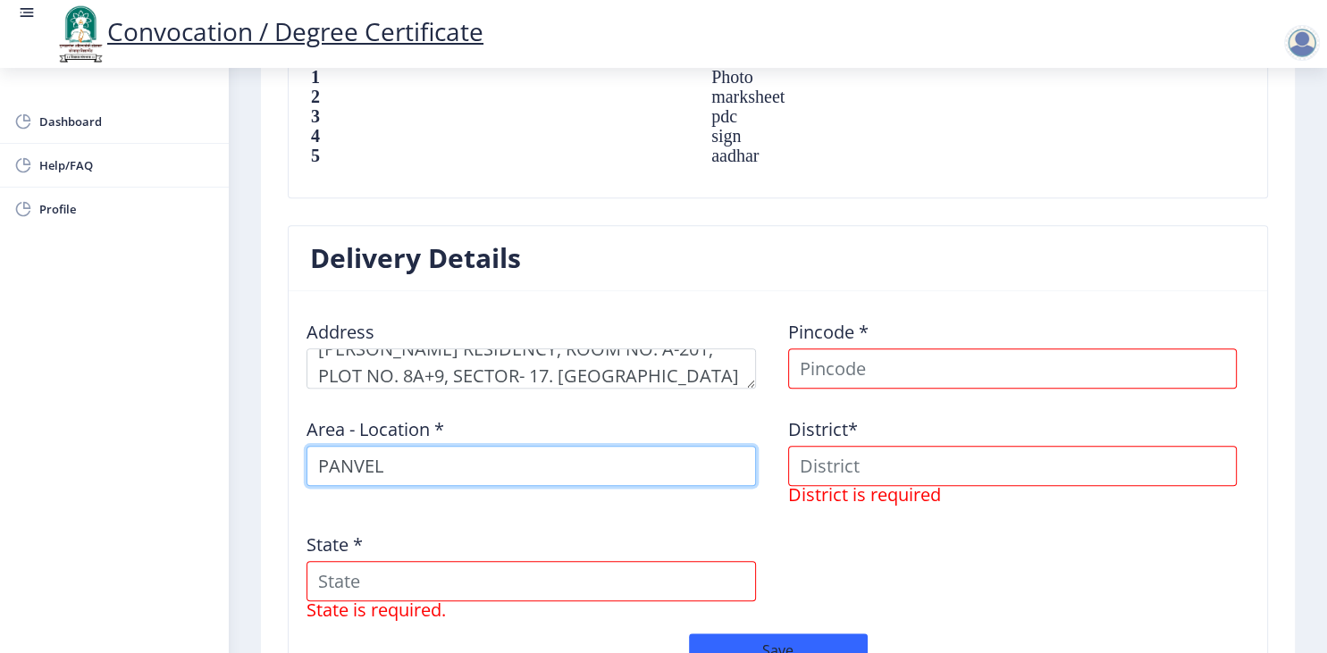
type input "PANVEL"
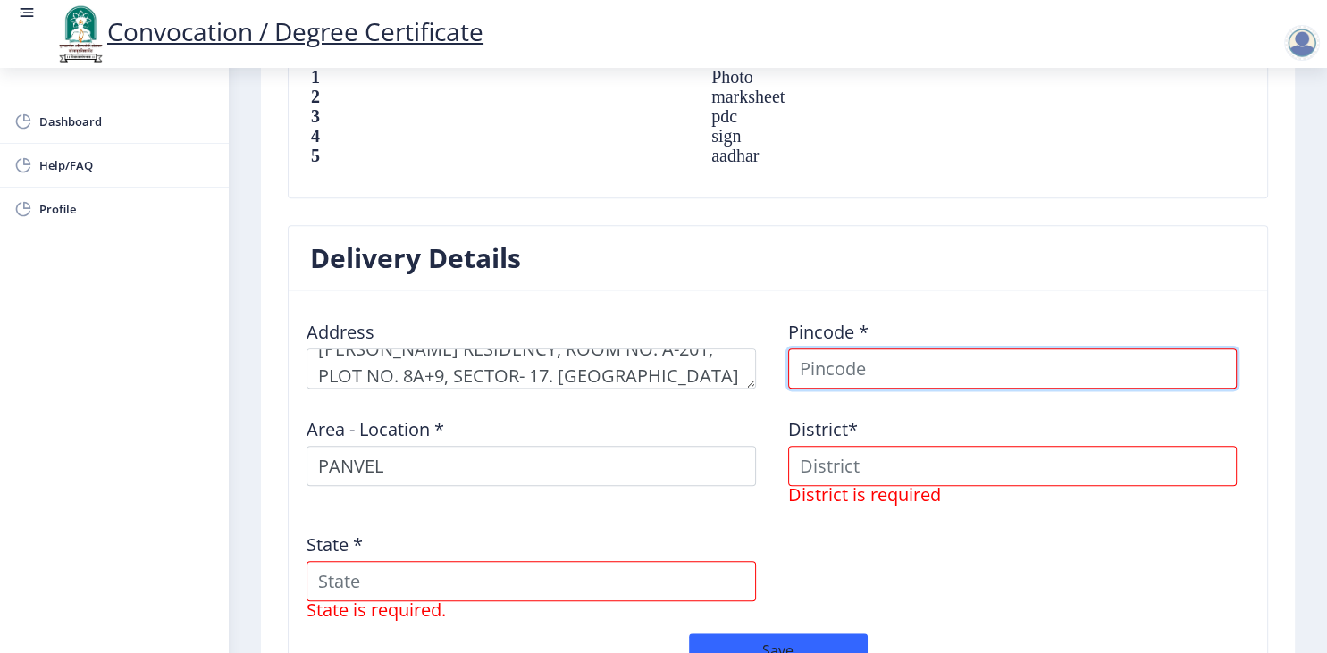
click at [942, 371] on input at bounding box center [1013, 369] width 450 height 40
type input "410209"
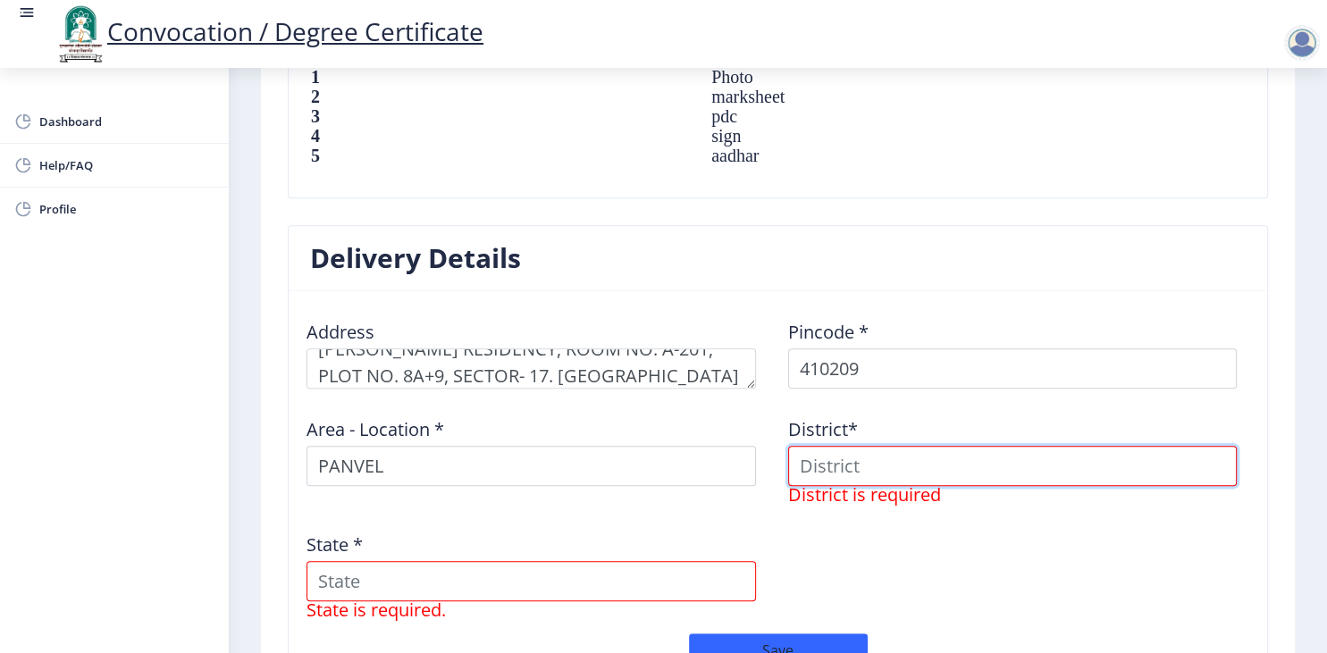
click at [980, 468] on input at bounding box center [1013, 466] width 450 height 40
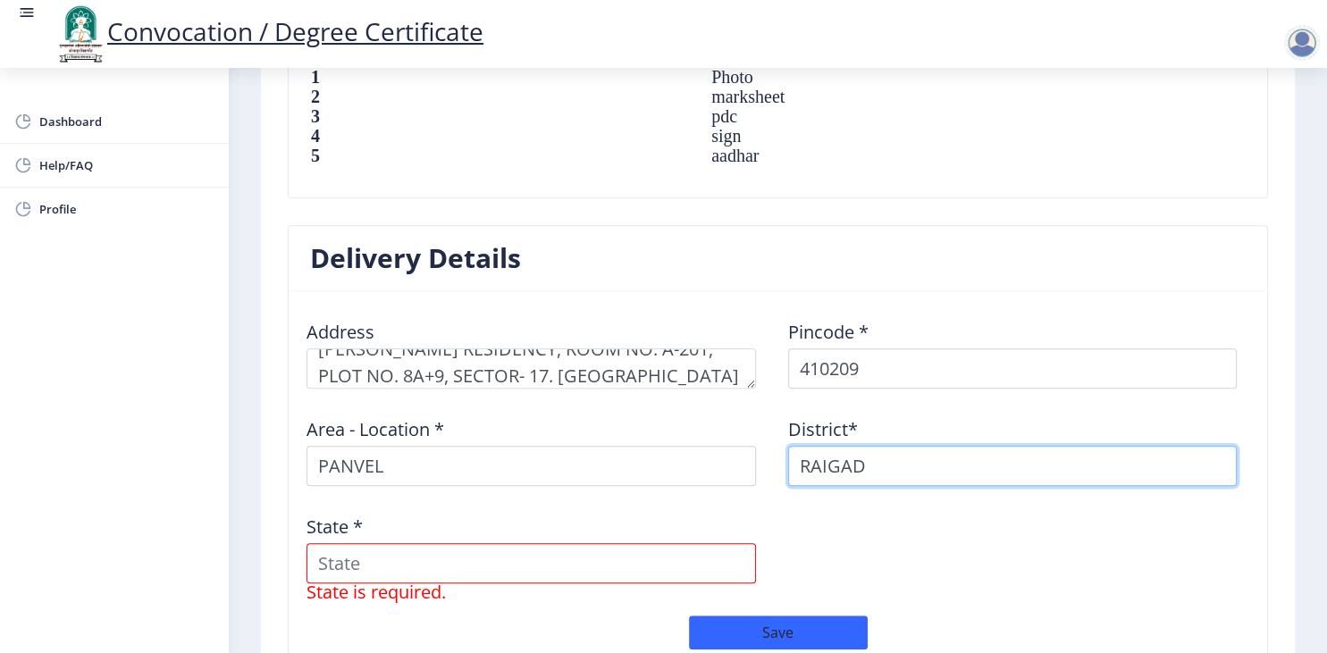
type input "RAIGAD"
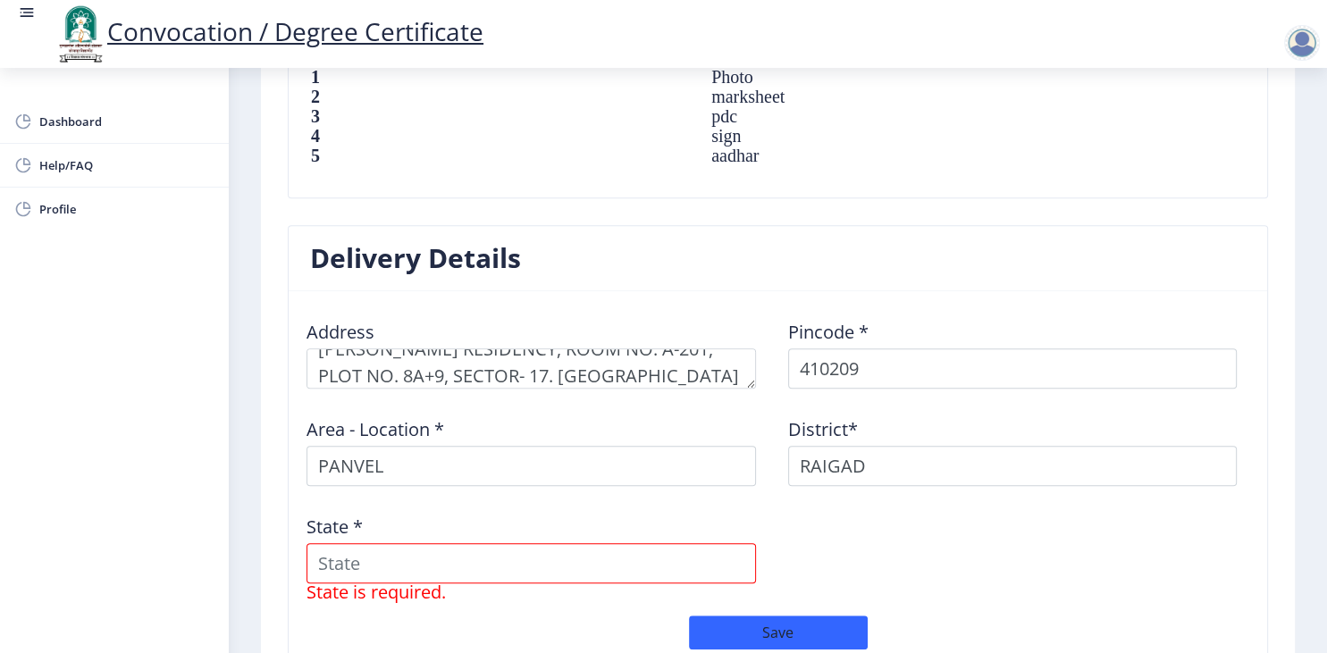
click at [1004, 538] on div "Address Pincode * 410209 Area - Location * [GEOGRAPHIC_DATA]* RAIGAD State * St…" at bounding box center [778, 461] width 963 height 310
click at [648, 565] on input "State *" at bounding box center [532, 563] width 450 height 40
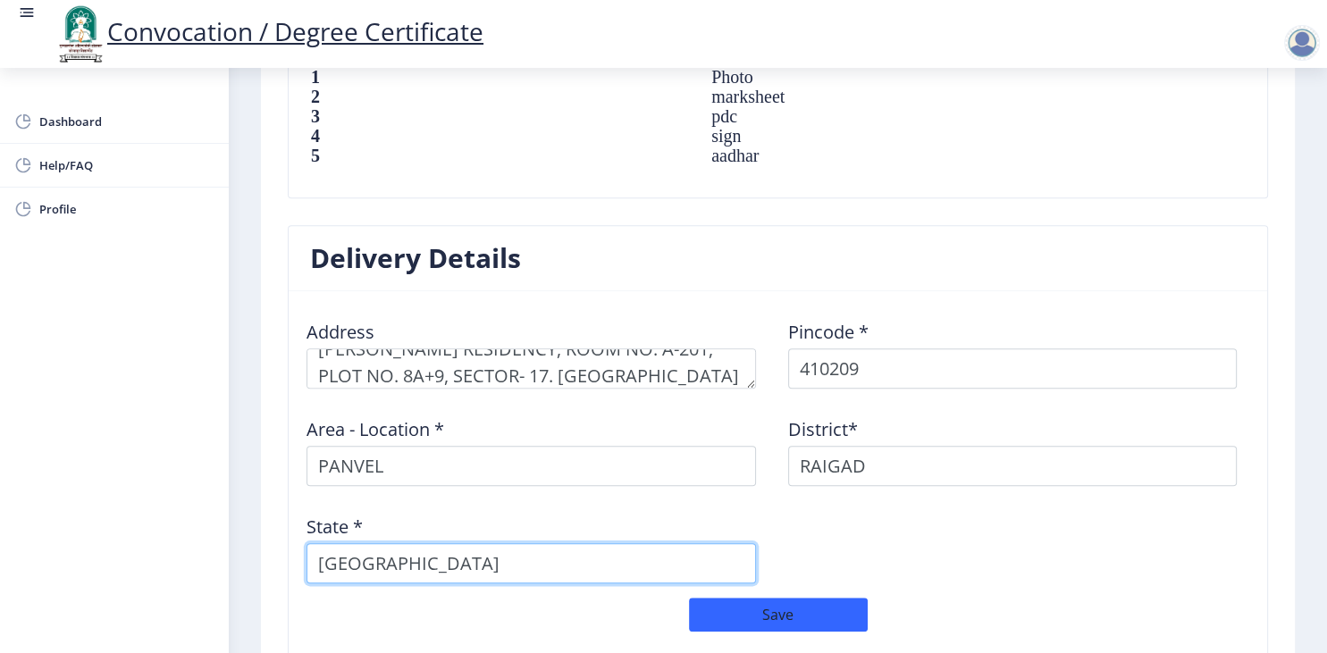
type input "[GEOGRAPHIC_DATA]"
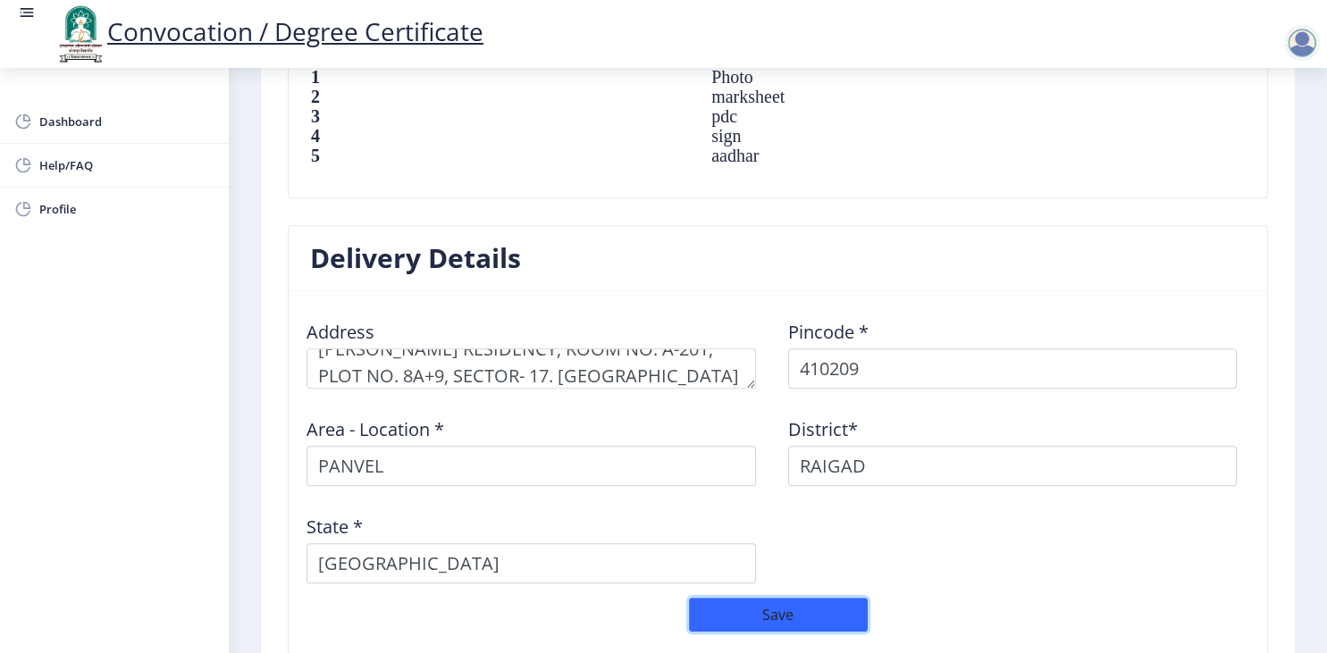
click at [754, 602] on button "Save" at bounding box center [778, 615] width 179 height 34
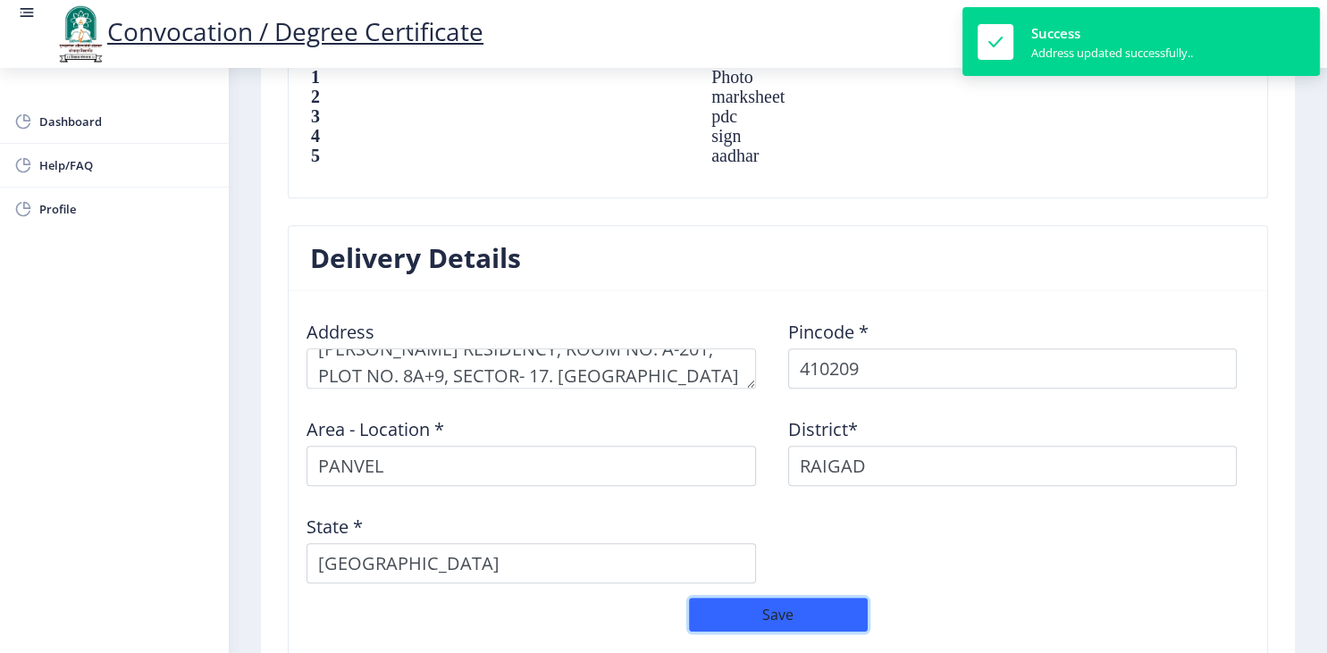
select select
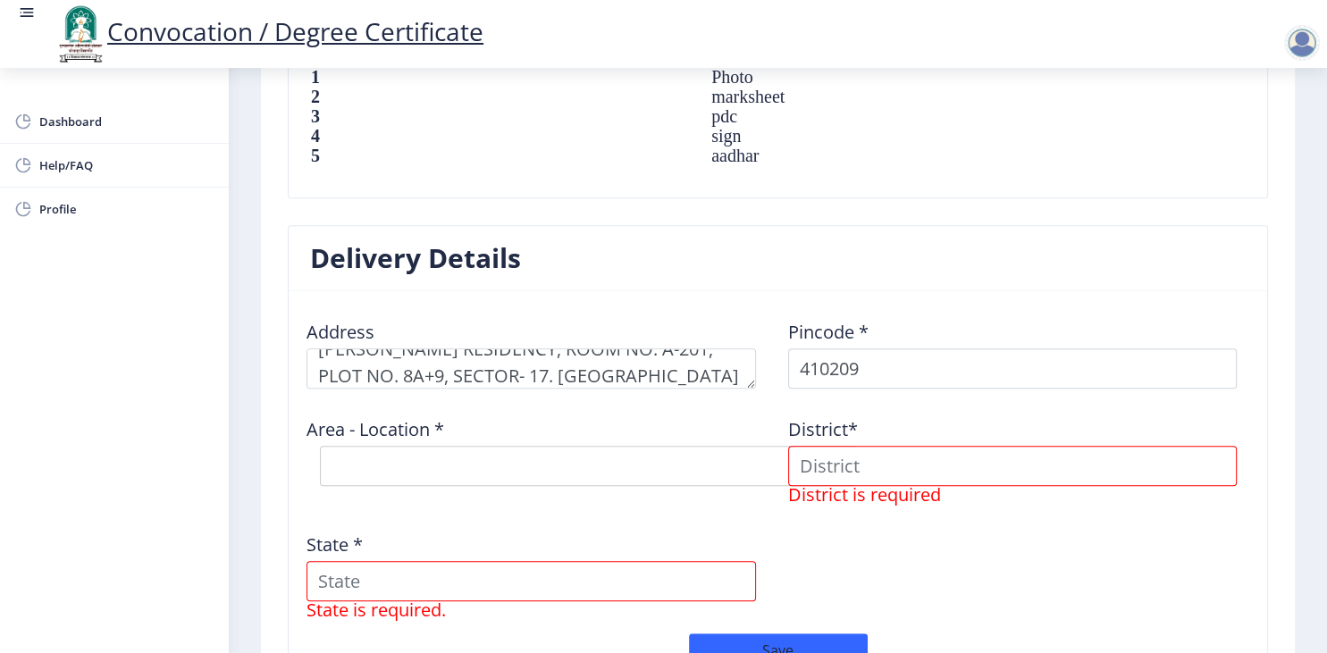
click at [971, 579] on div "Address Pincode * 410209 Area - Location * Select Area Location District* Distr…" at bounding box center [778, 470] width 963 height 328
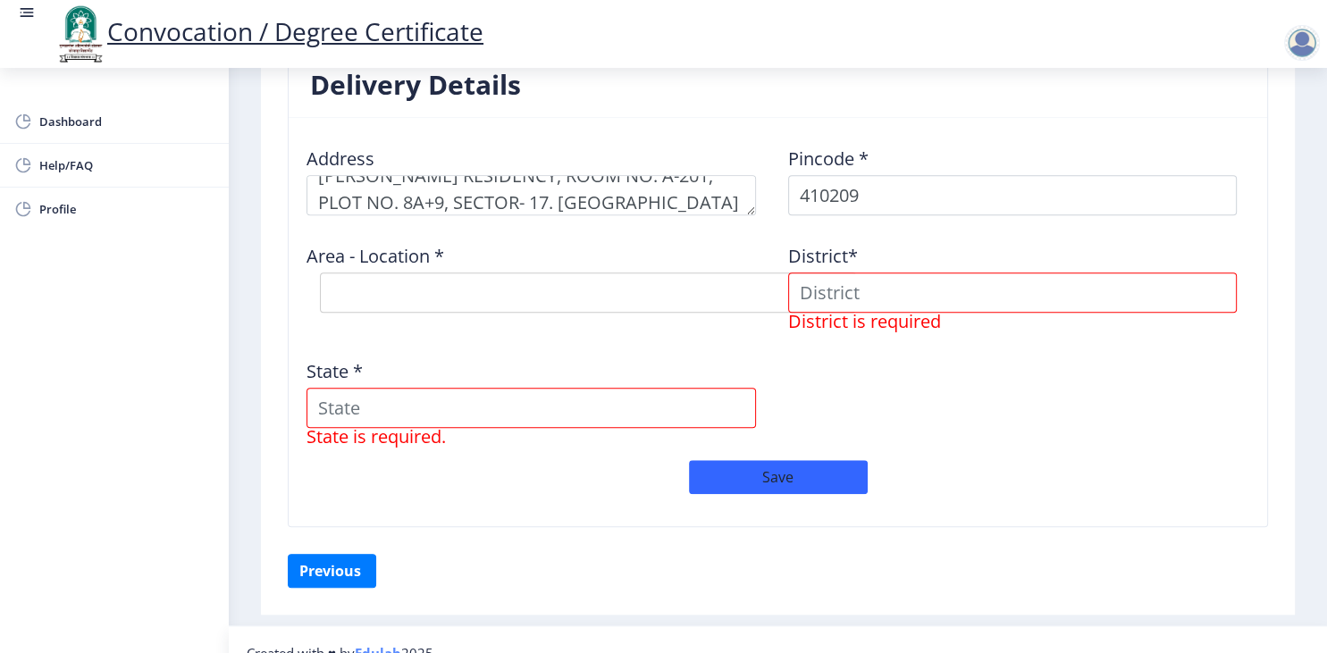
scroll to position [1467, 0]
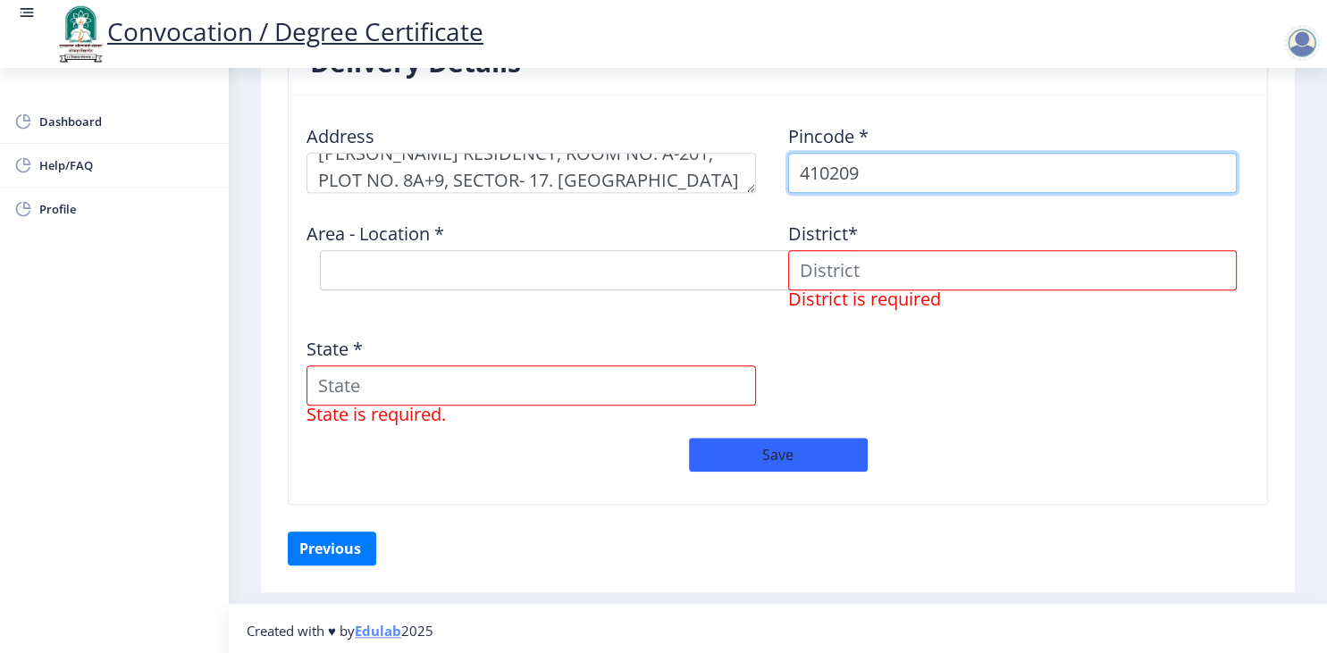
click at [970, 156] on input "410209" at bounding box center [1013, 173] width 450 height 40
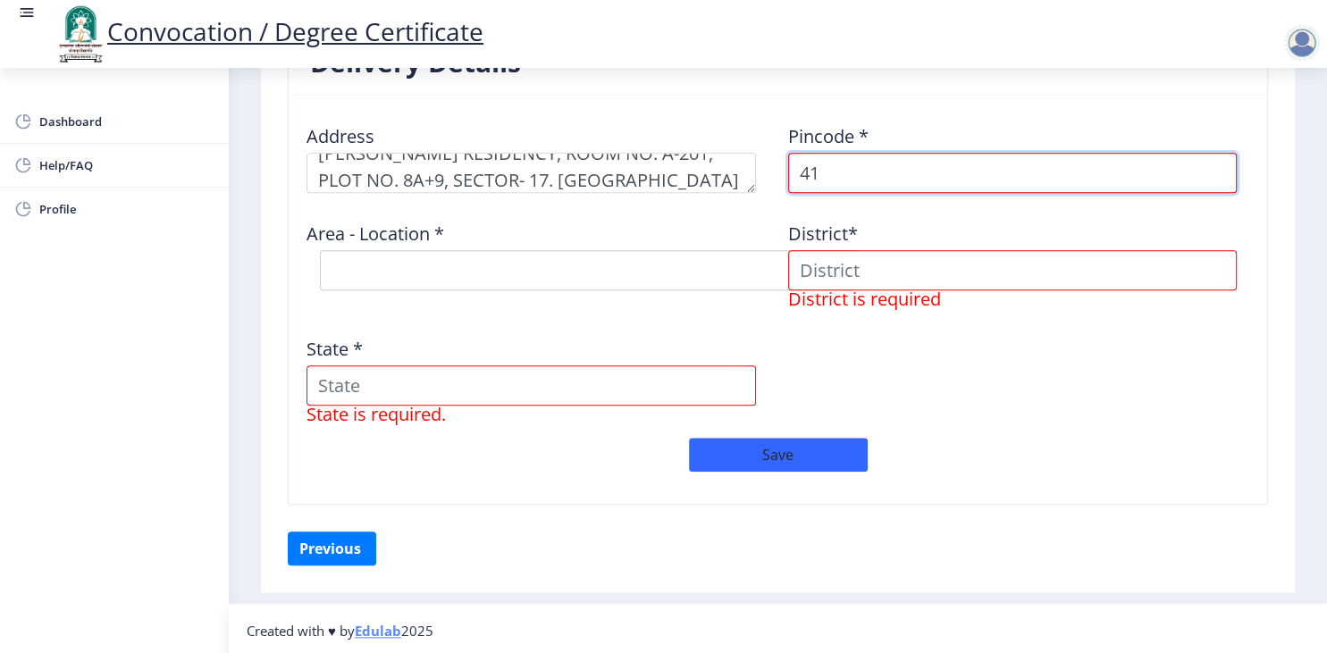
type input "4"
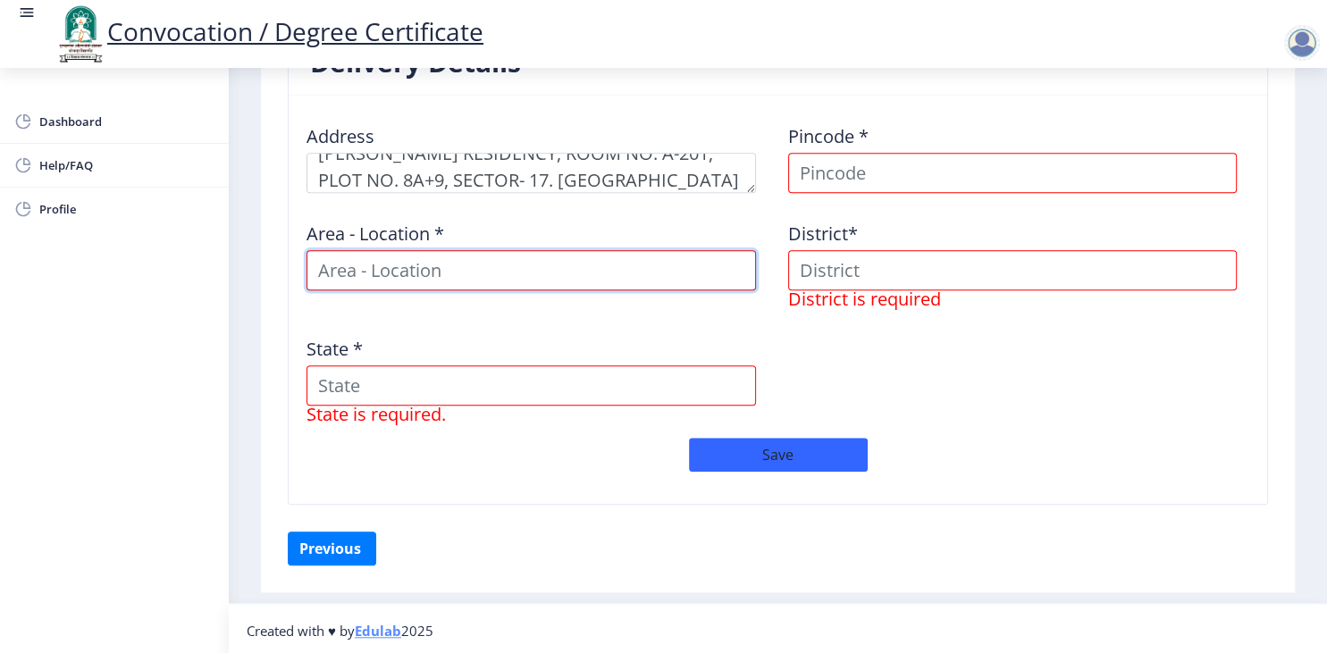
click at [714, 273] on input at bounding box center [532, 270] width 450 height 40
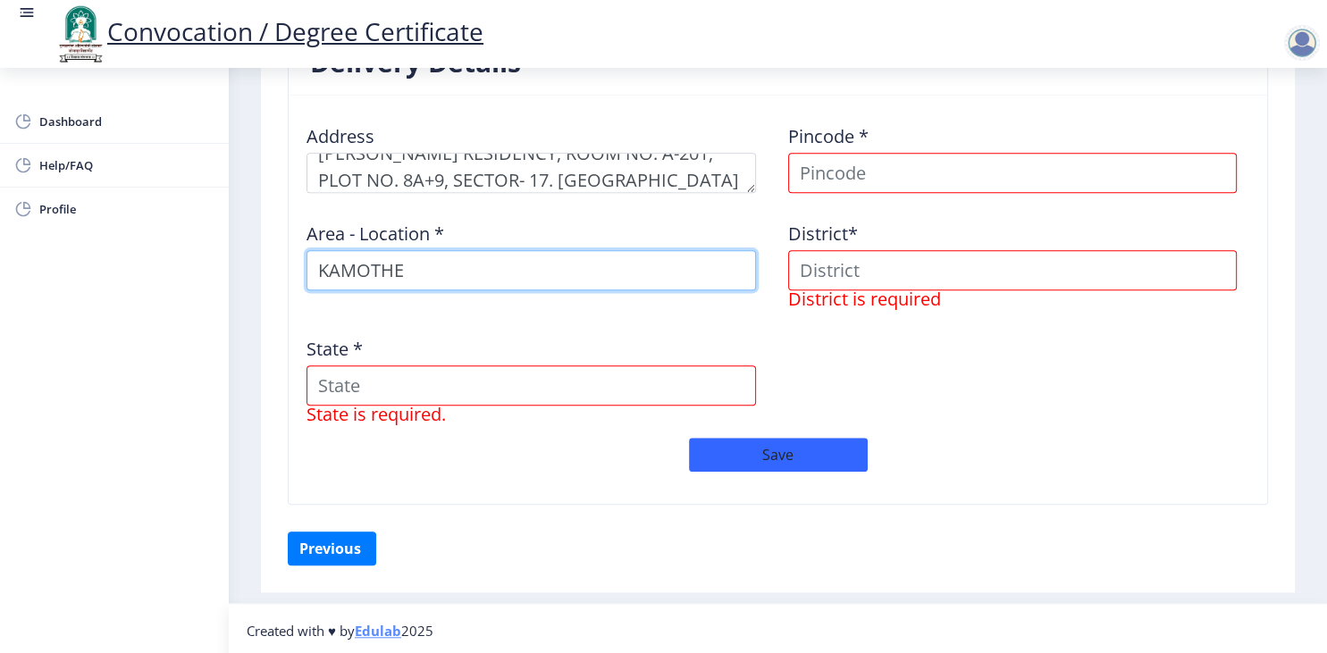
type input "KAMOTHE"
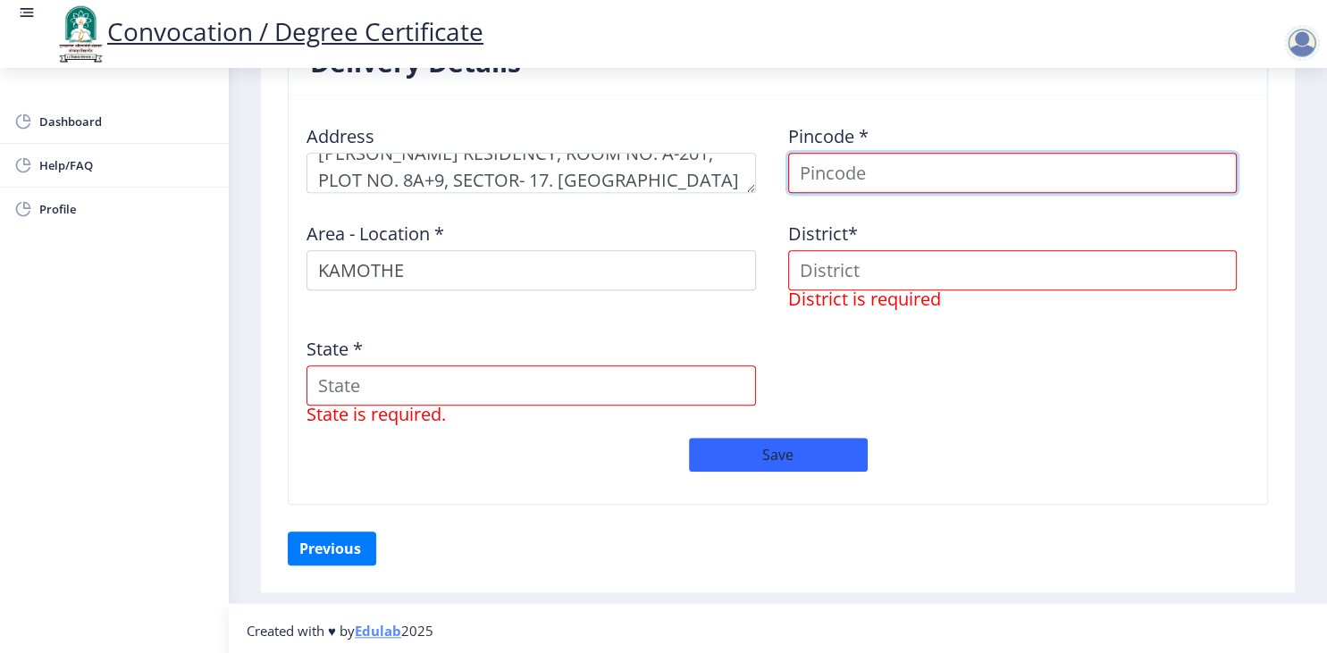
click at [974, 165] on input at bounding box center [1013, 173] width 450 height 40
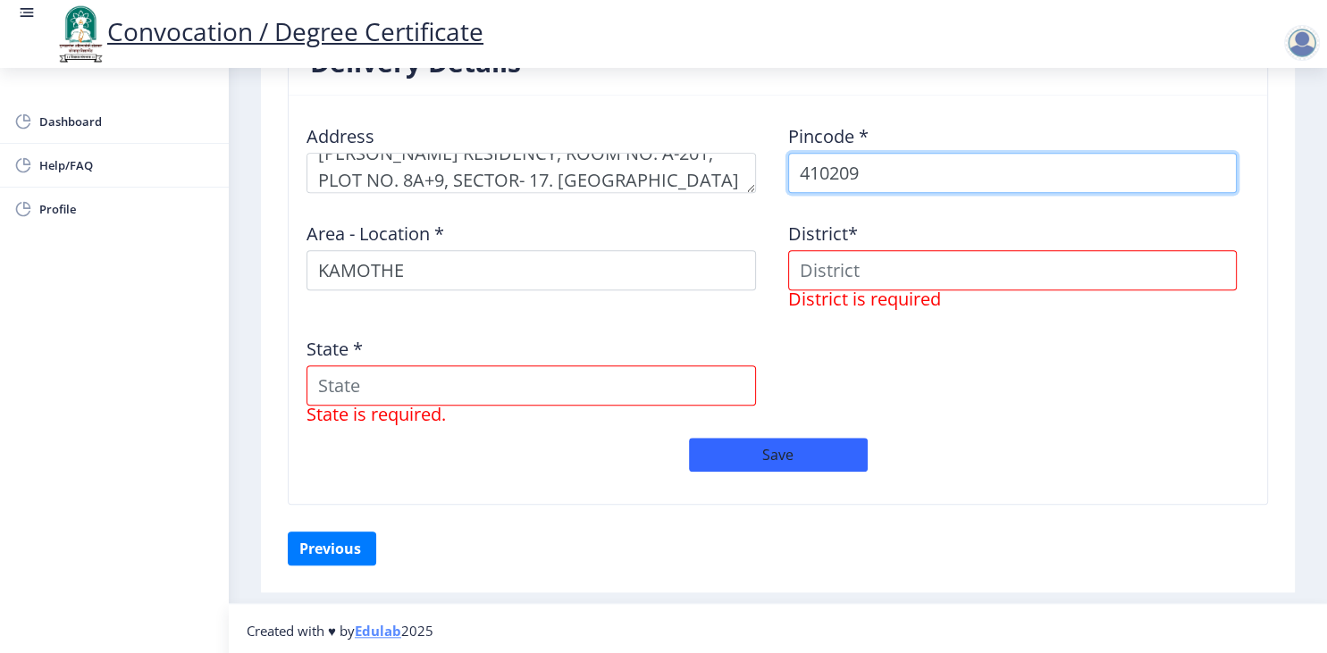
type input "410209"
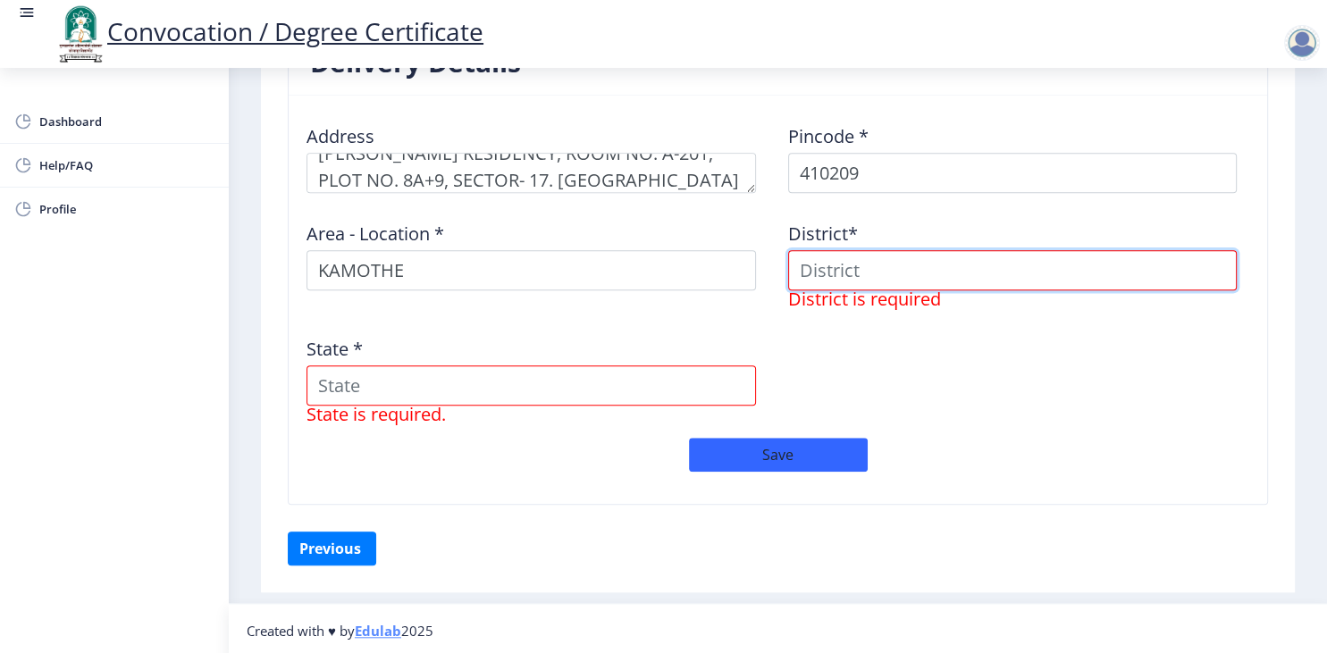
click at [1019, 268] on input at bounding box center [1013, 270] width 450 height 40
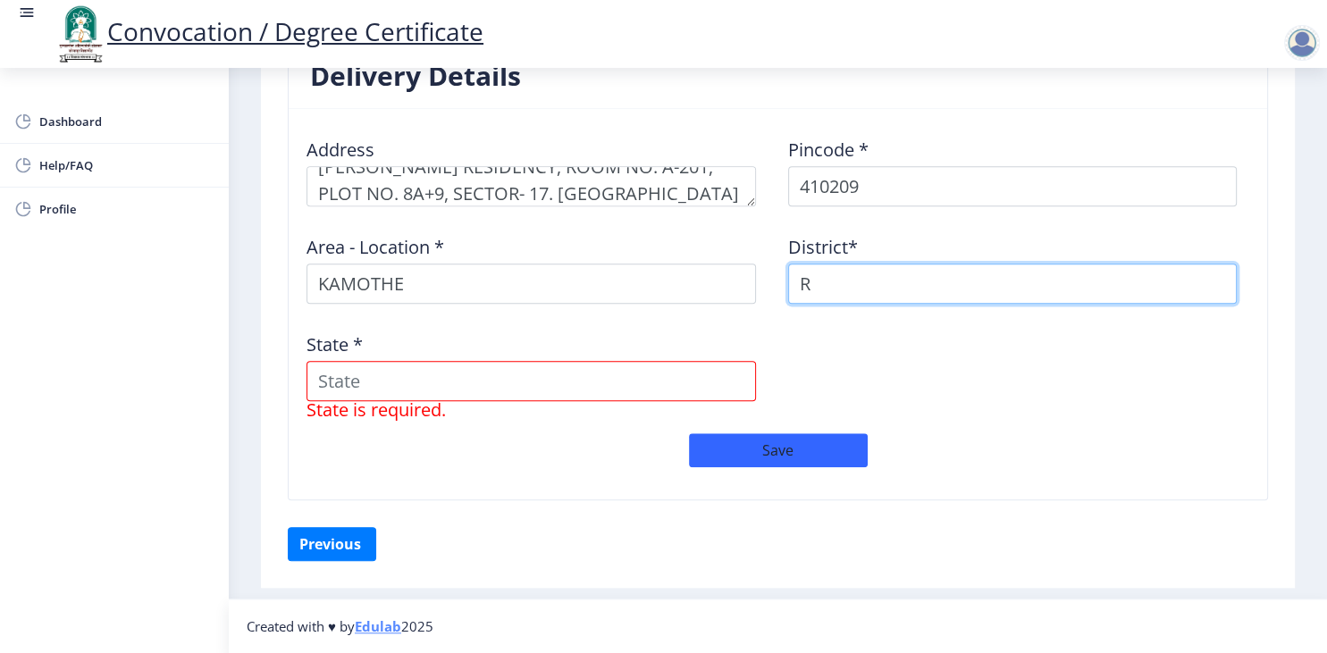
scroll to position [1449, 0]
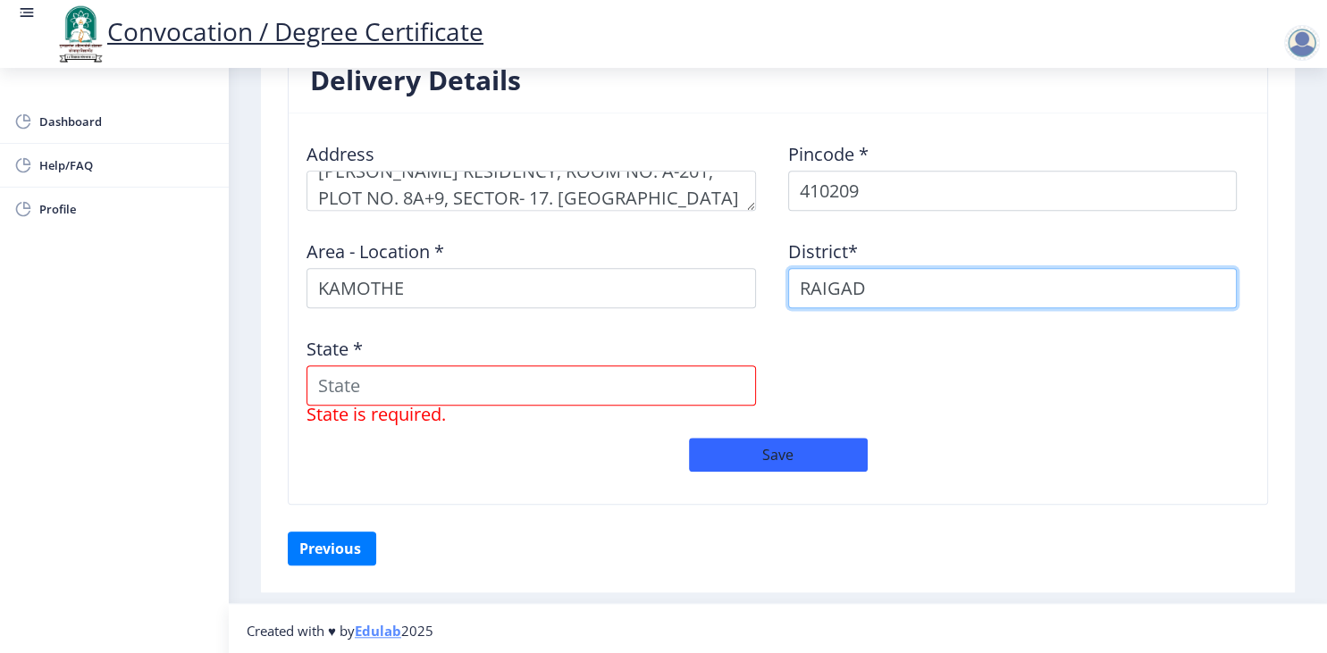
type input "RAIGAD"
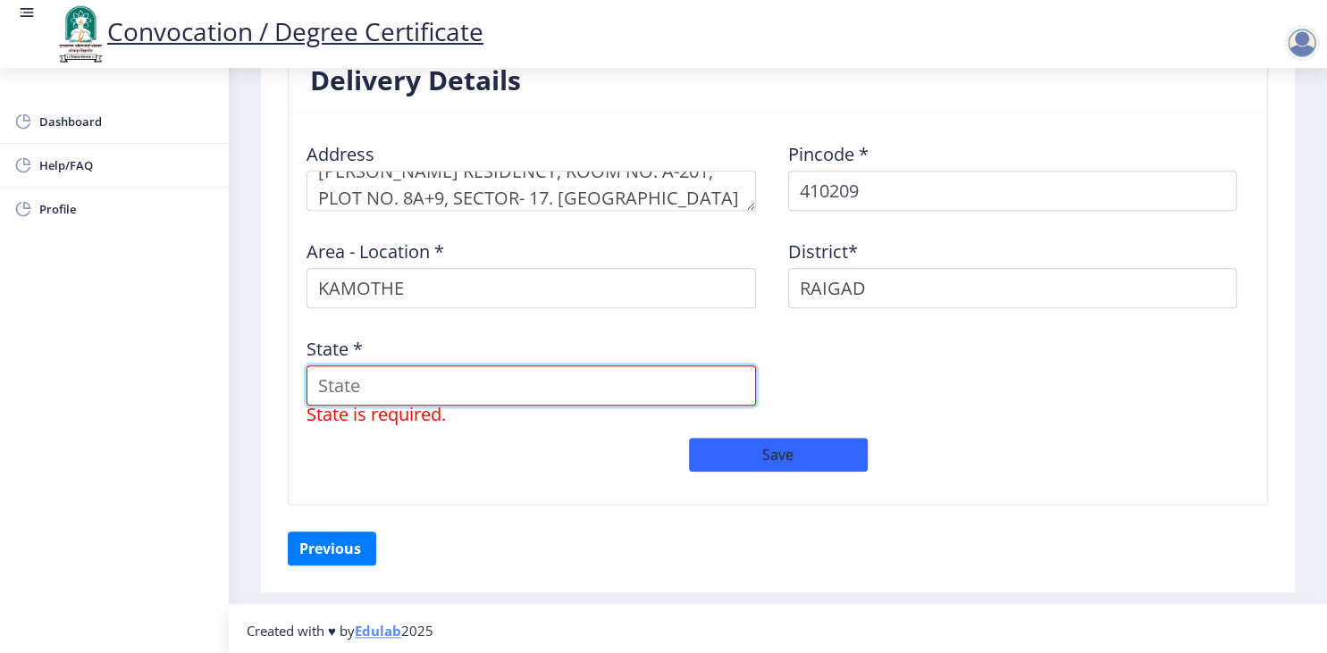
click at [712, 381] on input "State *" at bounding box center [532, 386] width 450 height 40
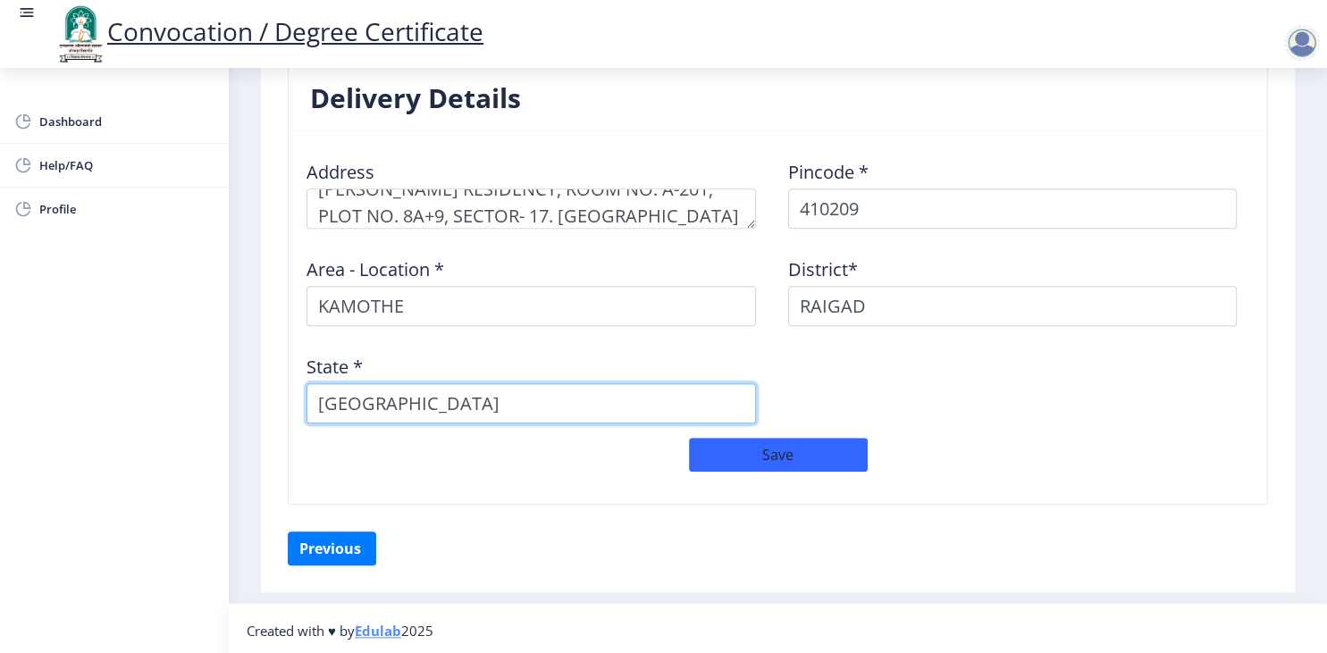
type input "[GEOGRAPHIC_DATA]"
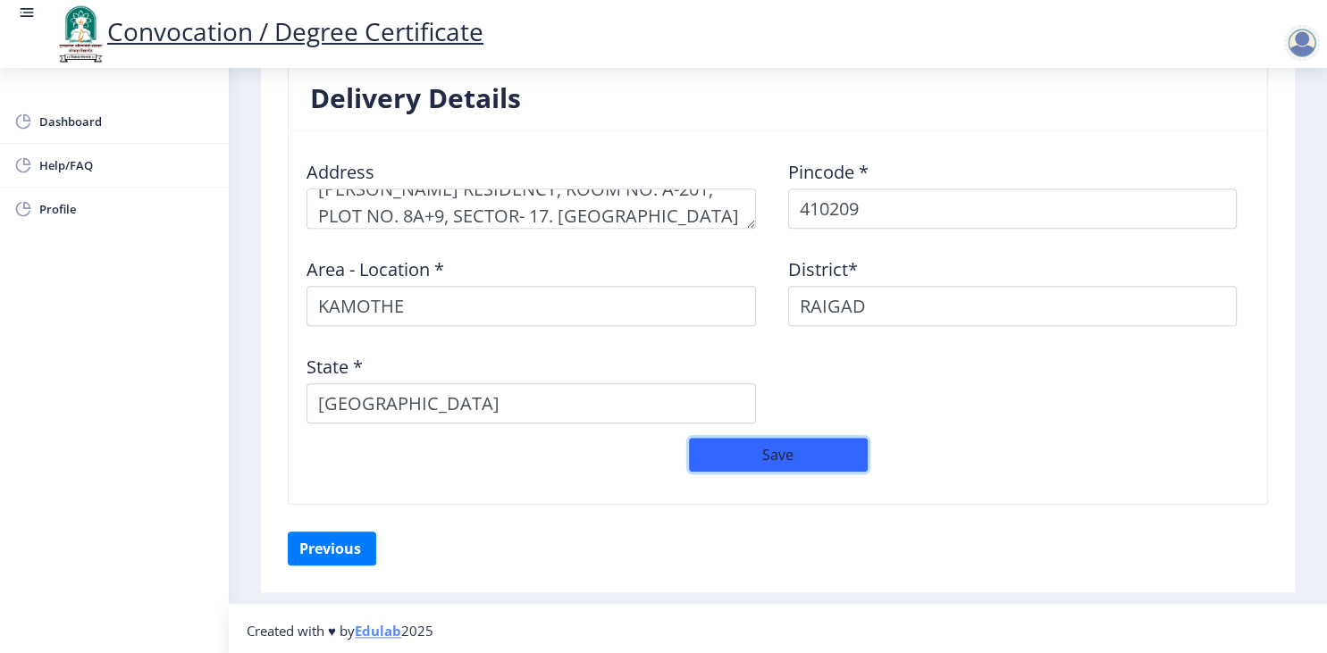
click at [776, 443] on button "Save" at bounding box center [778, 455] width 179 height 34
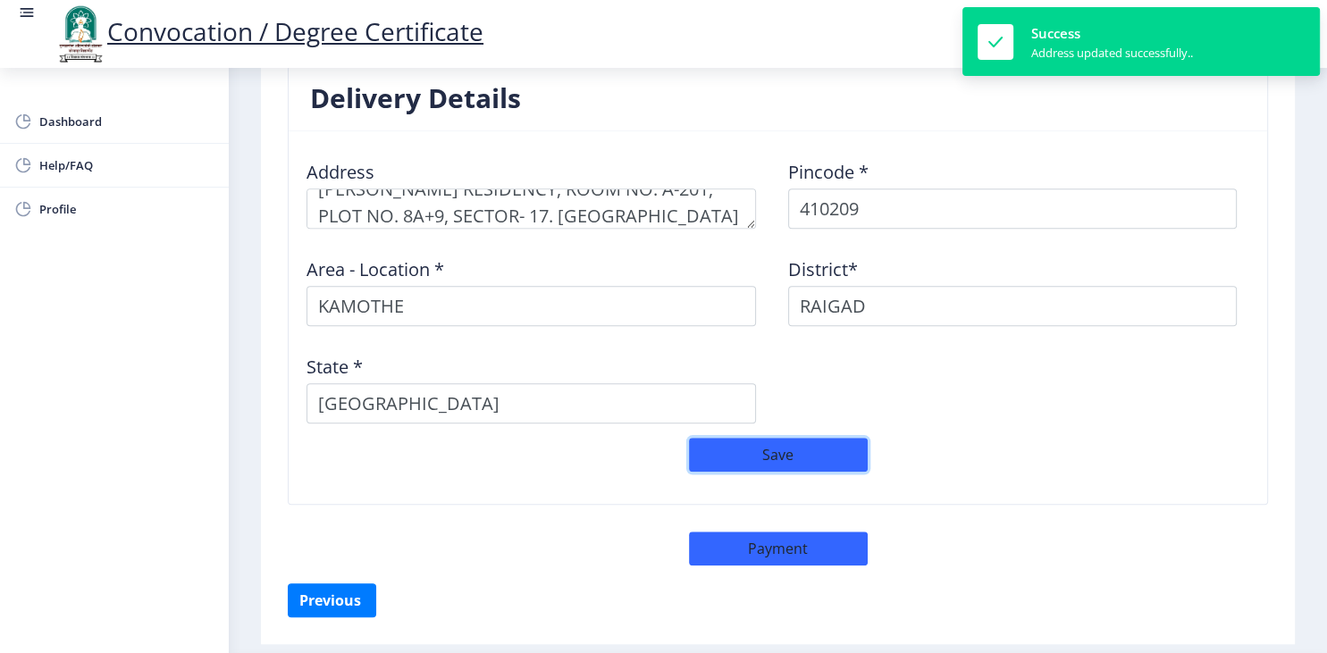
select select
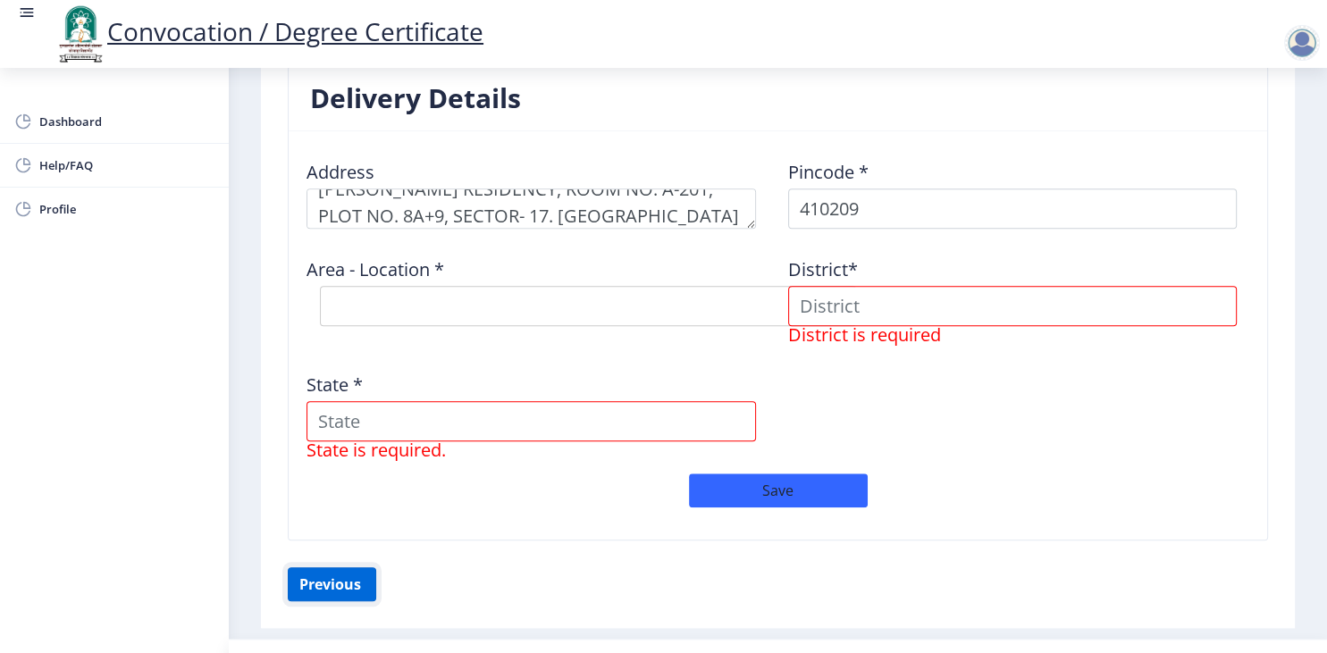
click at [320, 588] on button "Previous ‍" at bounding box center [332, 585] width 88 height 34
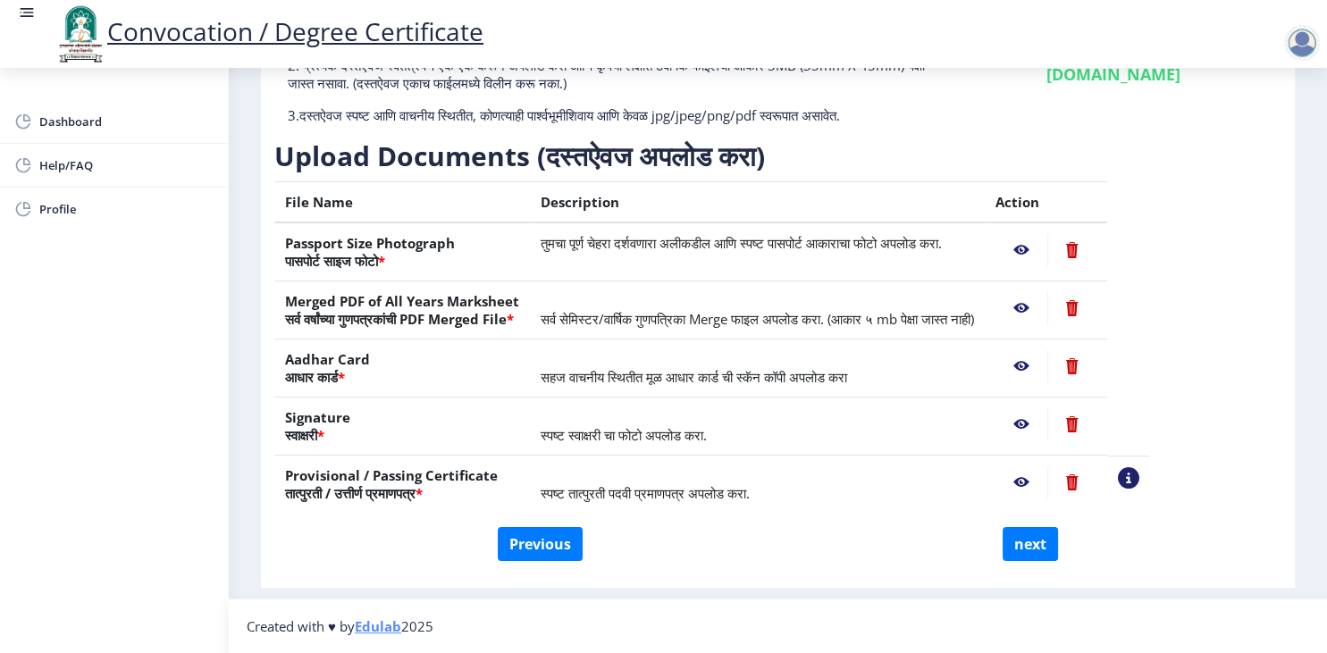
scroll to position [211, 0]
click at [518, 542] on button "Previous" at bounding box center [540, 544] width 85 height 34
select select "Regular"
select select "Electrical Engineering"
select select "2018"
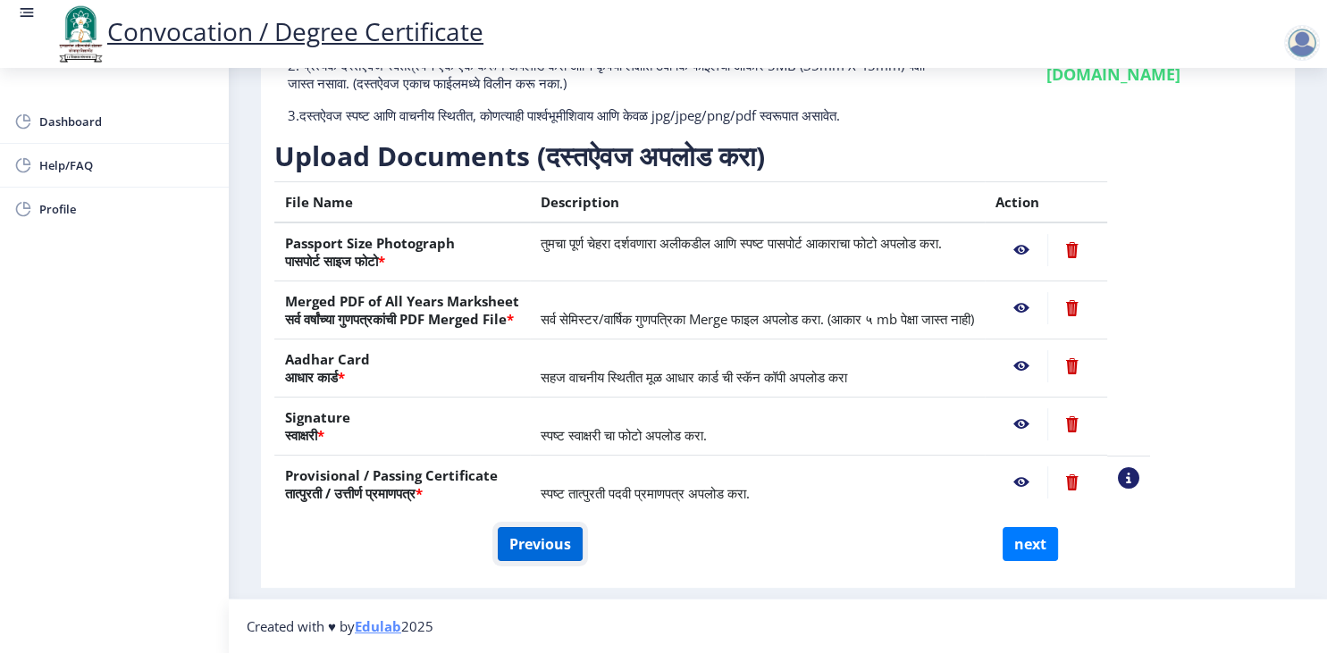
select select "April"
select select "Grade B+"
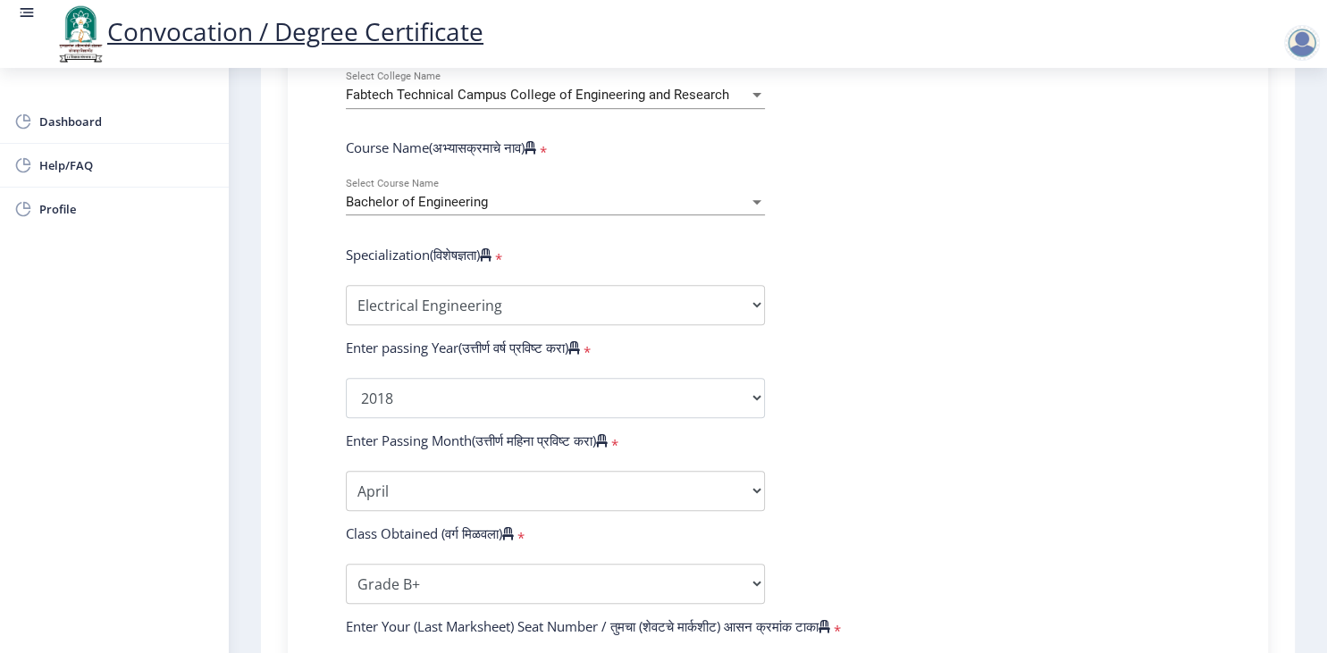
scroll to position [790, 0]
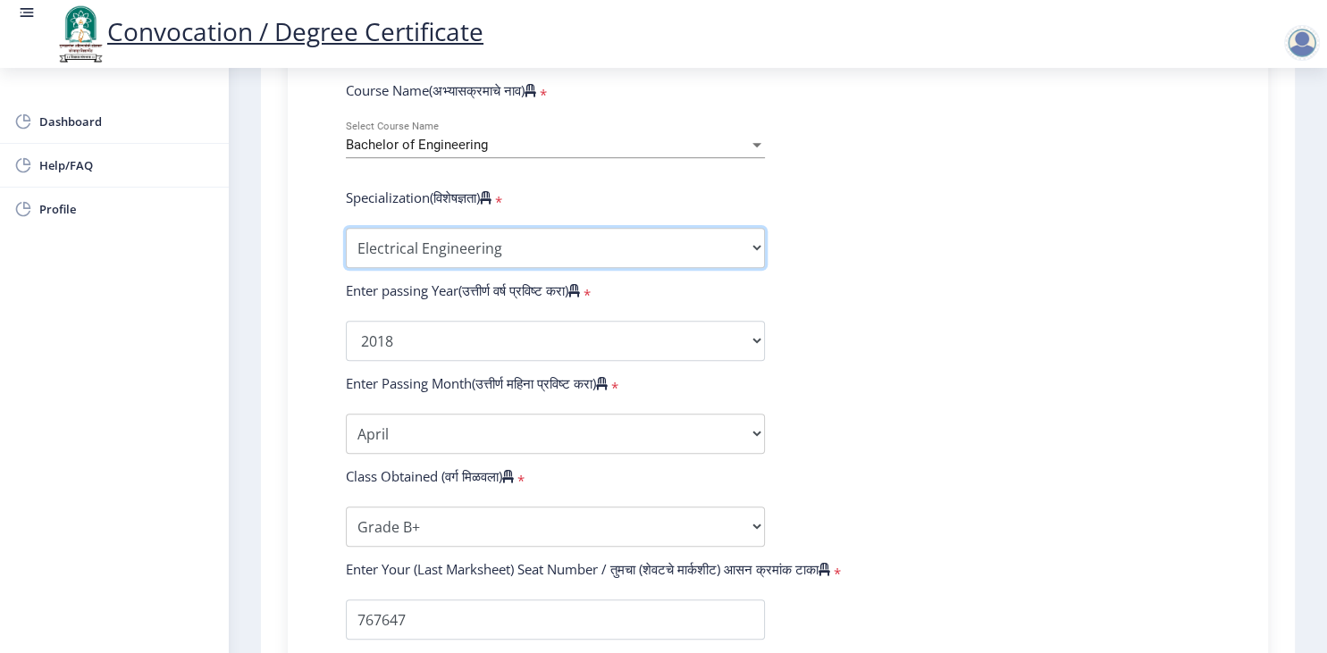
click at [346, 228] on select "Specialization Bio-Medical Engineering Civil Engineering Computer Science & Eng…" at bounding box center [555, 248] width 419 height 40
select select "Electrical & Electronics Engineering"
click option "Electrical & Electronics Engineering" at bounding box center [0, 0] width 0 height 0
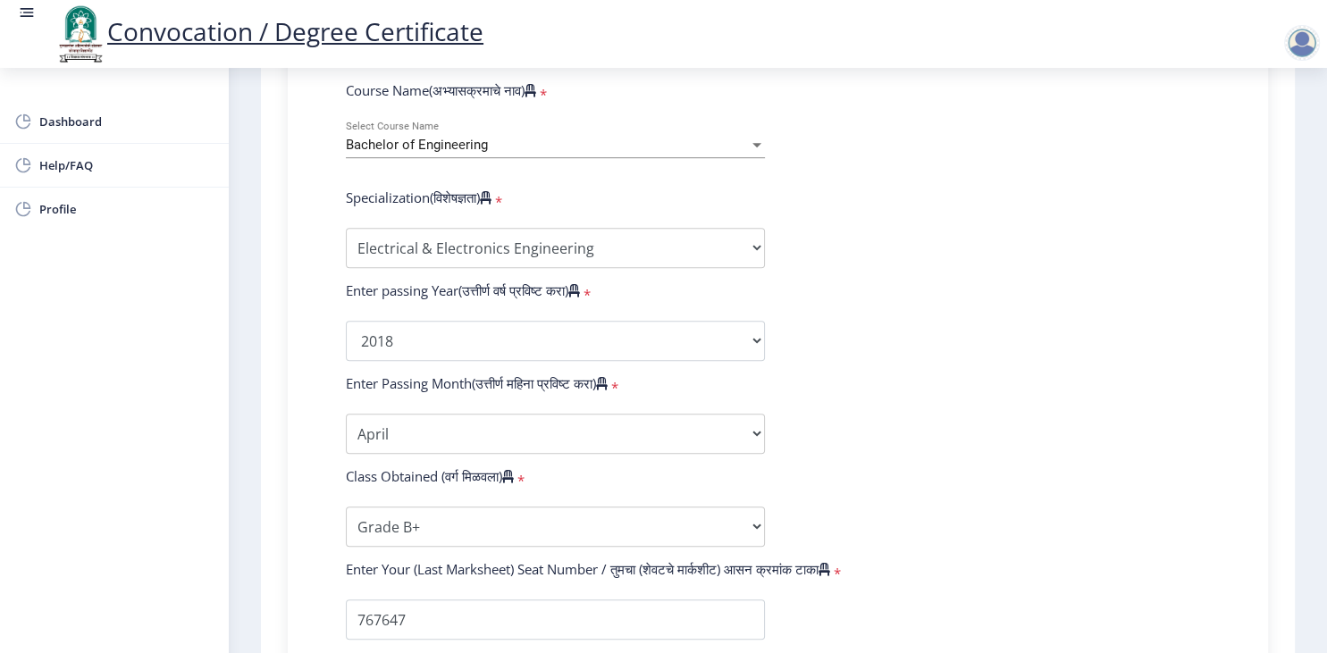
click at [978, 402] on form "Enter Your PRN Number (तुमचा पीआरएन (कायम नोंदणी क्रमांक) एंटर करा) * Student T…" at bounding box center [778, 308] width 891 height 1040
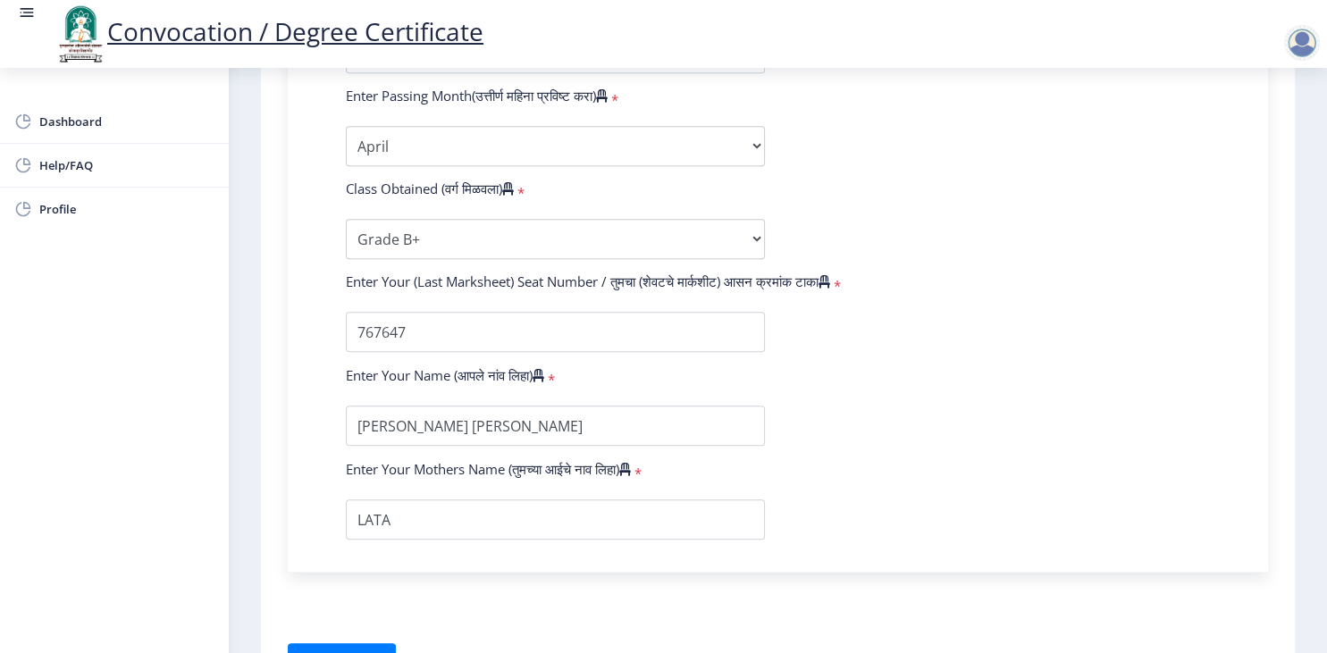
scroll to position [1165, 0]
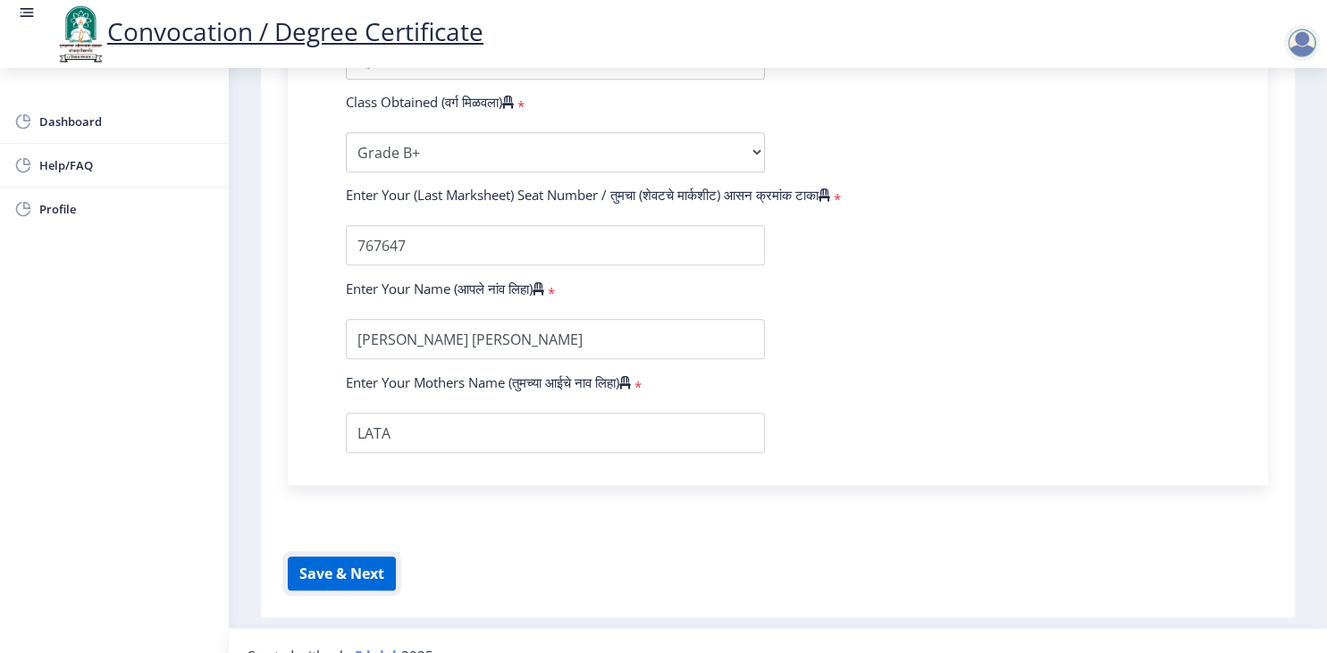
click at [350, 557] on button "Save & Next" at bounding box center [342, 574] width 108 height 34
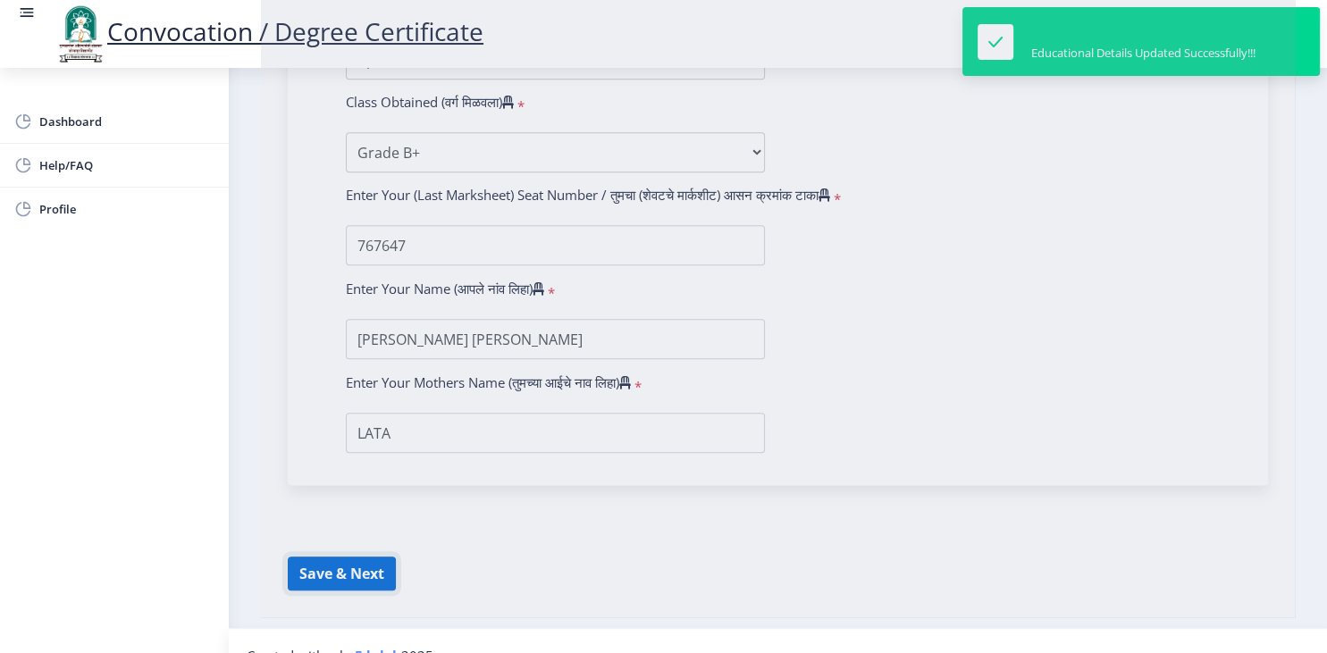
select select
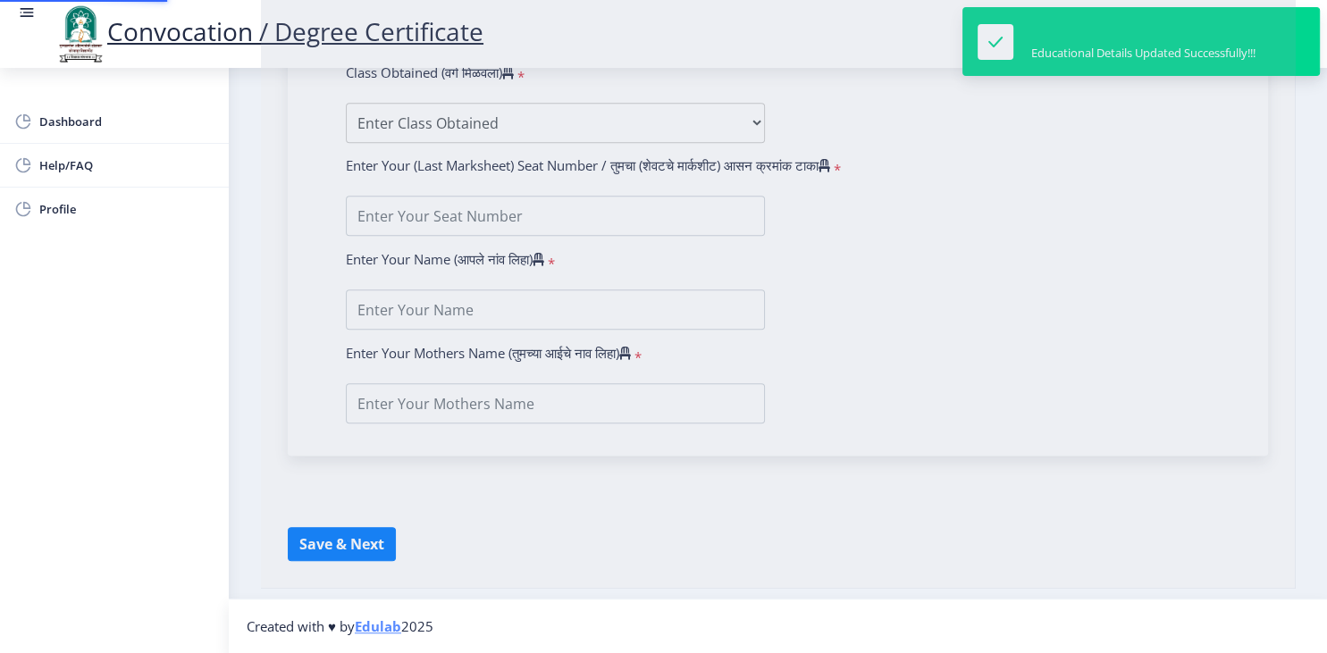
type input "[PERSON_NAME] [PERSON_NAME]"
type input "LATA"
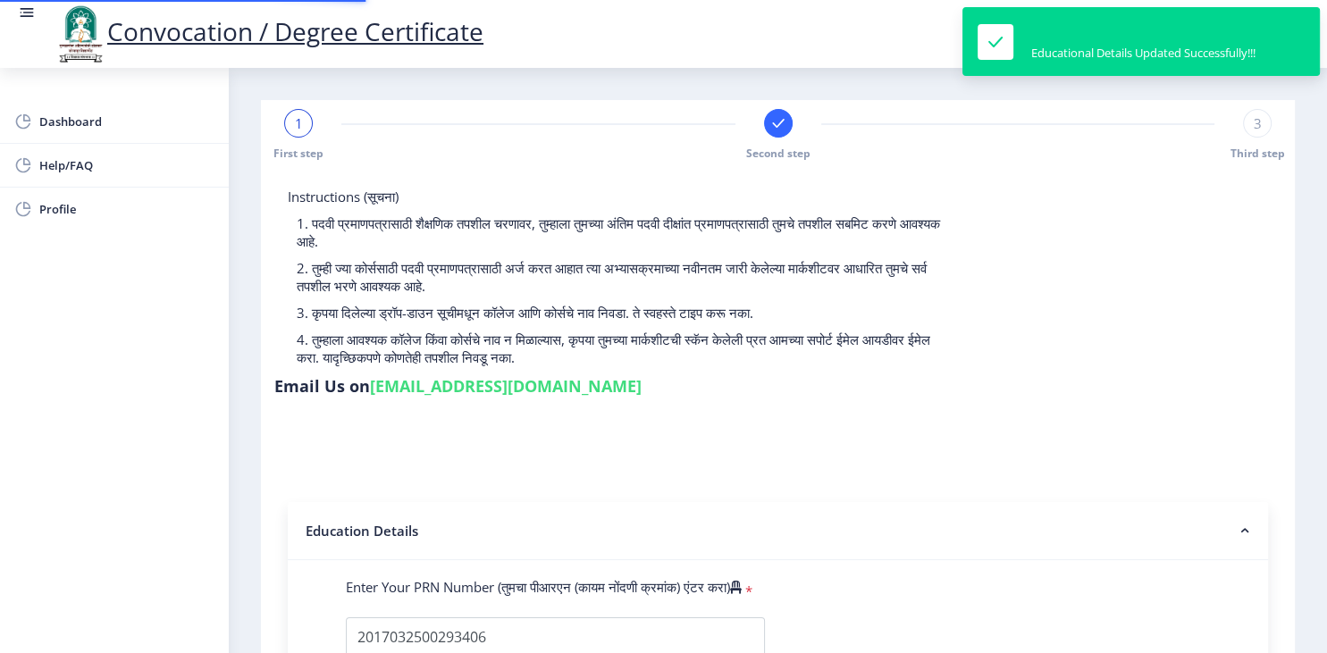
select select
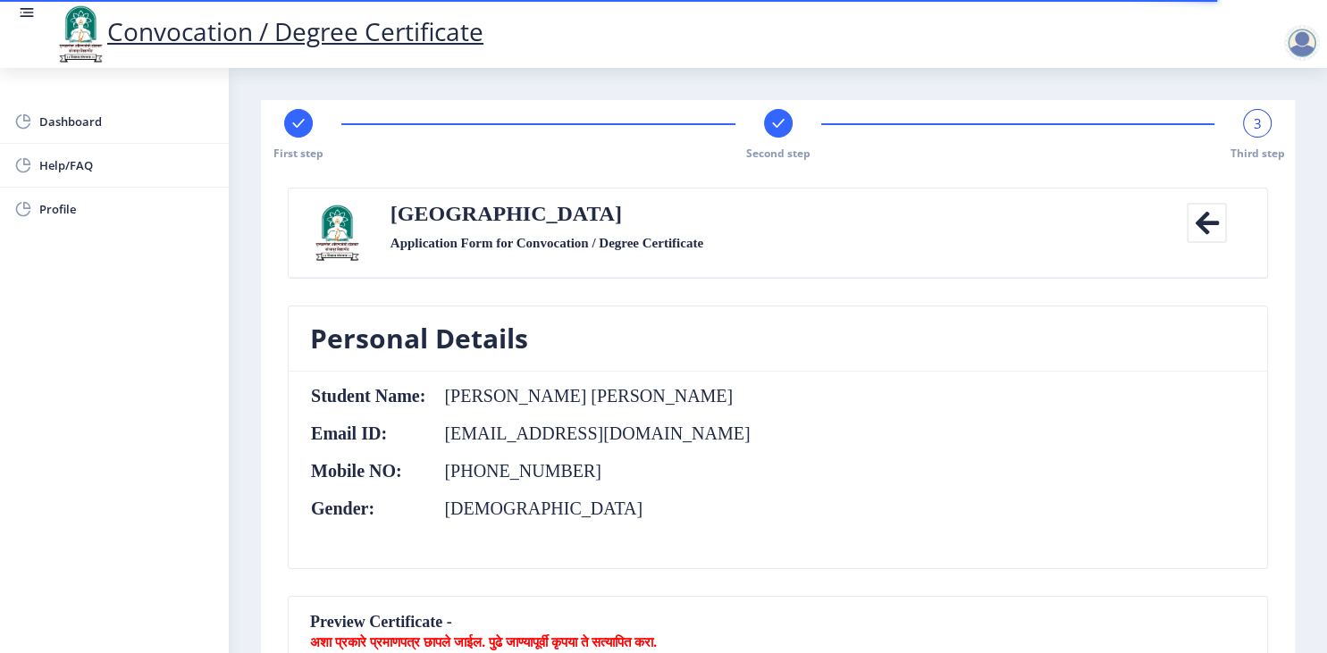
click at [984, 435] on nb-card-body "Student Name: [PERSON_NAME] [PERSON_NAME] Email ID: [EMAIL_ADDRESS][DOMAIN_NAME…" at bounding box center [778, 470] width 979 height 197
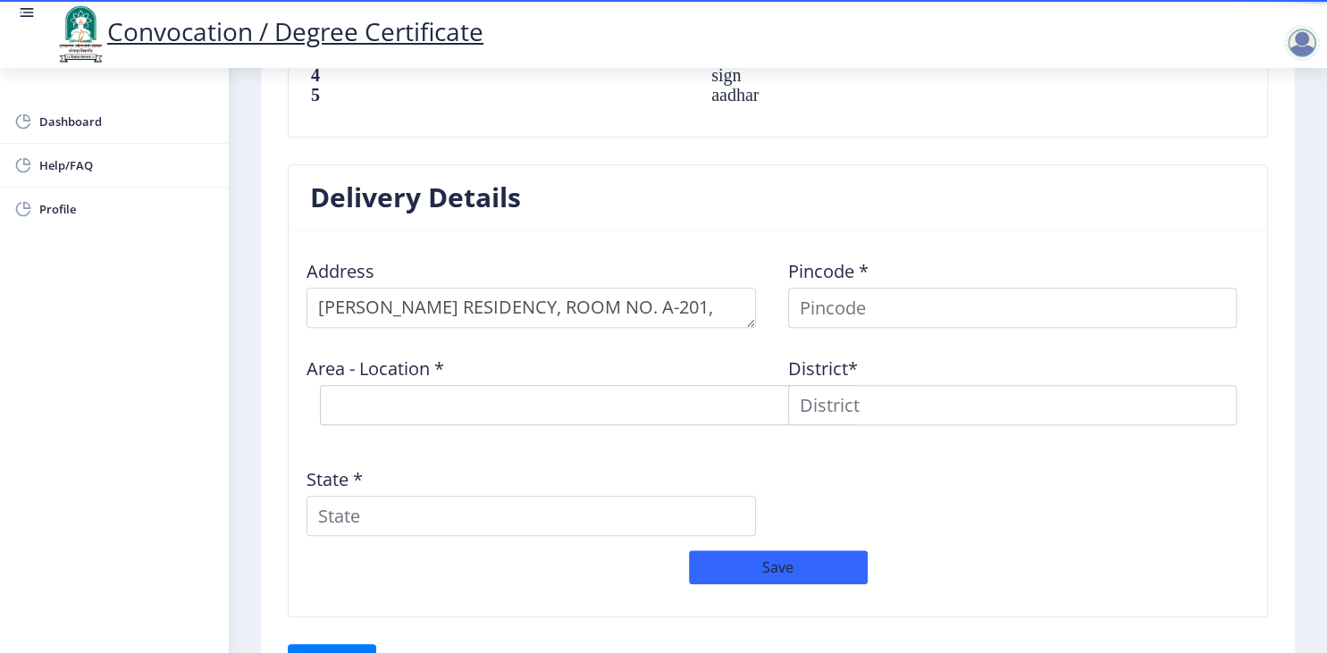
scroll to position [1445, 0]
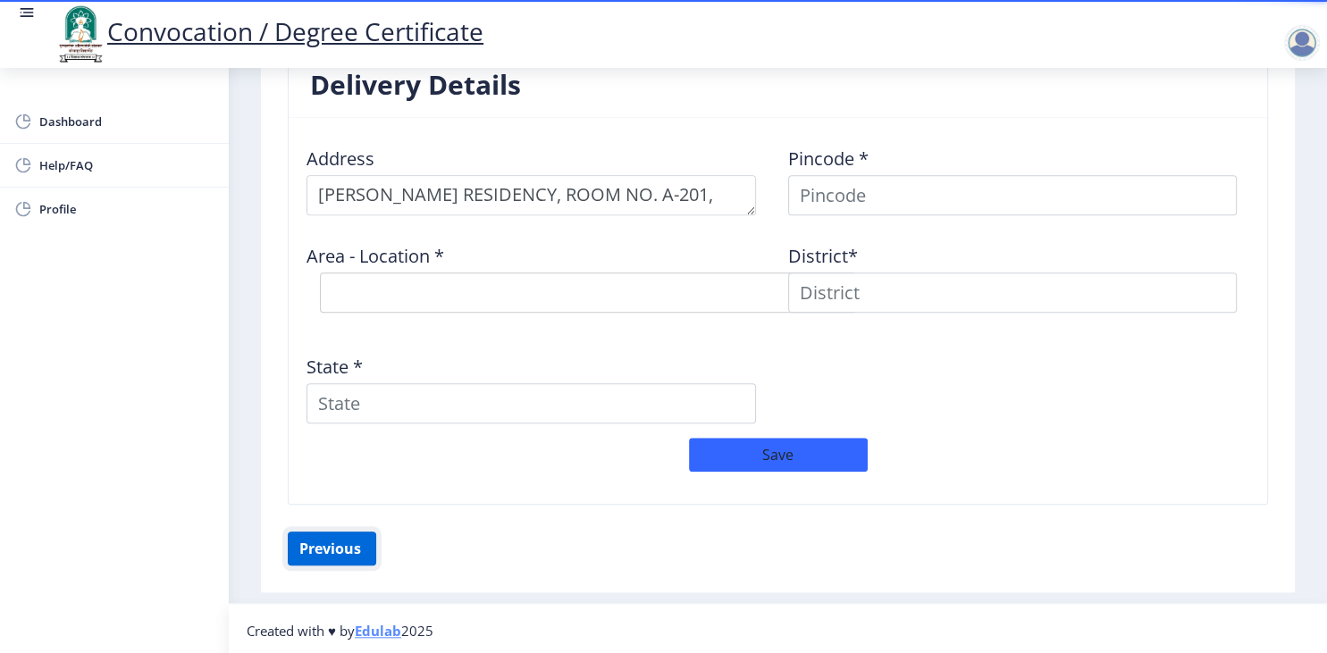
click at [341, 545] on button "Previous ‍" at bounding box center [332, 549] width 88 height 34
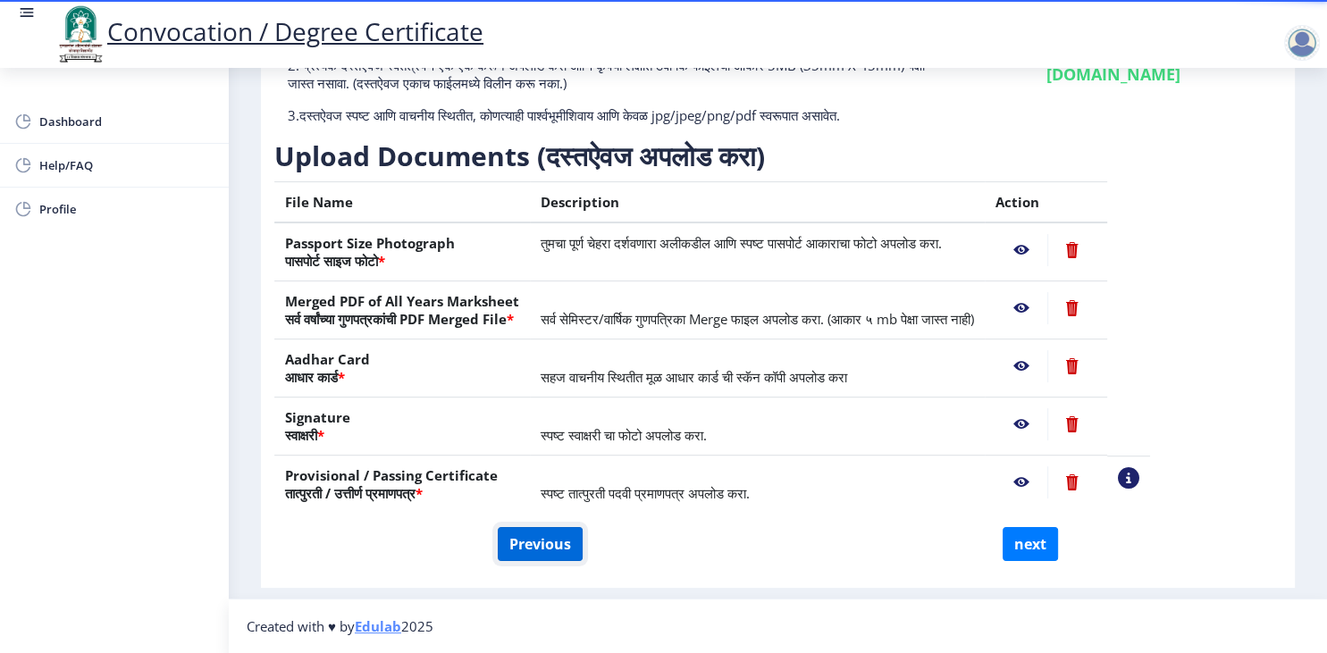
click at [517, 547] on button "Previous" at bounding box center [540, 544] width 85 height 34
select select "Regular"
select select "2018"
select select "April"
select select "Grade B+"
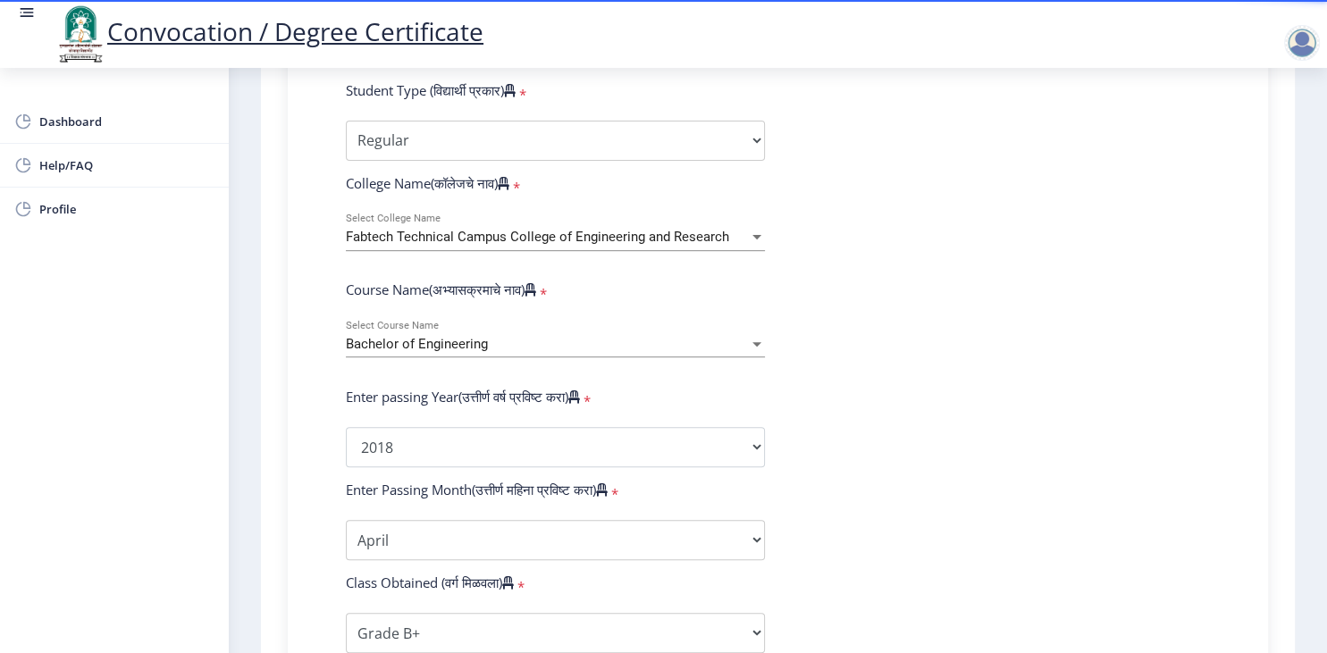
scroll to position [617, 0]
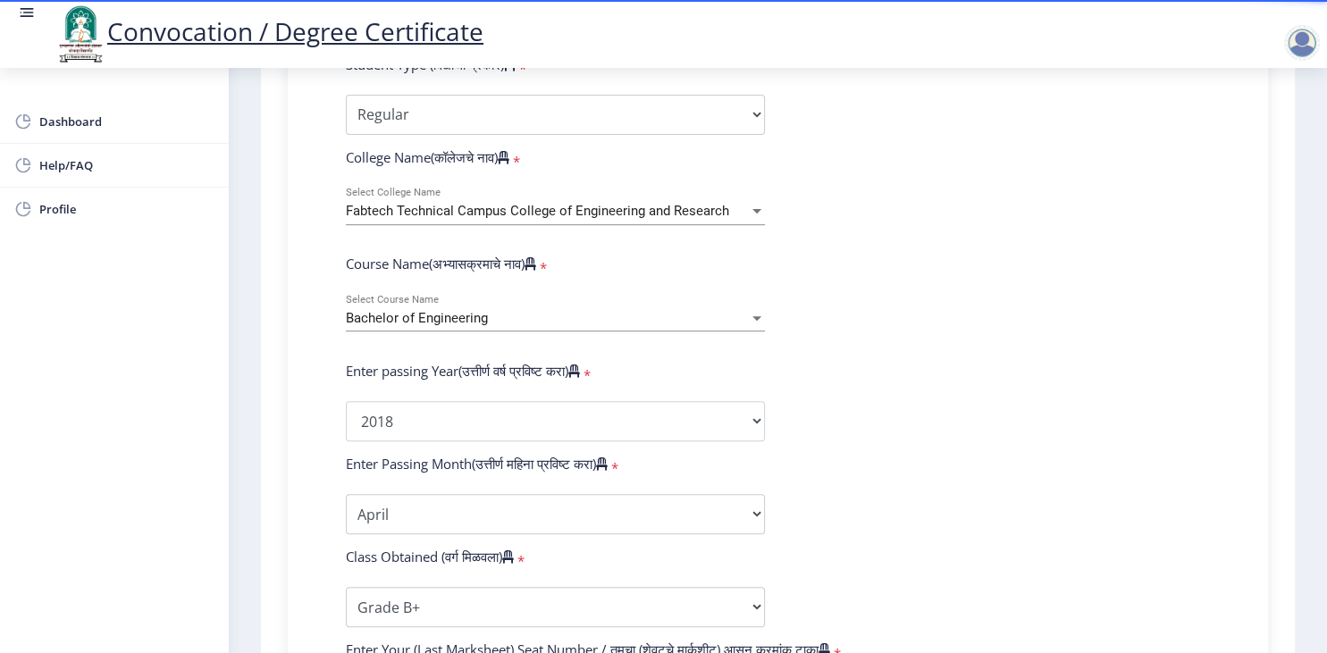
click at [680, 311] on div "Bachelor of Engineering" at bounding box center [547, 318] width 403 height 15
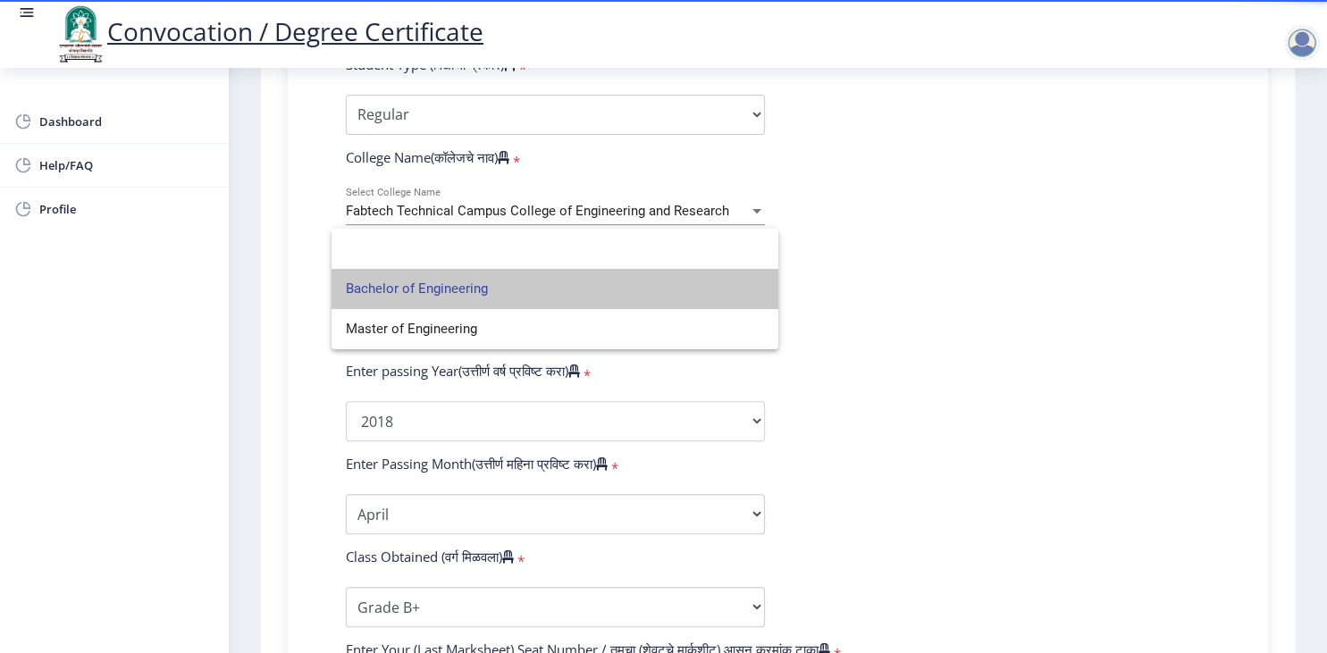
click at [680, 284] on span "Bachelor of Engineering" at bounding box center [555, 289] width 418 height 40
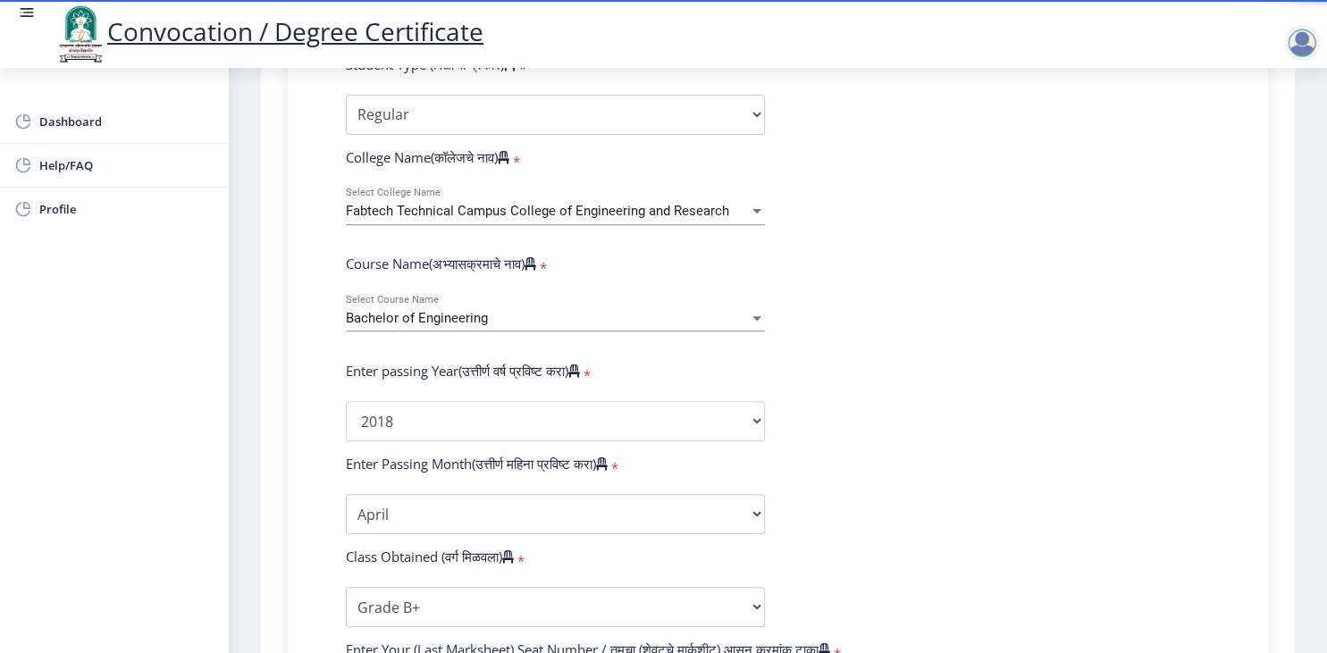
click at [896, 324] on form "Enter Your PRN Number (तुमचा पीआरएन (कायम नोंदणी क्रमांक) एंटर करा) * Student T…" at bounding box center [778, 436] width 891 height 948
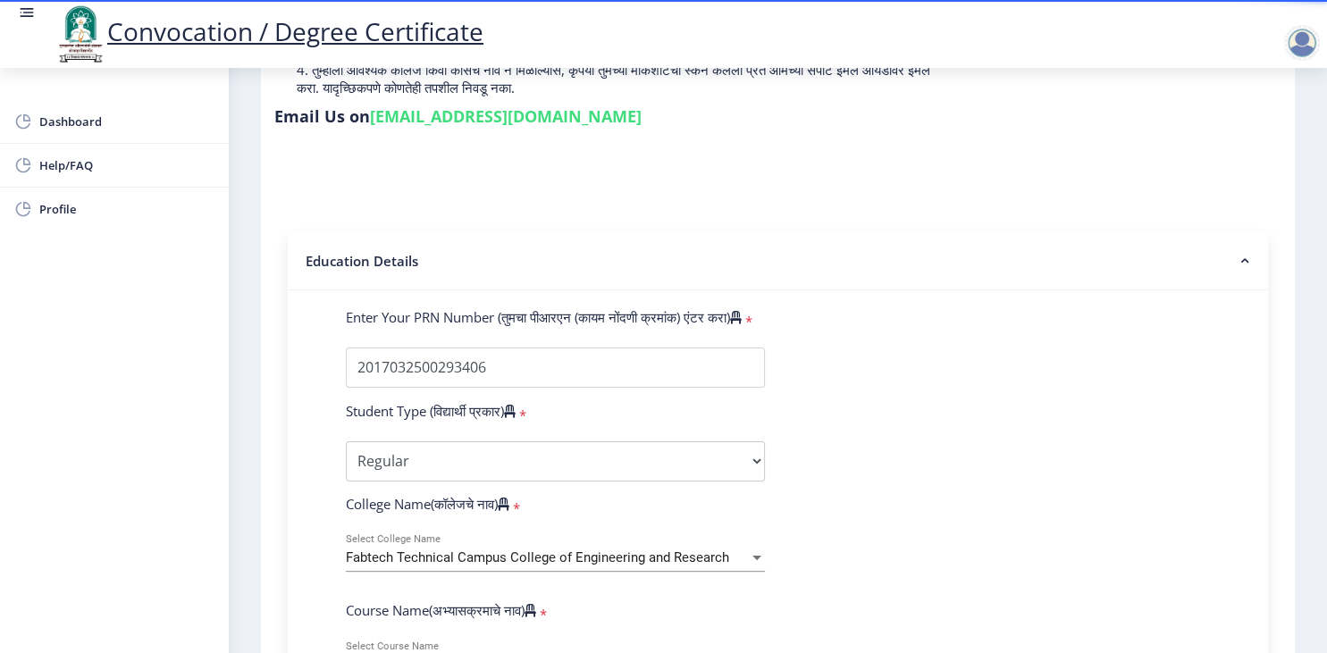
scroll to position [261, 0]
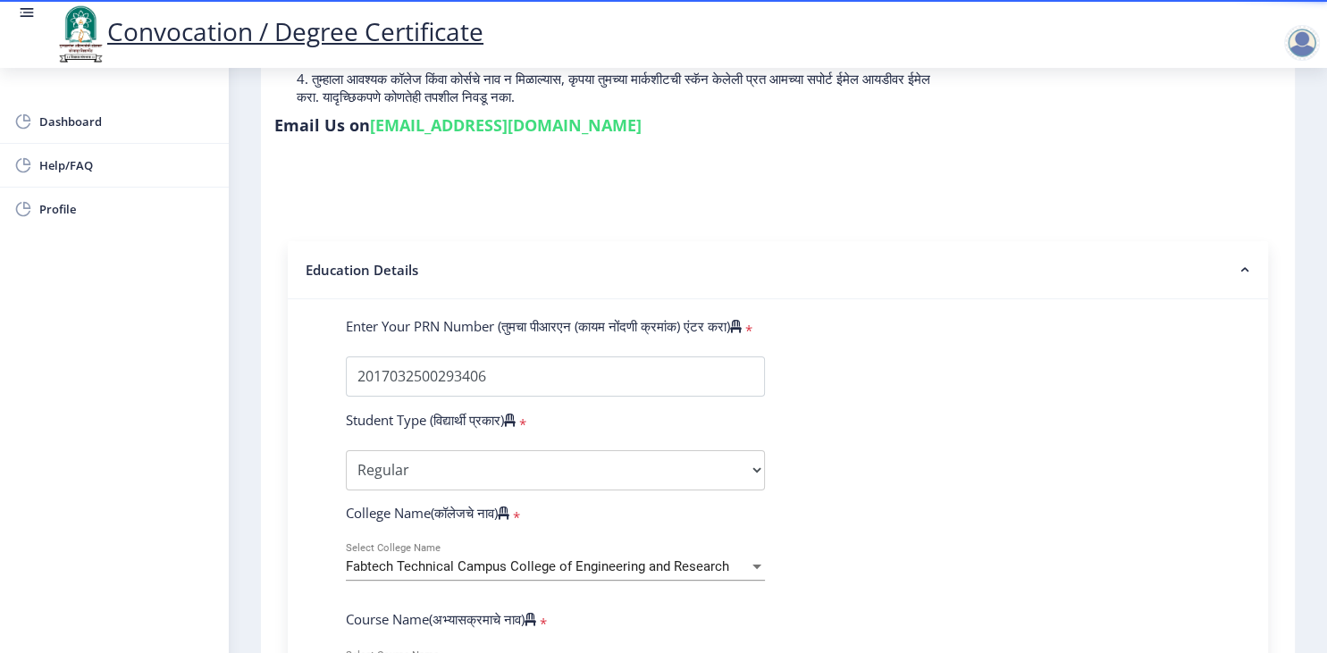
click at [1306, 30] on div at bounding box center [1303, 43] width 36 height 36
click at [1253, 142] on span "Log out" at bounding box center [1256, 139] width 114 height 21
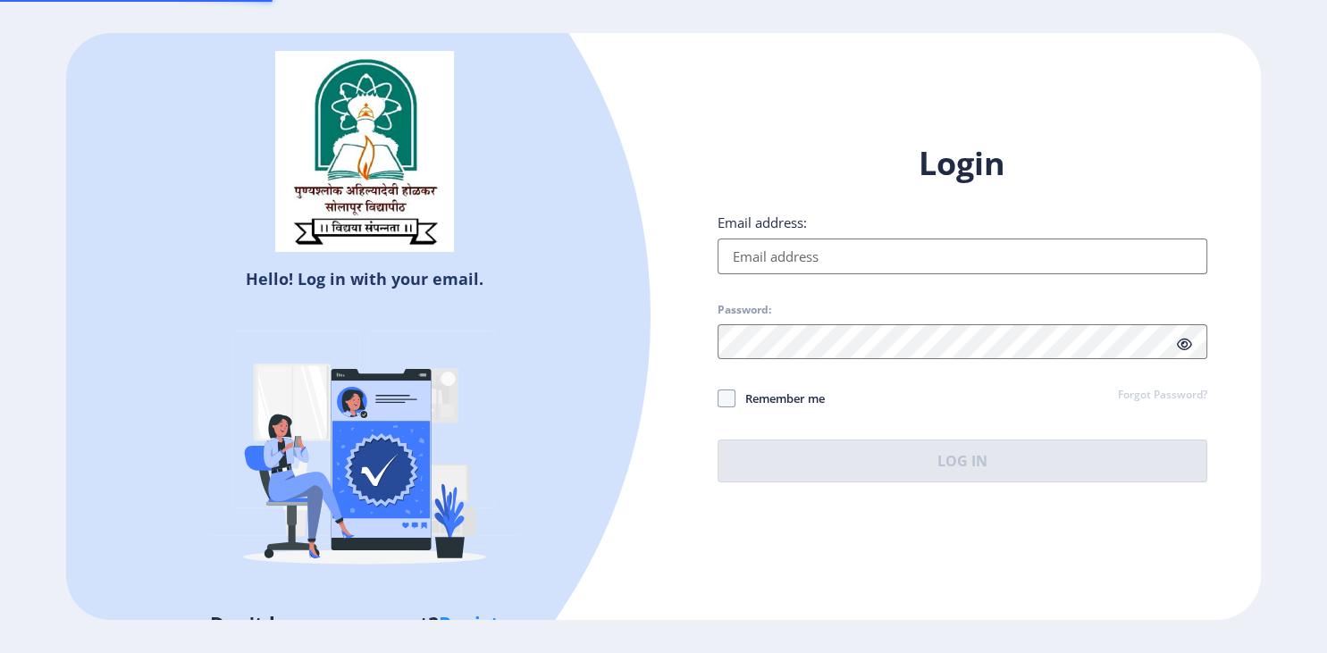
scroll to position [173, 0]
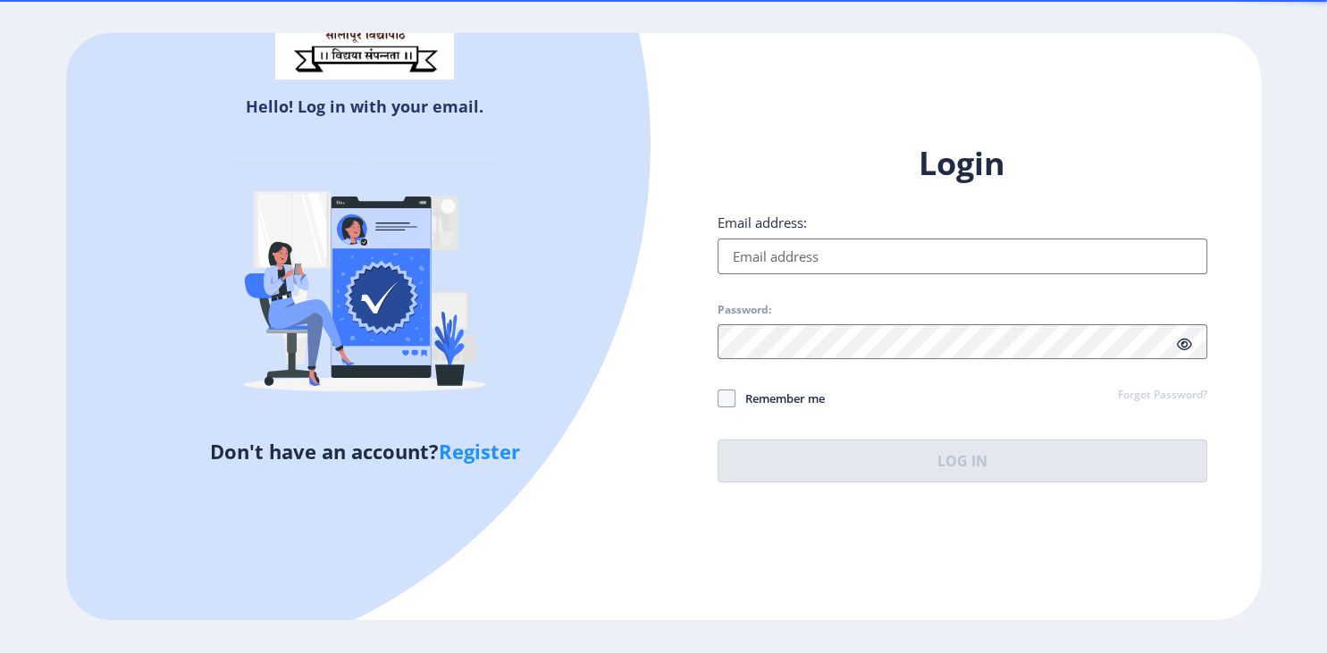
click at [1026, 256] on input "Email address:" at bounding box center [963, 257] width 490 height 36
type input "[EMAIL_ADDRESS][DOMAIN_NAME]"
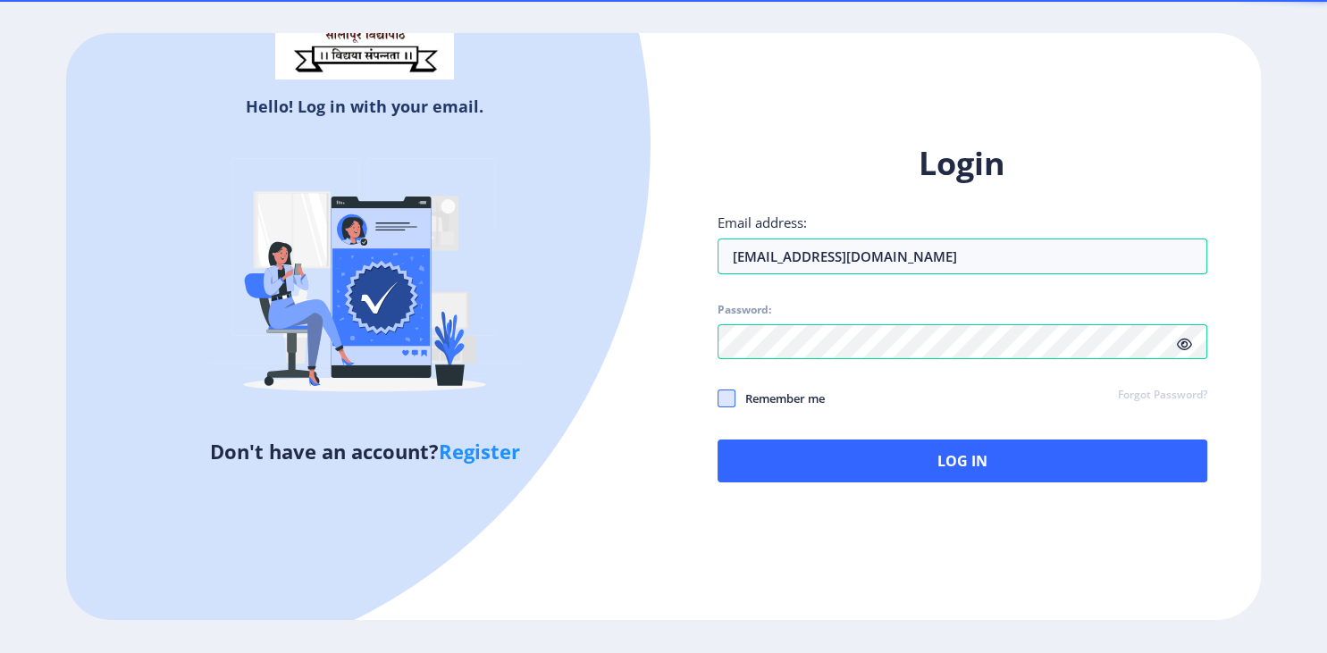
click at [724, 400] on span at bounding box center [727, 399] width 18 height 18
click at [719, 400] on input "Remember me" at bounding box center [718, 399] width 1 height 1
checkbox input "true"
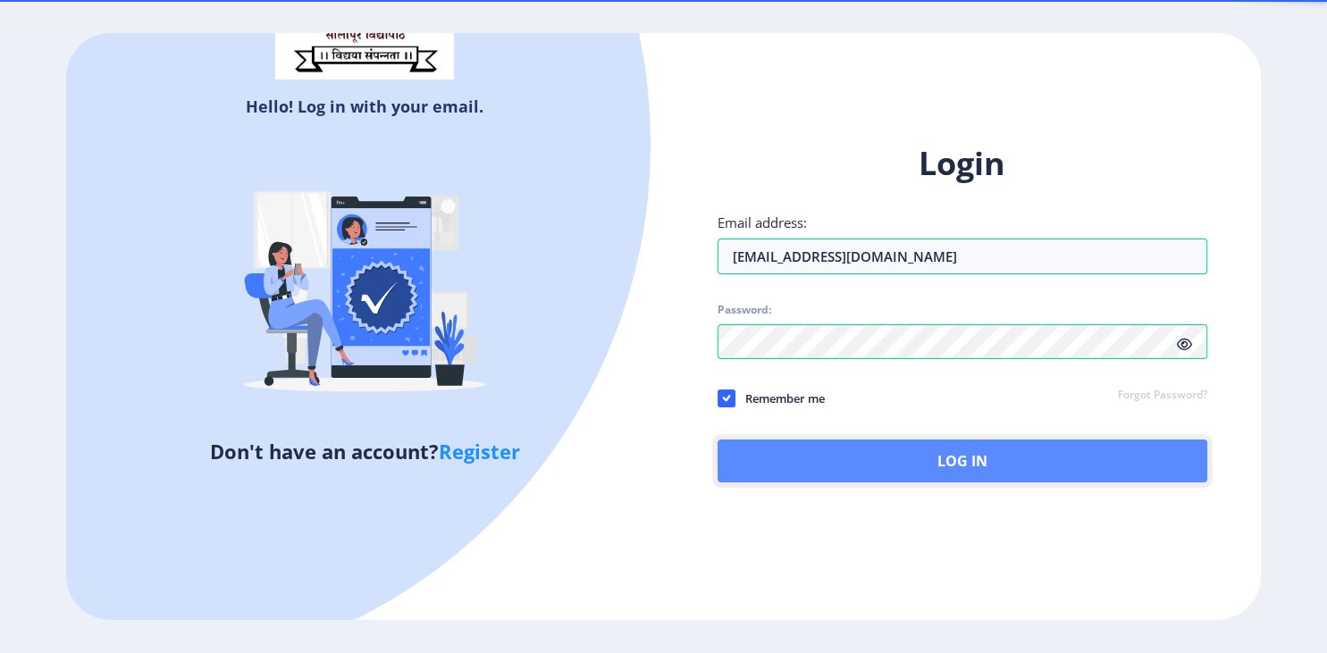
click at [901, 465] on button "Log In" at bounding box center [963, 461] width 490 height 43
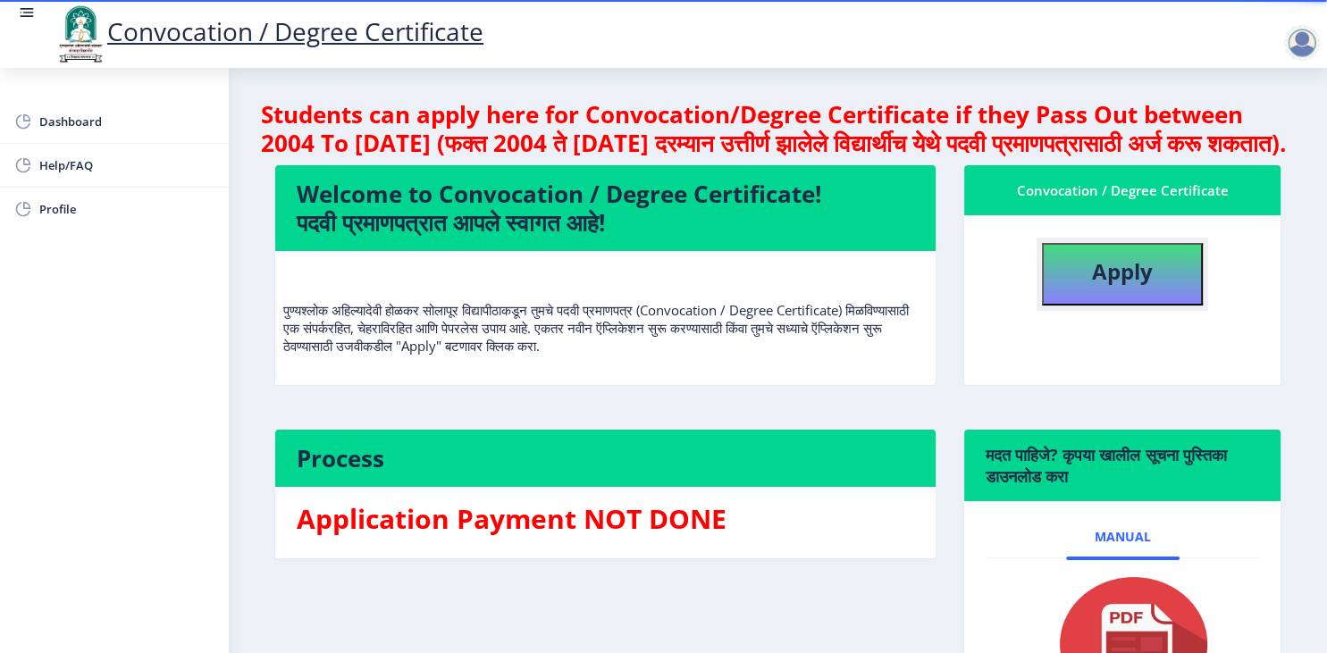
click at [1141, 286] on b "Apply" at bounding box center [1122, 271] width 61 height 29
select select
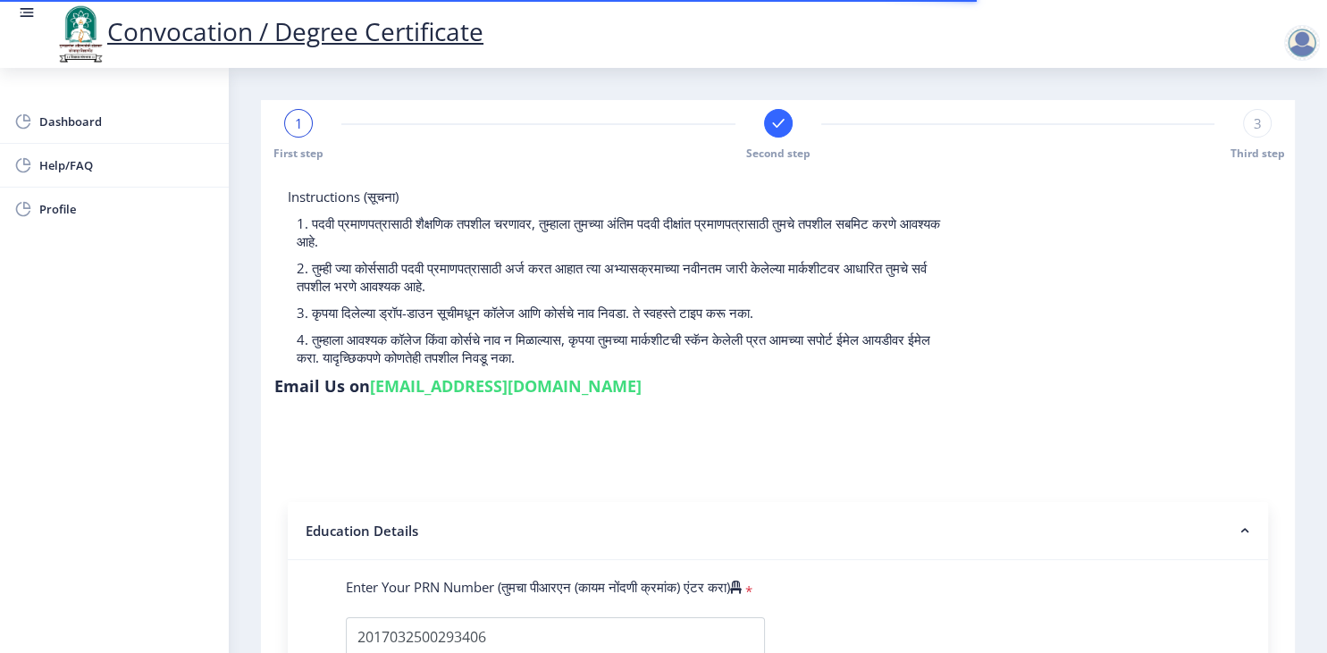
select select
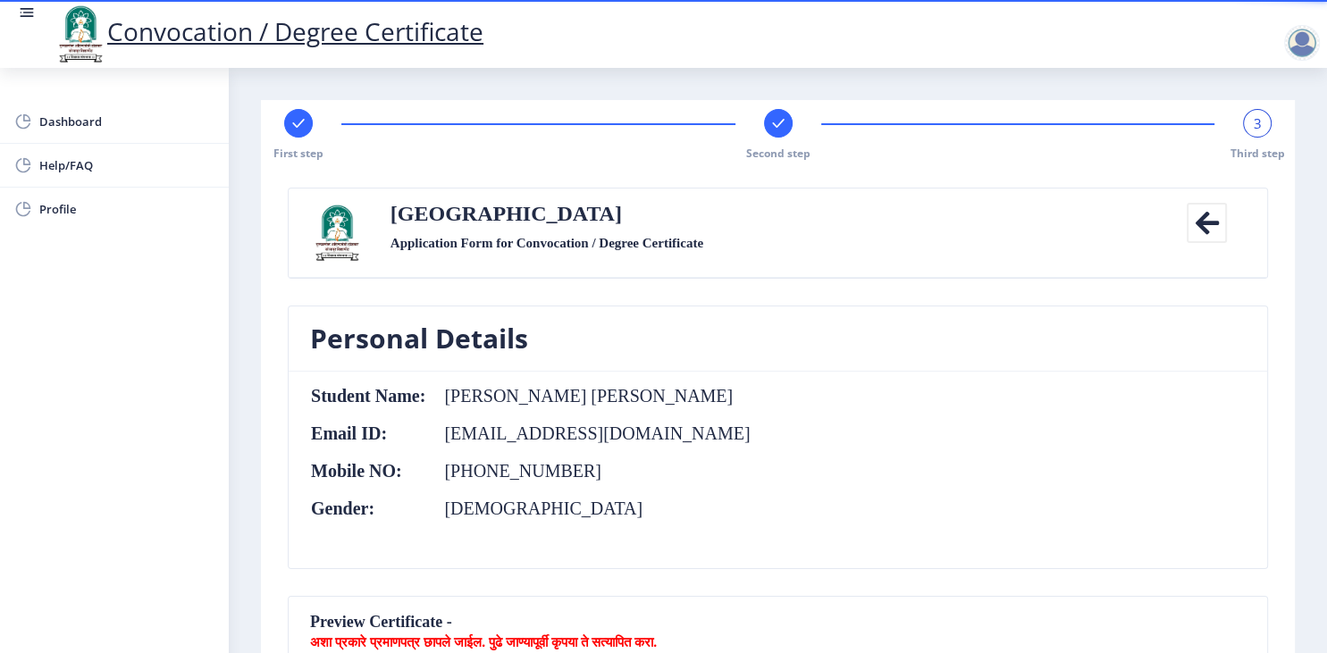
click at [302, 123] on rect at bounding box center [299, 123] width 18 height 18
select select "Regular"
select select "2018"
select select "April"
select select "Grade B+"
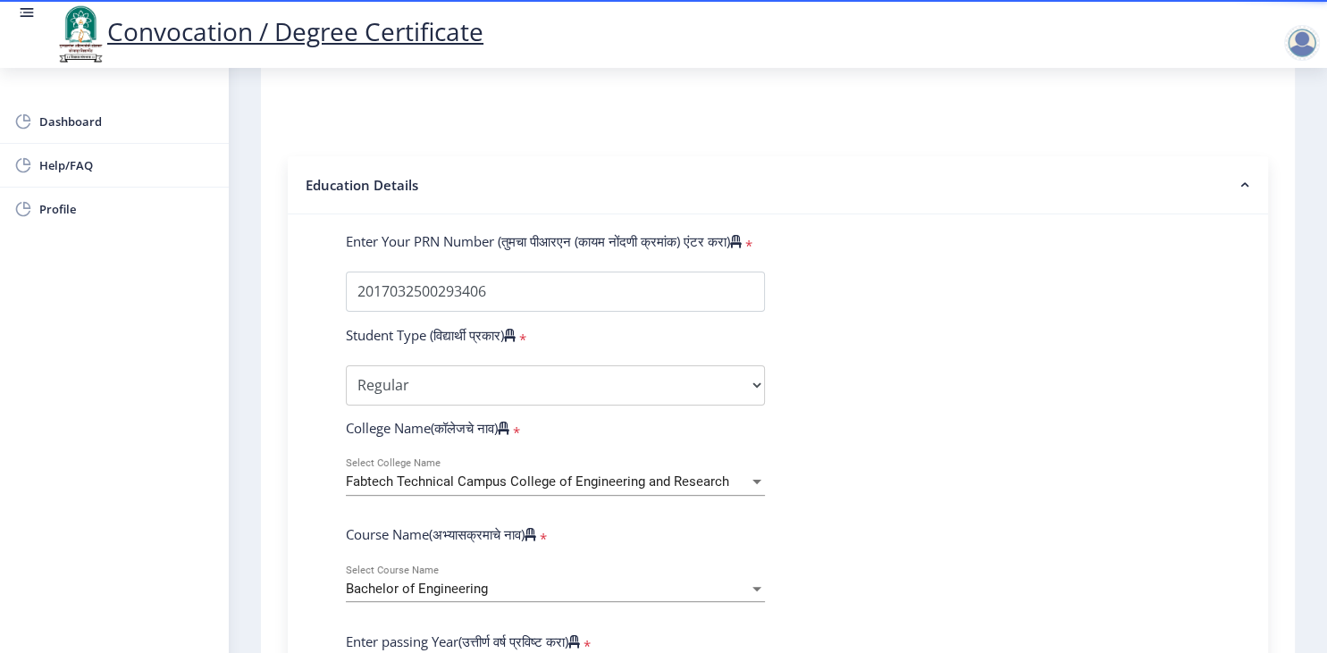
scroll to position [579, 0]
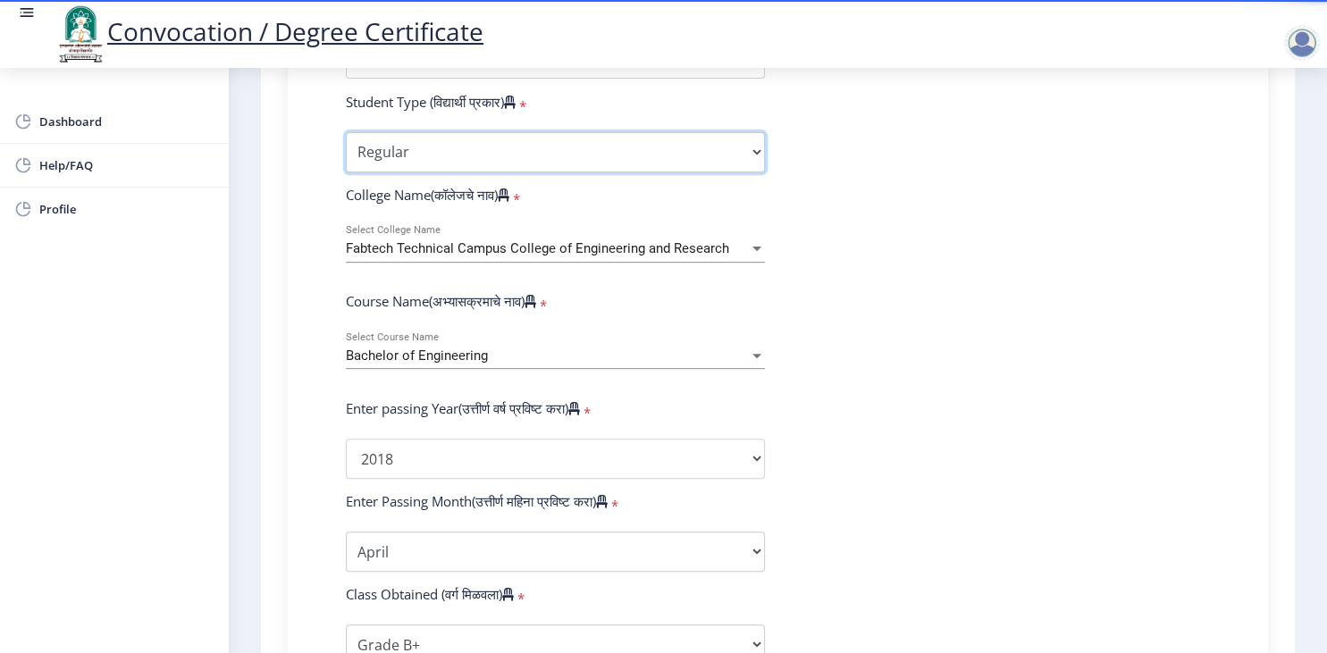
click at [346, 132] on select "Select Student Type Regular External" at bounding box center [555, 152] width 419 height 40
click option "External" at bounding box center [0, 0] width 0 height 0
click at [346, 132] on select "Select Student Type Regular External" at bounding box center [555, 152] width 419 height 40
select select "Regular"
click option "Regular" at bounding box center [0, 0] width 0 height 0
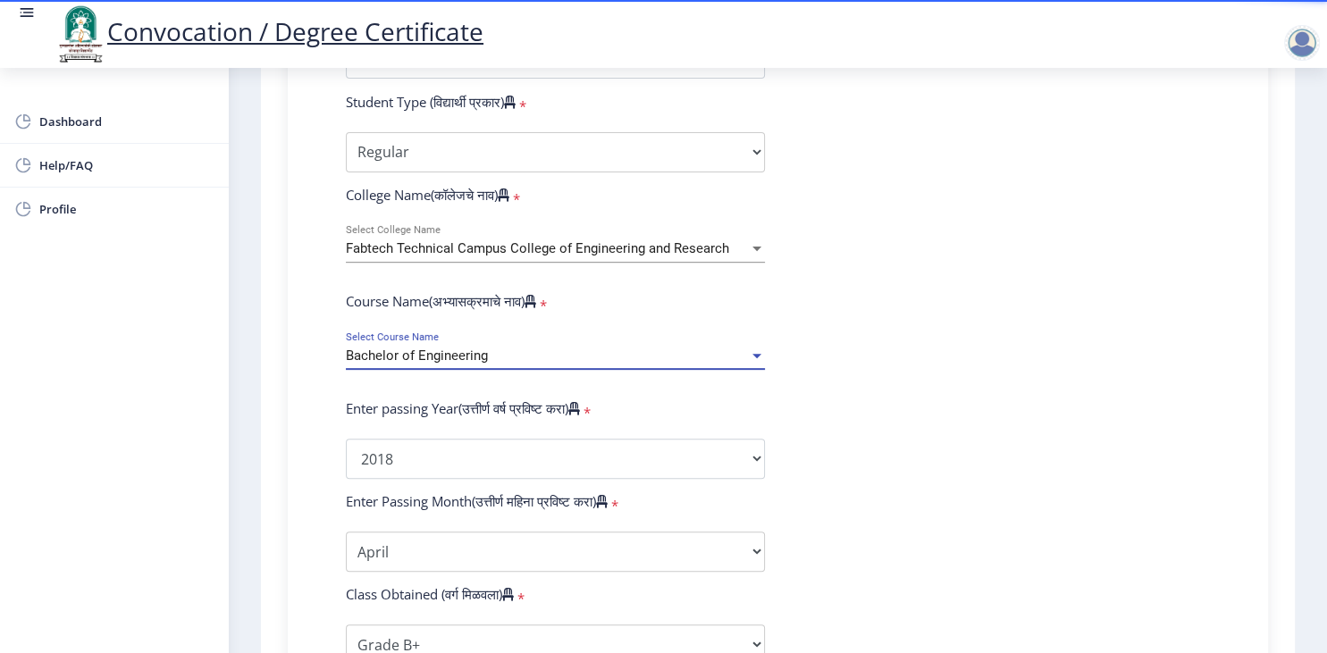
click at [573, 349] on div "Bachelor of Engineering" at bounding box center [547, 356] width 403 height 15
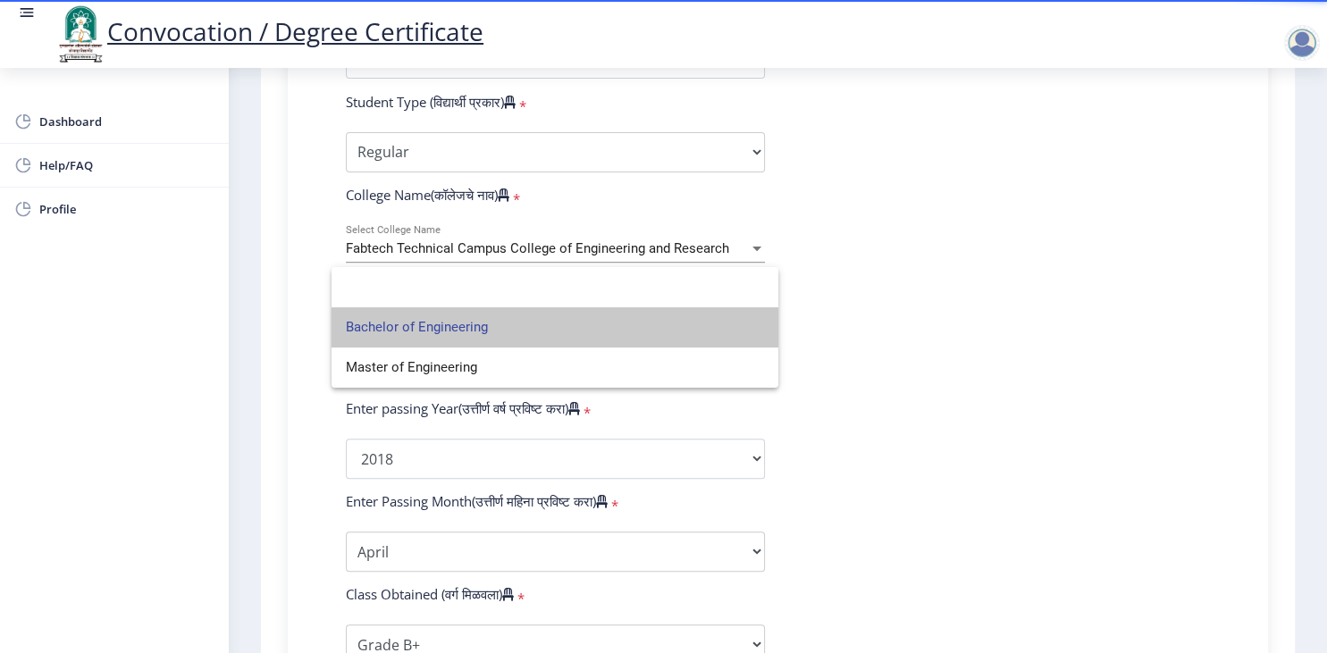
click at [573, 321] on span "Bachelor of Engineering" at bounding box center [555, 328] width 418 height 40
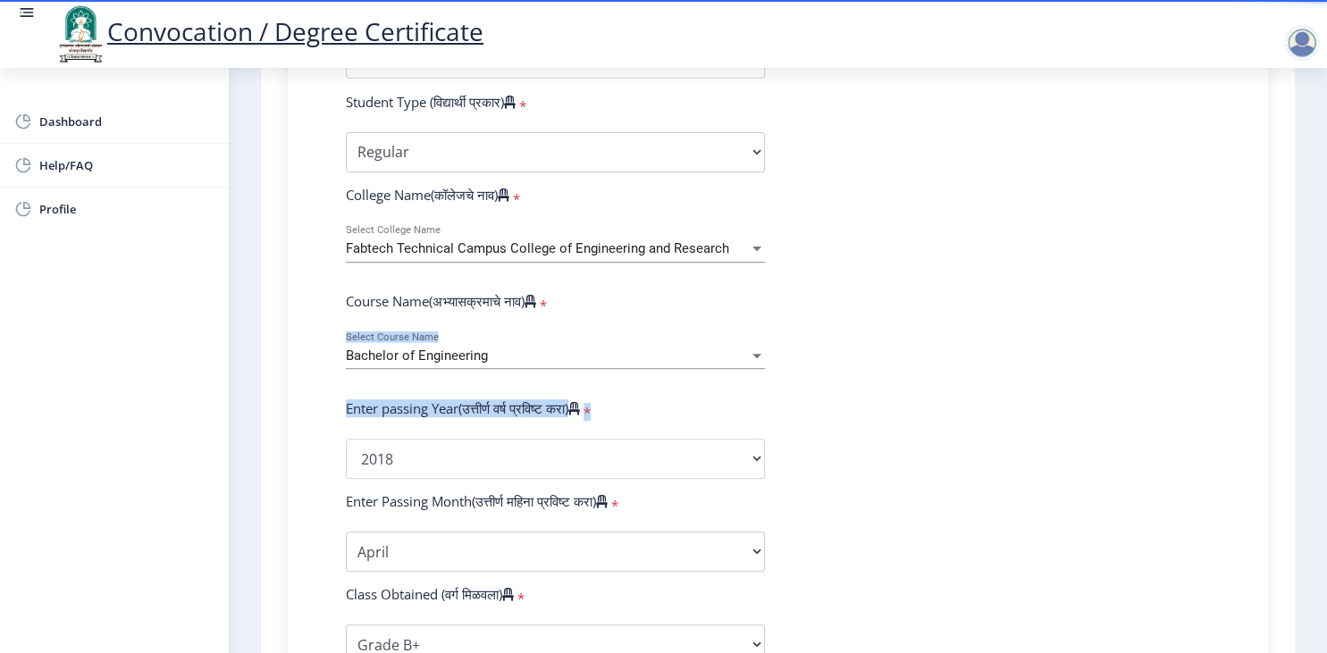
drag, startPoint x: 539, startPoint y: 362, endPoint x: 733, endPoint y: 409, distance: 199.7
click at [733, 409] on form "Enter Your PRN Number (तुमचा पीआरएन (कायम नोंदणी क्रमांक) एंटर करा) * Student T…" at bounding box center [778, 473] width 891 height 948
click at [832, 399] on form "Enter Your PRN Number (तुमचा पीआरएन (कायम नोंदणी क्रमांक) एंटर करा) * Student T…" at bounding box center [778, 473] width 891 height 948
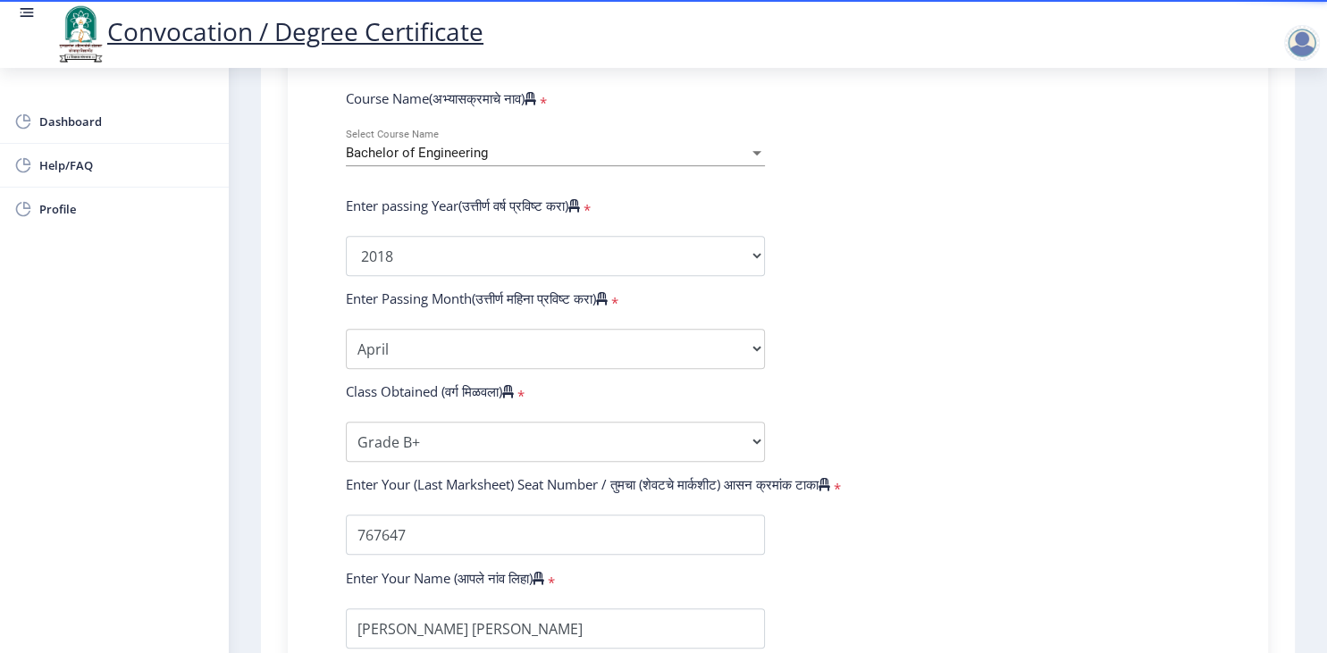
scroll to position [724, 0]
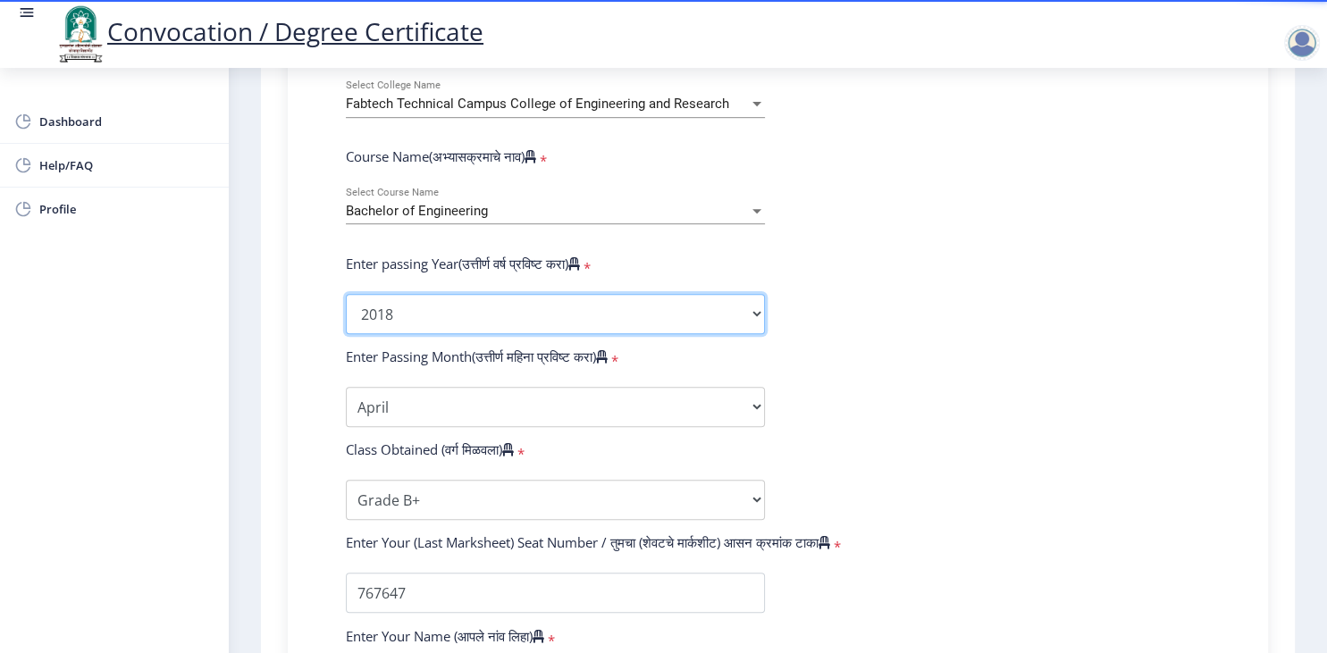
click at [346, 294] on select "2025 2024 2023 2022 2021 2020 2019 2018 2017 2016 2015 2014 2013 2012 2011 2010…" at bounding box center [555, 314] width 419 height 40
click at [744, 294] on select "2025 2024 2023 2022 2021 2020 2019 2018 2017 2016 2015 2014 2013 2012 2011 2010…" at bounding box center [555, 314] width 419 height 40
select select "2016"
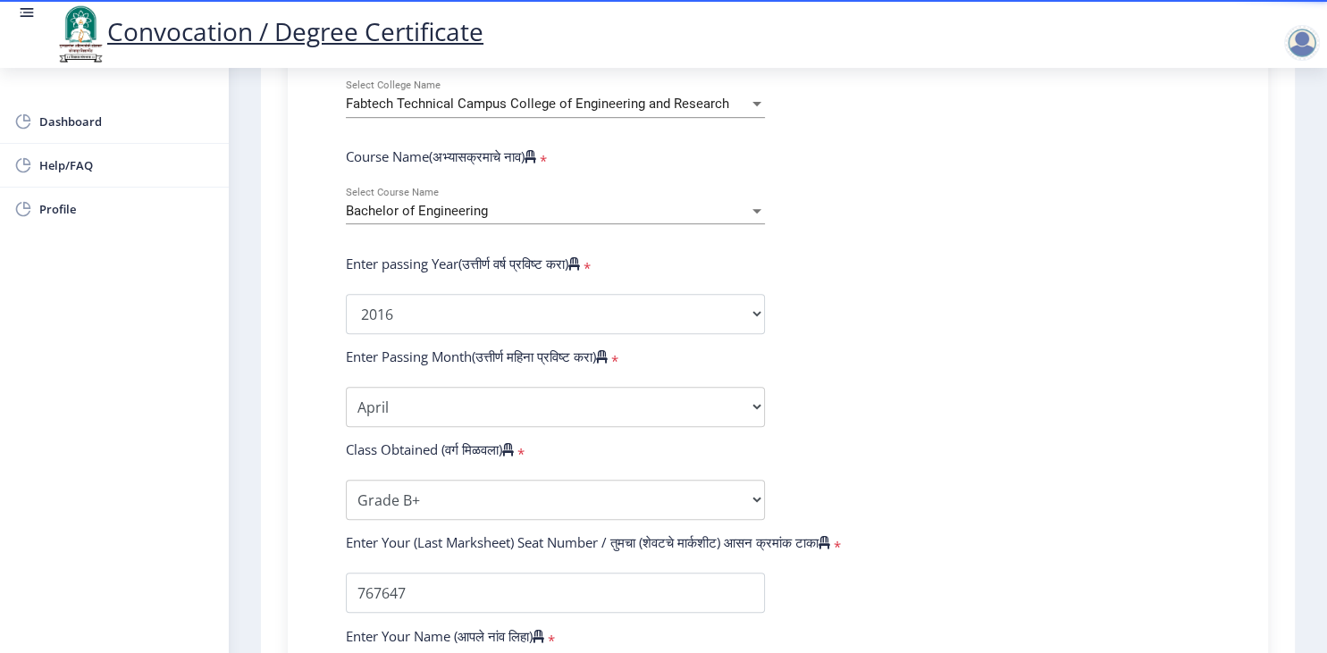
click at [1110, 289] on form "Enter Your PRN Number (तुमचा पीआरएन (कायम नोंदणी क्रमांक) एंटर करा) * Student T…" at bounding box center [778, 328] width 891 height 948
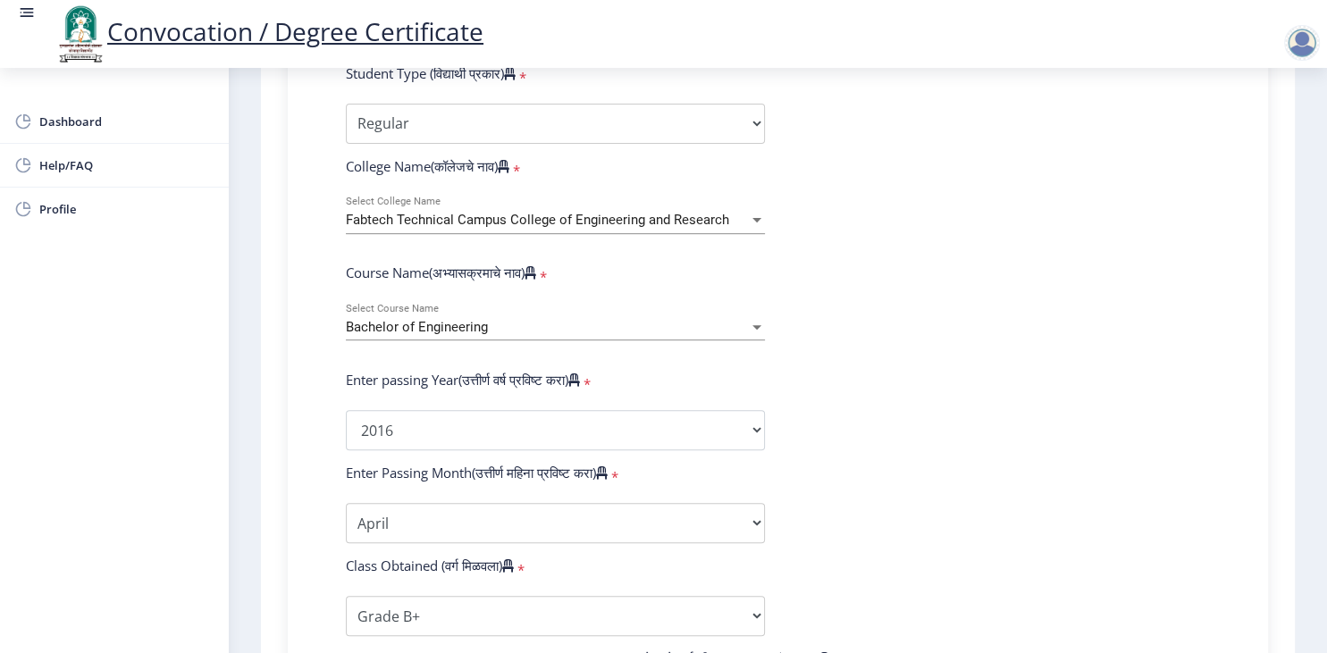
scroll to position [551, 0]
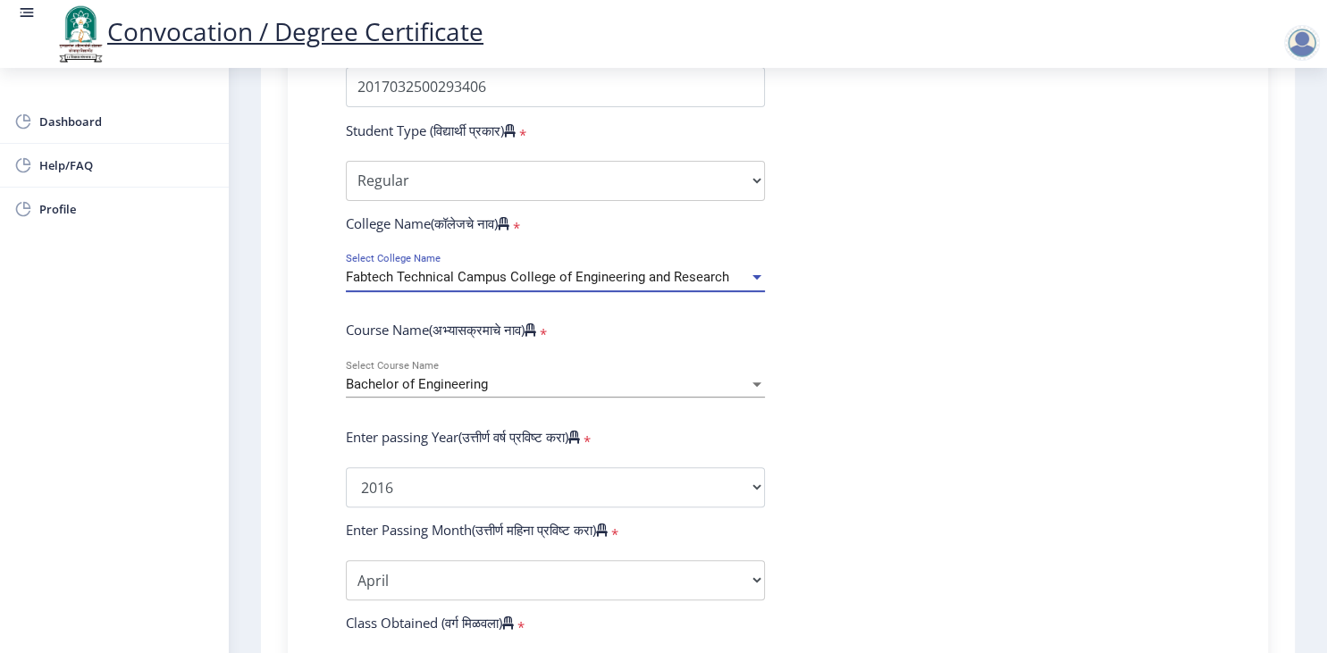
click at [724, 269] on span "Fabtech Technical Campus College of Engineering and Research" at bounding box center [537, 277] width 383 height 16
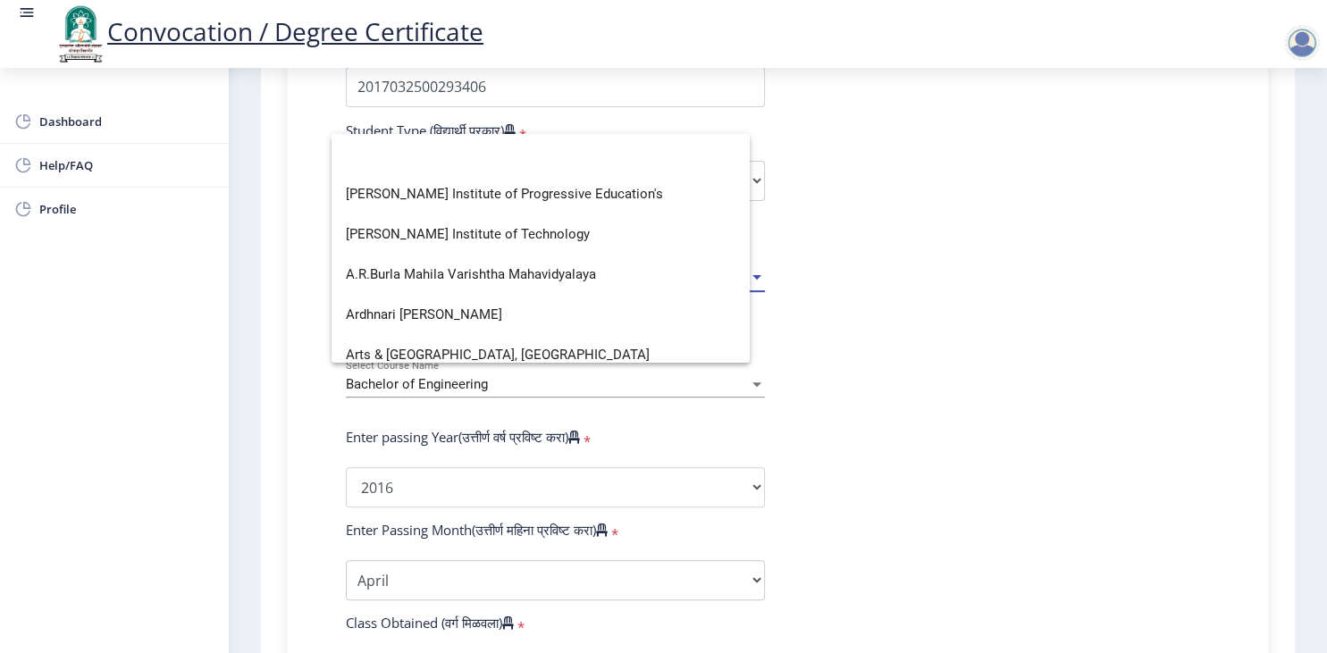
scroll to position [0, 0]
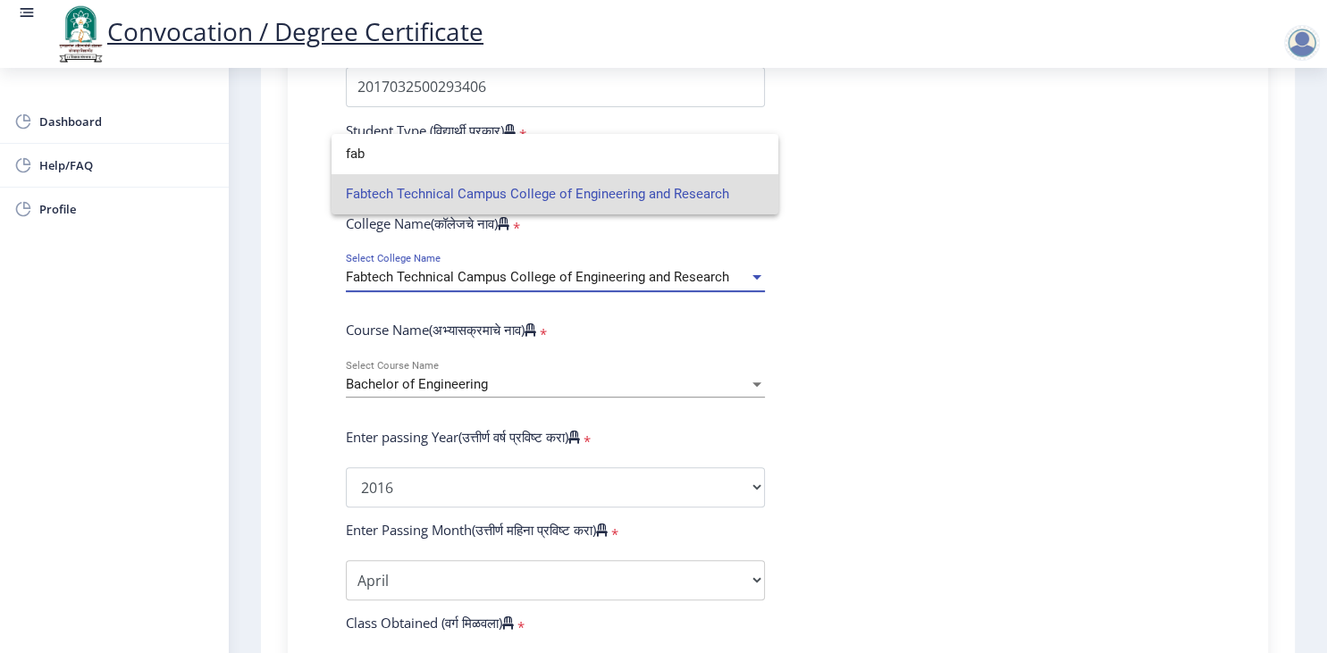
type input "fab"
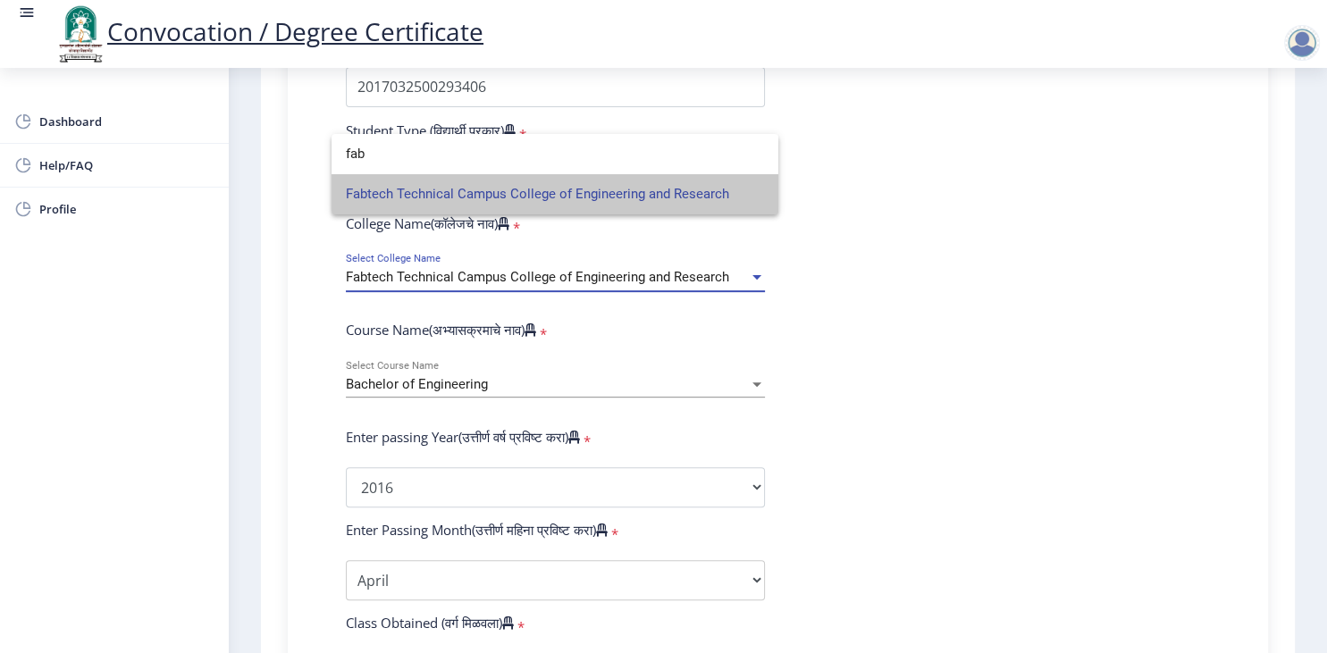
click at [653, 188] on span "Fabtech Technical Campus College of Engineering and Research" at bounding box center [555, 194] width 418 height 40
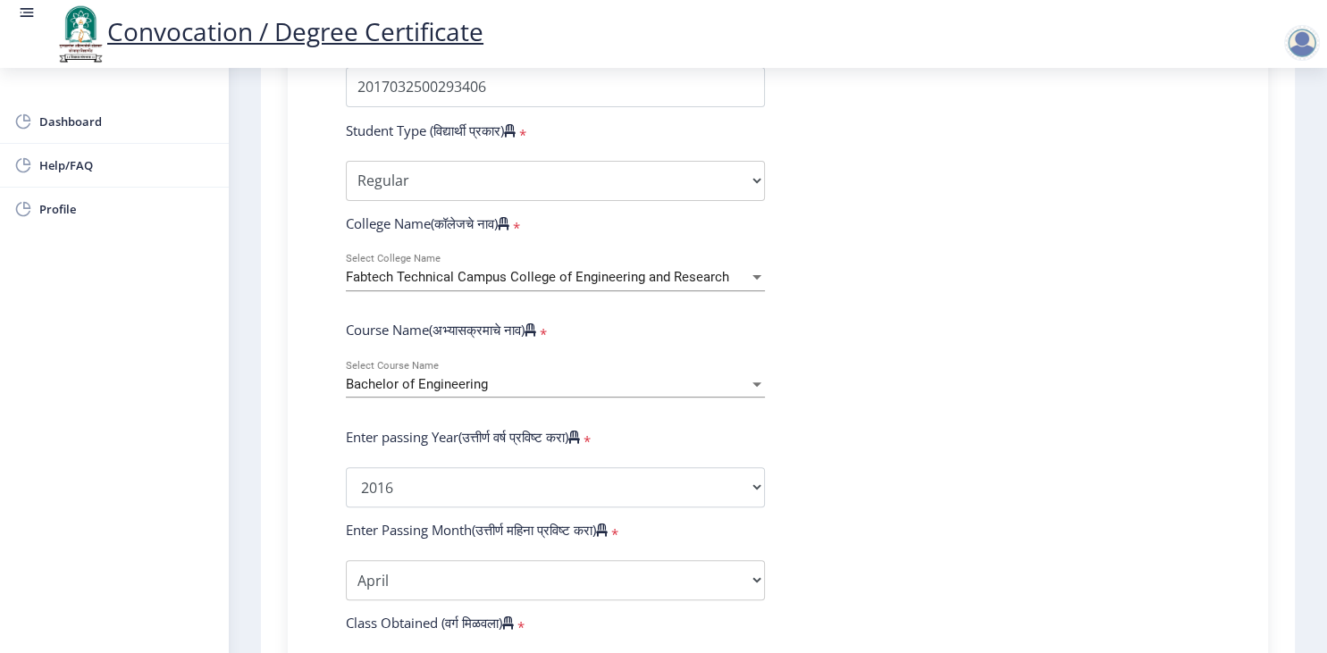
click at [552, 360] on div "Bachelor of Engineering Select Course Name" at bounding box center [555, 379] width 419 height 38
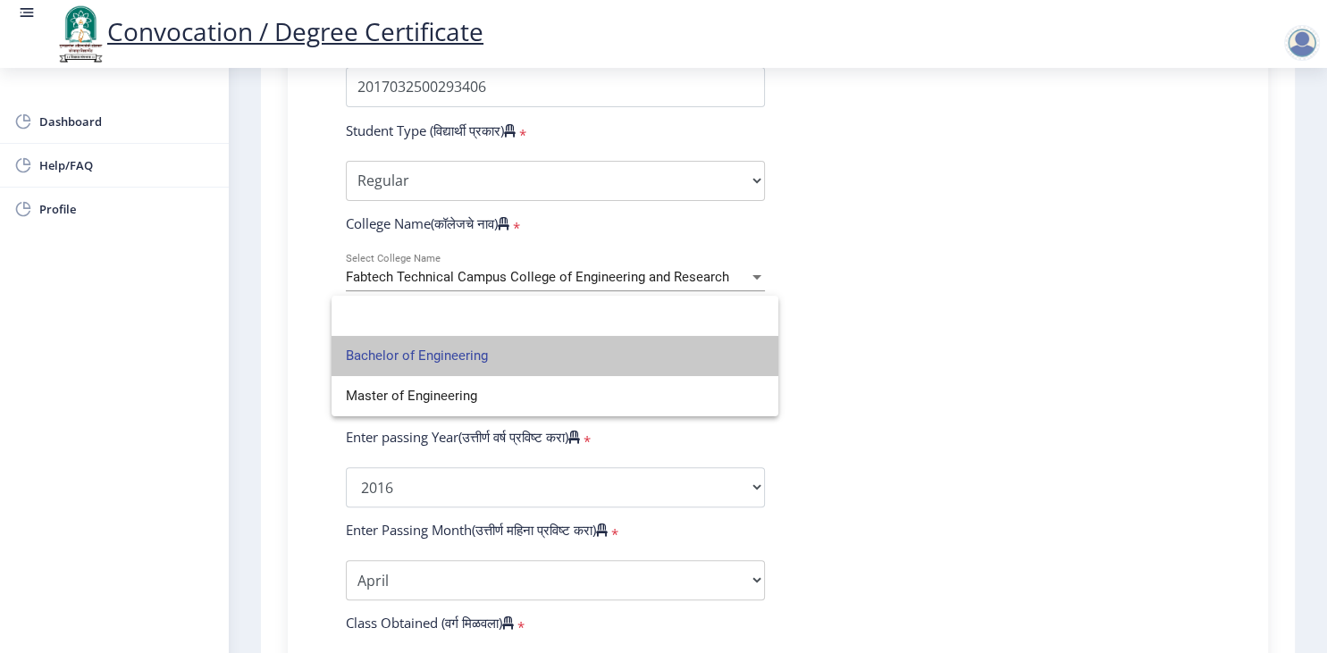
click at [515, 369] on span "Bachelor of Engineering" at bounding box center [555, 356] width 418 height 40
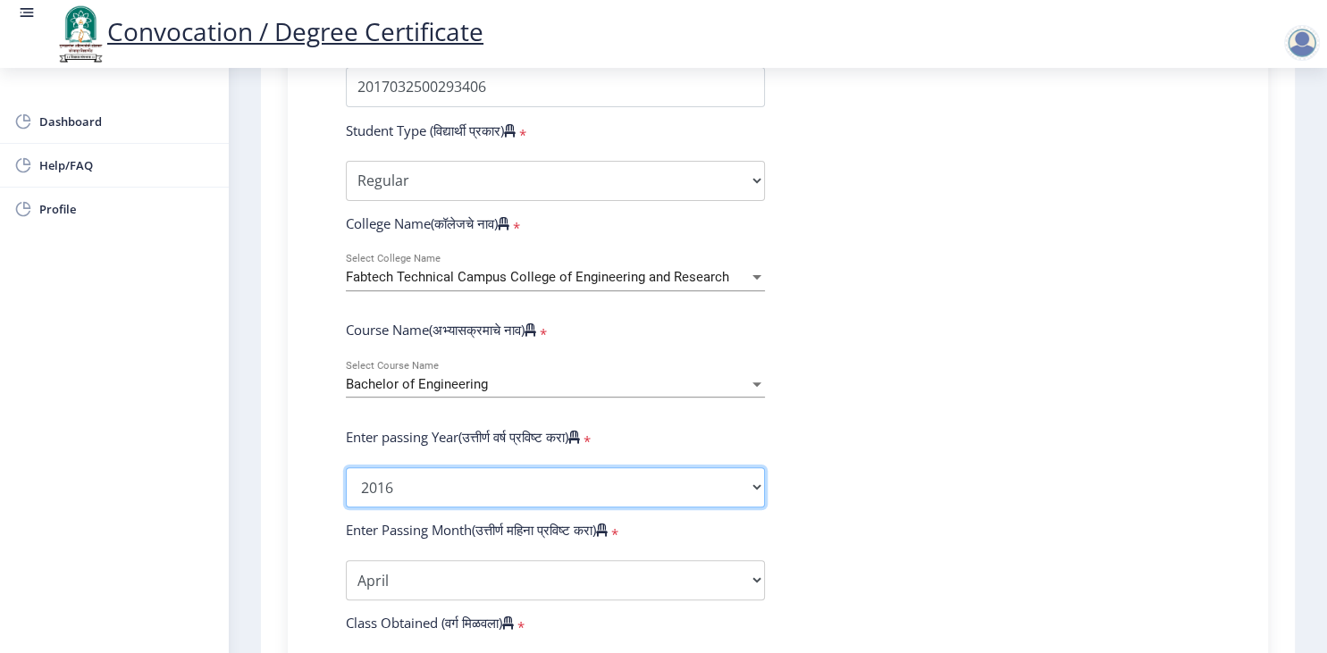
click at [346, 468] on select "2025 2024 2023 2022 2021 2020 2019 2018 2017 2016 2015 2014 2013 2012 2011 2010…" at bounding box center [555, 488] width 419 height 40
select select "2018"
click option "2018" at bounding box center [0, 0] width 0 height 0
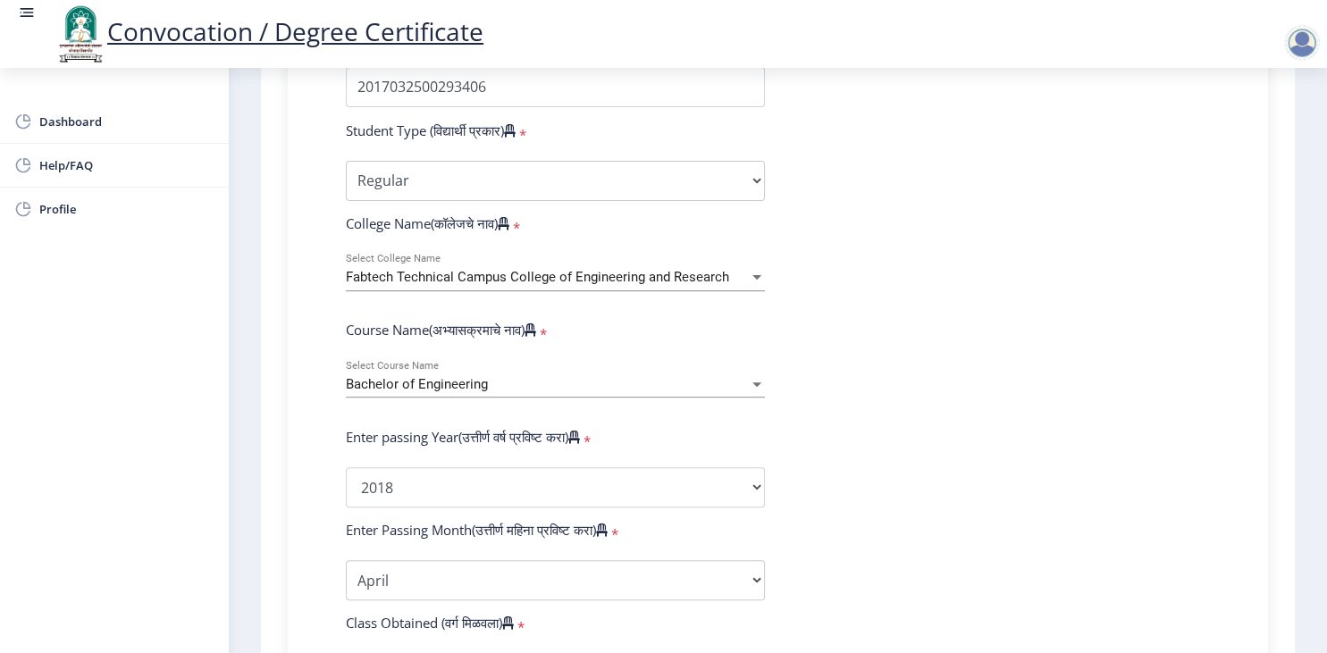
click at [846, 439] on form "Enter Your PRN Number (तुमचा पीआरएन (कायम नोंदणी क्रमांक) एंटर करा) * Student T…" at bounding box center [778, 502] width 891 height 948
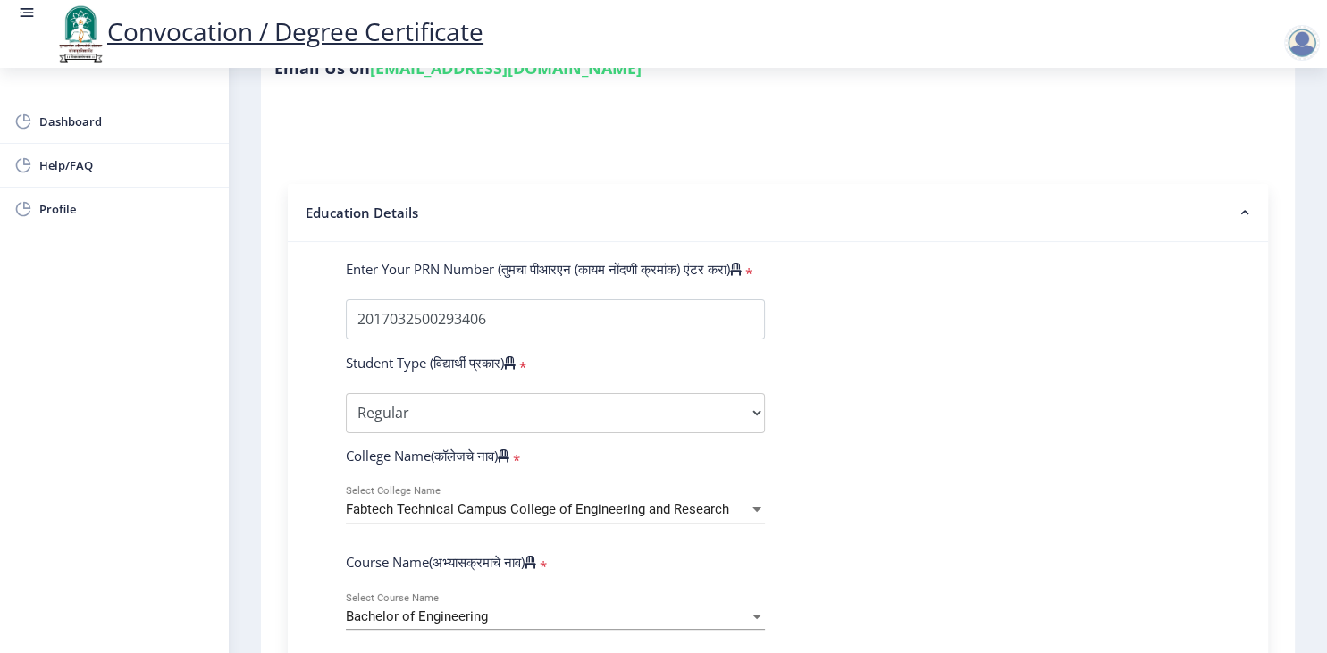
scroll to position [376, 0]
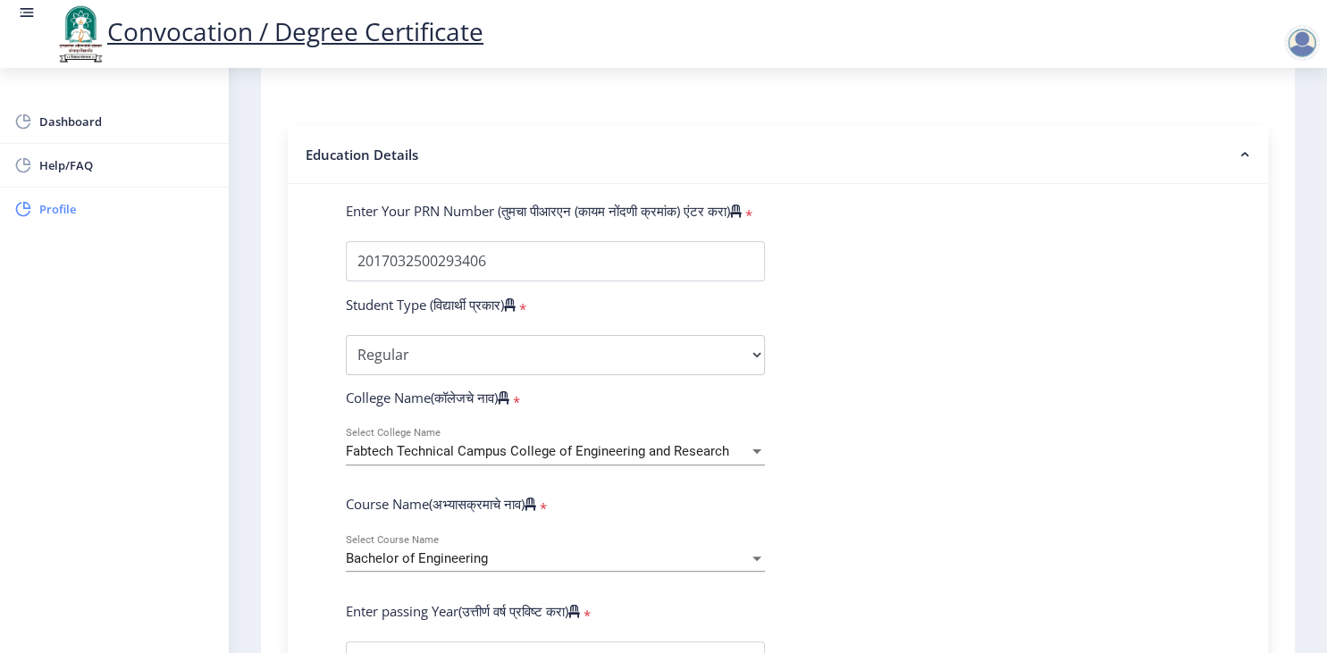
click at [94, 197] on link "Profile" at bounding box center [114, 209] width 229 height 43
select select
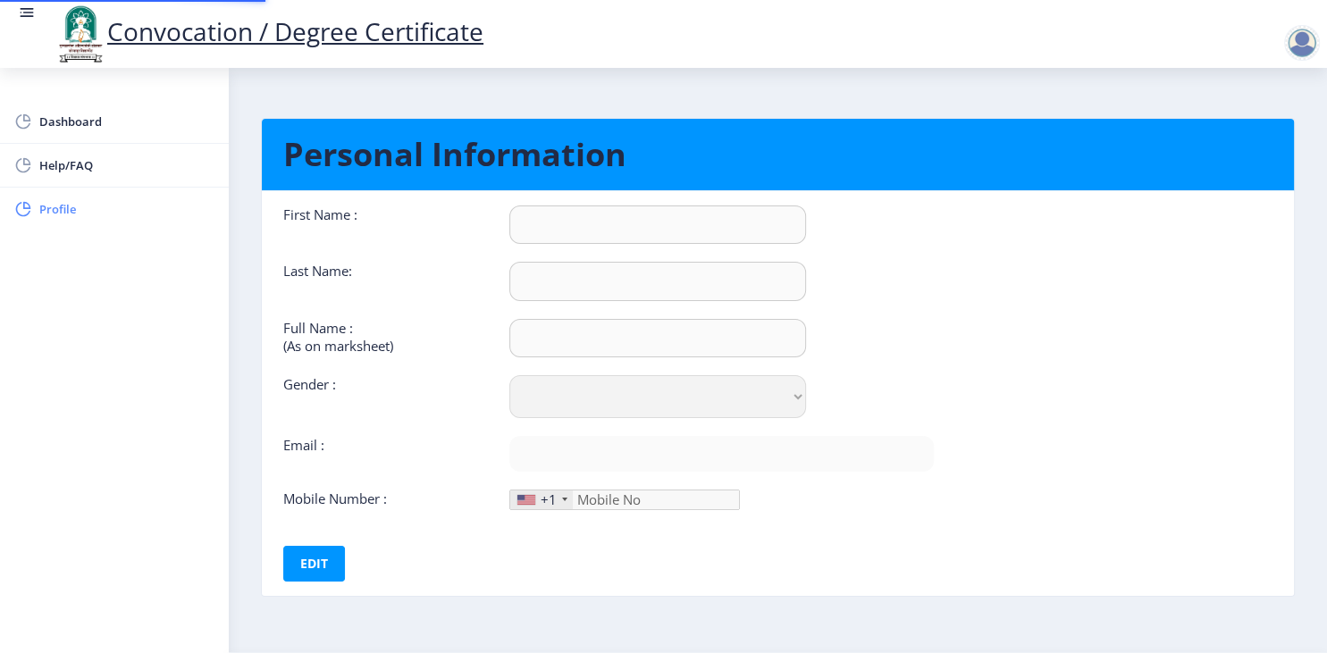
type input "KAPIL"
type input "[PERSON_NAME]"
type input "[PERSON_NAME] [PERSON_NAME]"
select select "[DEMOGRAPHIC_DATA]"
type input "[EMAIL_ADDRESS][DOMAIN_NAME]"
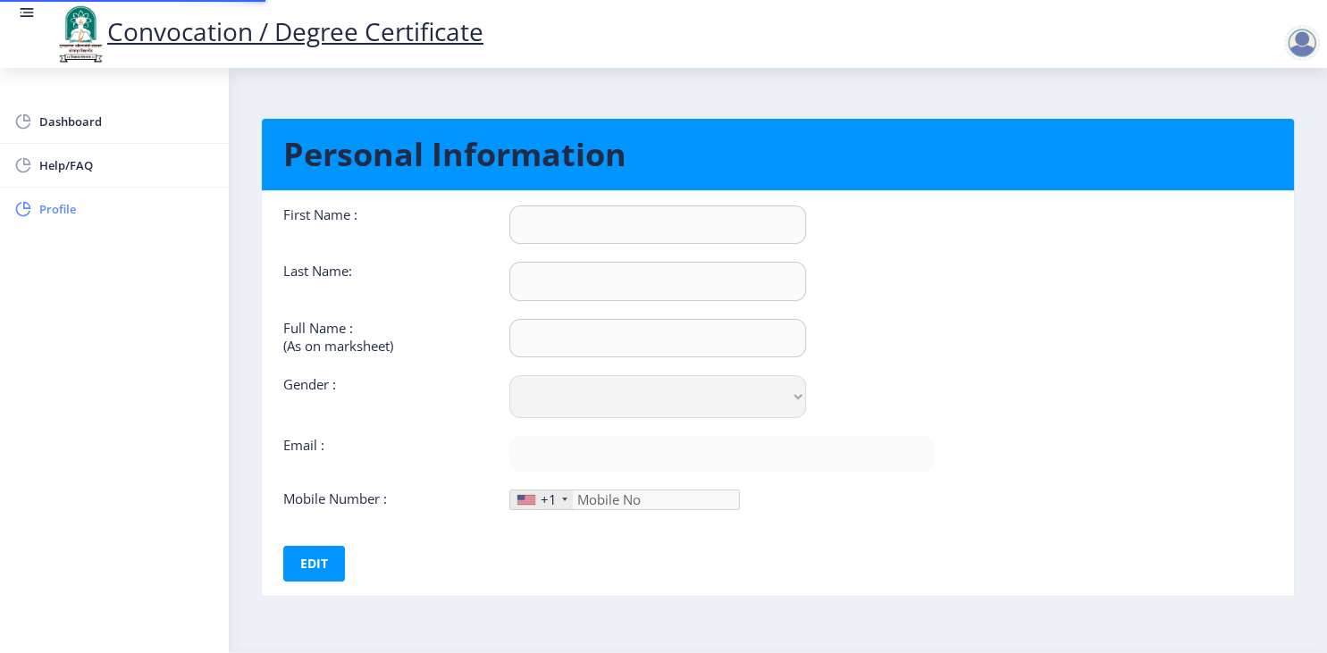
type input "8108783200"
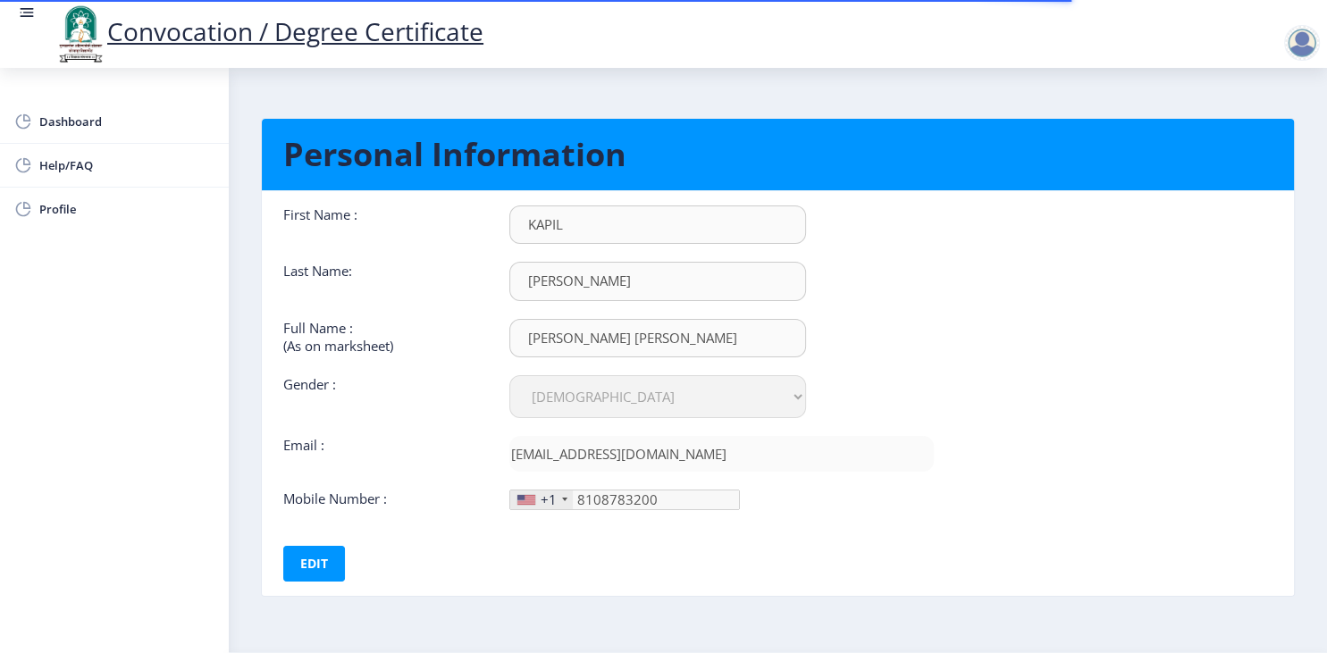
click at [554, 504] on div "+1" at bounding box center [549, 500] width 16 height 18
click at [305, 581] on button "Edit" at bounding box center [314, 564] width 62 height 36
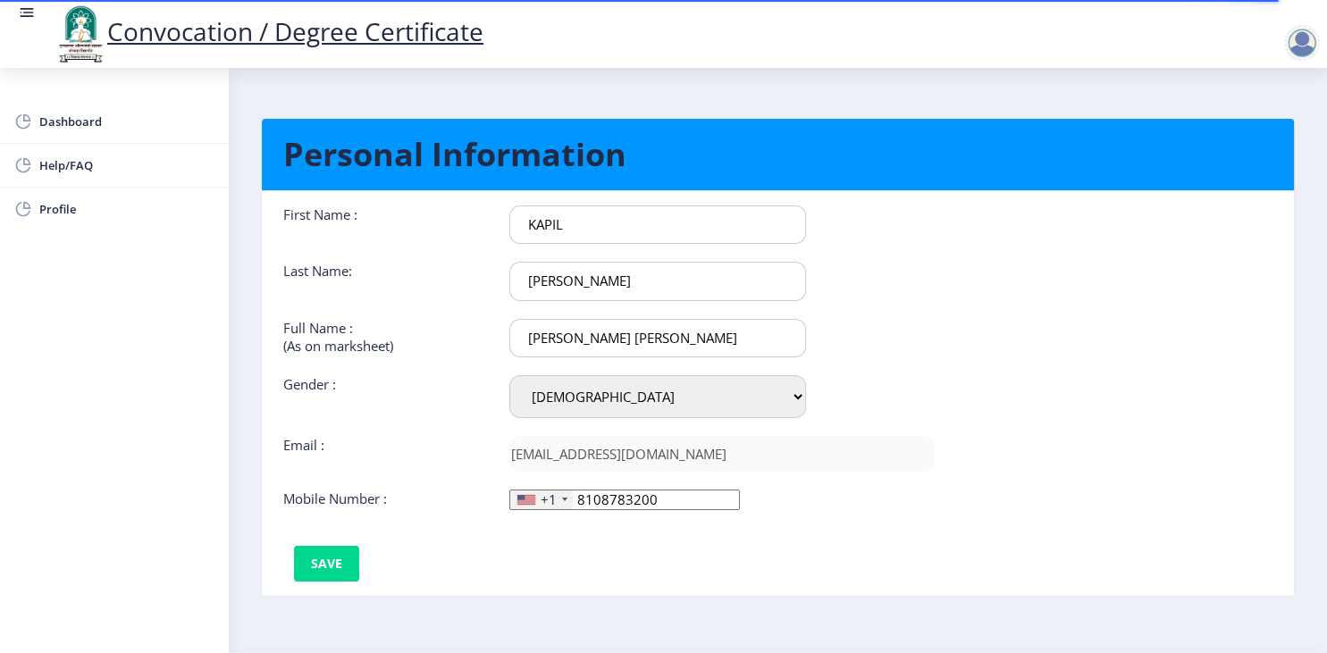
click at [545, 509] on div "+1" at bounding box center [549, 500] width 16 height 18
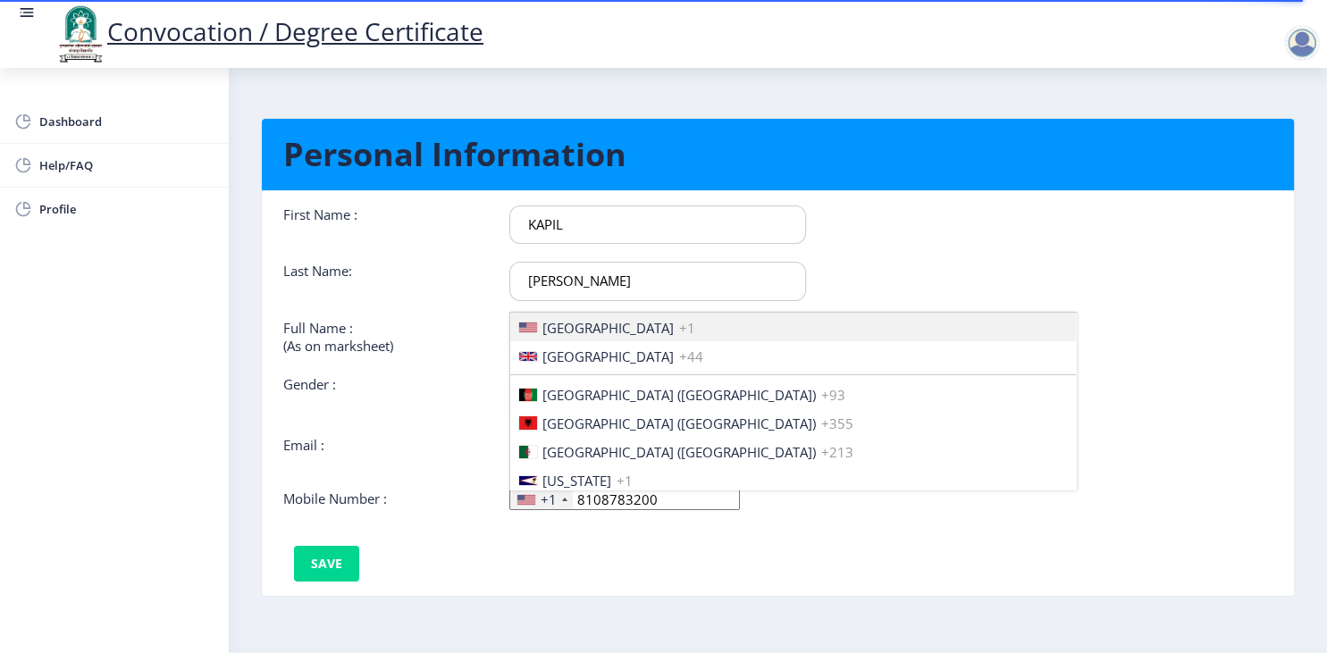
scroll to position [2736, 0]
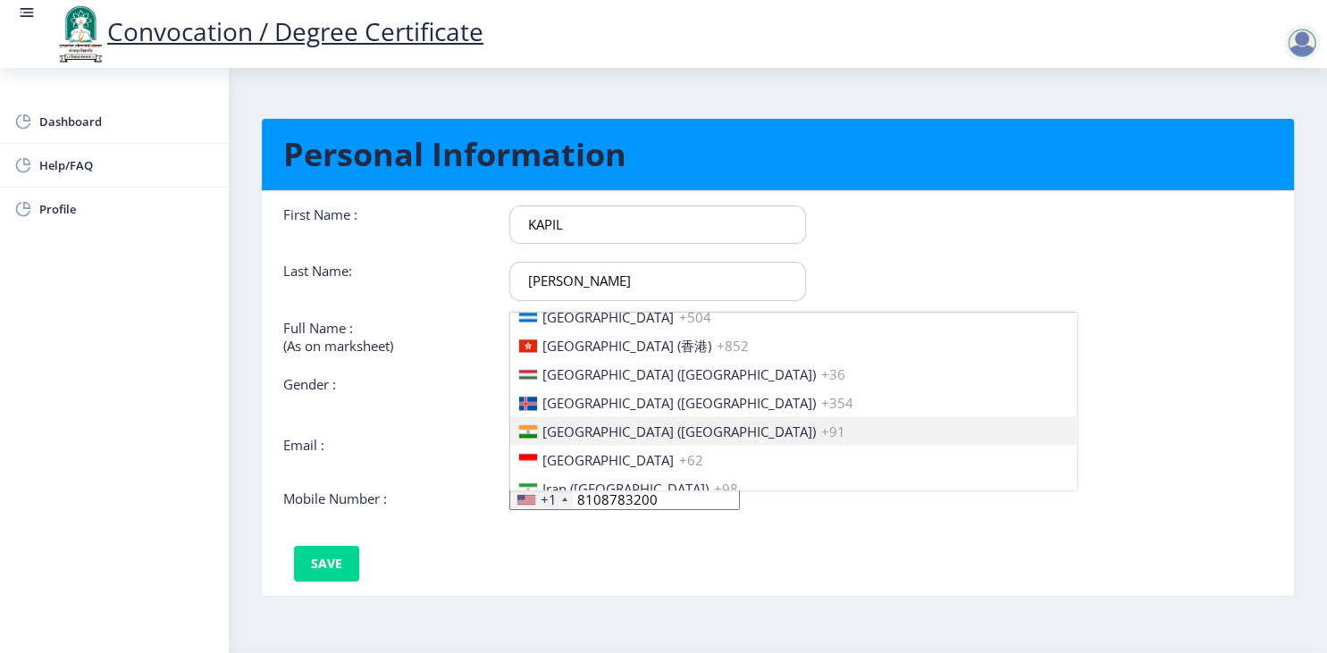
click at [821, 436] on span "+91" at bounding box center [833, 432] width 24 height 18
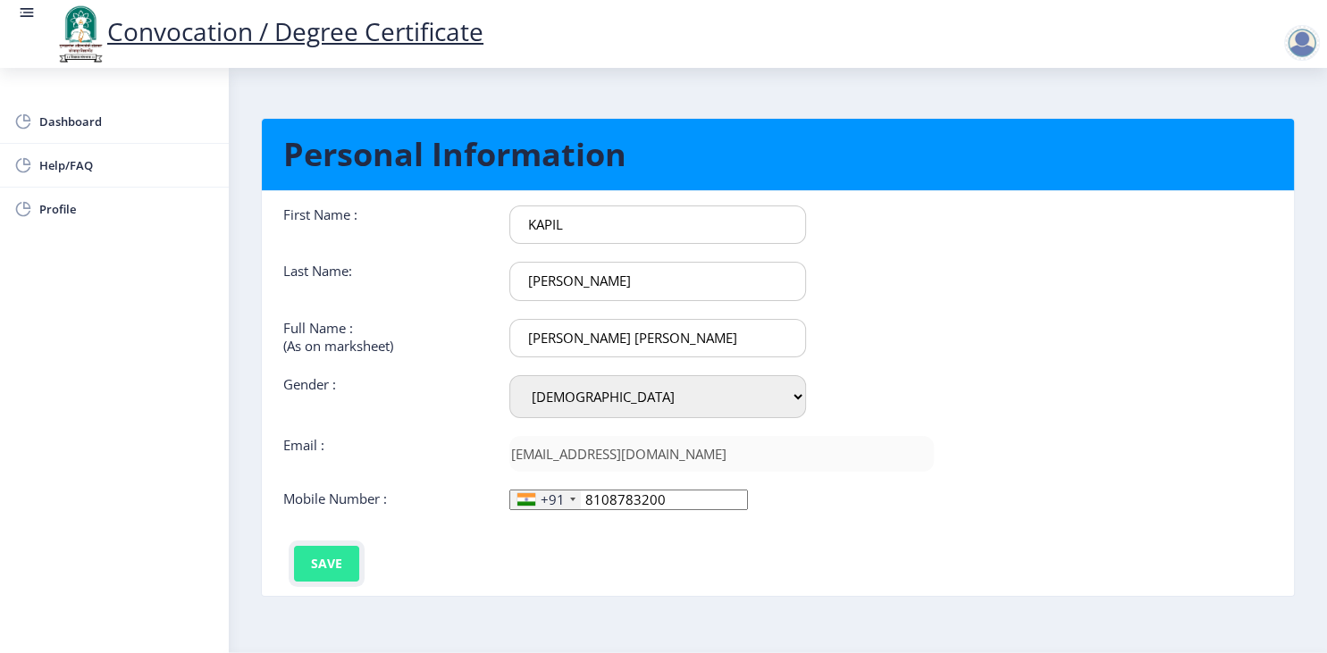
click at [308, 576] on button "Save" at bounding box center [326, 564] width 65 height 36
click at [36, 163] on link "Help/FAQ" at bounding box center [114, 165] width 229 height 43
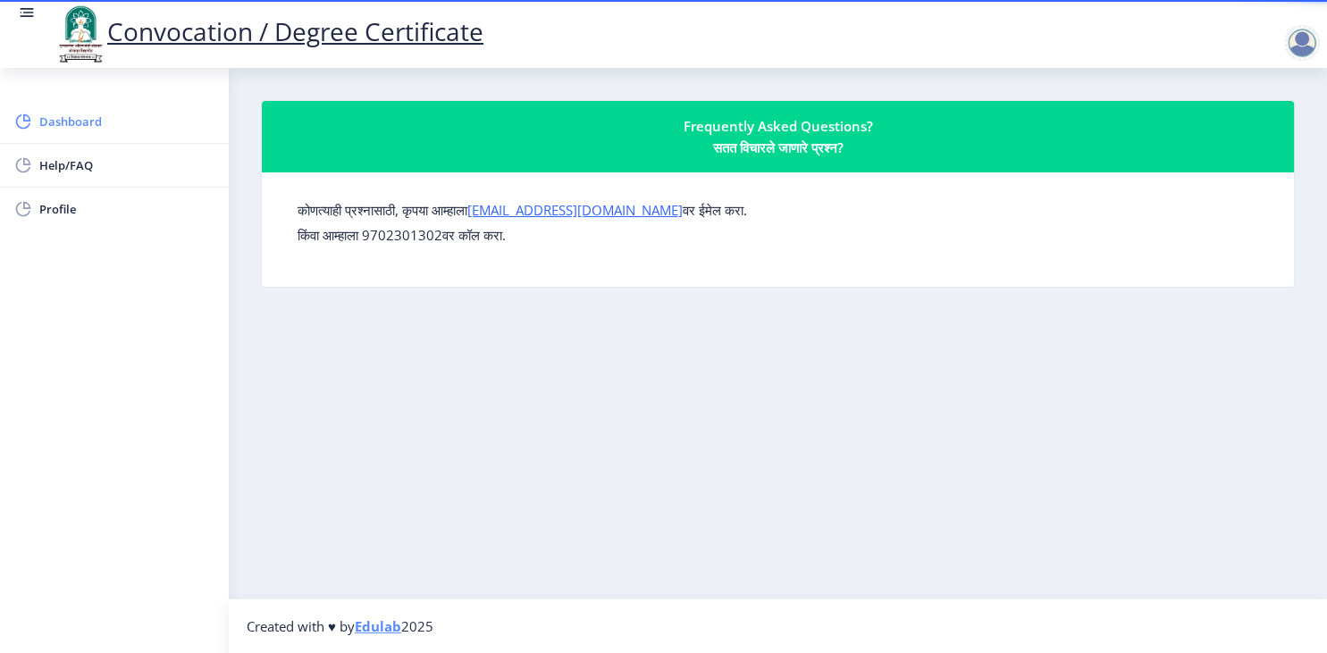
click at [62, 114] on span "Dashboard" at bounding box center [126, 121] width 175 height 21
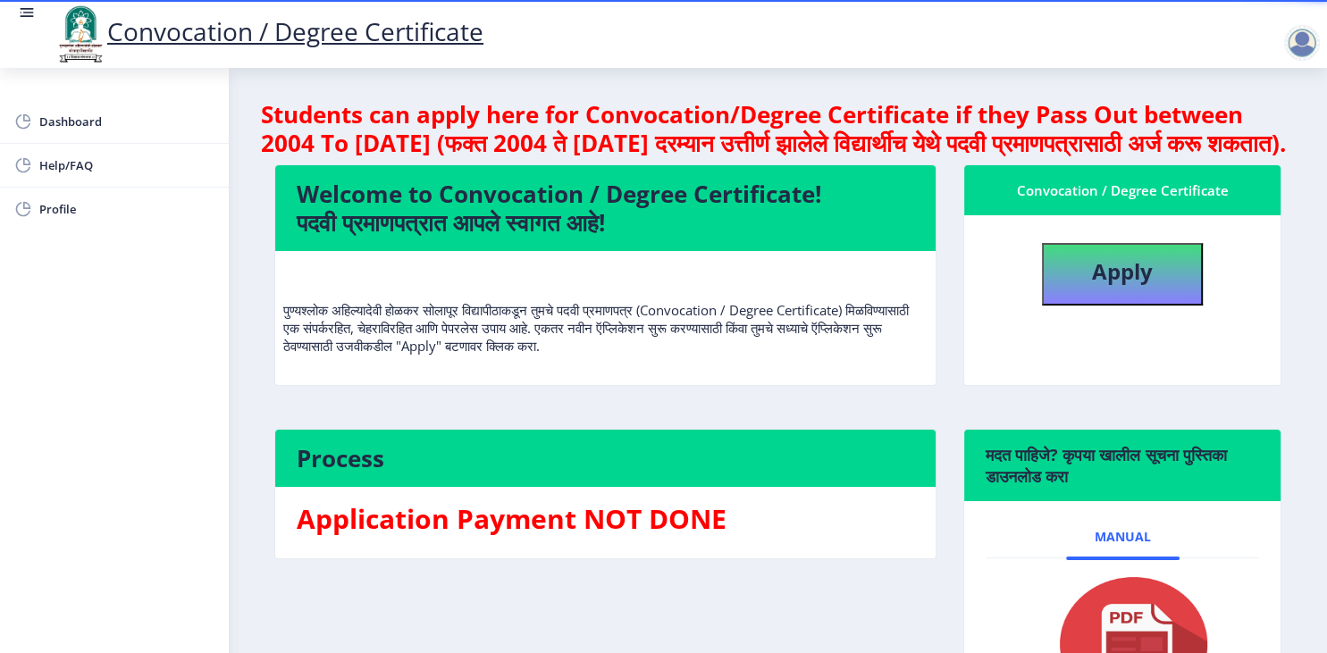
click at [1296, 35] on div at bounding box center [1303, 43] width 36 height 36
click at [1260, 138] on span "Log out" at bounding box center [1256, 139] width 114 height 21
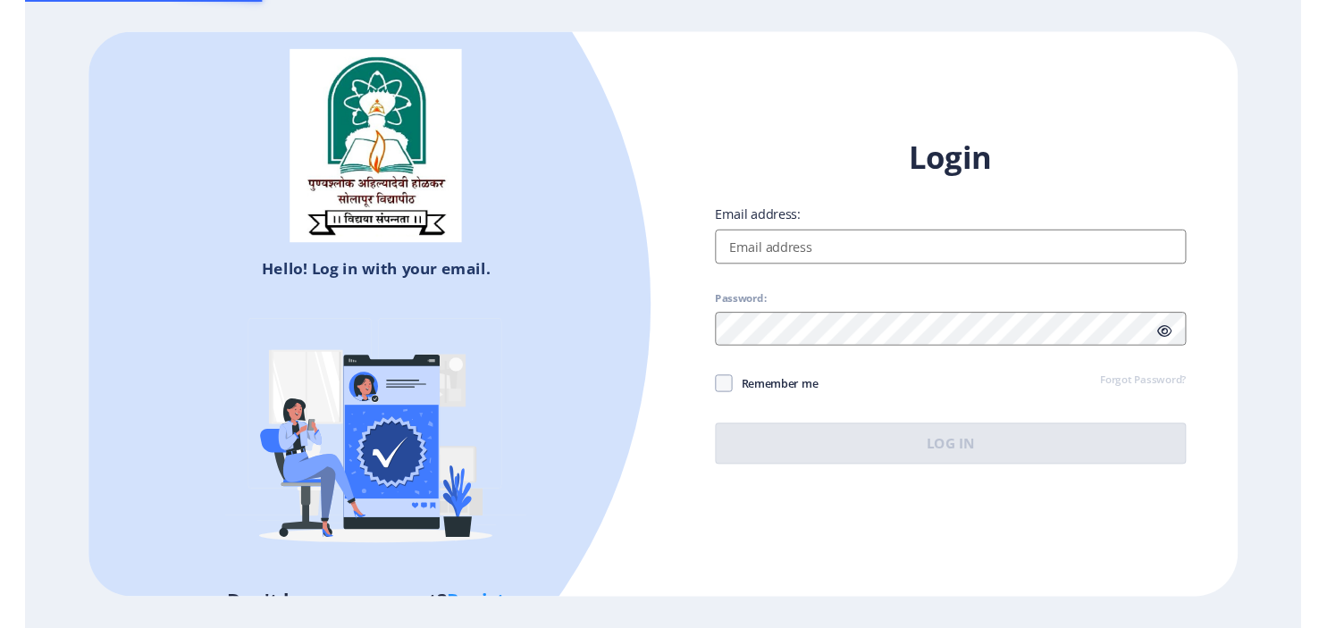
scroll to position [173, 0]
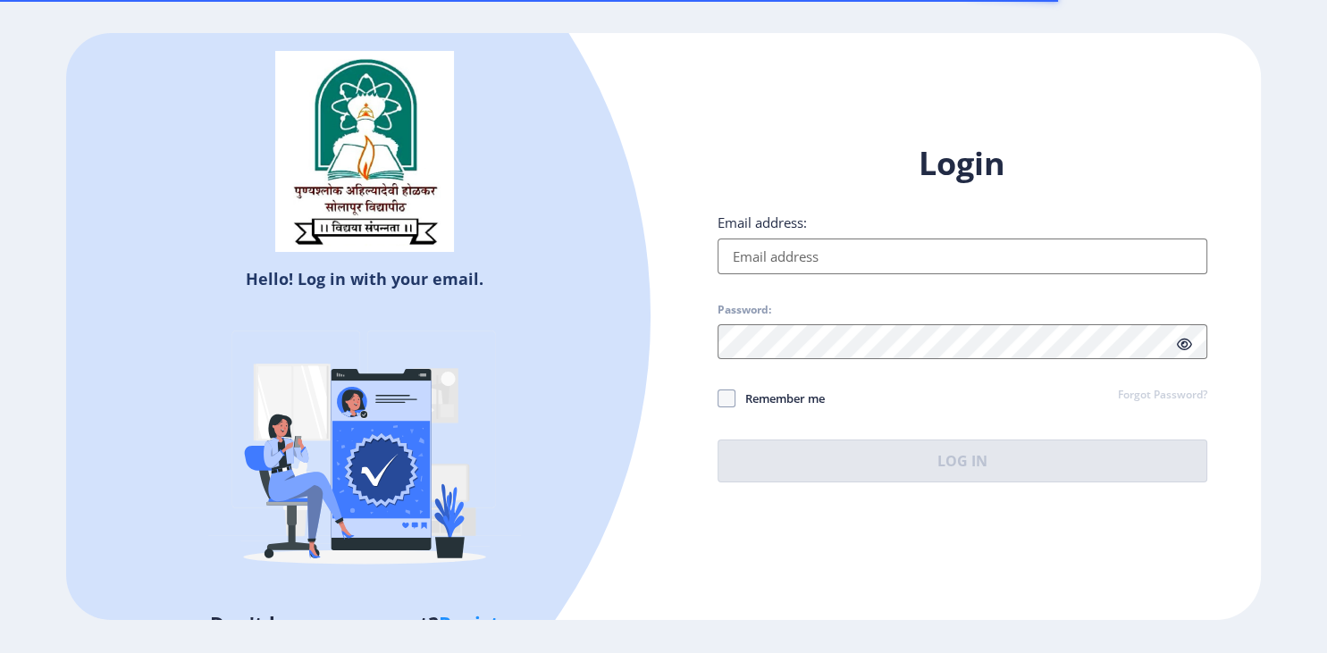
click at [798, 262] on input "Email address:" at bounding box center [963, 257] width 490 height 36
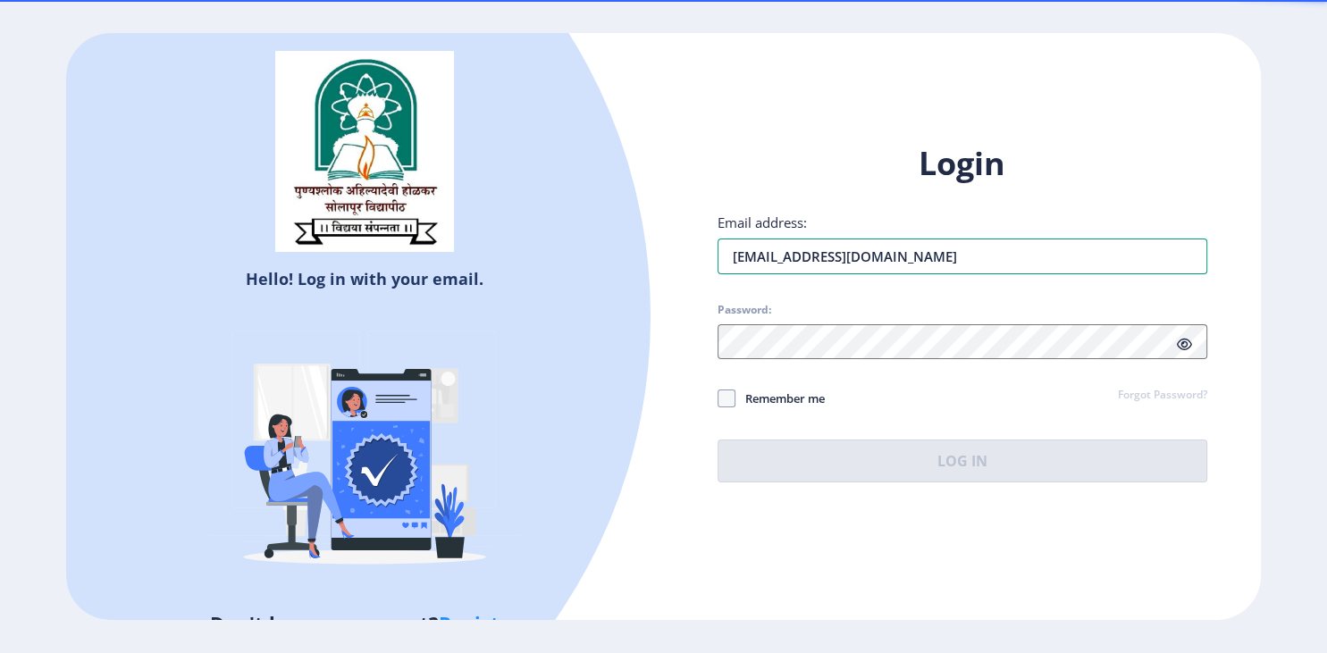
type input "[EMAIL_ADDRESS][DOMAIN_NAME]"
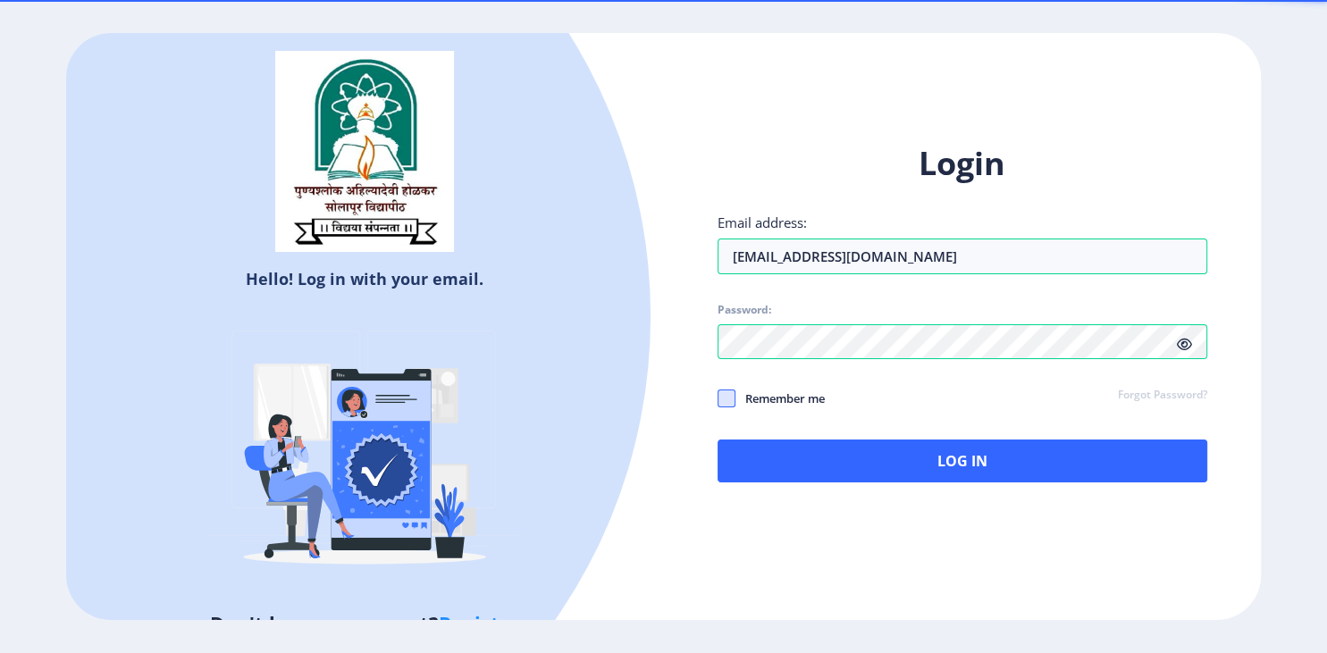
click at [718, 400] on span at bounding box center [727, 399] width 18 height 18
click at [718, 400] on input "Remember me" at bounding box center [718, 399] width 1 height 1
checkbox input "true"
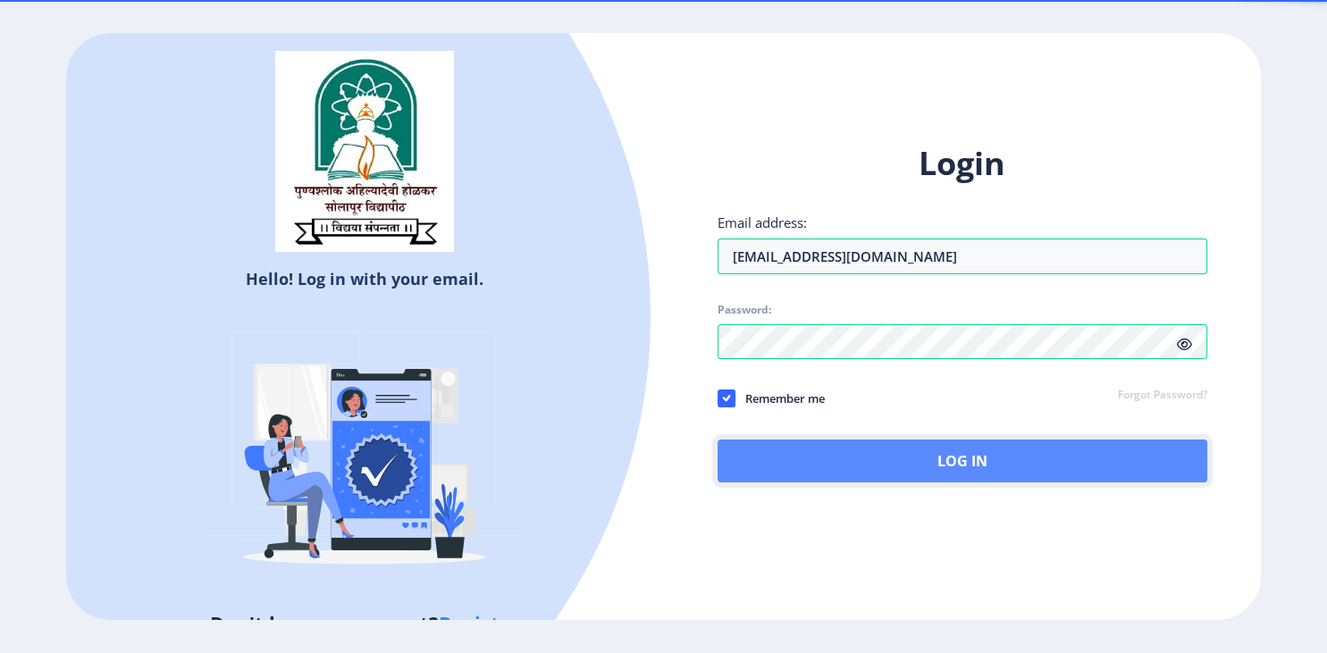
click at [819, 444] on button "Log In" at bounding box center [963, 461] width 490 height 43
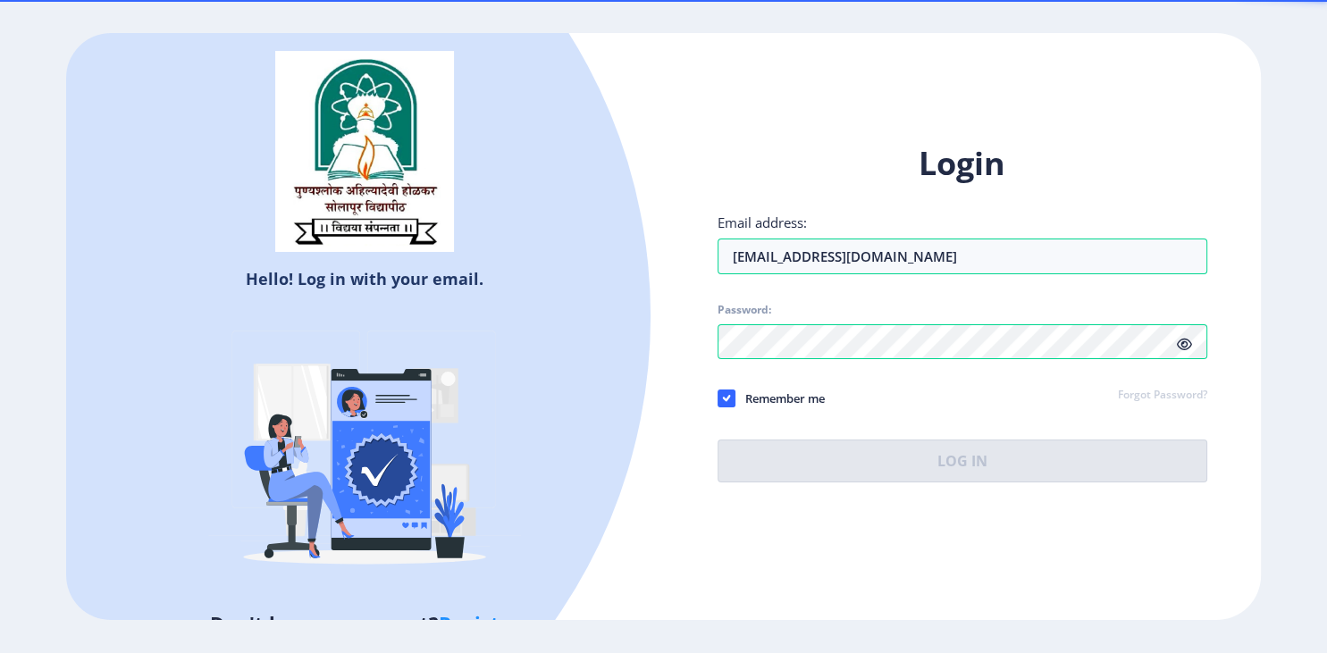
click at [1181, 352] on span at bounding box center [1184, 344] width 15 height 18
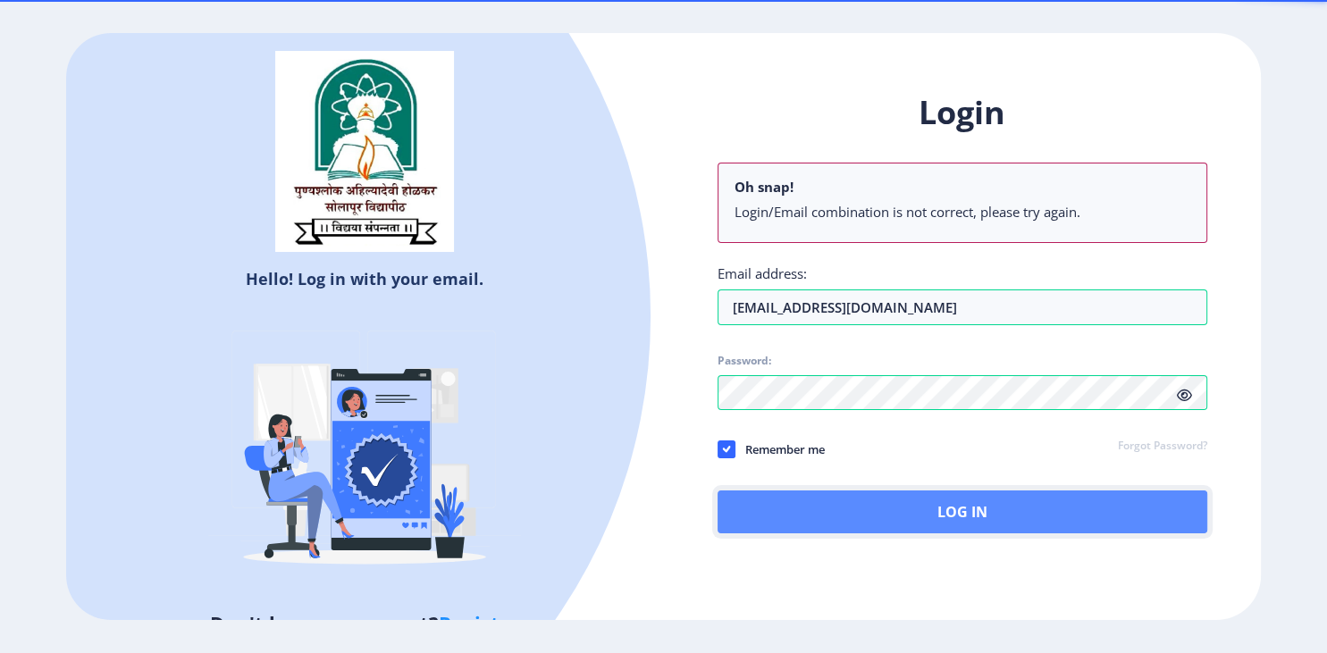
click at [806, 513] on button "Log In" at bounding box center [963, 512] width 490 height 43
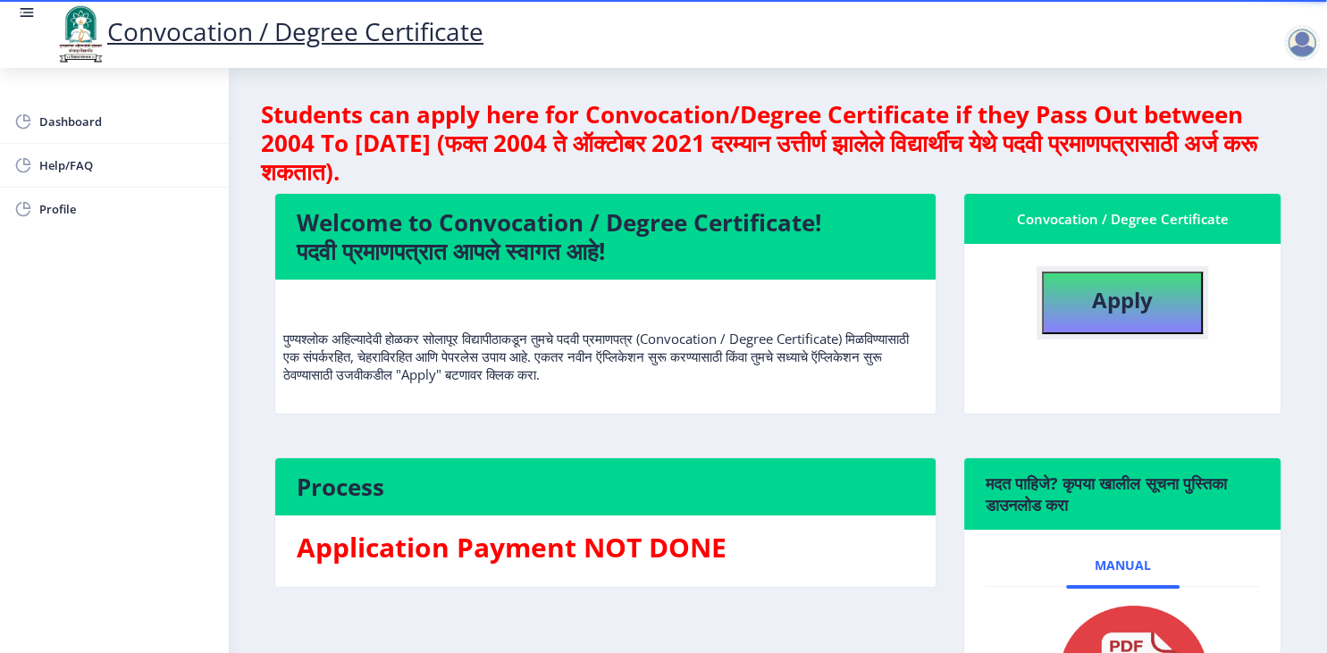
click at [1139, 293] on b "Apply" at bounding box center [1122, 299] width 61 height 29
select select
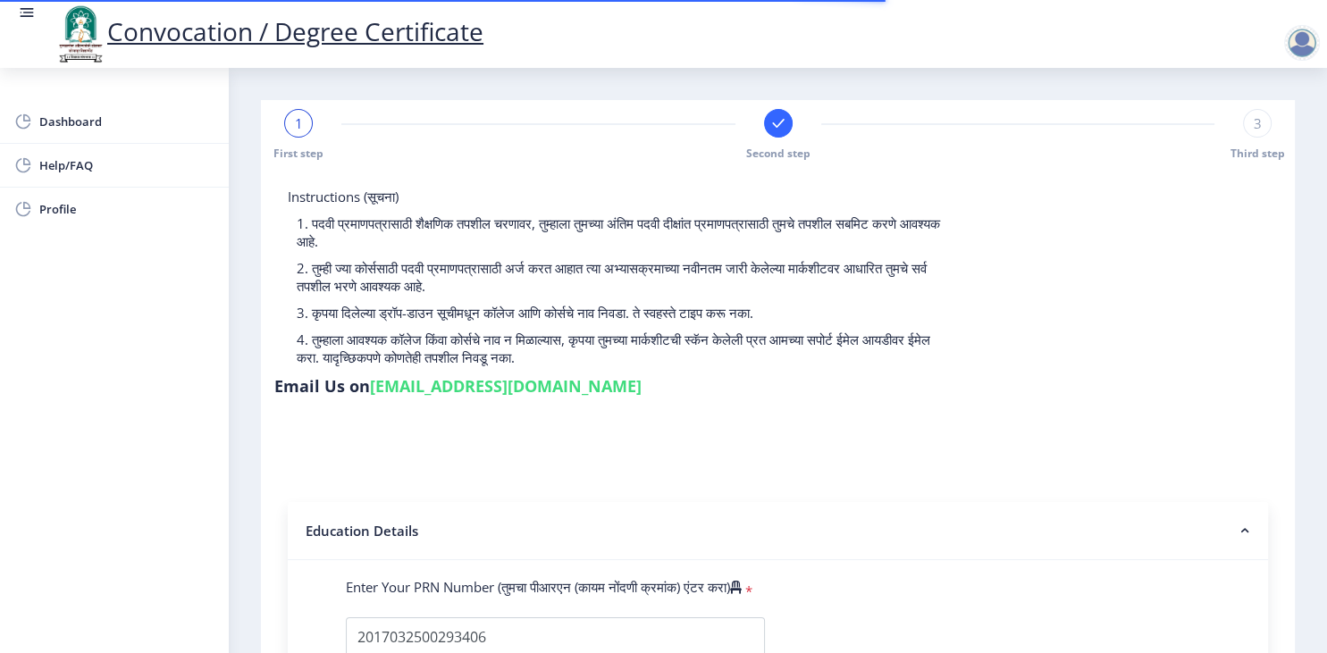
select select
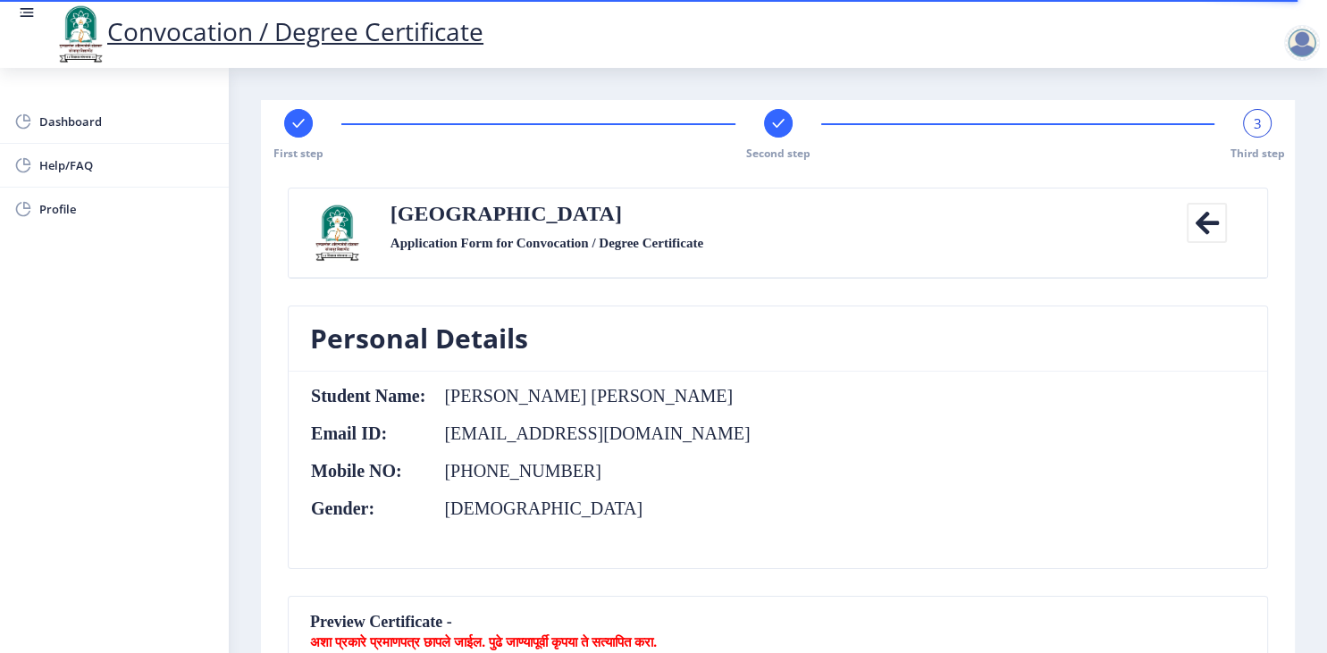
click at [1029, 482] on nb-card-body "Student Name: [PERSON_NAME] [PERSON_NAME] Email ID: [EMAIL_ADDRESS][DOMAIN_NAME…" at bounding box center [778, 470] width 979 height 197
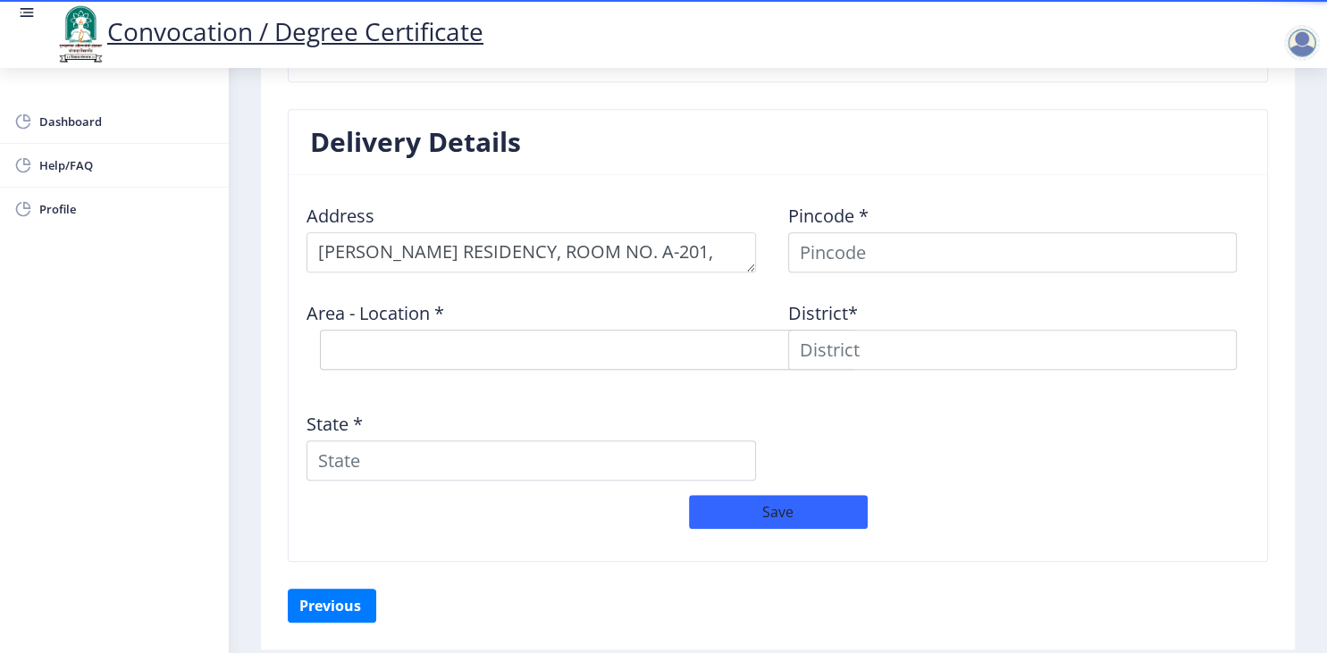
scroll to position [1329, 0]
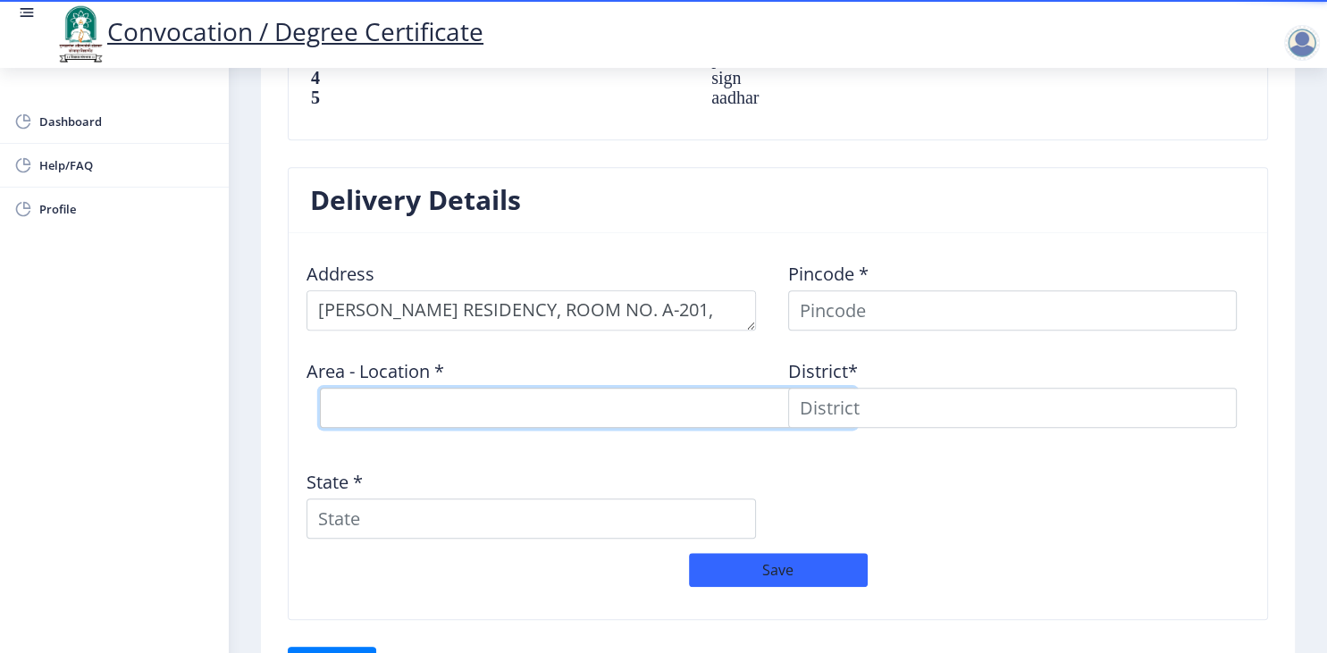
click at [320, 388] on select "Select Area Location" at bounding box center [588, 408] width 536 height 40
click at [741, 399] on select "Select Area Location" at bounding box center [588, 408] width 536 height 40
click at [320, 388] on select "Select Area Location" at bounding box center [588, 408] width 536 height 40
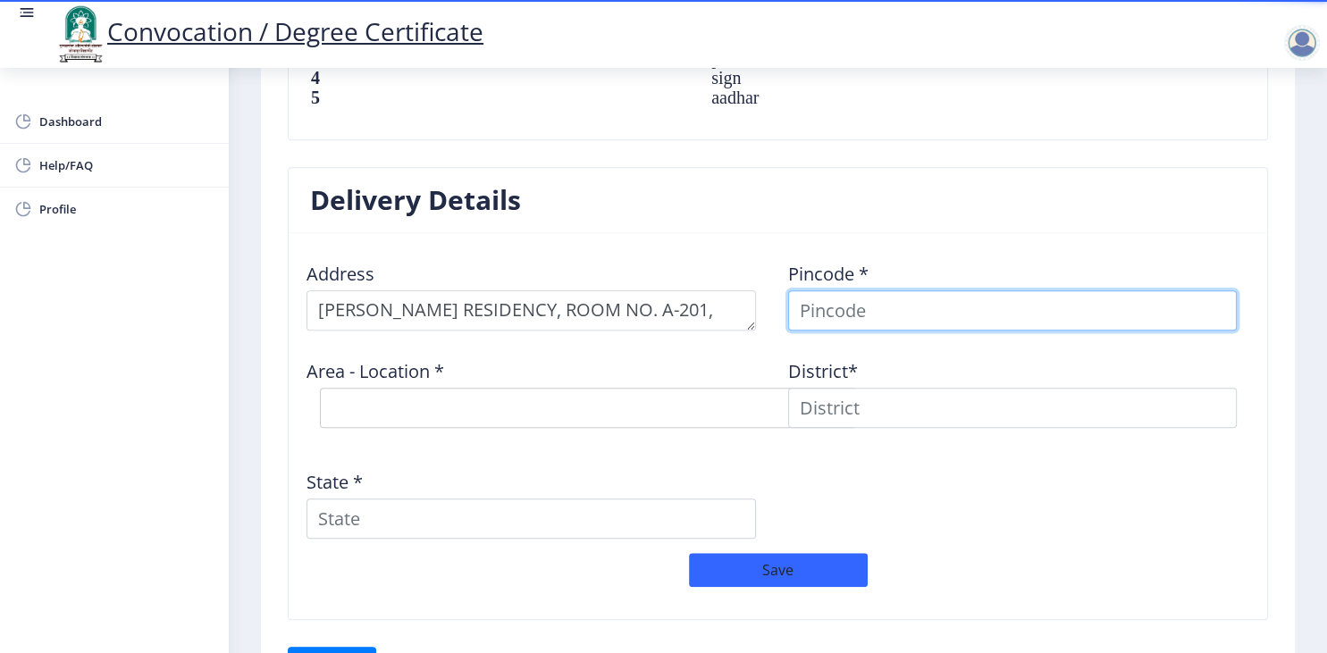
click at [967, 313] on input at bounding box center [1013, 311] width 450 height 40
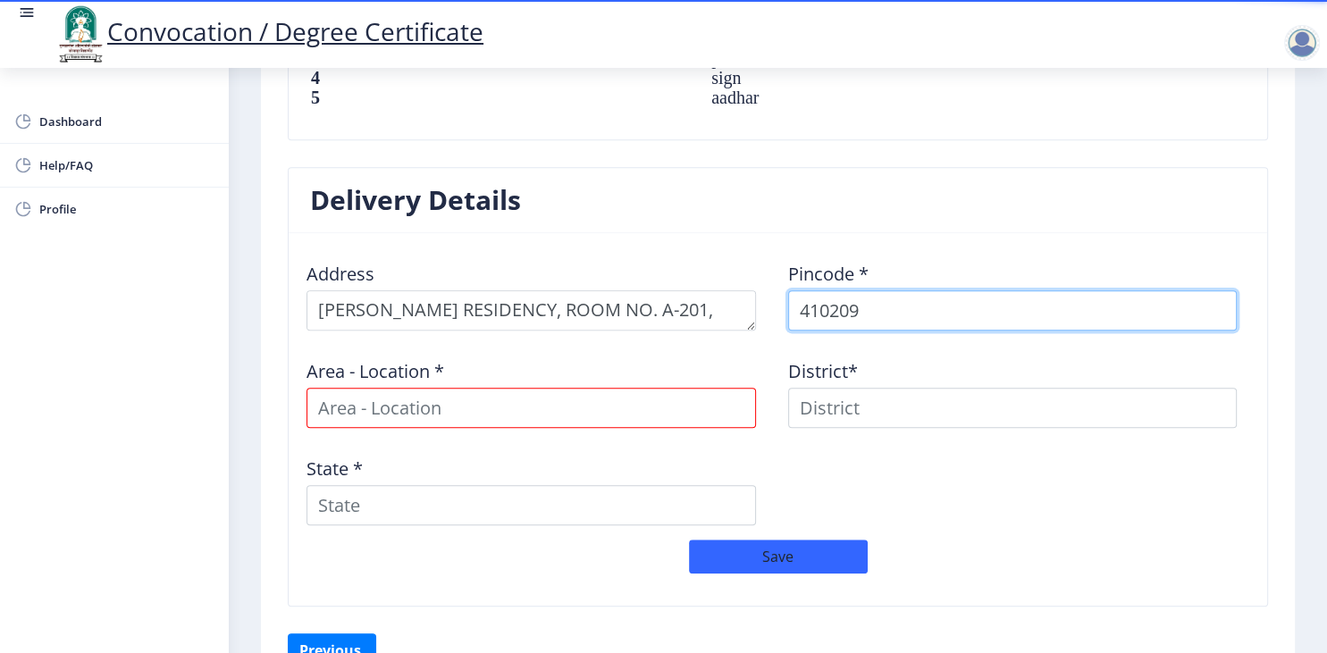
type input "410209"
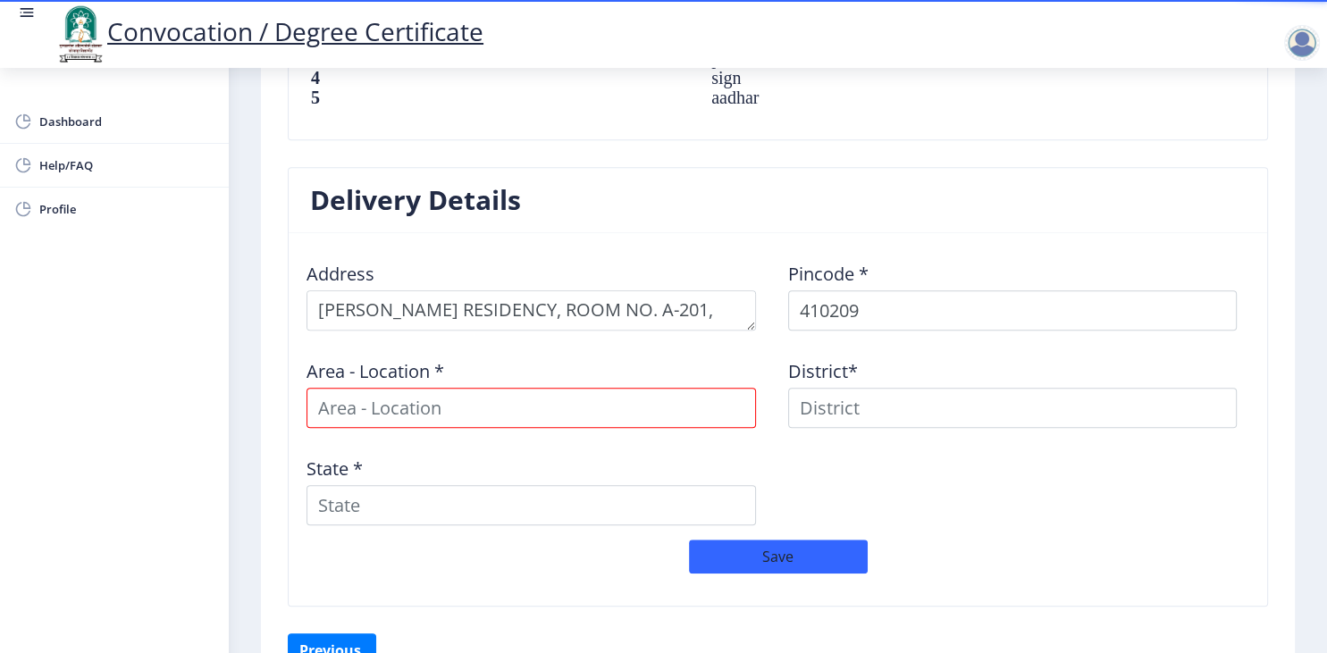
click at [715, 384] on div "Area - Location *" at bounding box center [538, 386] width 482 height 83
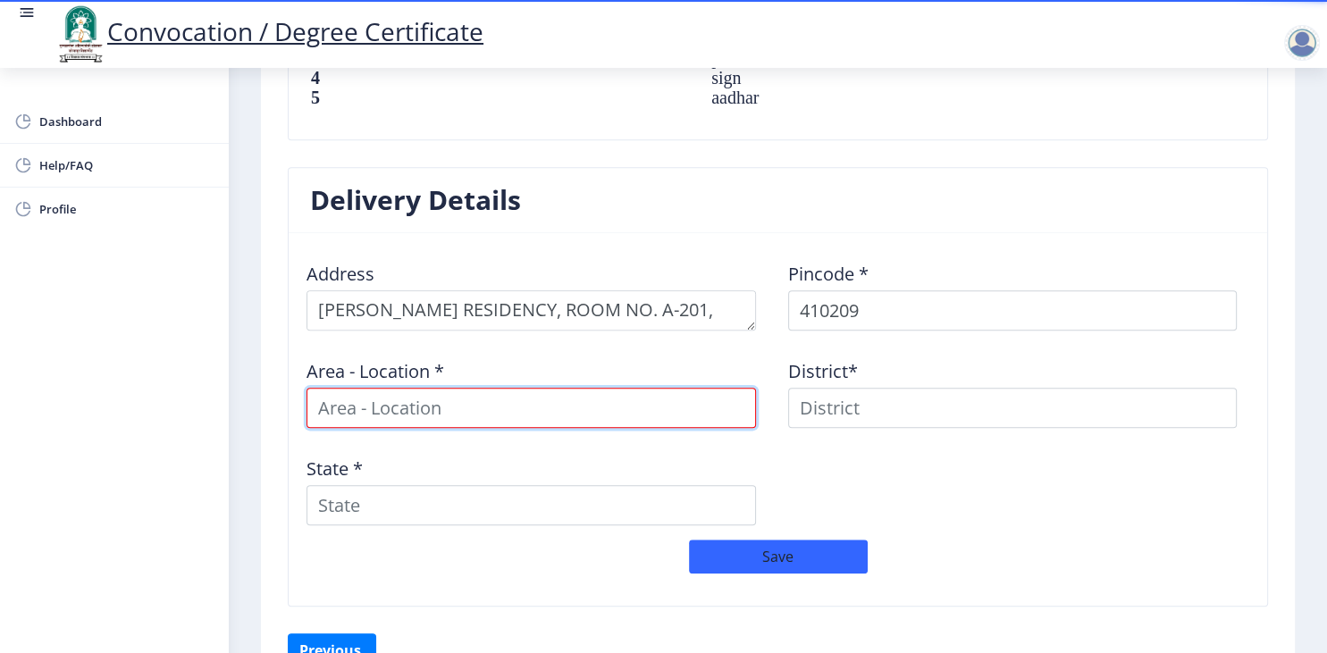
click at [703, 404] on input at bounding box center [532, 408] width 450 height 40
type input "p"
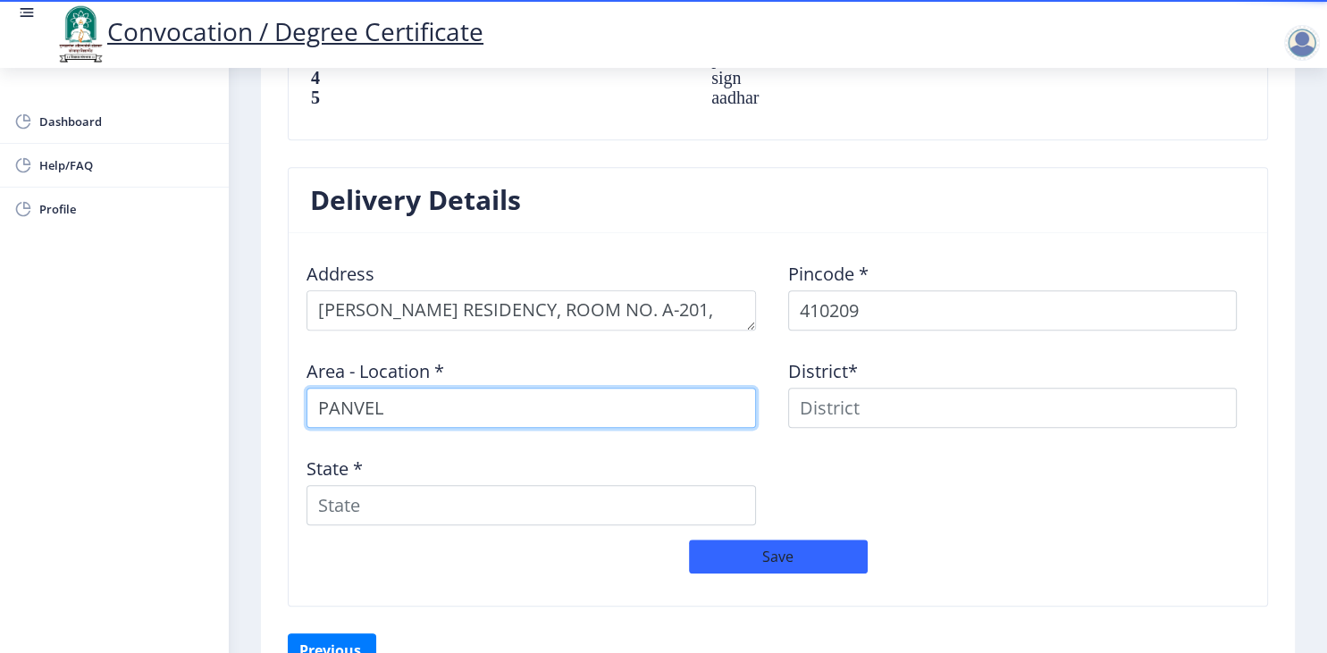
type input "PANVEL"
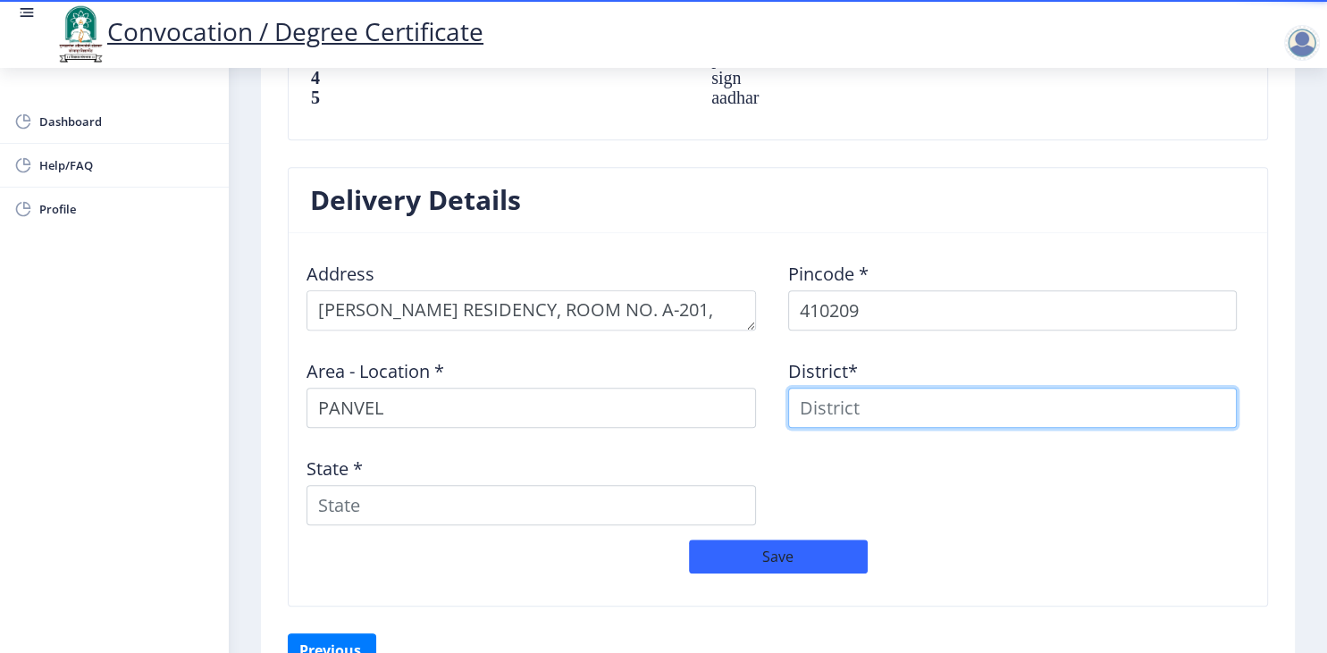
click at [948, 400] on input at bounding box center [1013, 408] width 450 height 40
type input "RAIGAD"
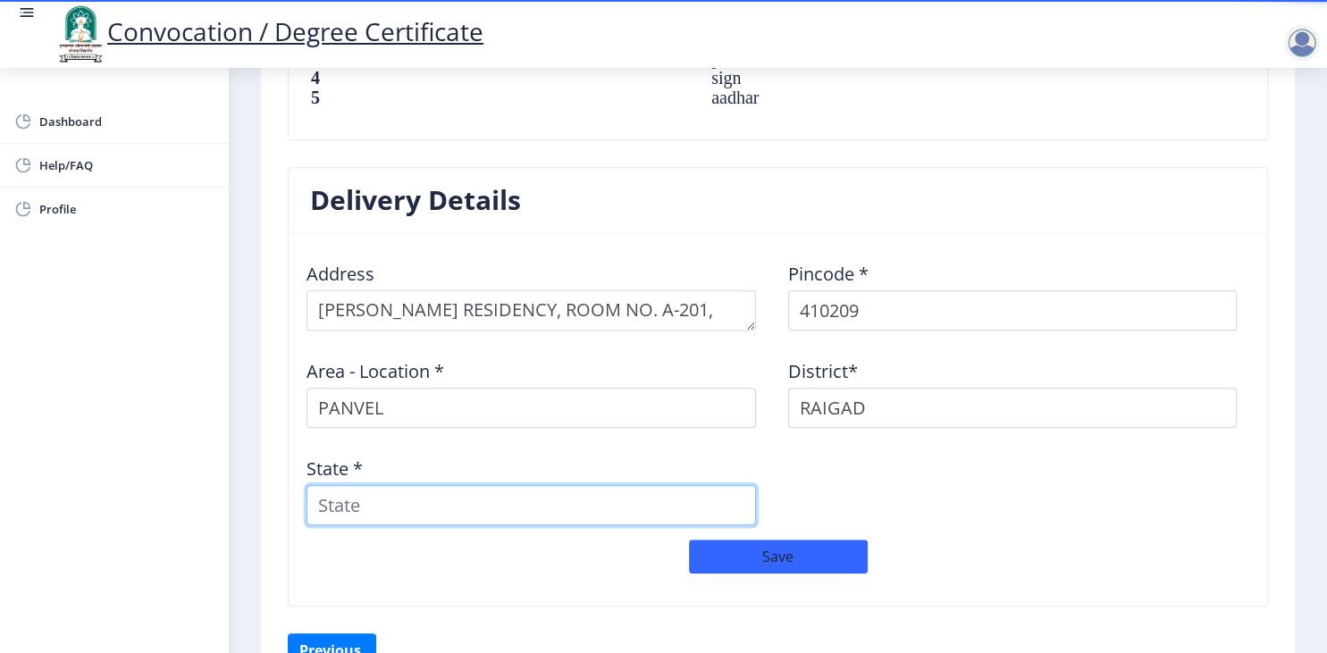
click at [635, 492] on input "State *" at bounding box center [532, 505] width 450 height 40
type input "[GEOGRAPHIC_DATA]"
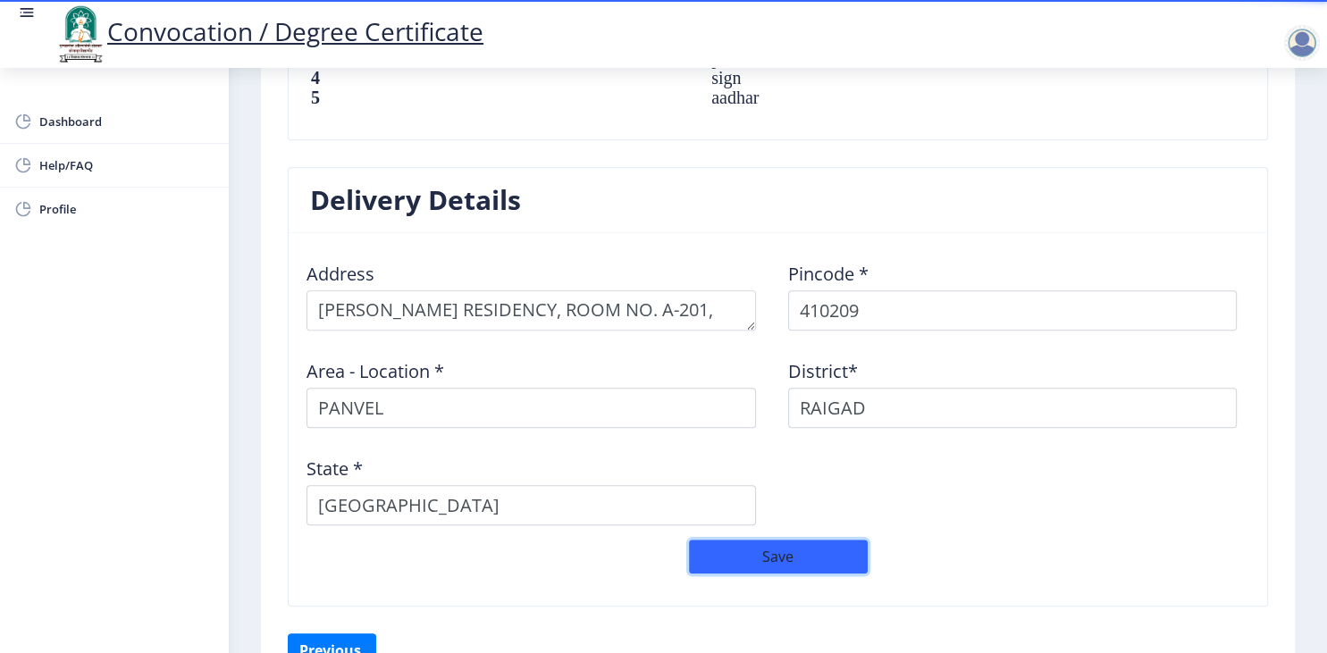
click at [782, 552] on button "Save" at bounding box center [778, 557] width 179 height 34
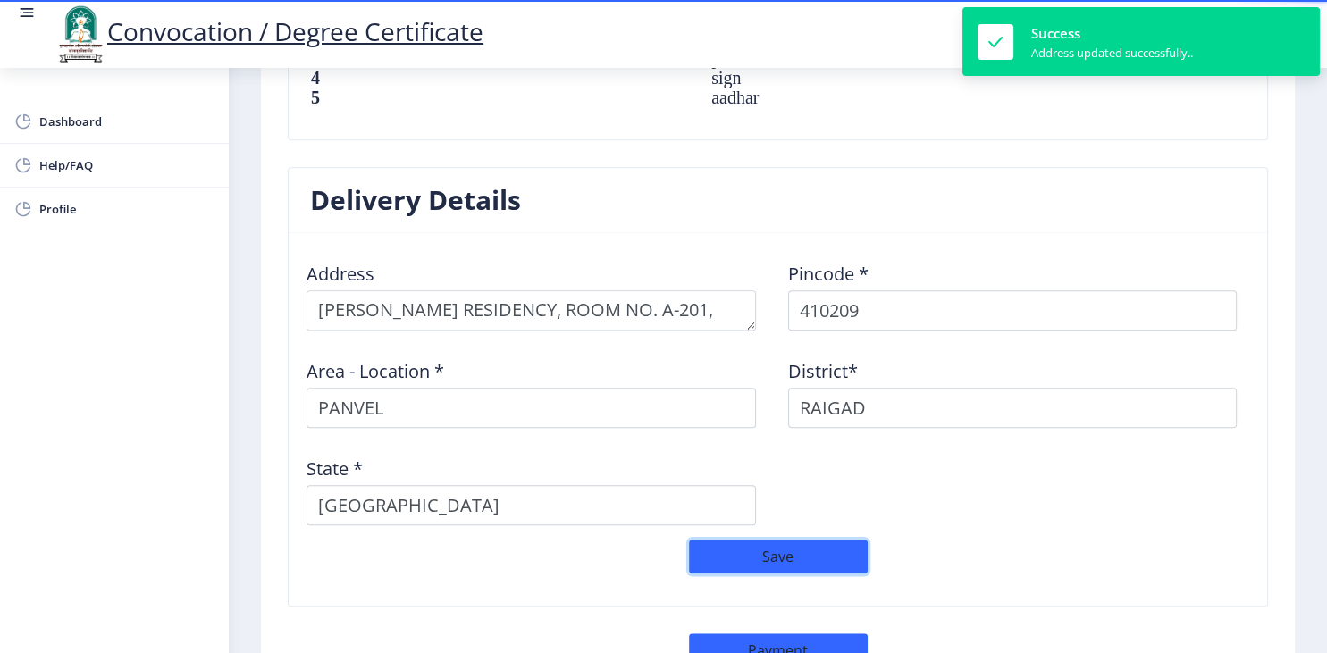
select select
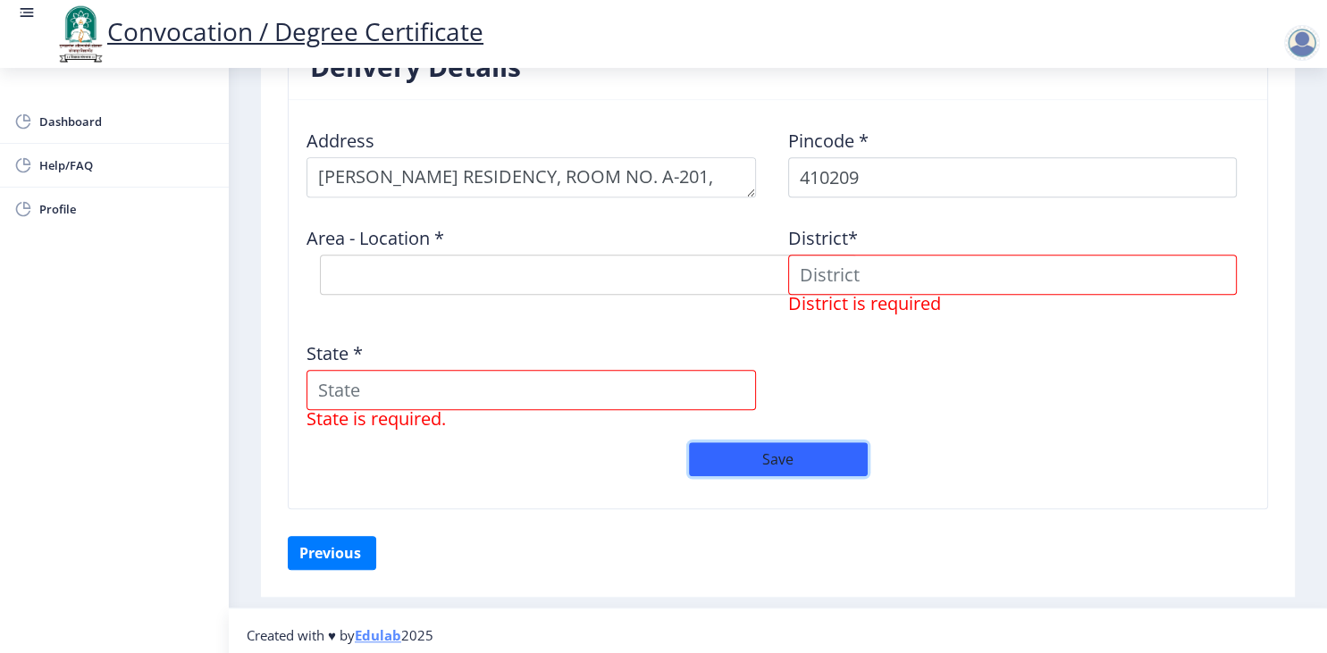
scroll to position [1467, 0]
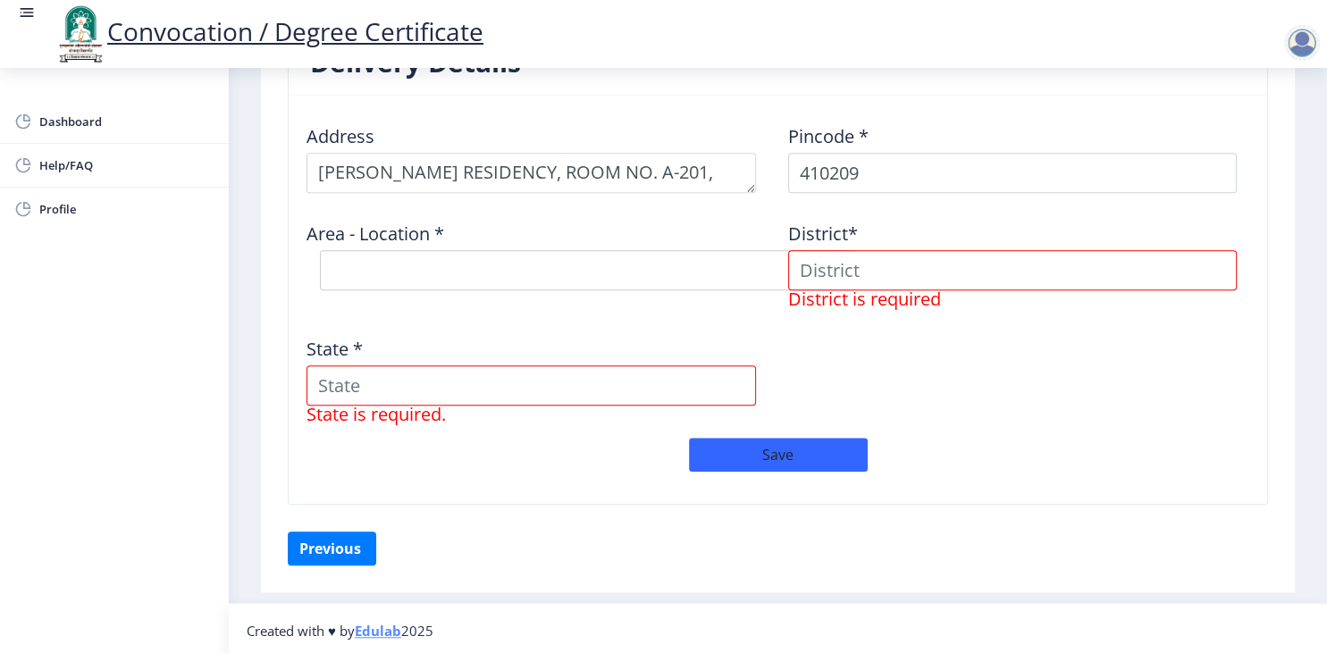
click at [1295, 54] on div at bounding box center [1303, 43] width 36 height 36
click at [1226, 148] on span "Log out" at bounding box center [1256, 139] width 114 height 21
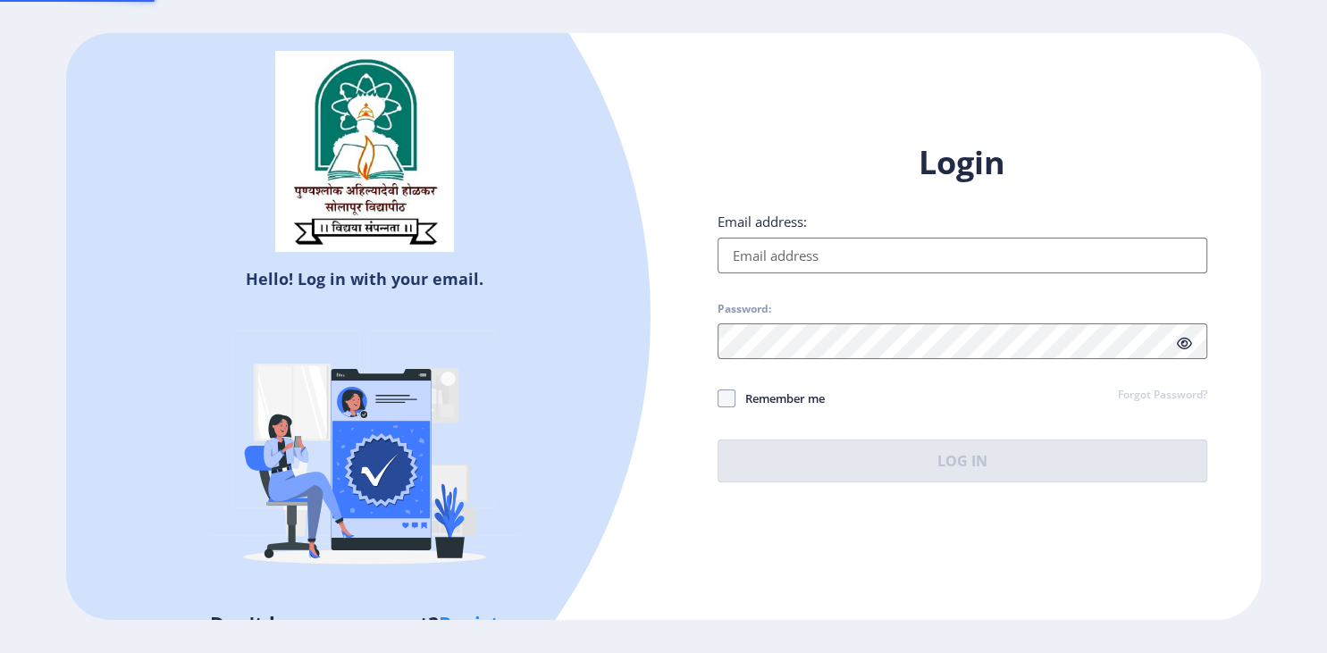
type input "[EMAIL_ADDRESS][DOMAIN_NAME]"
